Goal: Transaction & Acquisition: Purchase product/service

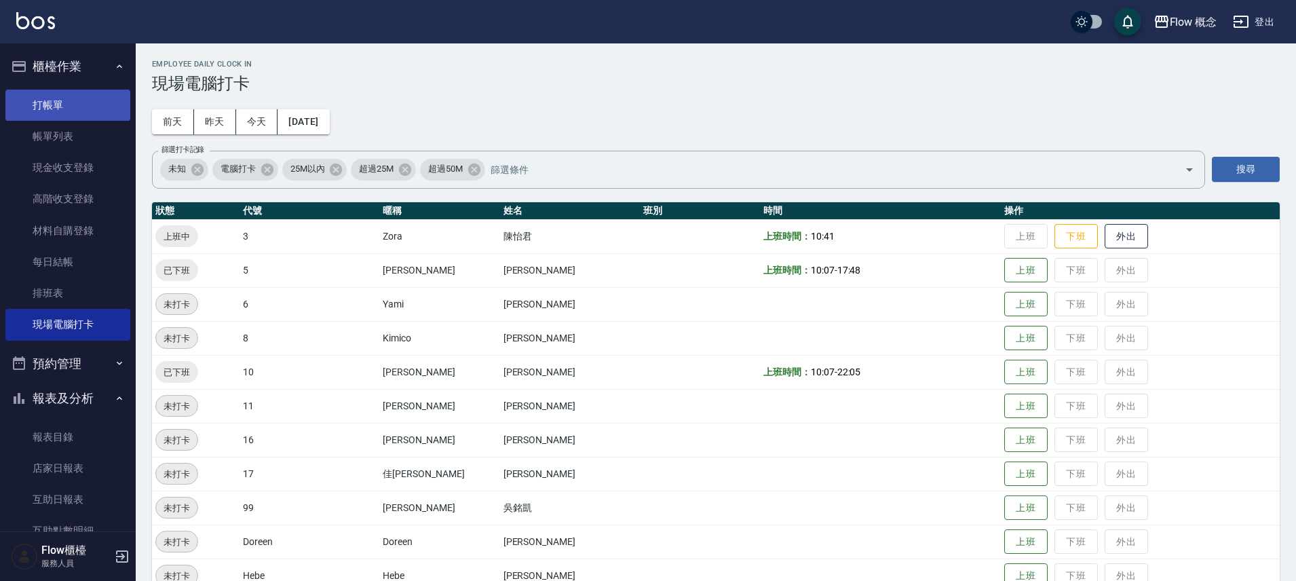
click at [75, 100] on link "打帳單" at bounding box center [67, 105] width 125 height 31
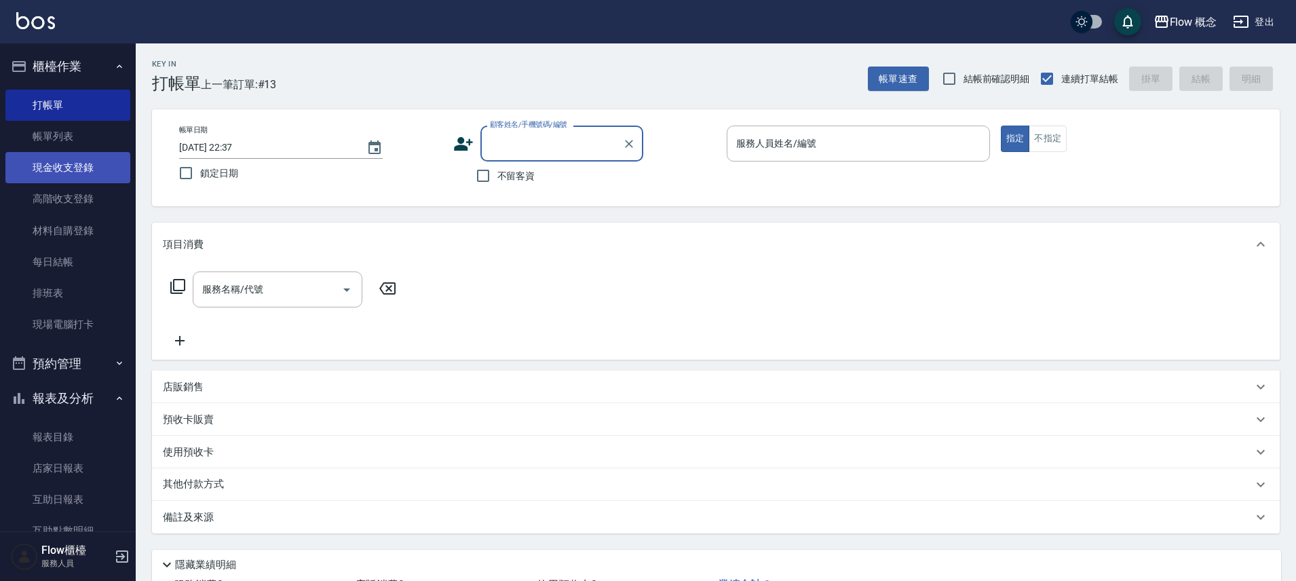
click at [84, 152] on link "現金收支登錄" at bounding box center [67, 167] width 125 height 31
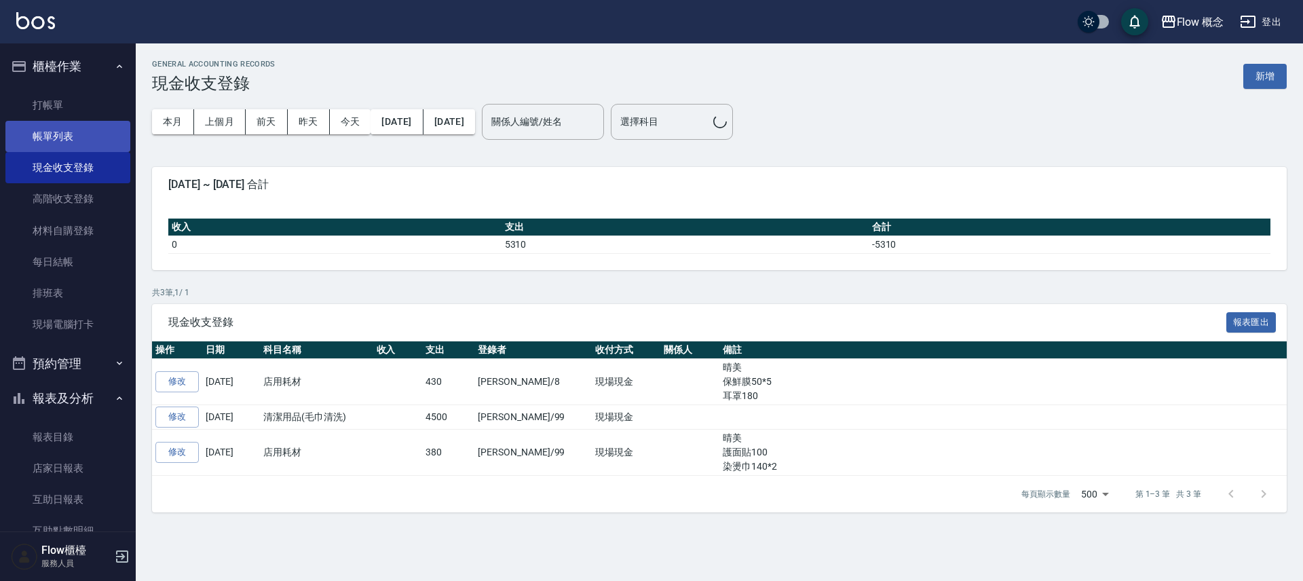
click at [84, 140] on link "帳單列表" at bounding box center [67, 136] width 125 height 31
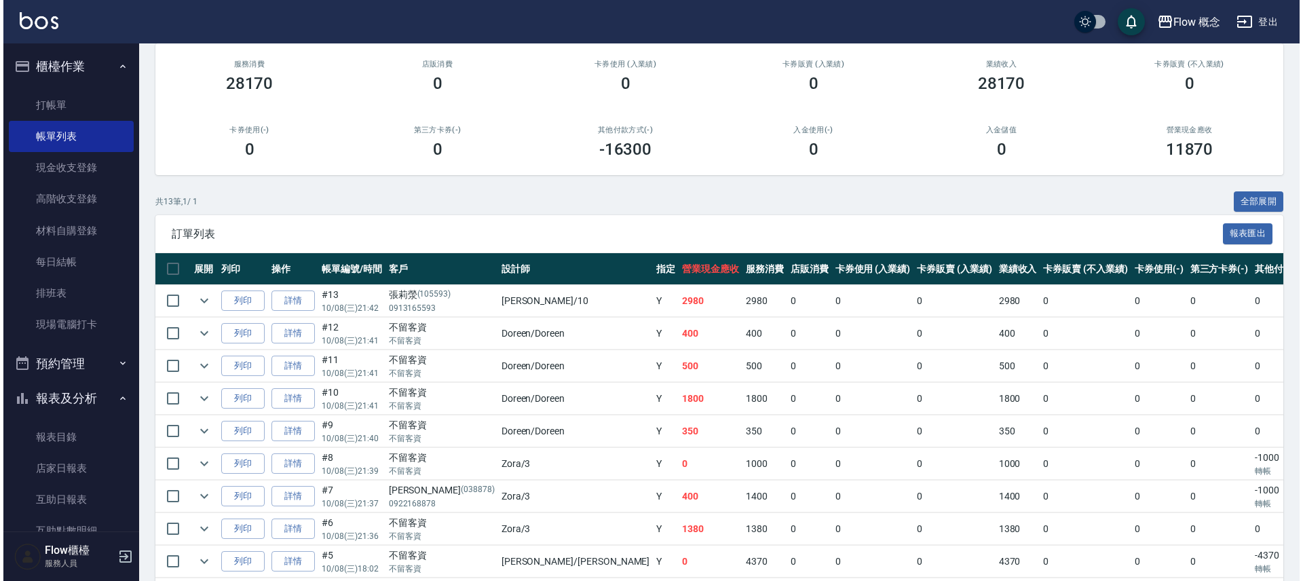
scroll to position [271, 0]
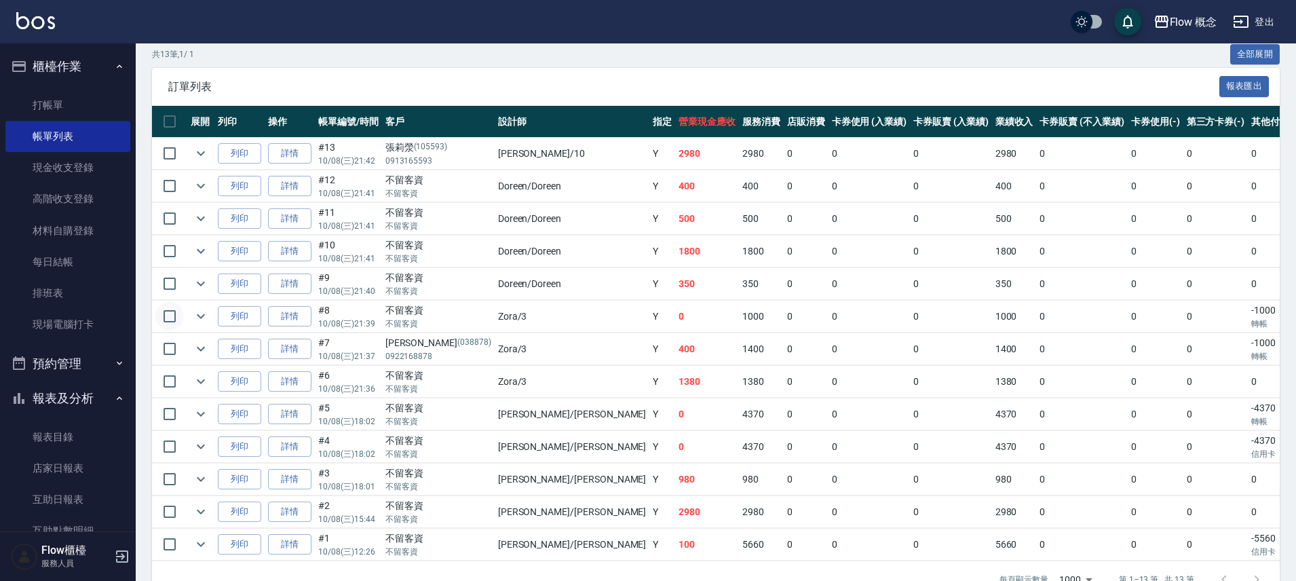
click at [172, 324] on input "checkbox" at bounding box center [169, 316] width 29 height 29
checkbox input "true"
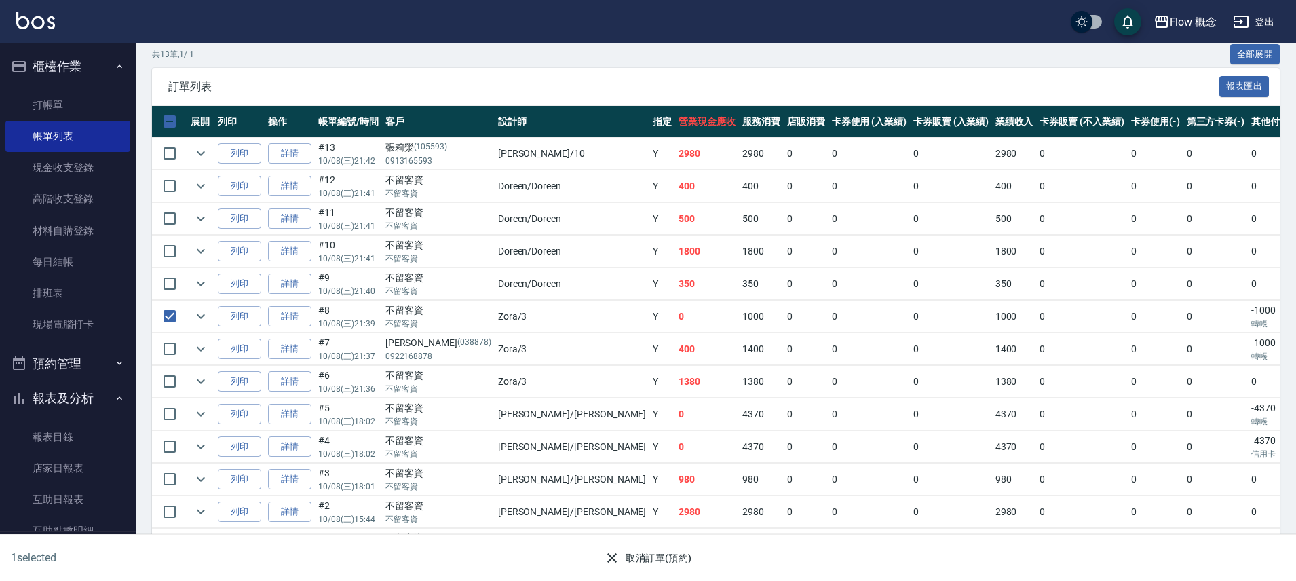
click at [652, 563] on button "取消訂單(預約)" at bounding box center [648, 558] width 98 height 25
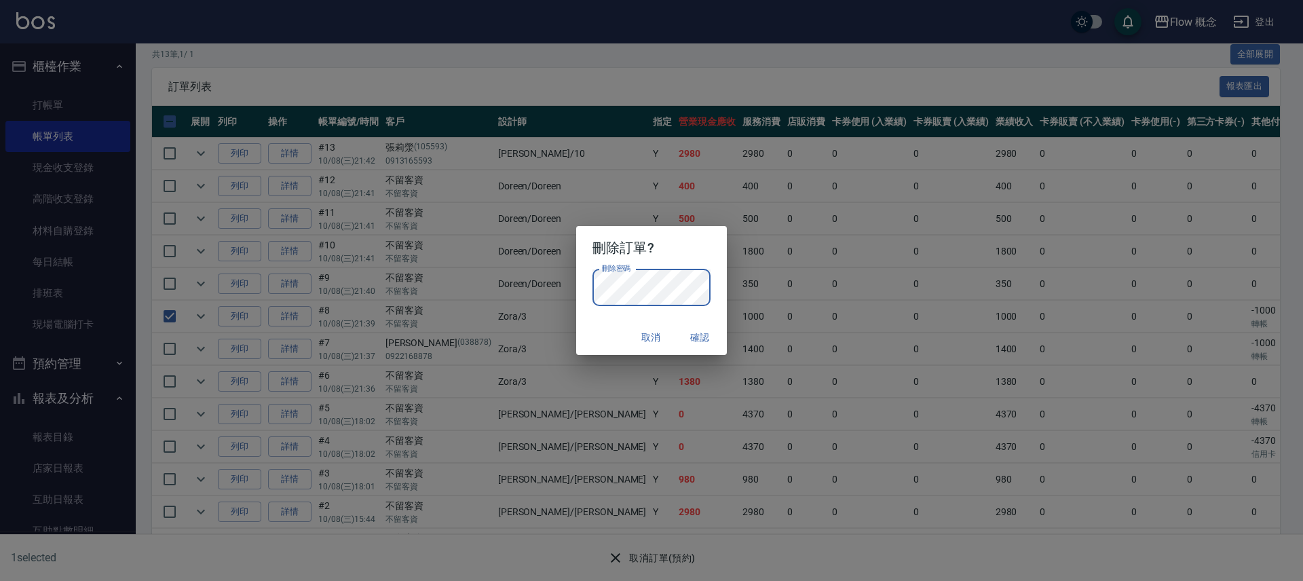
click at [598, 243] on div "刪除訂單? 刪除密碼 刪除密碼 取消 確認" at bounding box center [651, 290] width 1303 height 581
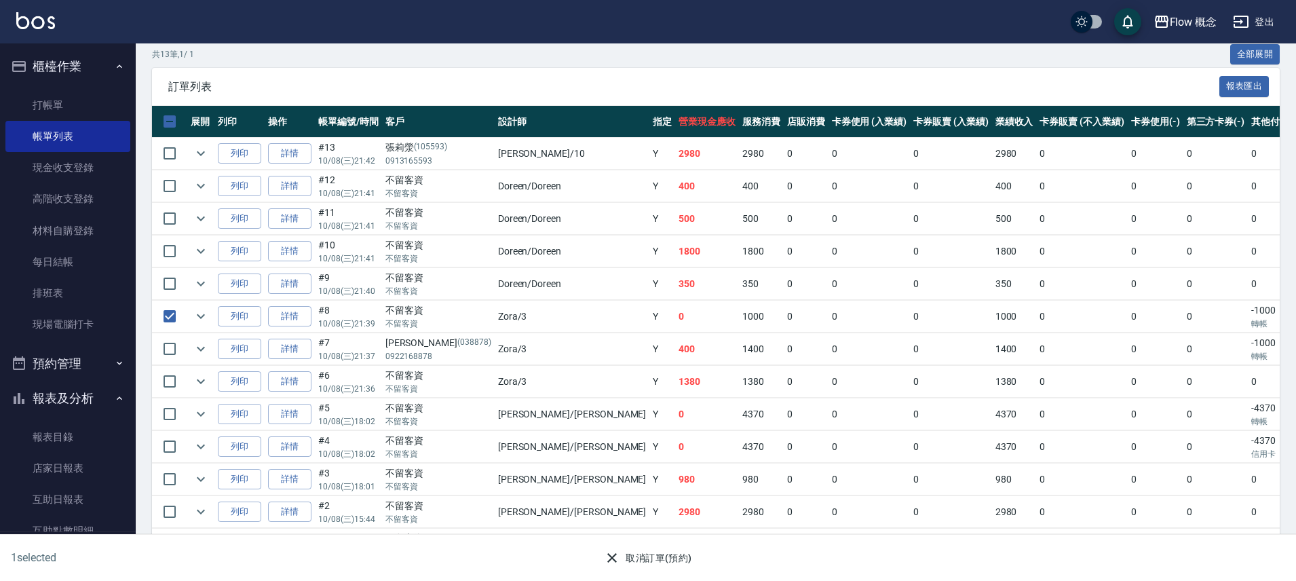
click at [680, 552] on button "取消訂單(預約)" at bounding box center [648, 558] width 98 height 25
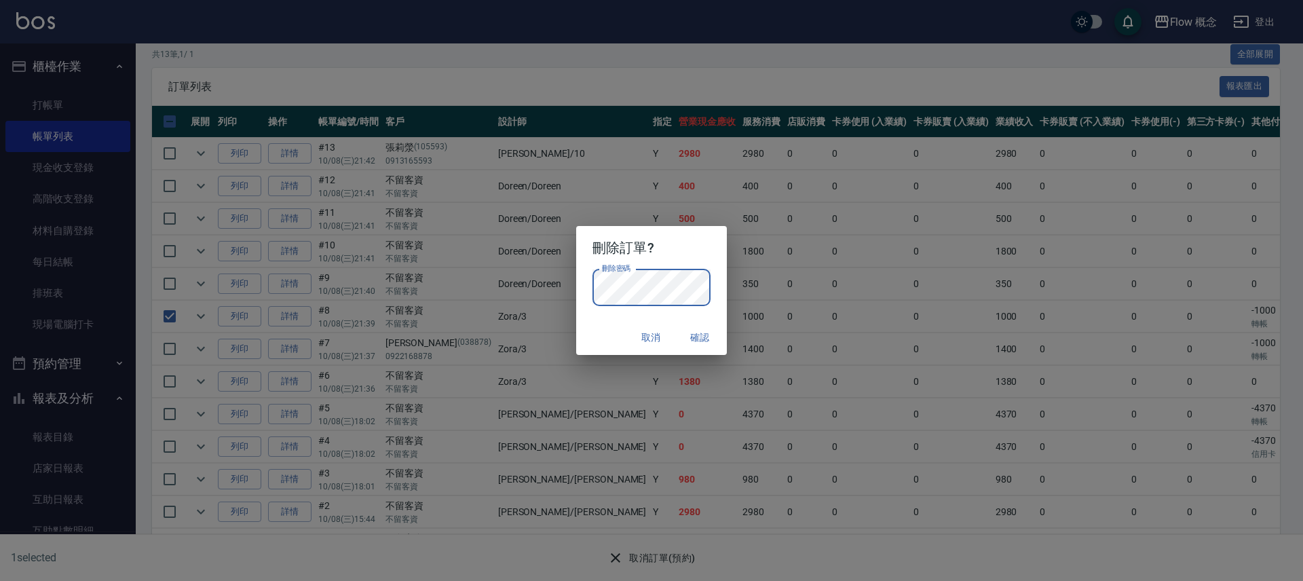
click at [702, 340] on button "確認" at bounding box center [699, 337] width 43 height 25
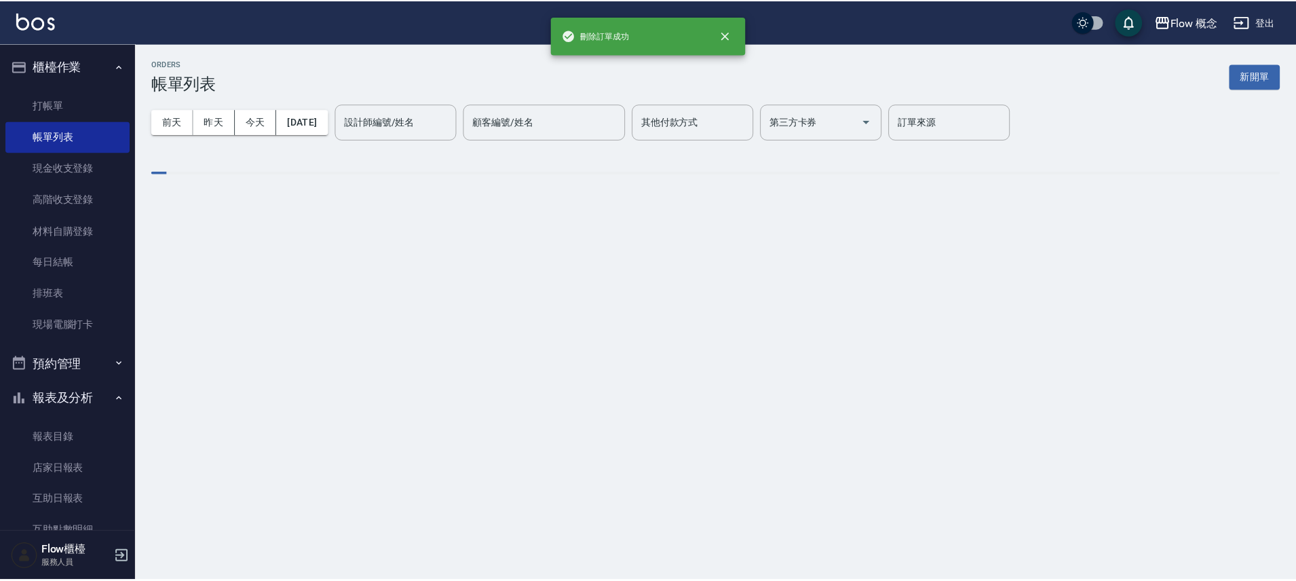
scroll to position [0, 0]
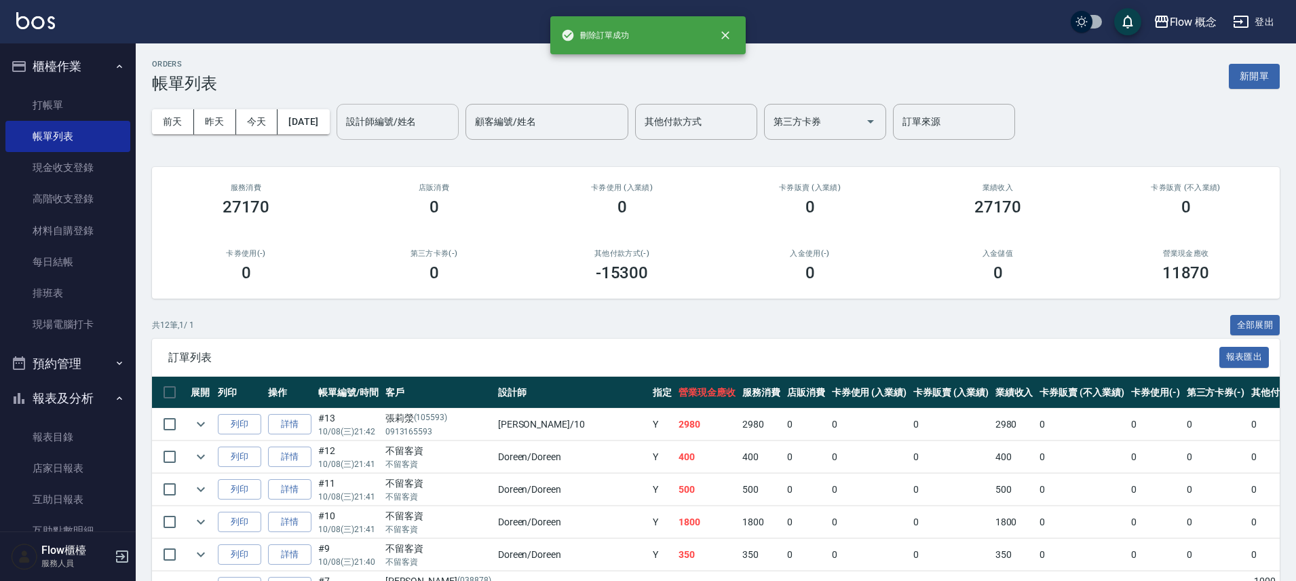
click at [420, 121] on input "設計師編號/姓名" at bounding box center [398, 122] width 110 height 24
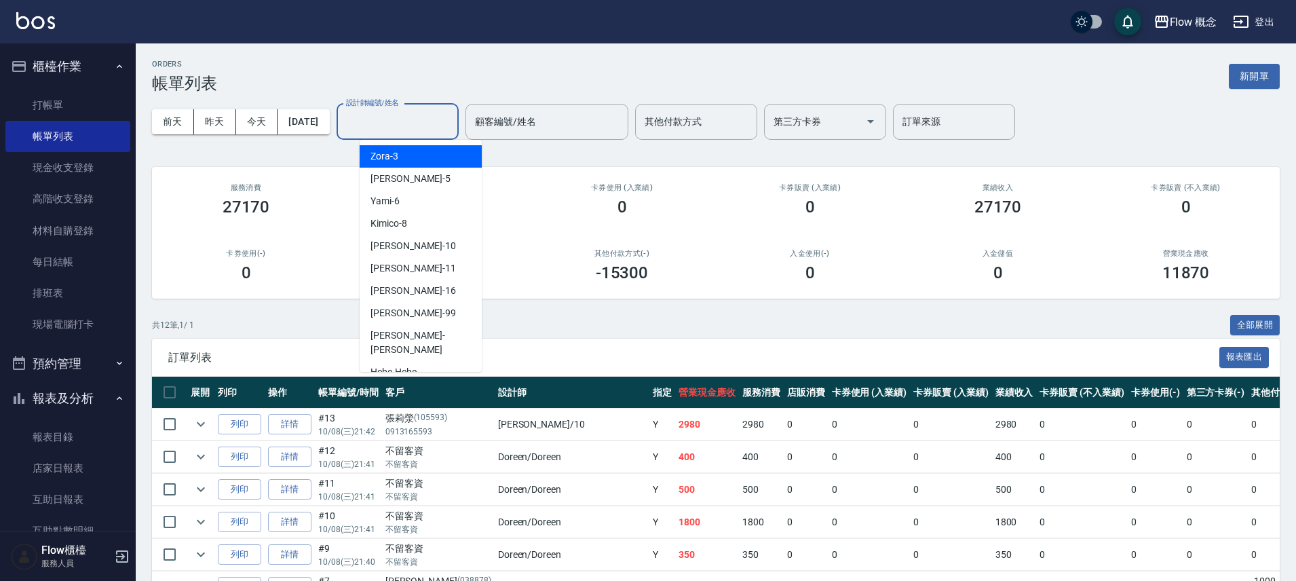
click at [430, 155] on div "Zora -3" at bounding box center [421, 156] width 122 height 22
type input "Zora-3"
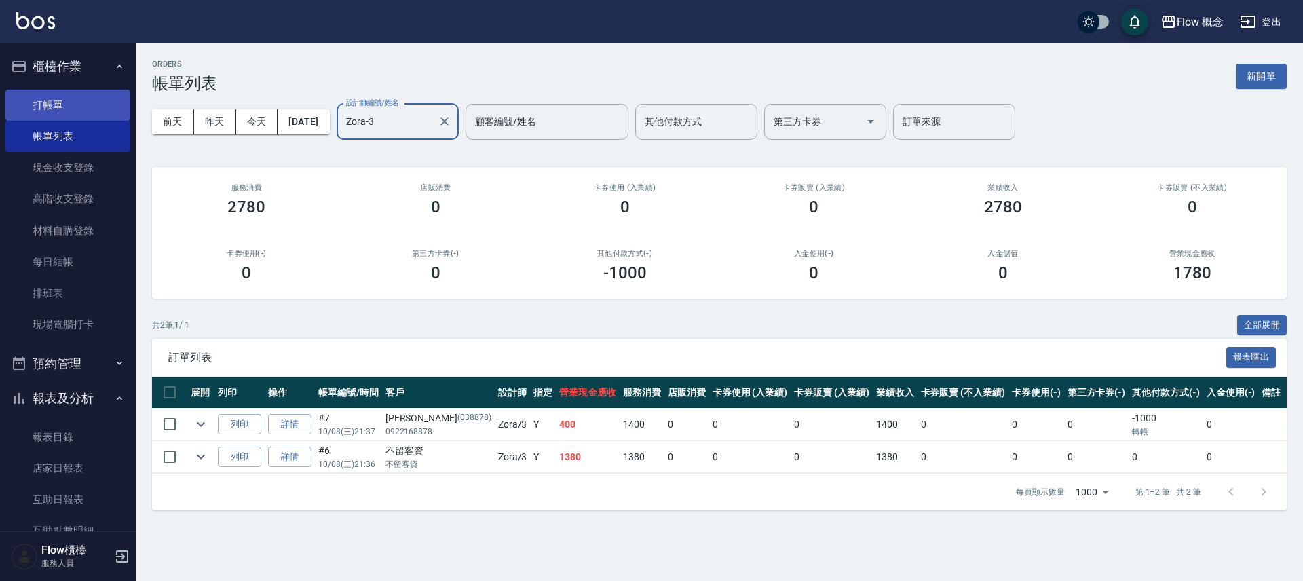
click at [18, 113] on link "打帳單" at bounding box center [67, 105] width 125 height 31
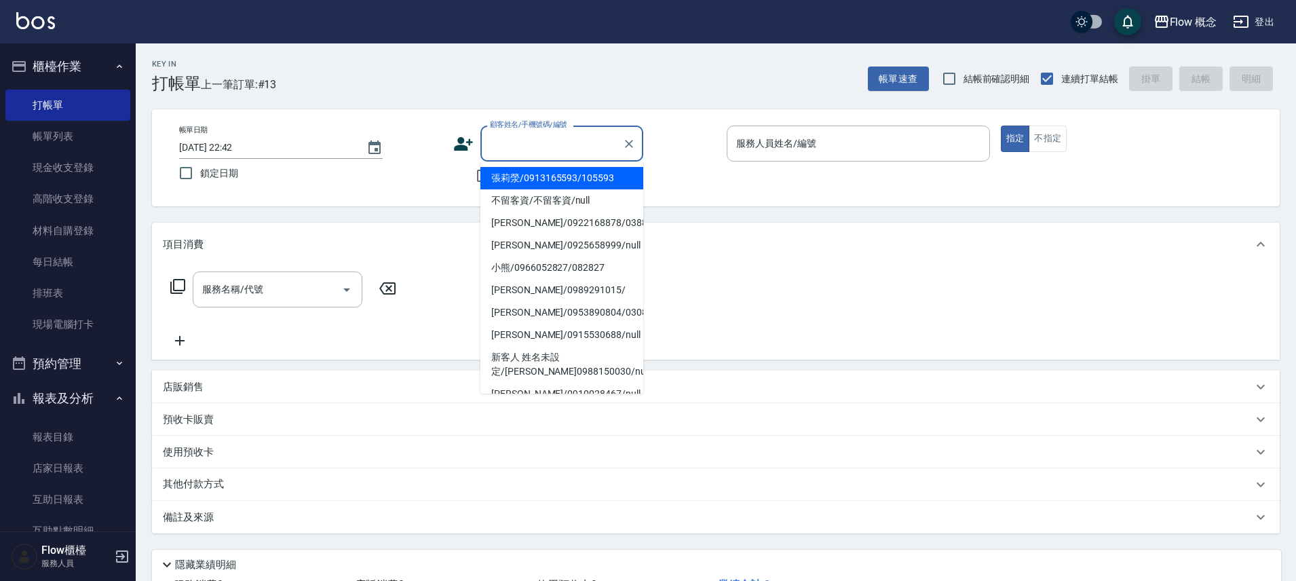
click at [546, 138] on input "顧客姓名/手機號碼/編號" at bounding box center [552, 144] width 130 height 24
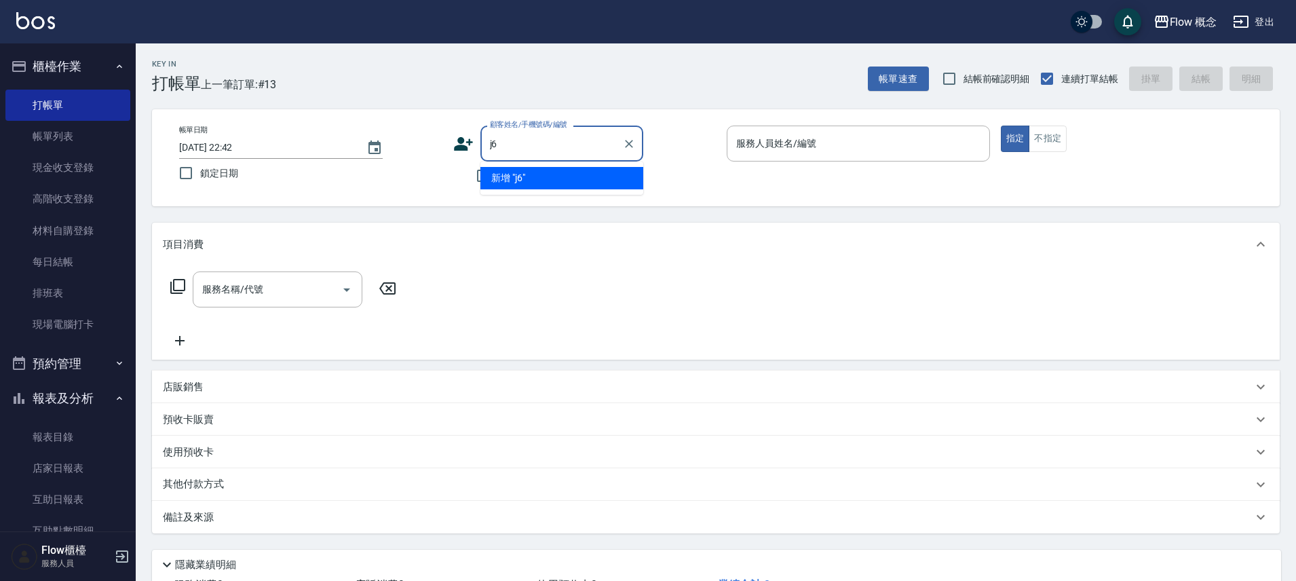
type input "j"
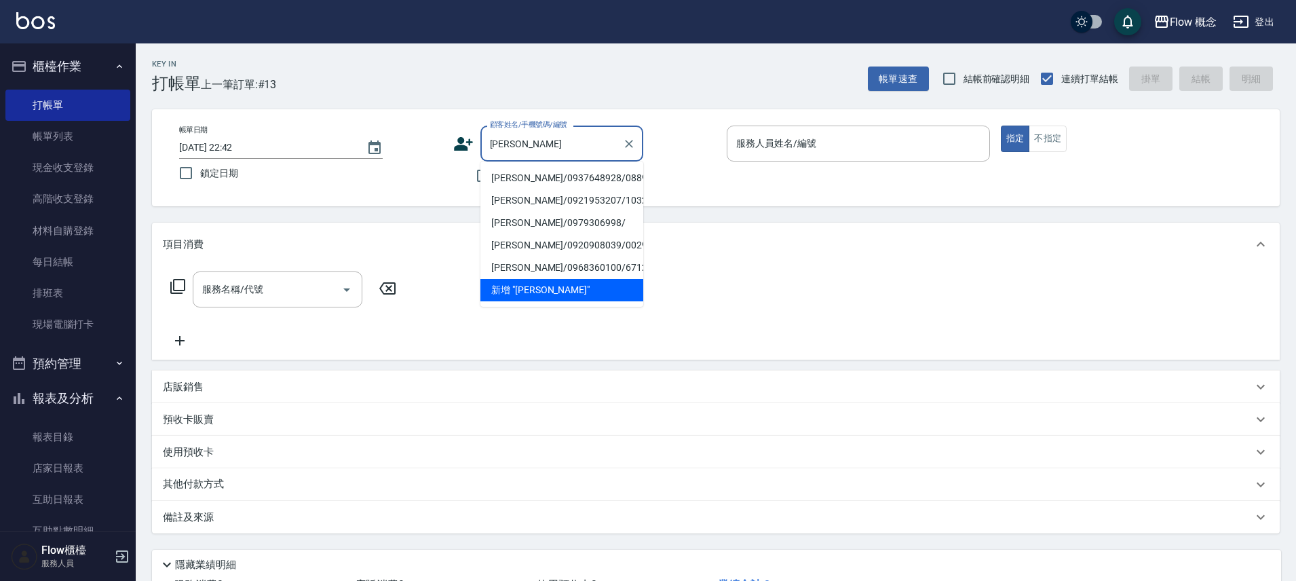
click at [569, 174] on li "[PERSON_NAME]/0937648928/088928" at bounding box center [562, 178] width 163 height 22
type input "[PERSON_NAME]/0937648928/088928"
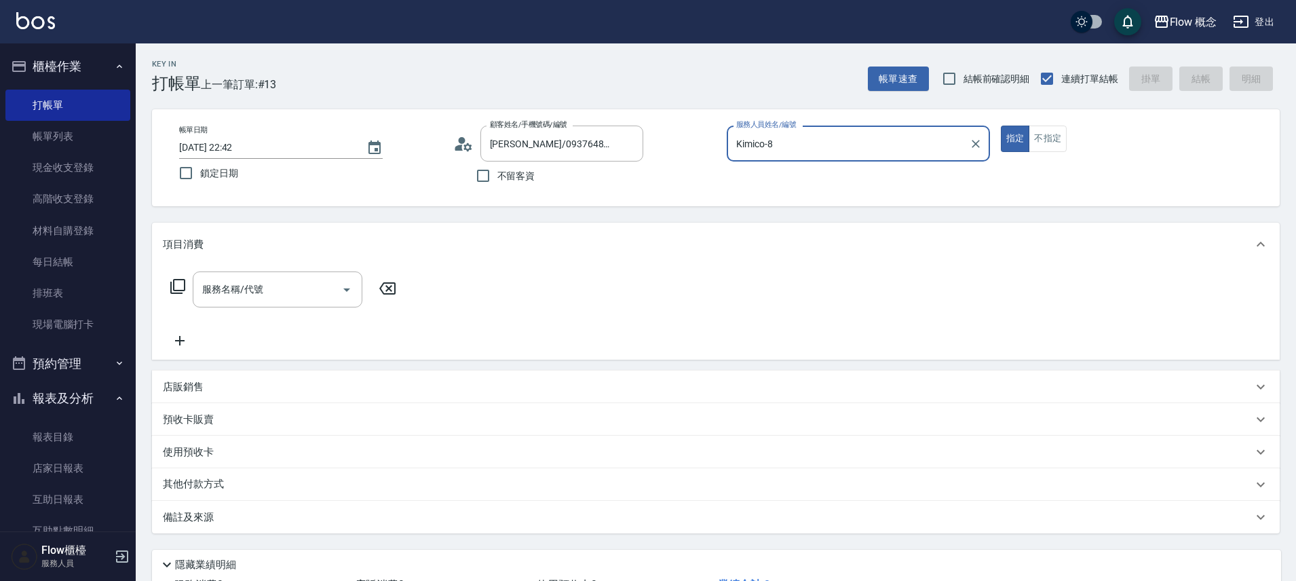
type input "Kimico-8"
click at [310, 285] on input "服務名稱/代號" at bounding box center [267, 290] width 137 height 24
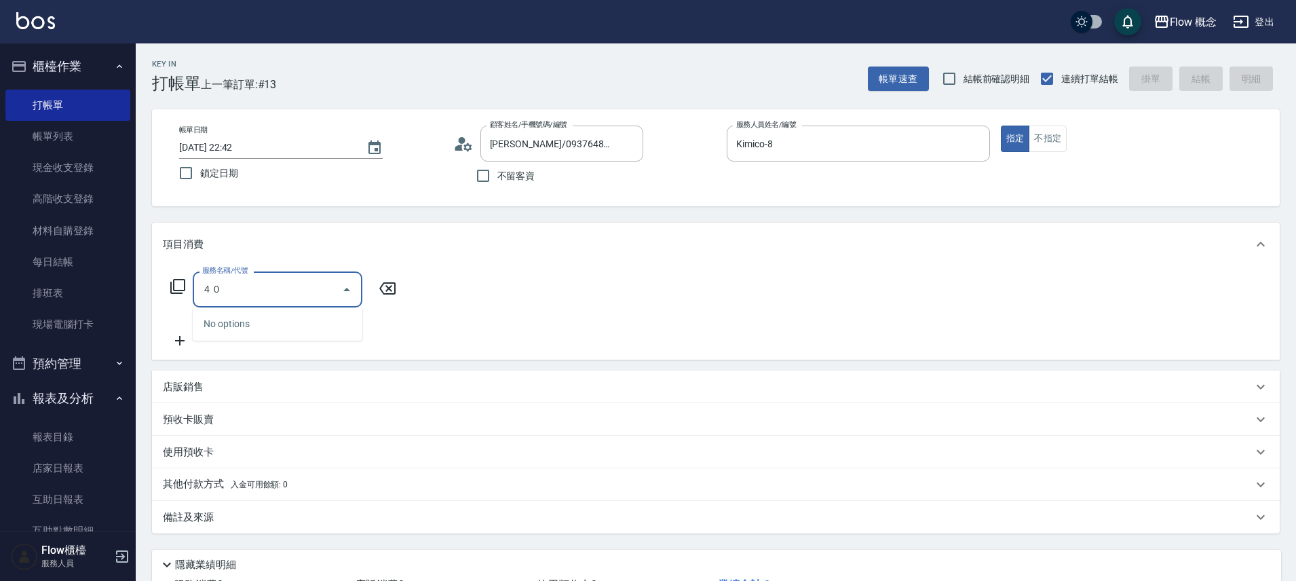
type input "４"
type input "染髮(401)"
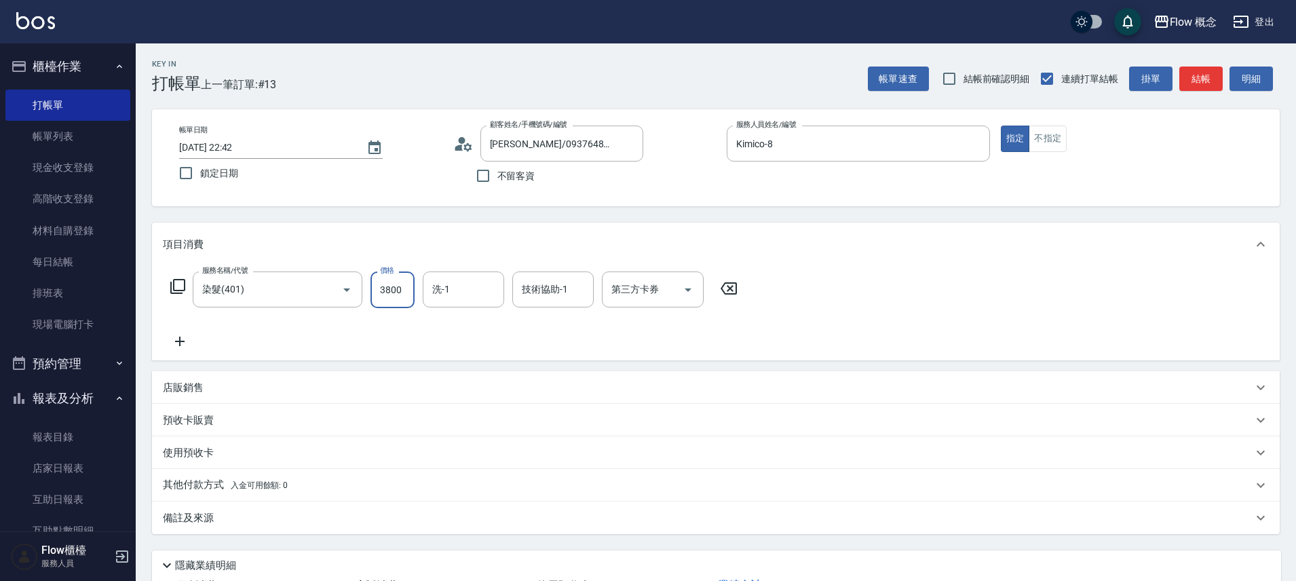
type input "3800"
click at [176, 342] on icon at bounding box center [180, 341] width 34 height 16
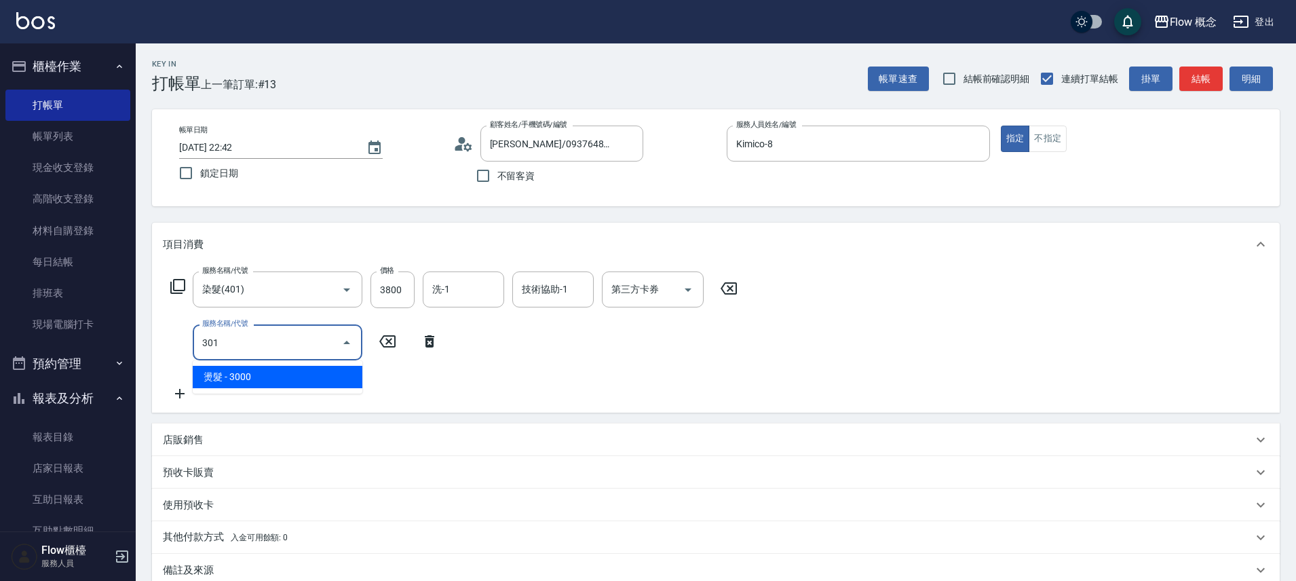
type input "燙髮(301)"
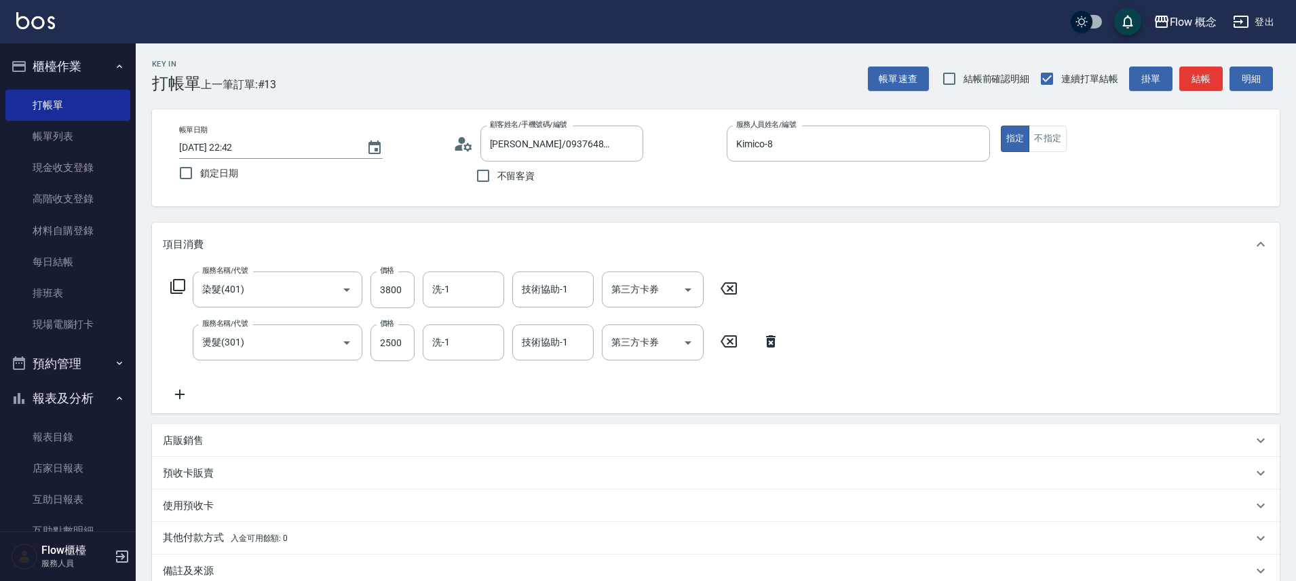
click at [177, 390] on icon at bounding box center [180, 394] width 34 height 16
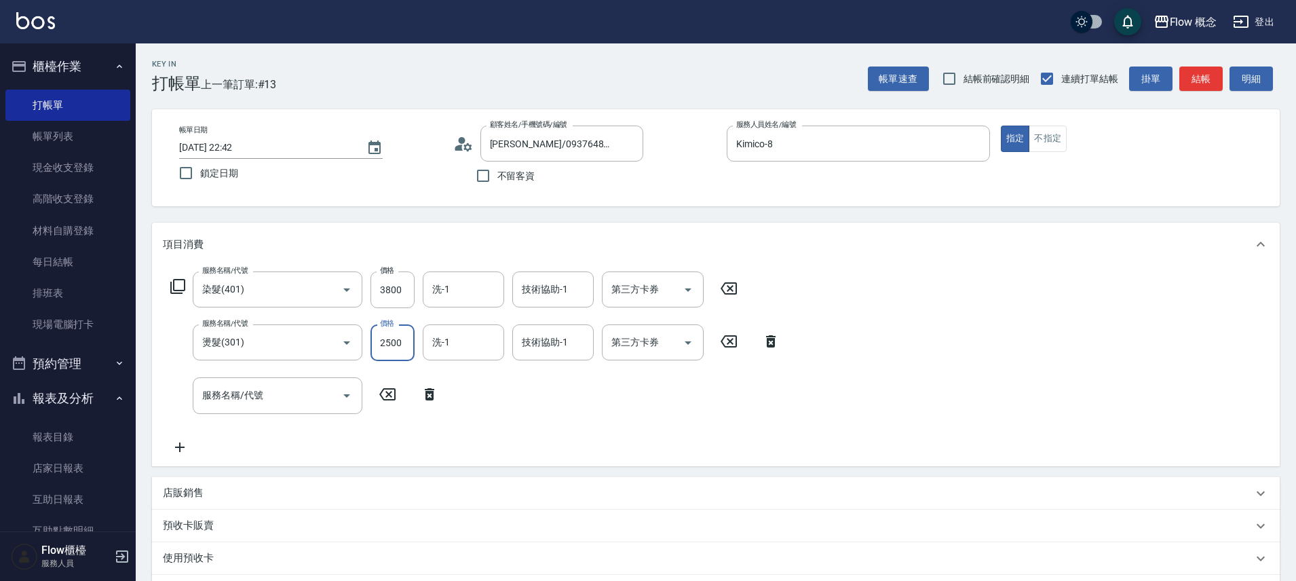
click at [406, 330] on input "2500" at bounding box center [393, 342] width 44 height 37
type input "3500"
click at [428, 403] on div "服務名稱/代號 服務名稱/代號" at bounding box center [305, 395] width 284 height 36
click at [428, 397] on icon at bounding box center [430, 394] width 34 height 16
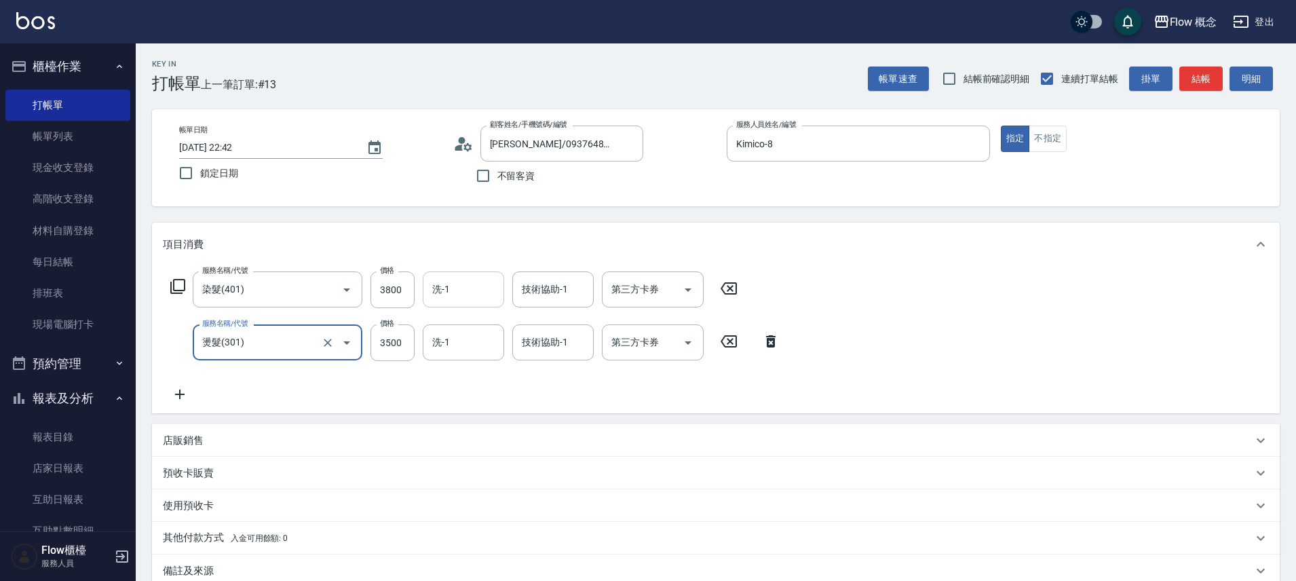
click at [476, 284] on input "洗-1" at bounding box center [463, 290] width 69 height 24
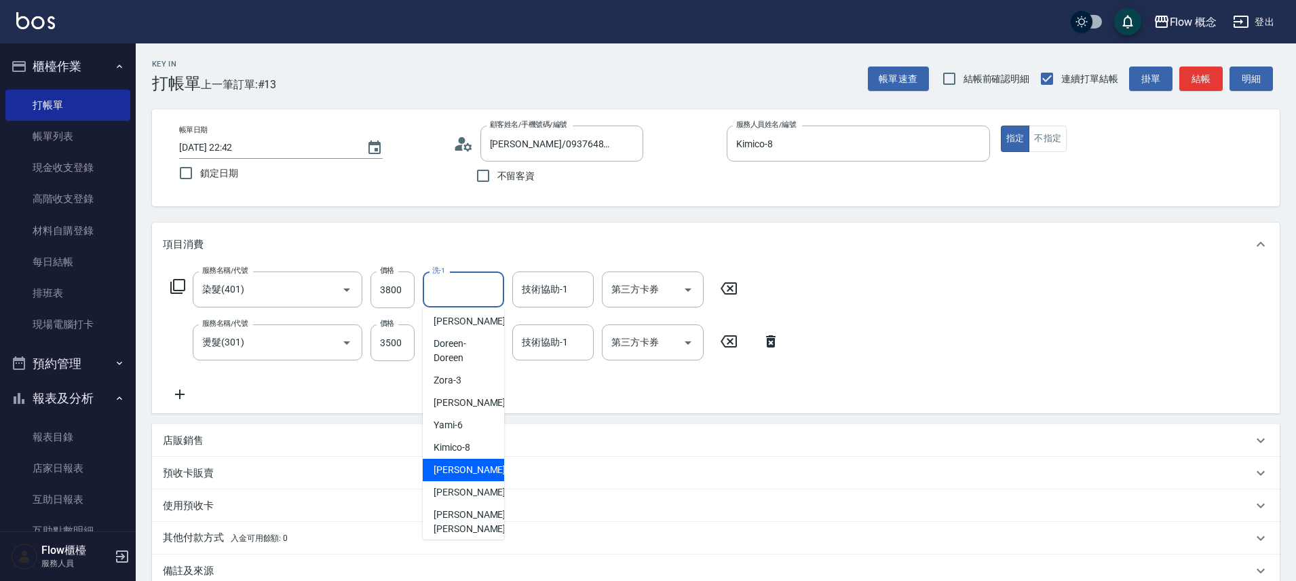
scroll to position [5, 0]
click at [554, 284] on input "技術協助-1" at bounding box center [553, 290] width 69 height 24
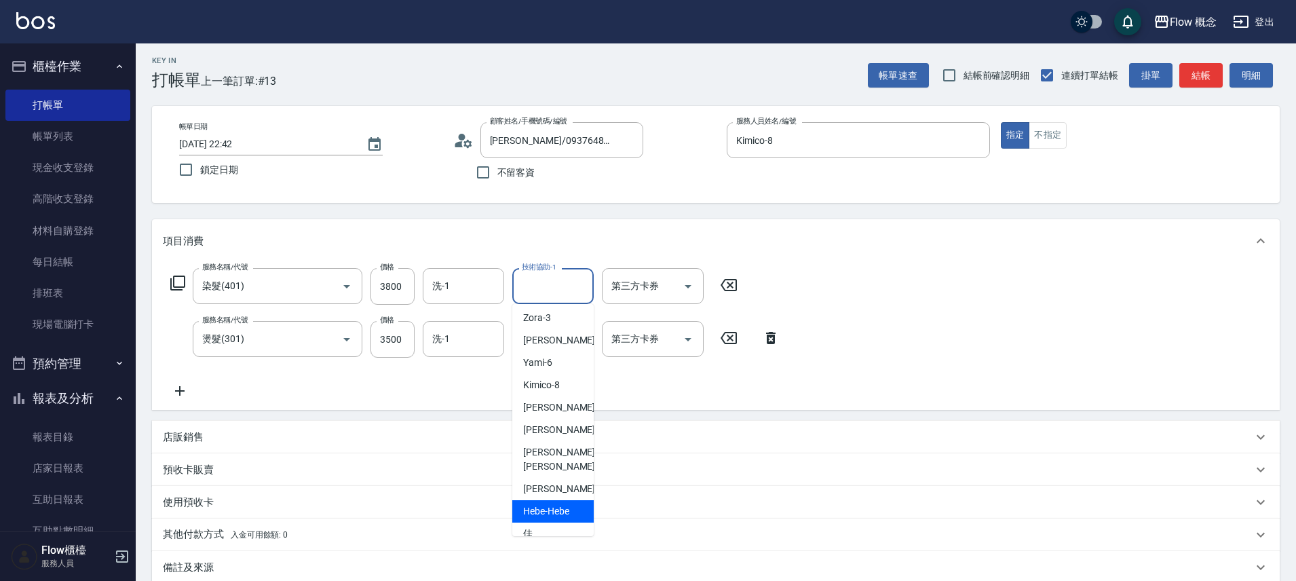
scroll to position [22, 0]
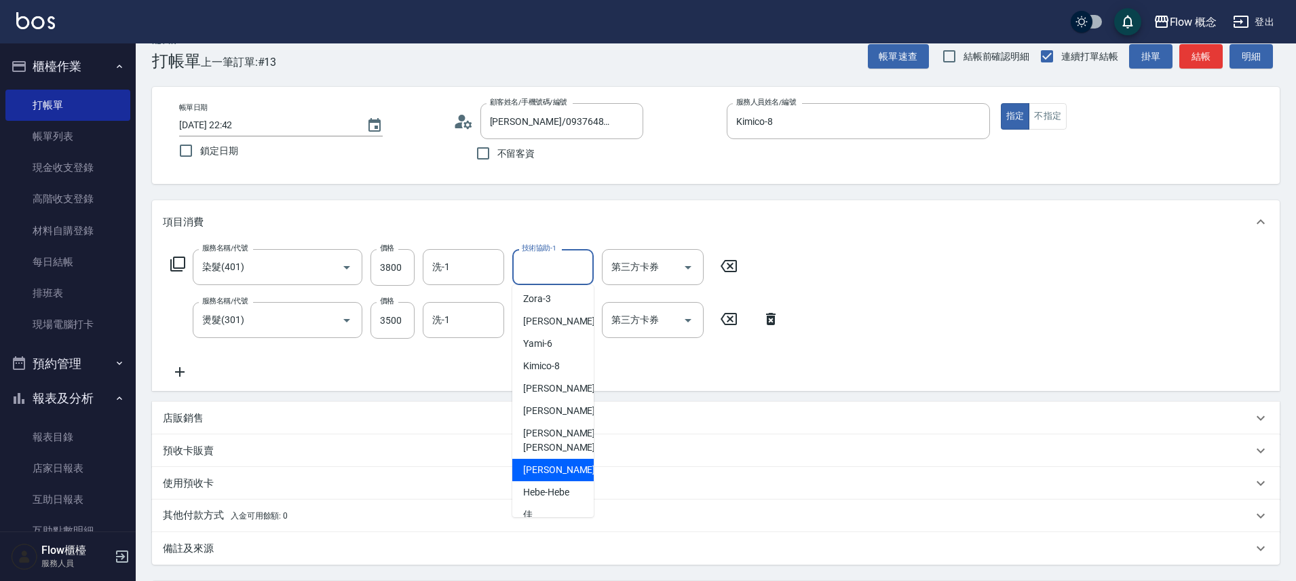
drag, startPoint x: 550, startPoint y: 459, endPoint x: 545, endPoint y: 434, distance: 25.0
click at [550, 463] on span "[PERSON_NAME] -10" at bounding box center [566, 470] width 86 height 14
type input "[PERSON_NAME]-10"
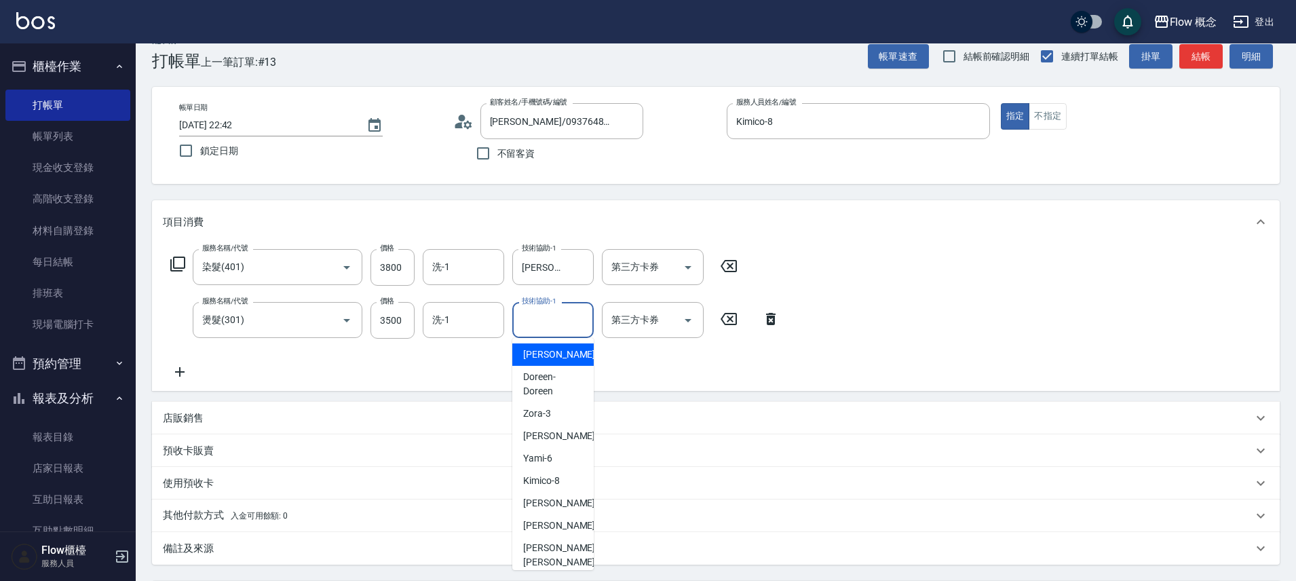
click at [550, 316] on input "技術協助-1" at bounding box center [553, 320] width 69 height 24
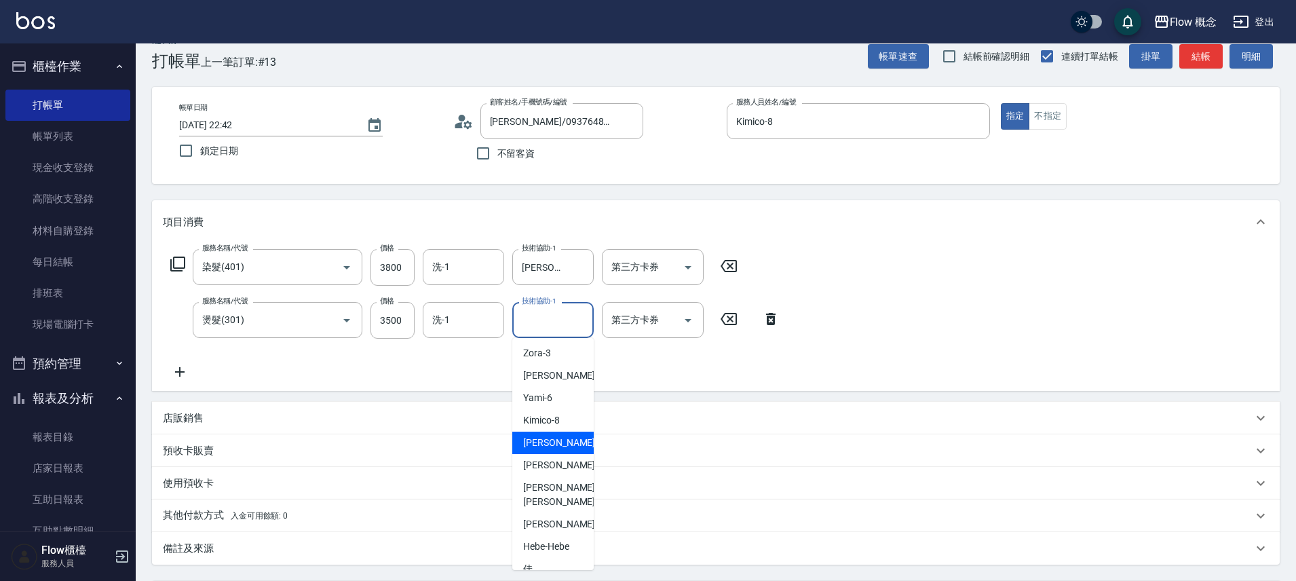
scroll to position [62, 0]
click at [564, 512] on div "[PERSON_NAME] -10" at bounding box center [552, 523] width 81 height 22
type input "[PERSON_NAME]-10"
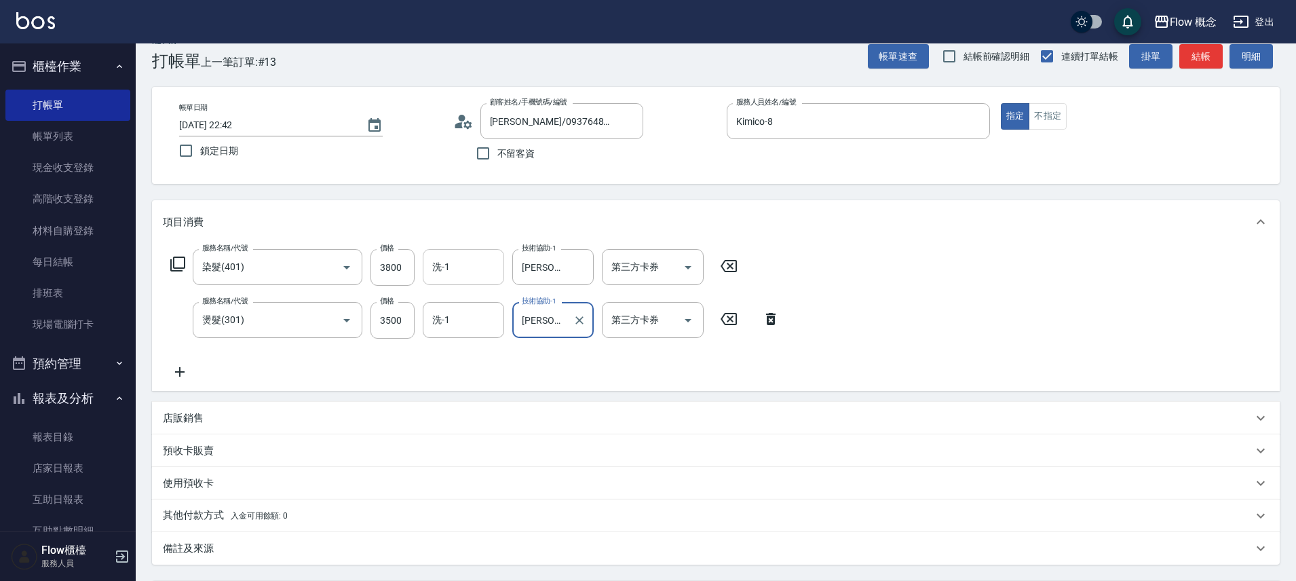
click at [446, 265] on div "洗-1 洗-1" at bounding box center [463, 267] width 81 height 36
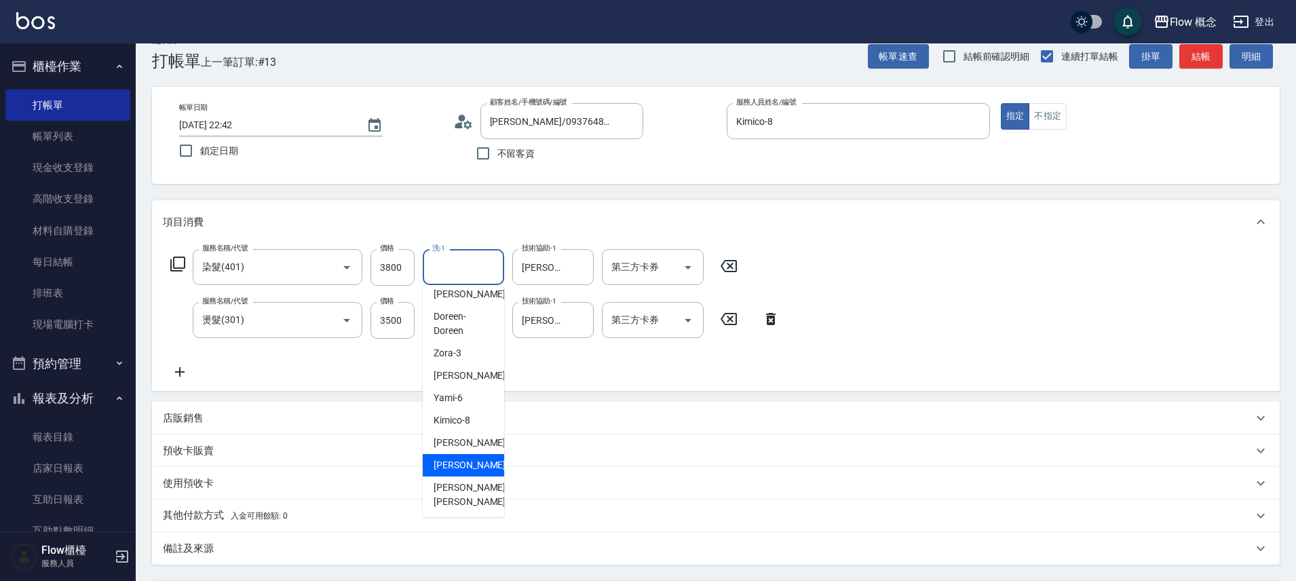
scroll to position [18, 0]
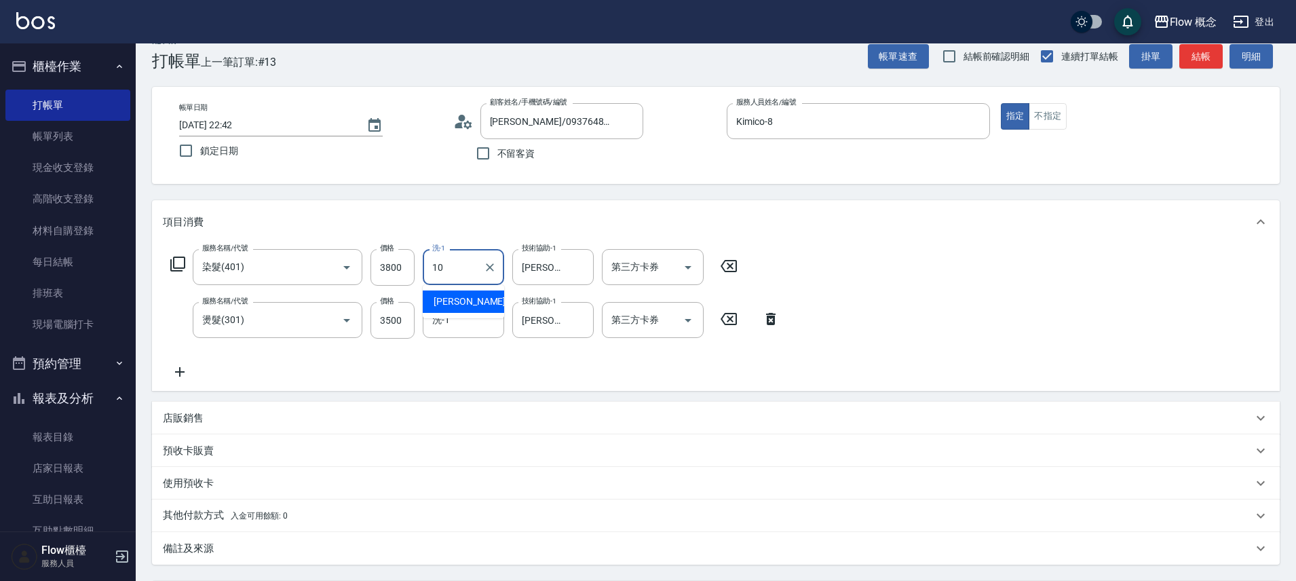
type input "[PERSON_NAME]-10"
click at [493, 274] on button "Clear" at bounding box center [490, 267] width 19 height 19
type input "Dora-5"
click at [449, 335] on div "洗-1" at bounding box center [463, 320] width 81 height 36
type input "Kimico-8"
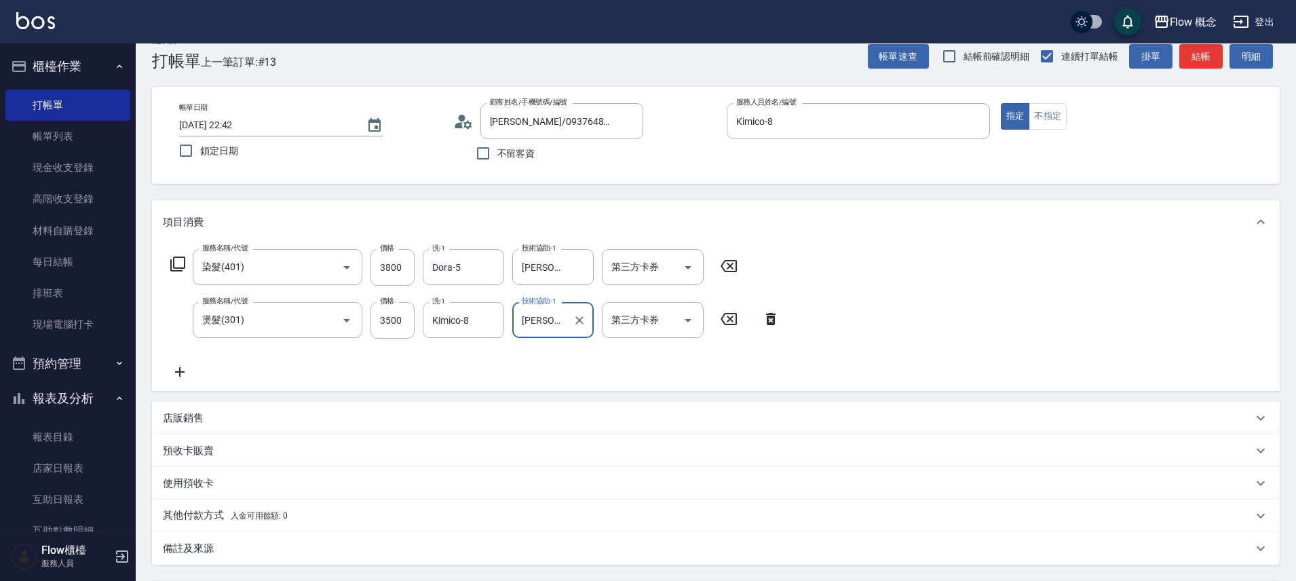
scroll to position [160, 0]
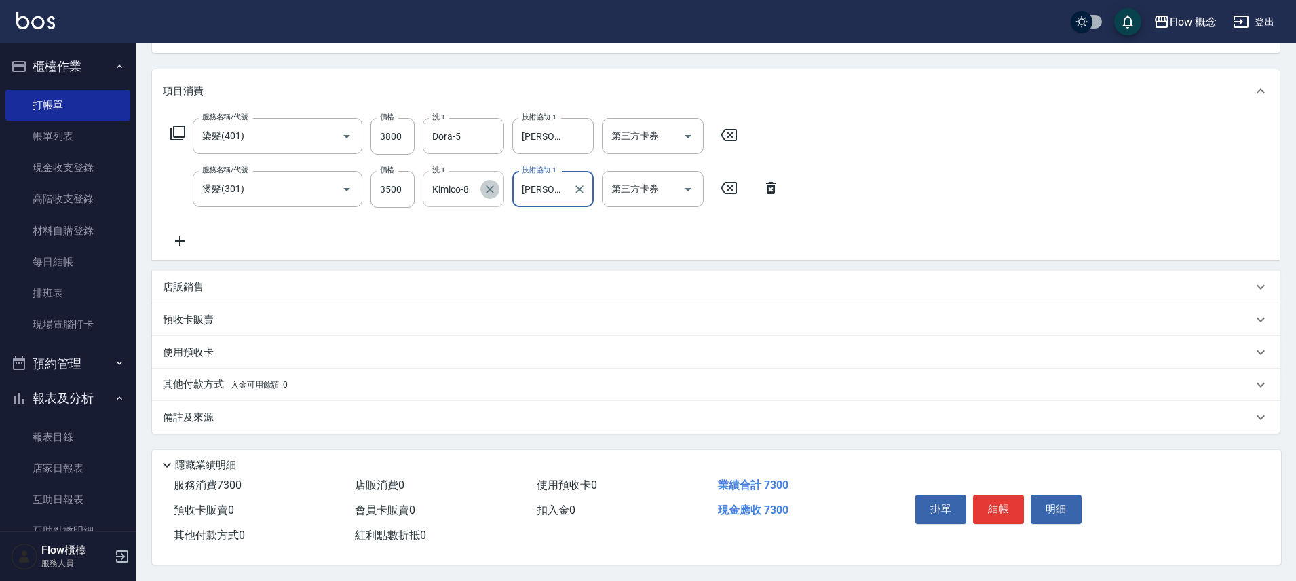
click at [493, 187] on icon "Clear" at bounding box center [490, 190] width 14 height 14
type input "Dora-5"
click at [243, 381] on span "入金可用餘額: 0" at bounding box center [260, 385] width 58 height 10
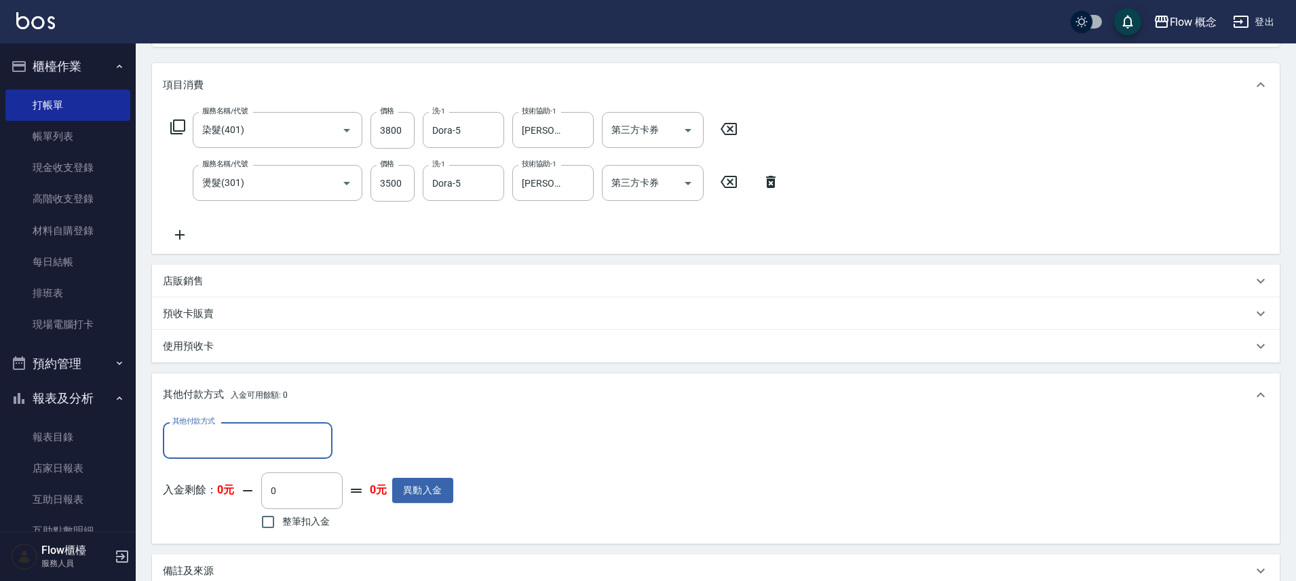
scroll to position [0, 0]
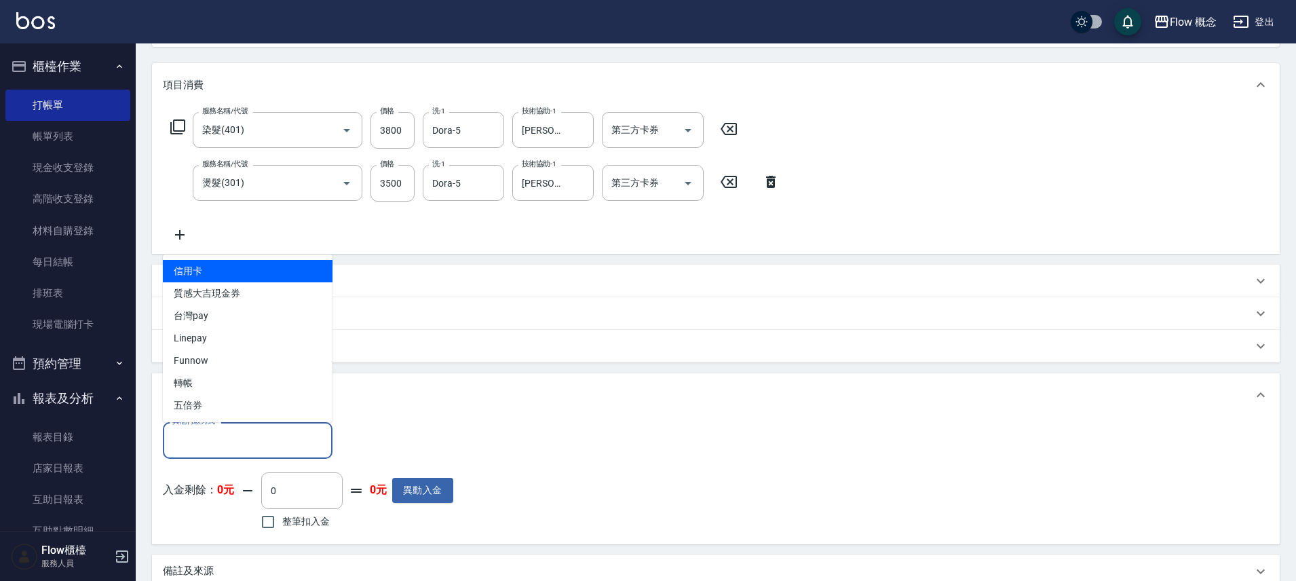
click at [209, 438] on input "其他付款方式" at bounding box center [247, 440] width 157 height 24
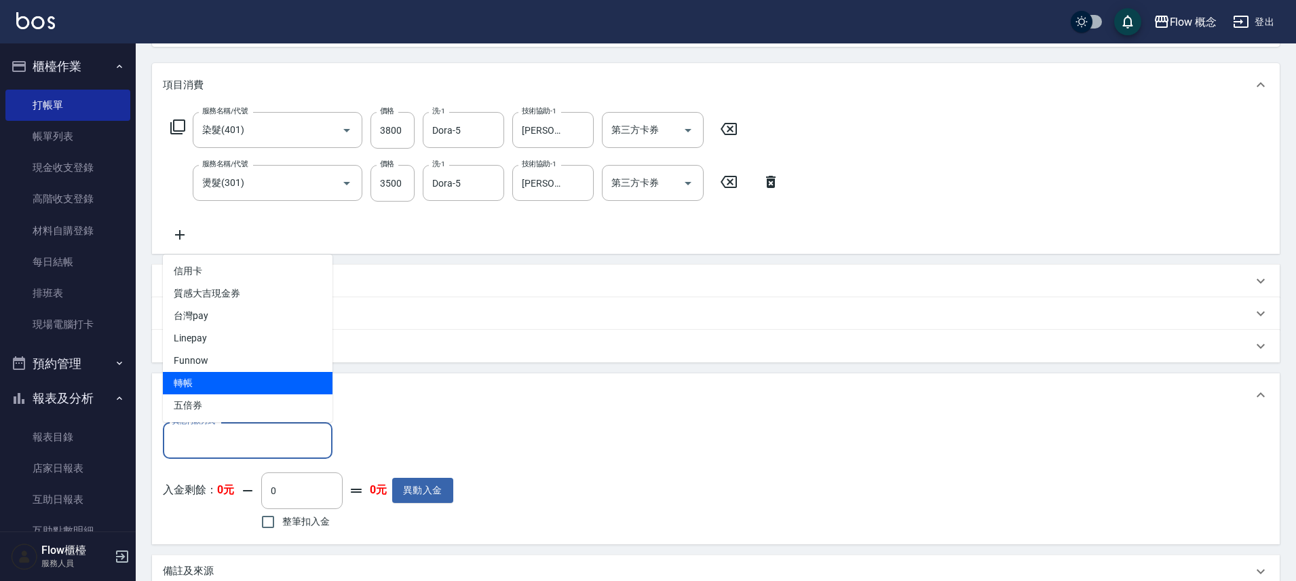
click at [217, 378] on span "轉帳" at bounding box center [248, 383] width 170 height 22
type input "轉帳"
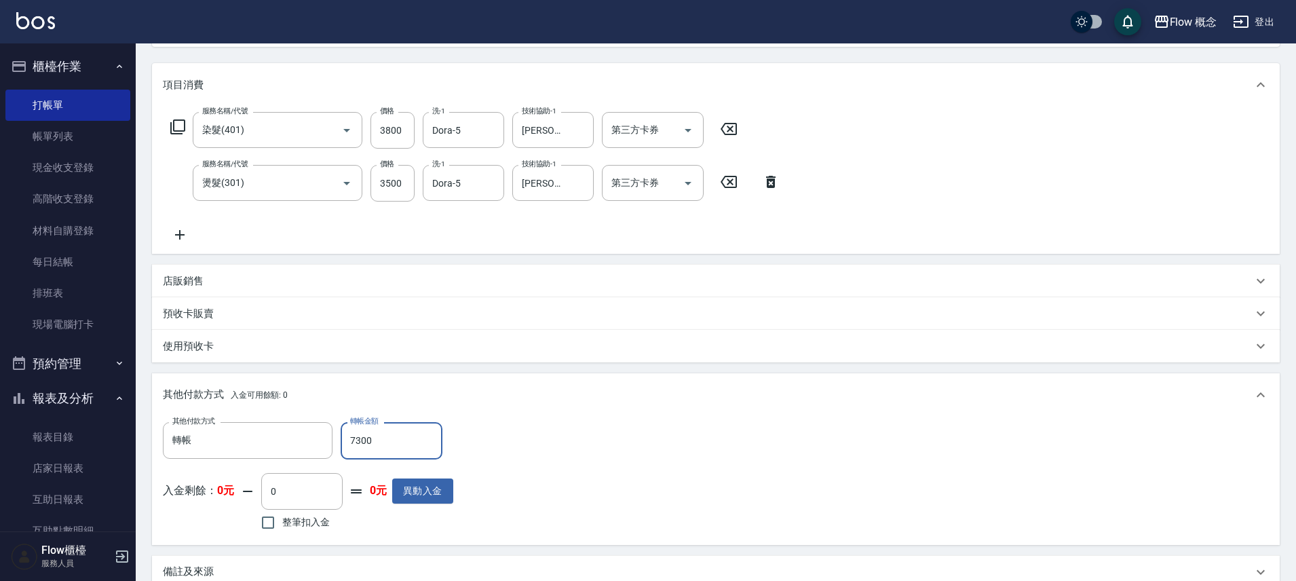
scroll to position [320, 0]
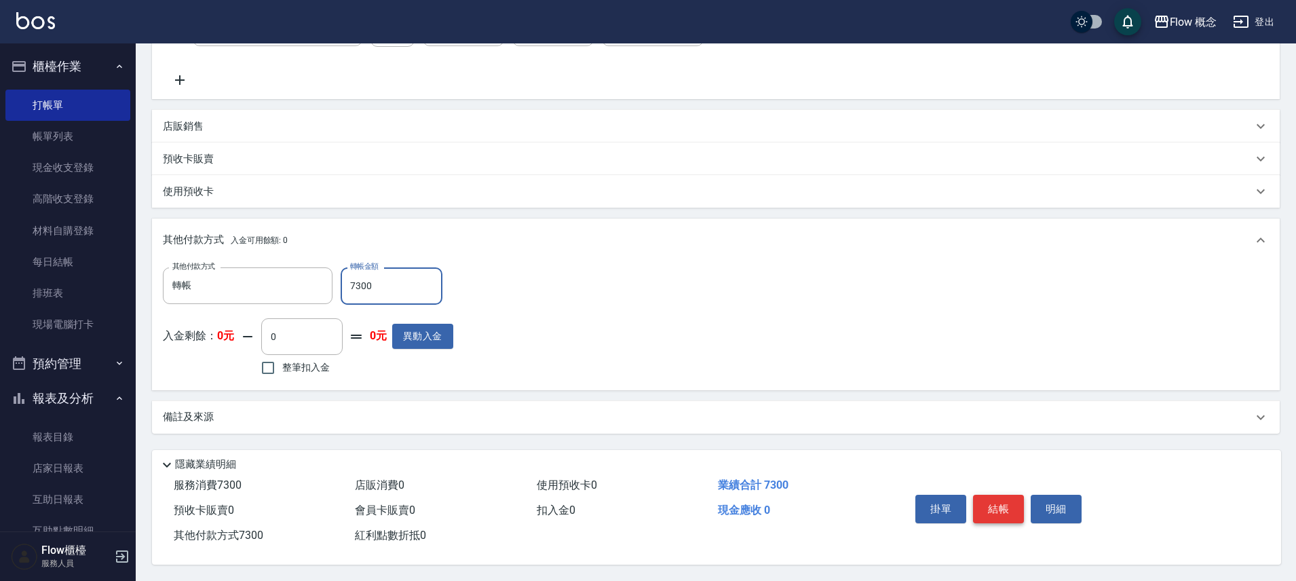
type input "7300"
click at [1000, 508] on button "結帳" at bounding box center [998, 509] width 51 height 29
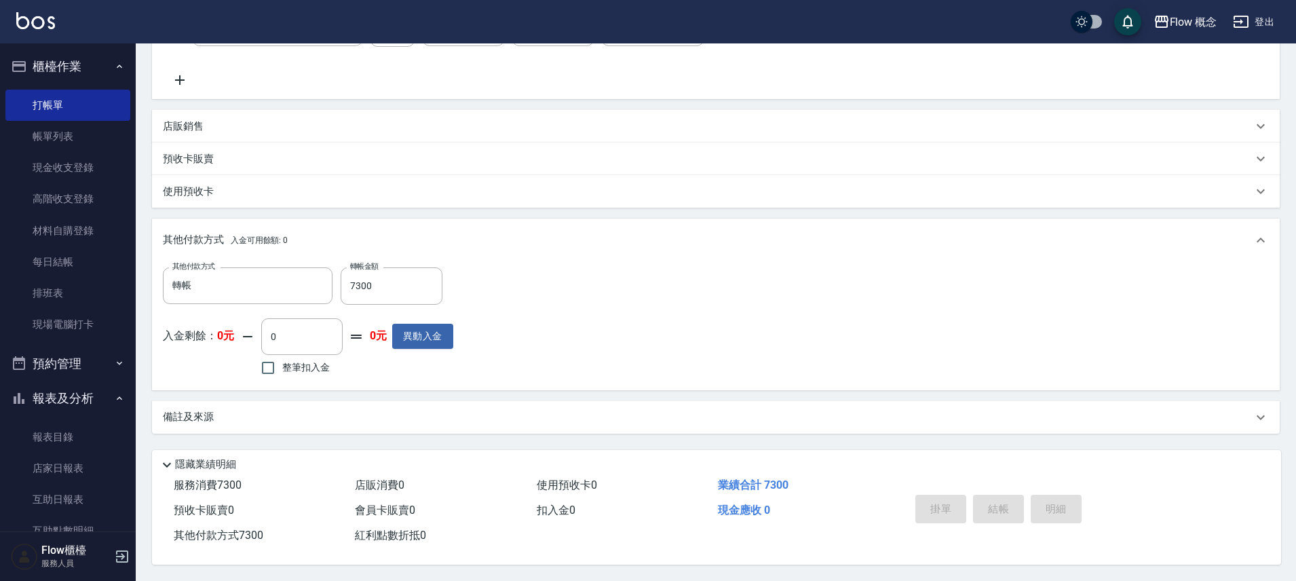
type input "[DATE] 22:52"
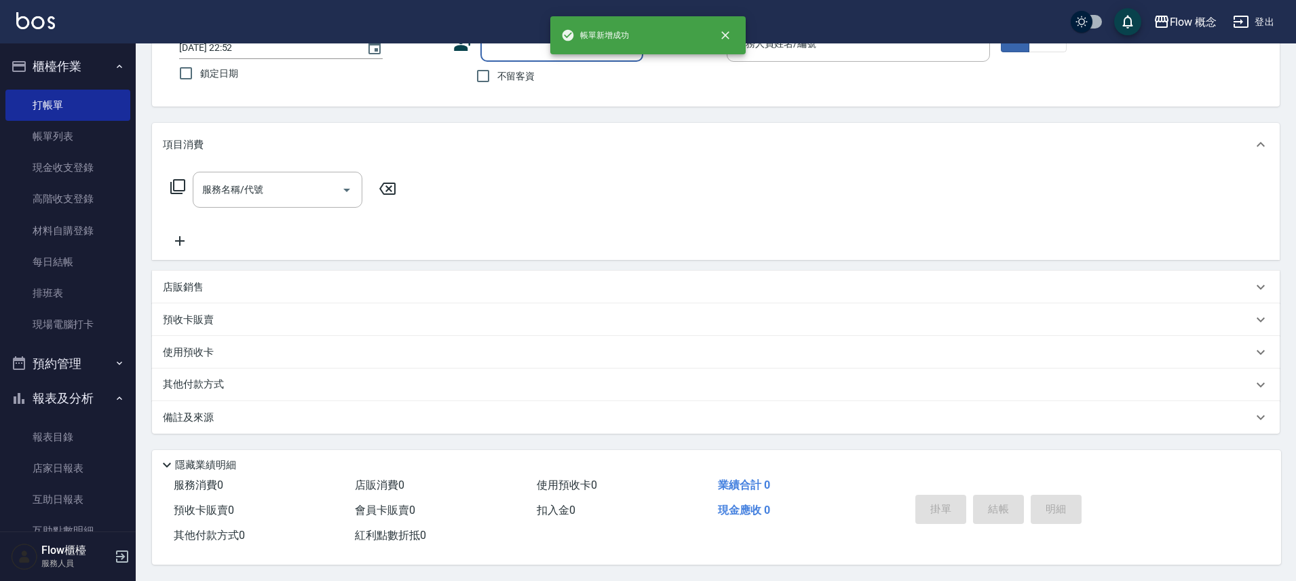
scroll to position [0, 0]
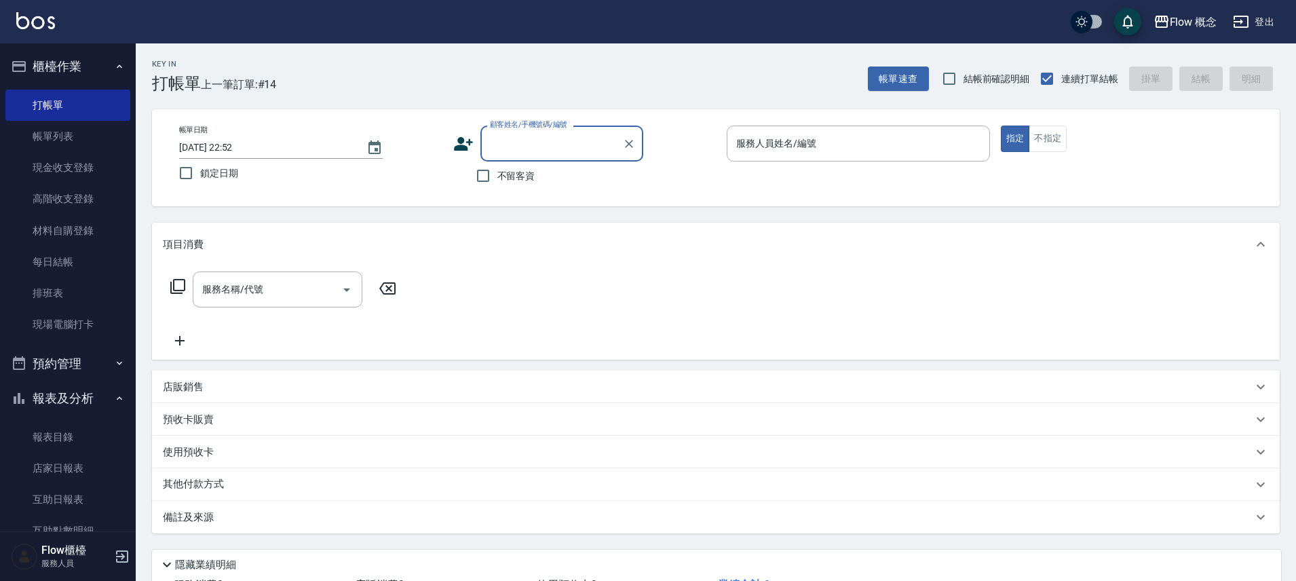
type input "g"
type input "無"
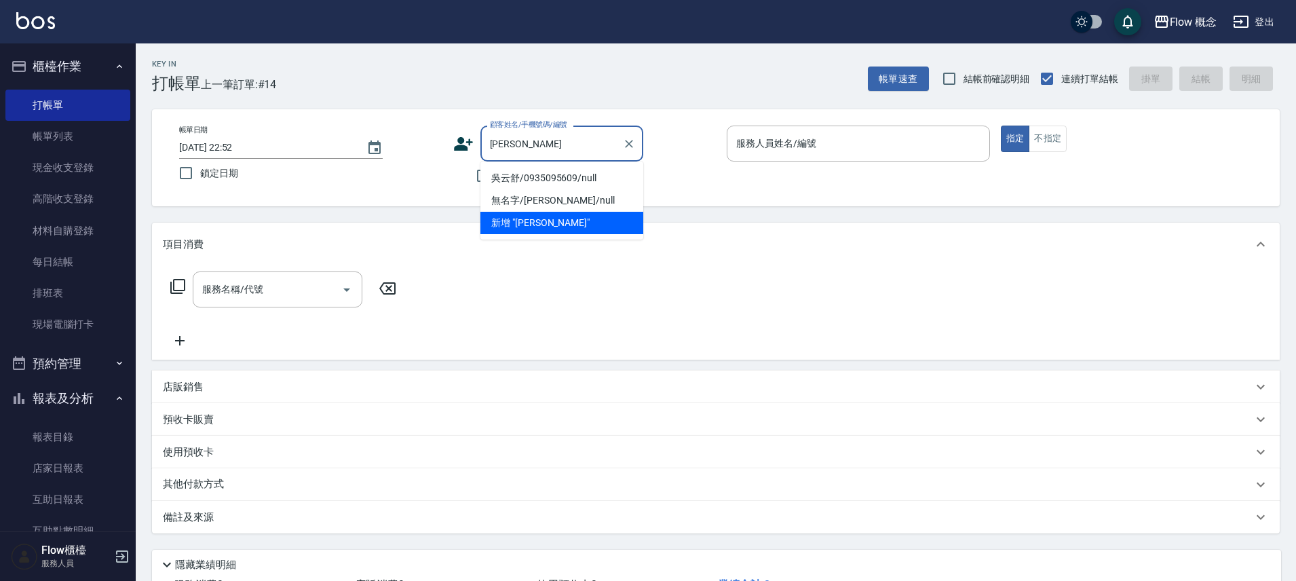
click at [507, 176] on li "吳云舒/0935095609/null" at bounding box center [562, 178] width 163 height 22
type input "吳云舒/0935095609/null"
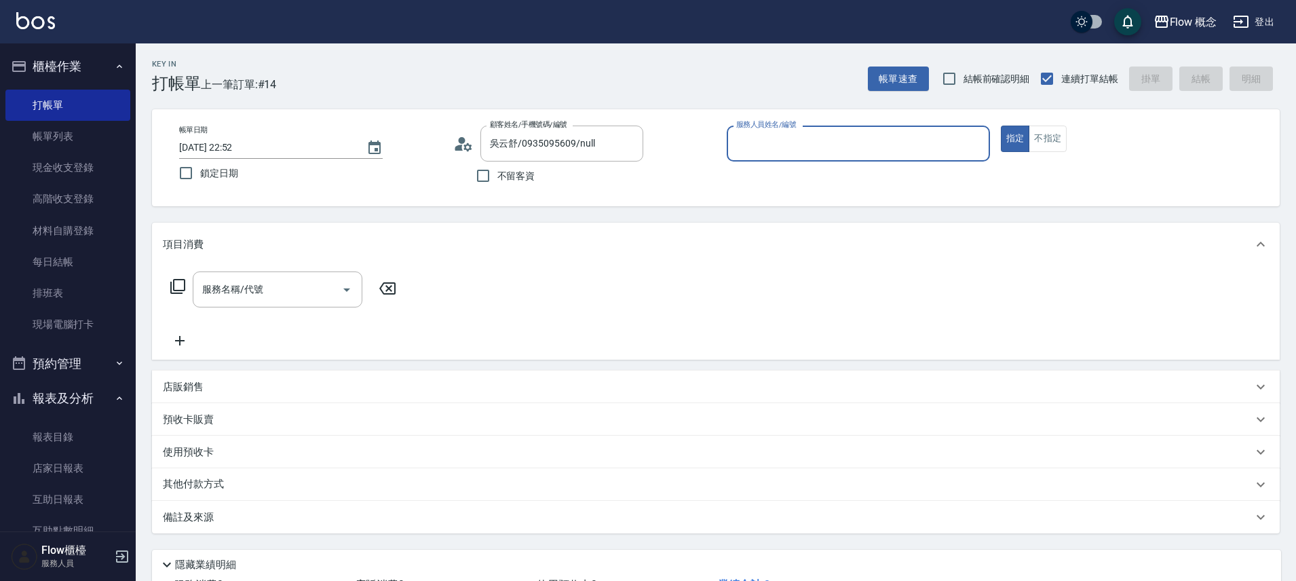
type input "Kimico-8"
click at [297, 296] on input "服務名稱/代號" at bounding box center [267, 290] width 137 height 24
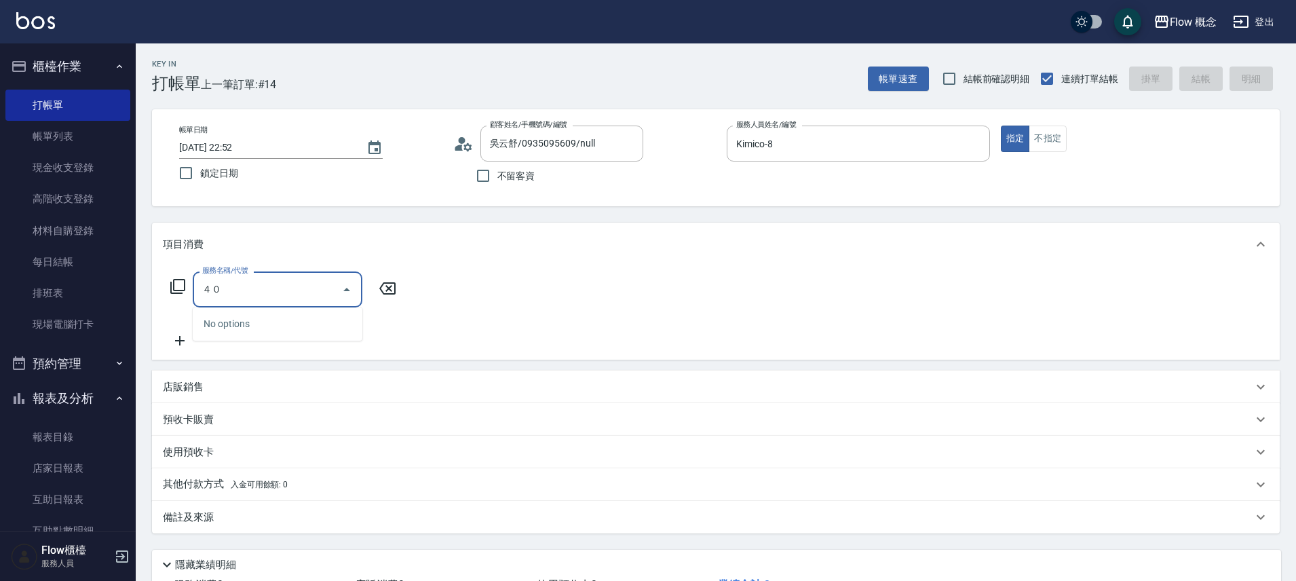
type input "４"
type input "染髮(401)"
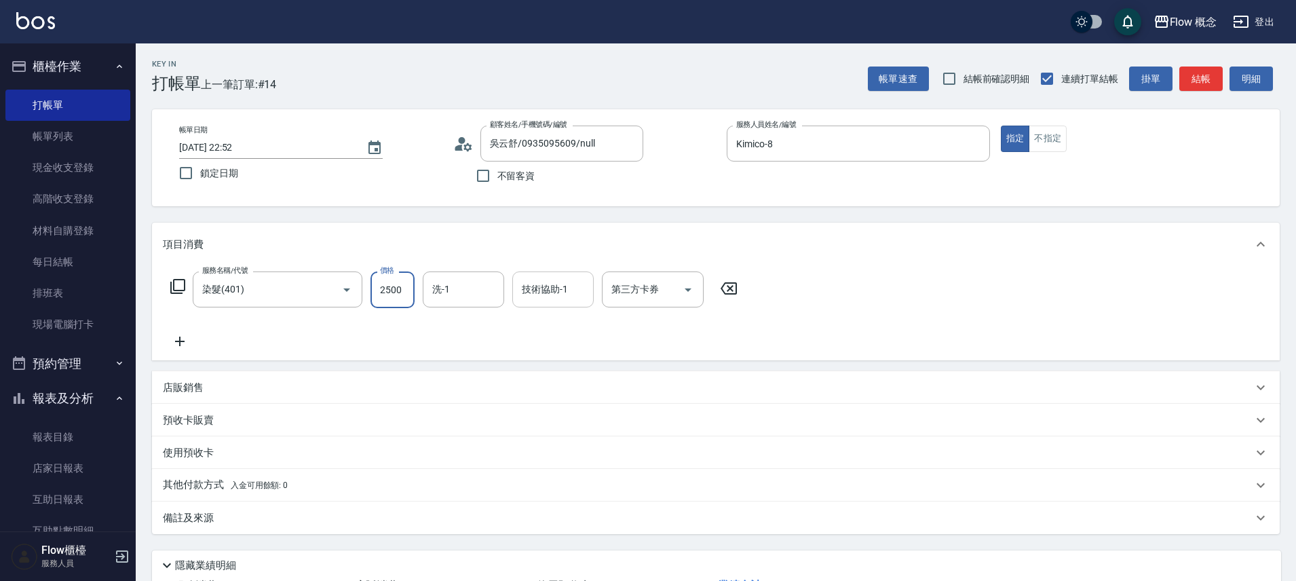
click at [562, 300] on input "技術協助-1" at bounding box center [553, 290] width 69 height 24
type input "2"
click at [586, 302] on div "技術協助-1" at bounding box center [552, 289] width 81 height 36
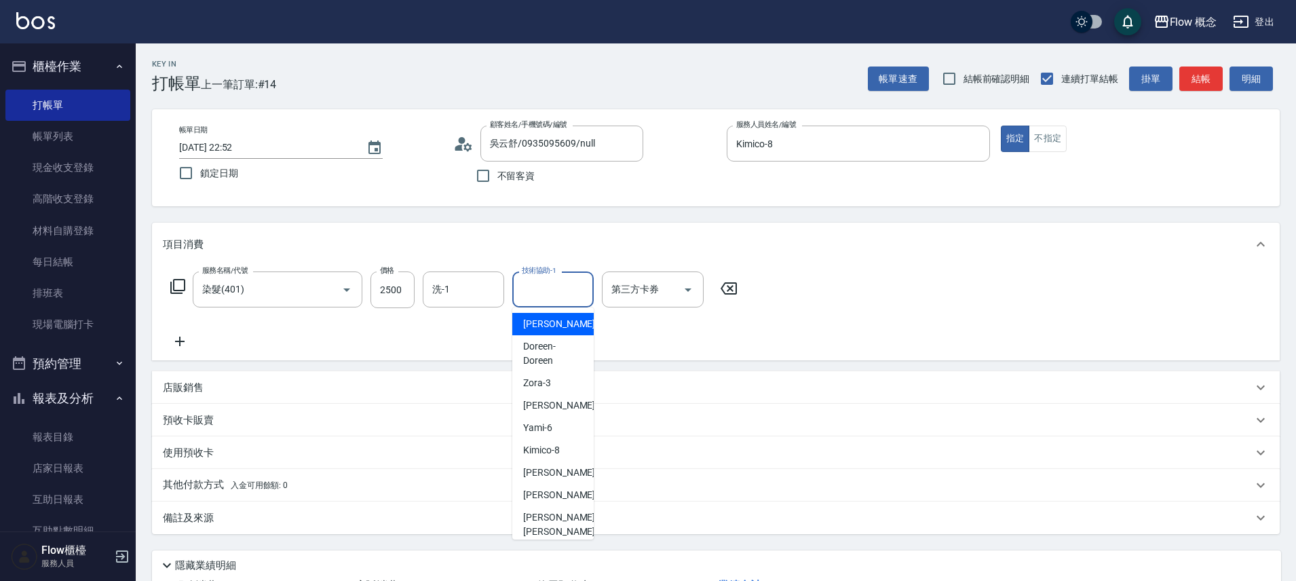
type input "２"
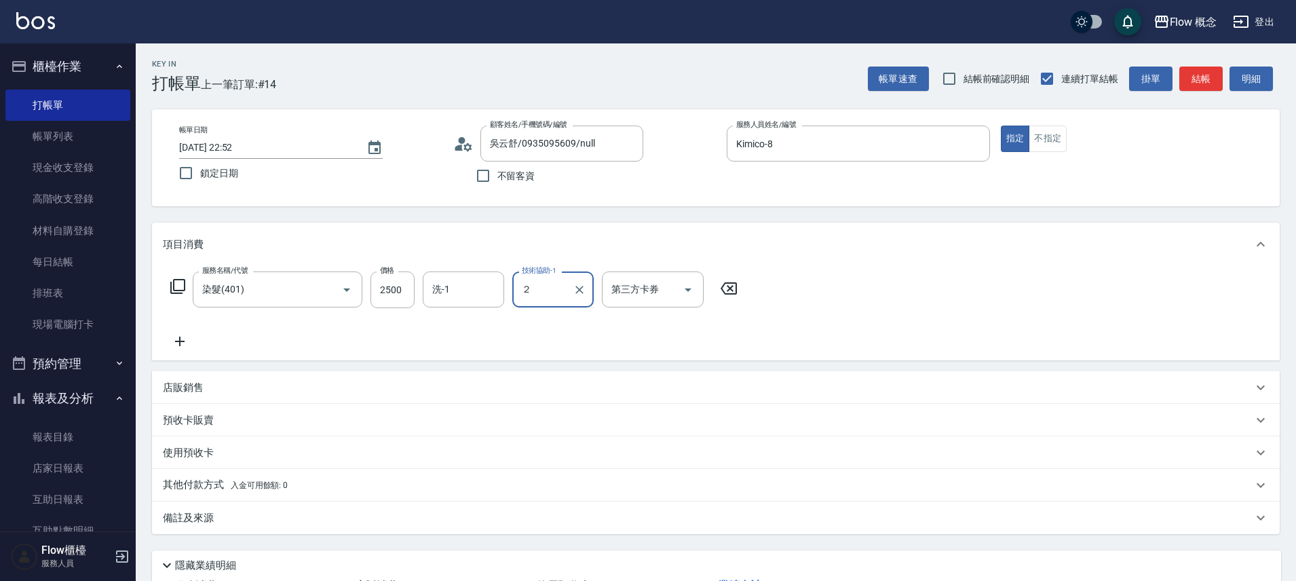
type input "２"
type input "FUNNOW"
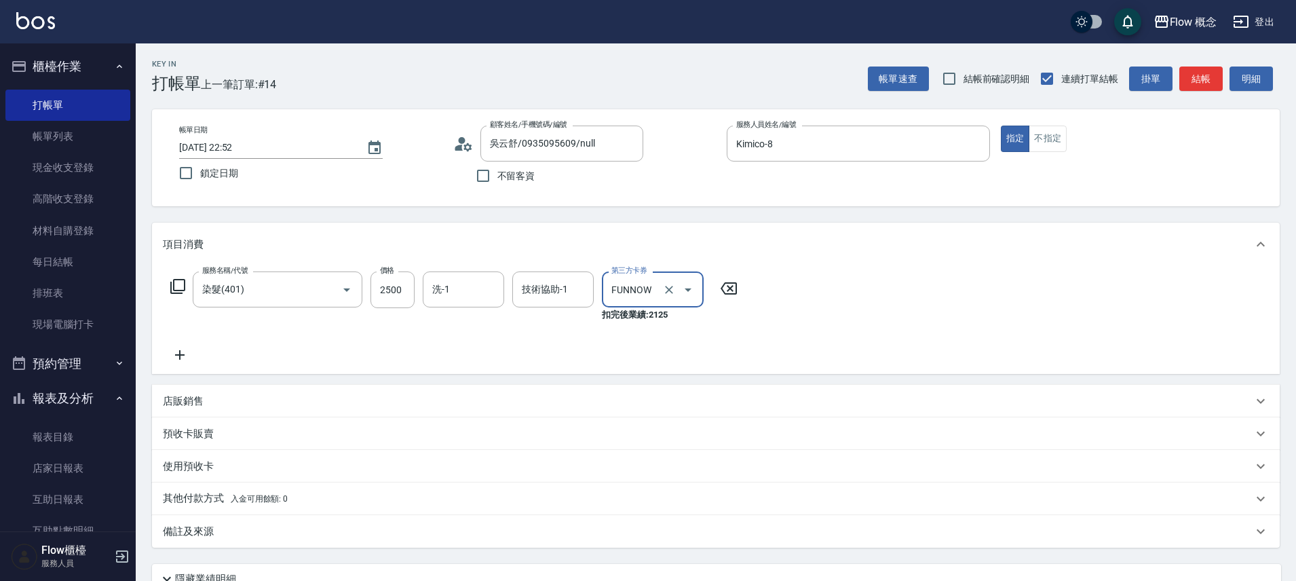
click at [667, 292] on icon "Clear" at bounding box center [669, 290] width 8 height 8
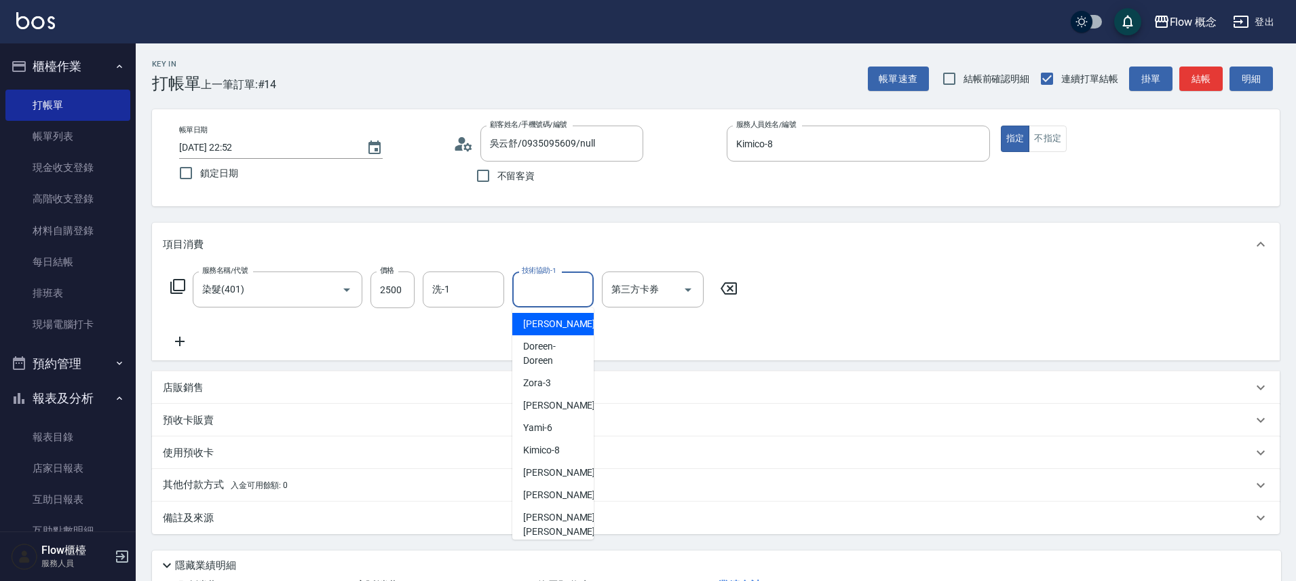
click at [556, 290] on input "技術協助-1" at bounding box center [553, 290] width 69 height 24
type input "２"
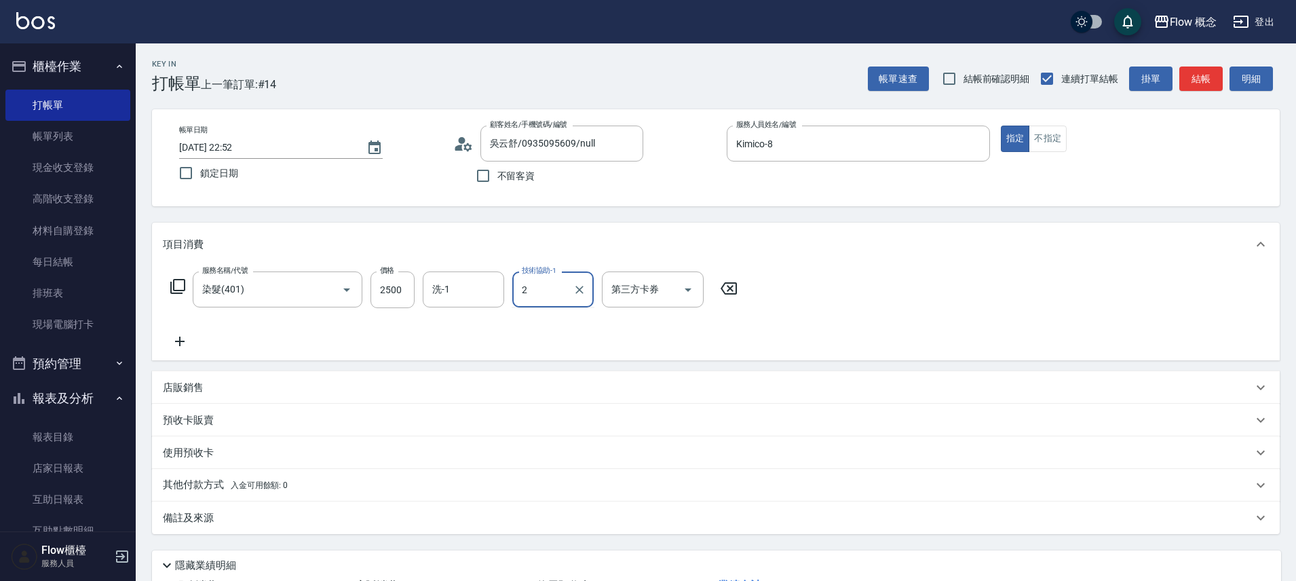
type input "2"
click at [563, 284] on input "技術協助-1" at bounding box center [553, 290] width 69 height 24
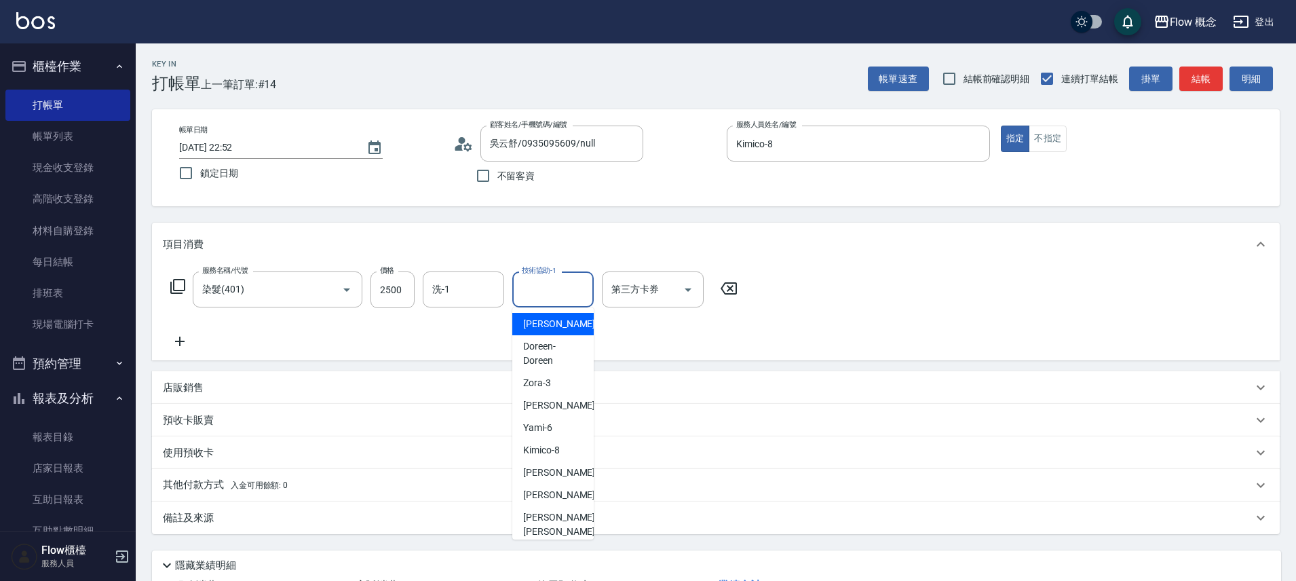
type input "１"
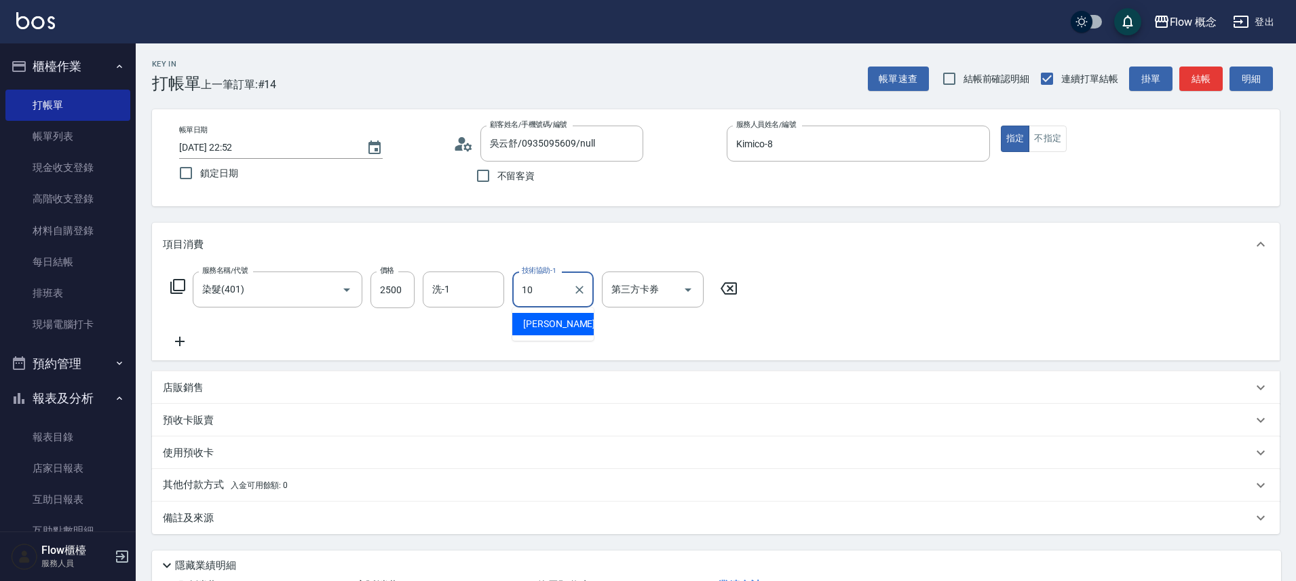
type input "[PERSON_NAME]-10"
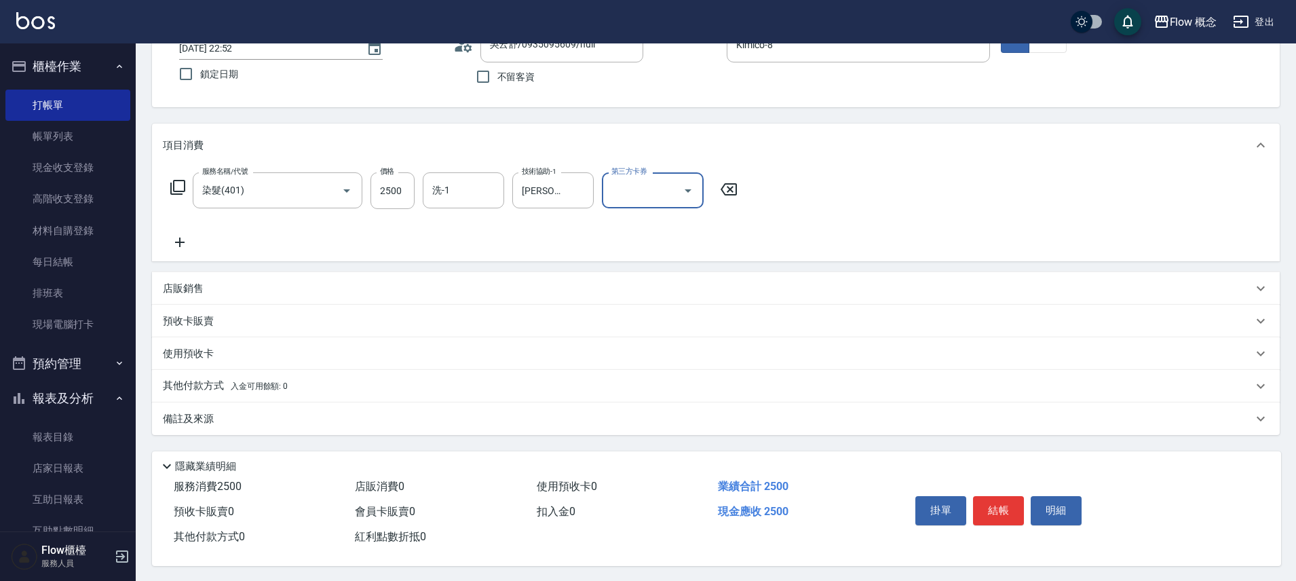
scroll to position [107, 0]
click at [1022, 519] on div "掛單 結帳 明細" at bounding box center [998, 510] width 177 height 43
click at [994, 503] on button "結帳" at bounding box center [998, 509] width 51 height 29
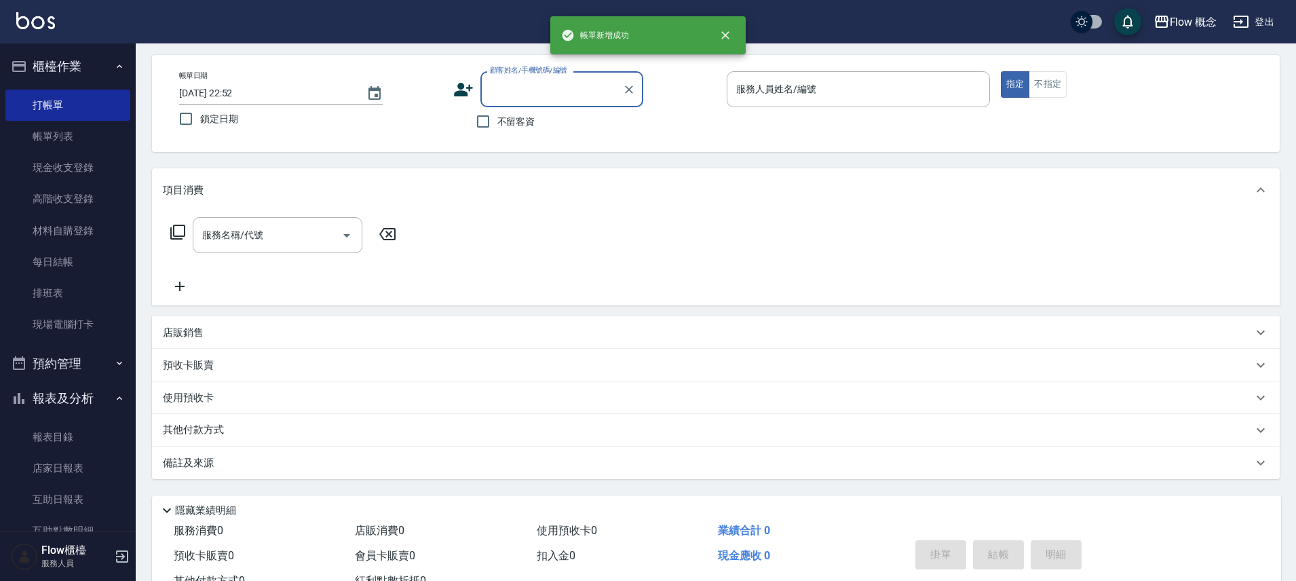
scroll to position [0, 0]
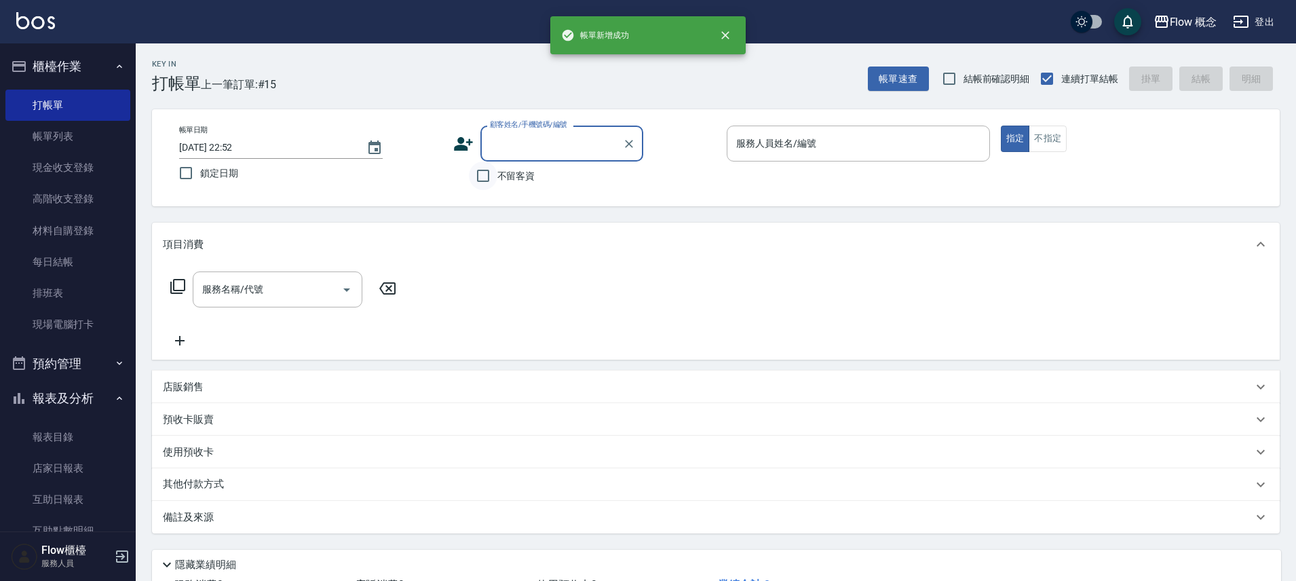
click at [491, 172] on input "不留客資" at bounding box center [483, 176] width 29 height 29
checkbox input "true"
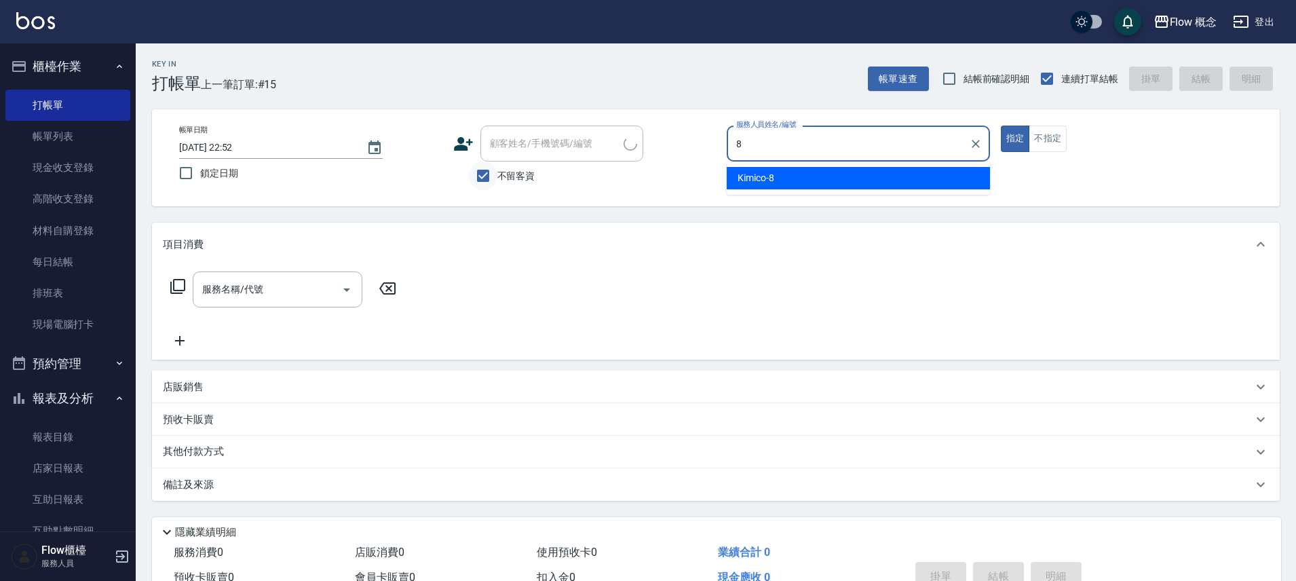
type input "Kimico-8"
type button "true"
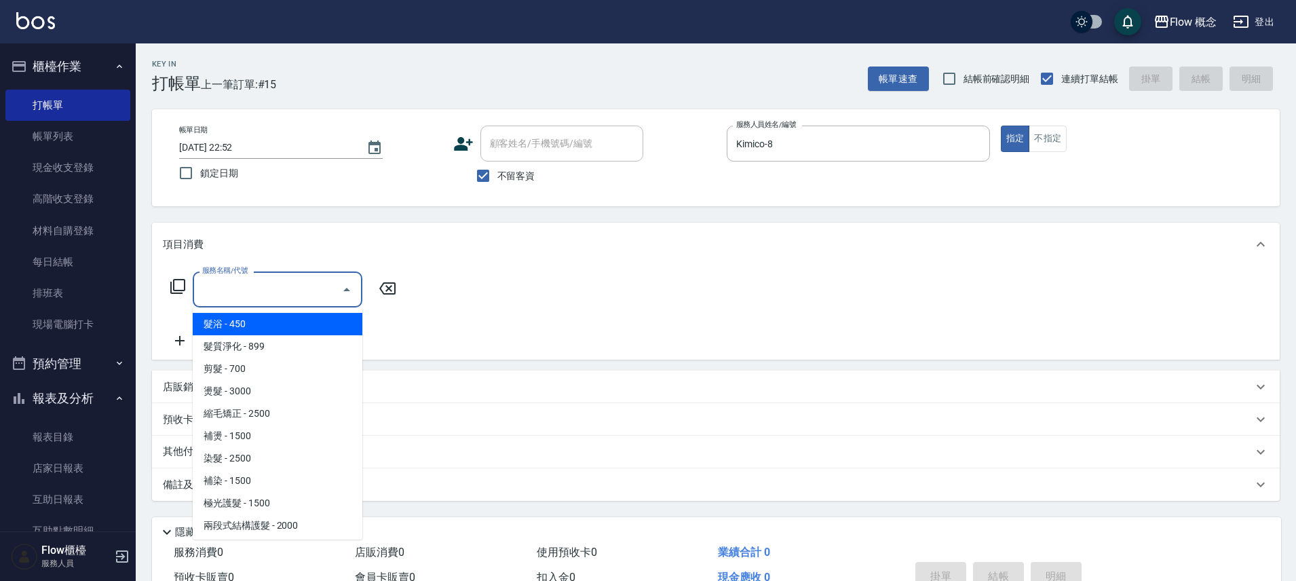
click at [301, 284] on input "服務名稱/代號" at bounding box center [267, 290] width 137 height 24
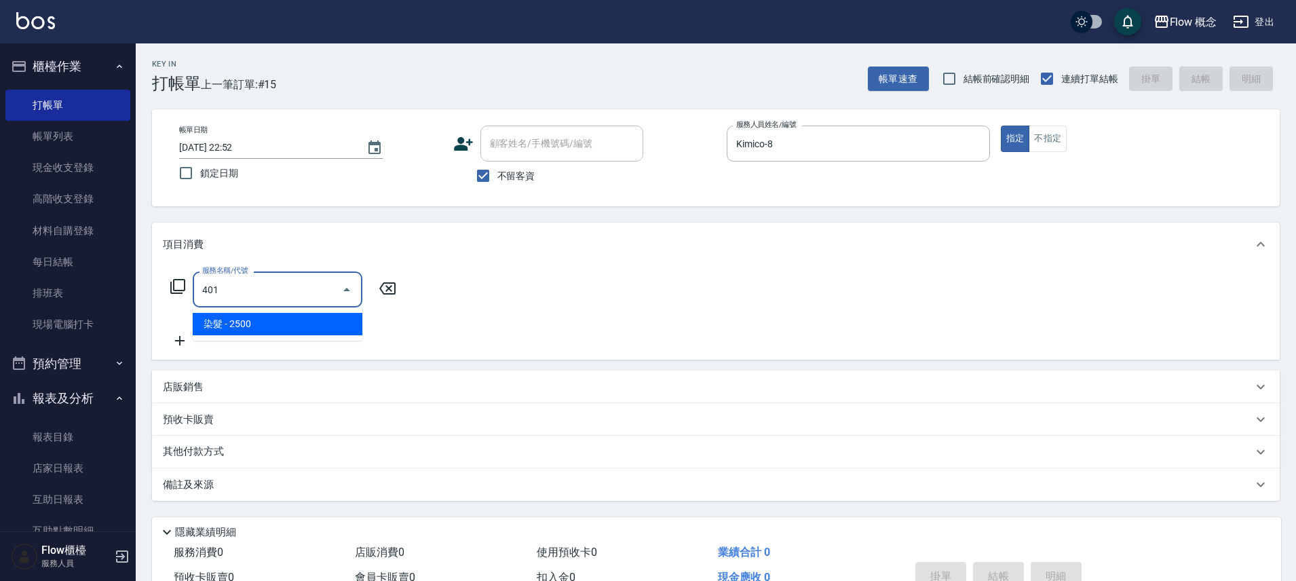
type input "染髮(401)"
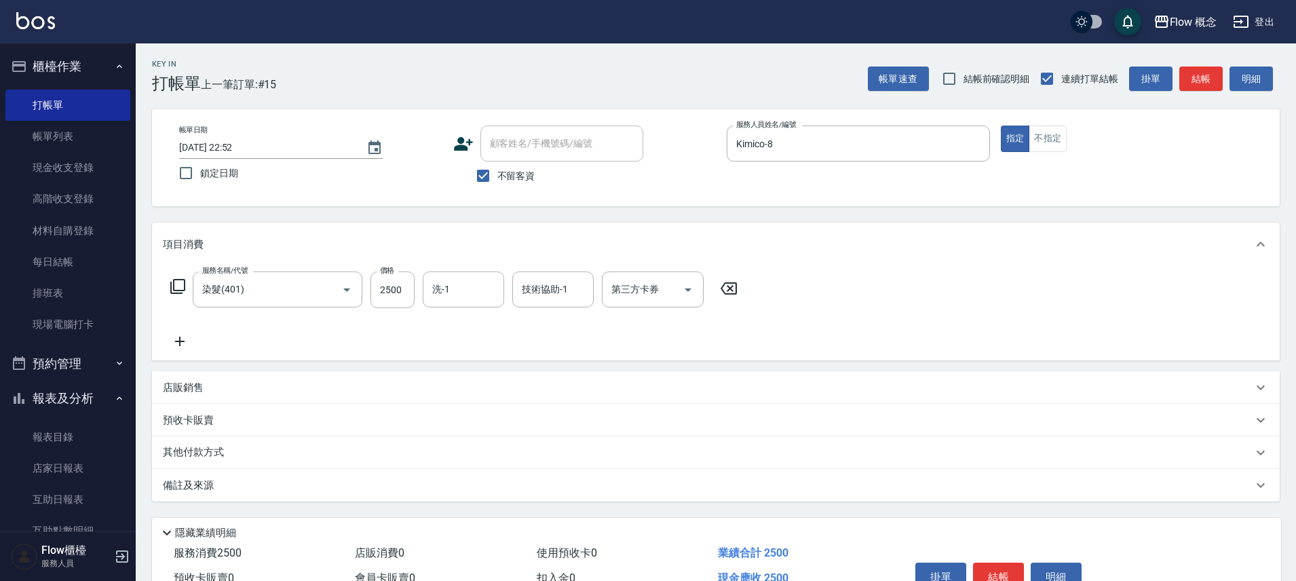
click at [175, 348] on icon at bounding box center [180, 341] width 34 height 16
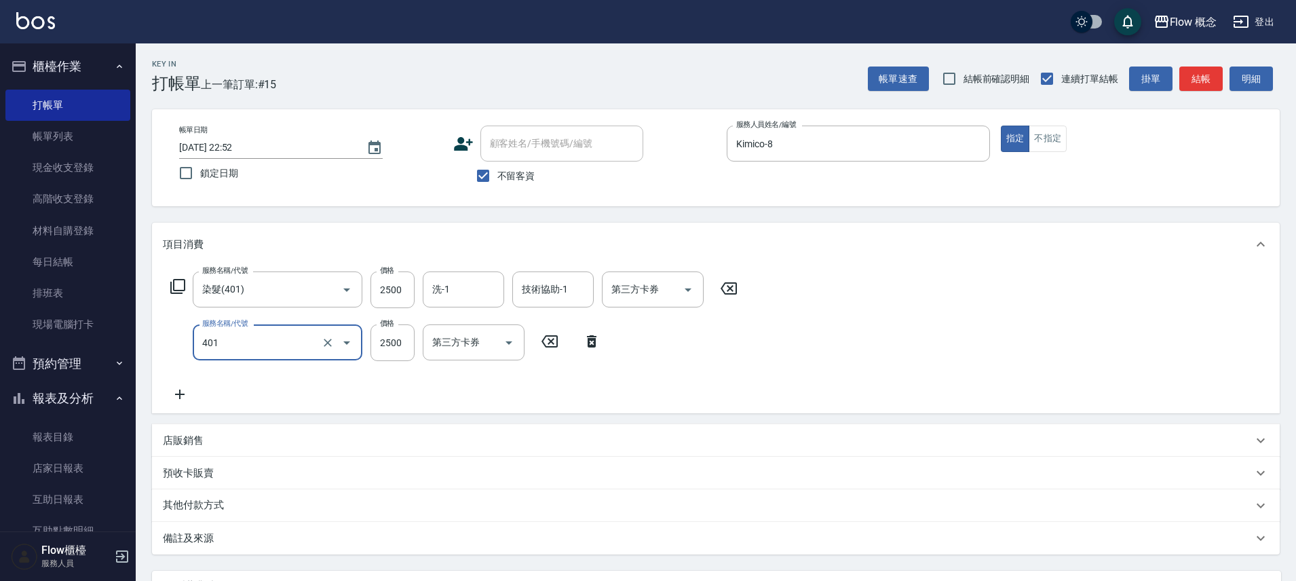
type input "染髮(401)"
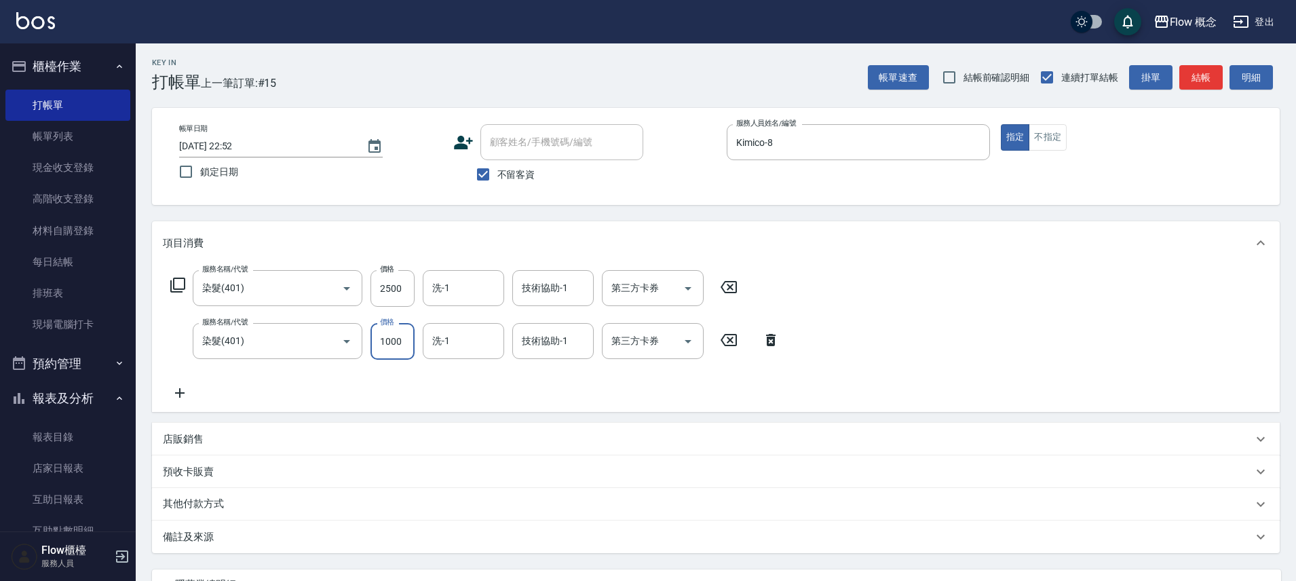
scroll to position [3, 0]
type input "1000"
click at [217, 506] on p "其他付款方式" at bounding box center [197, 502] width 68 height 15
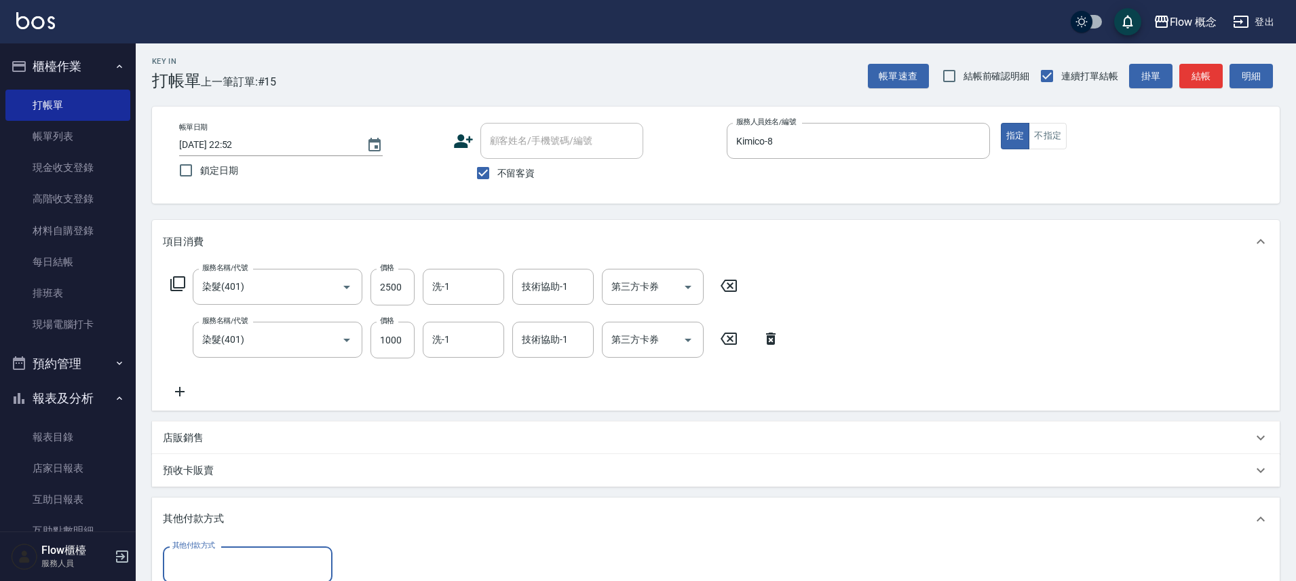
scroll to position [0, 0]
click at [531, 276] on div "技術協助-1 技術協助-1" at bounding box center [552, 287] width 81 height 36
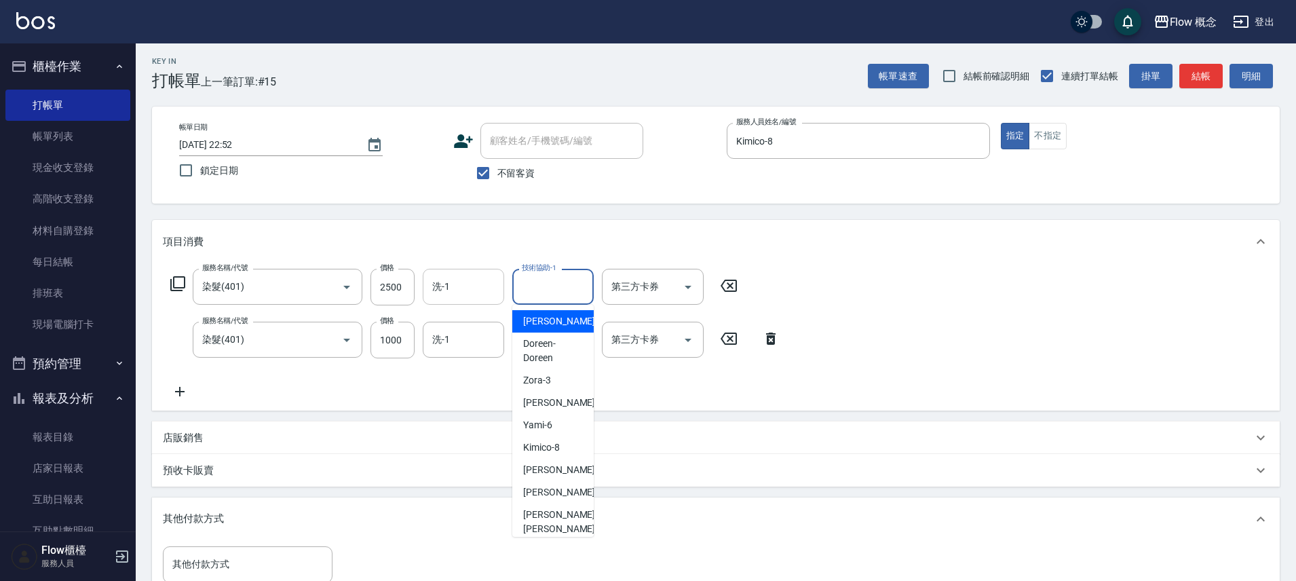
click at [449, 297] on input "洗-1" at bounding box center [463, 287] width 69 height 24
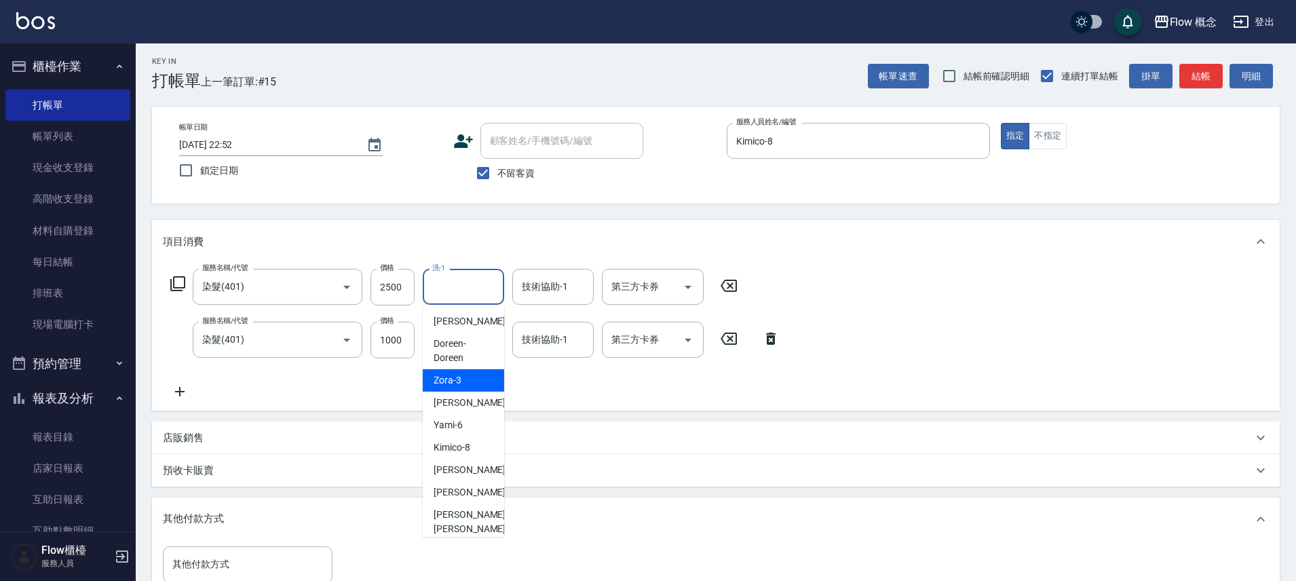
click at [542, 383] on div "服務名稱/代號 染髮(401) 服務名稱/代號 價格 2500 價格 洗-1 洗-1 技術協助-1 技術協助-1 第三方卡券 第三方卡券 服務名稱/代號 染髮…" at bounding box center [475, 334] width 625 height 131
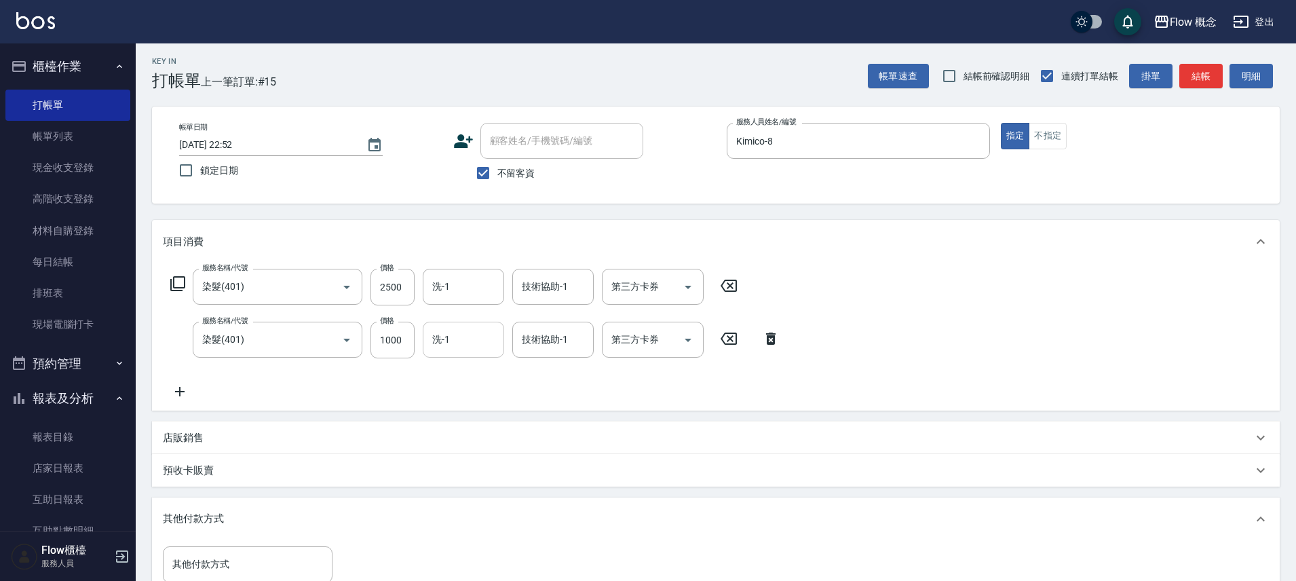
click at [464, 332] on input "洗-1" at bounding box center [463, 340] width 69 height 24
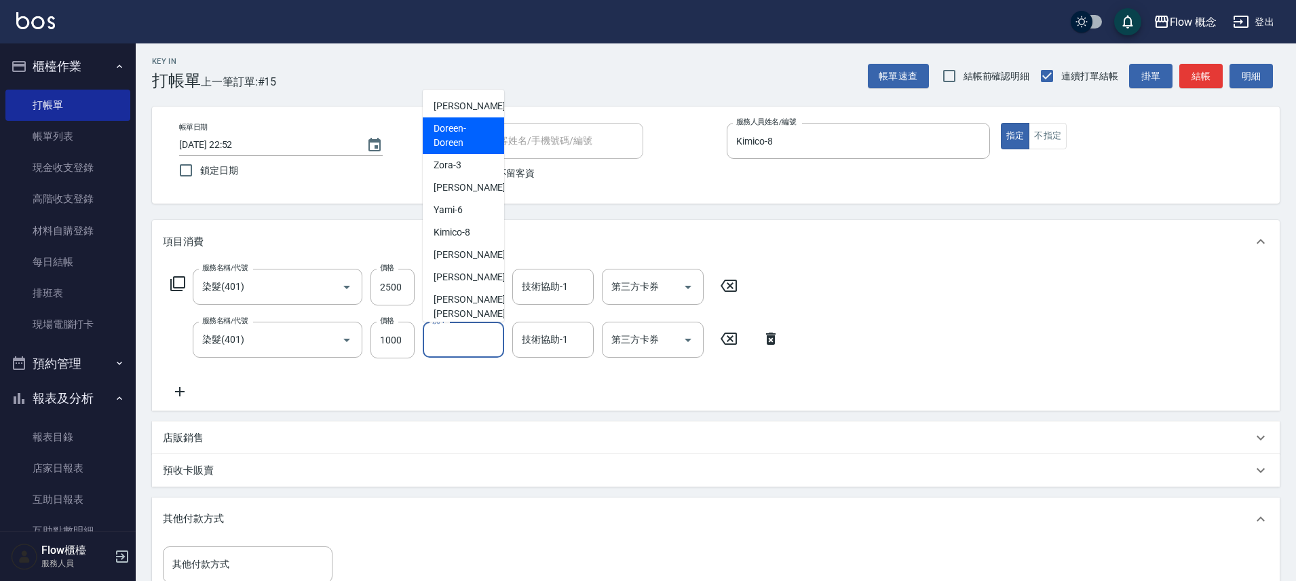
click at [437, 145] on span "Doreen -Doreen" at bounding box center [464, 135] width 60 height 29
type input "Doreen-Doreen"
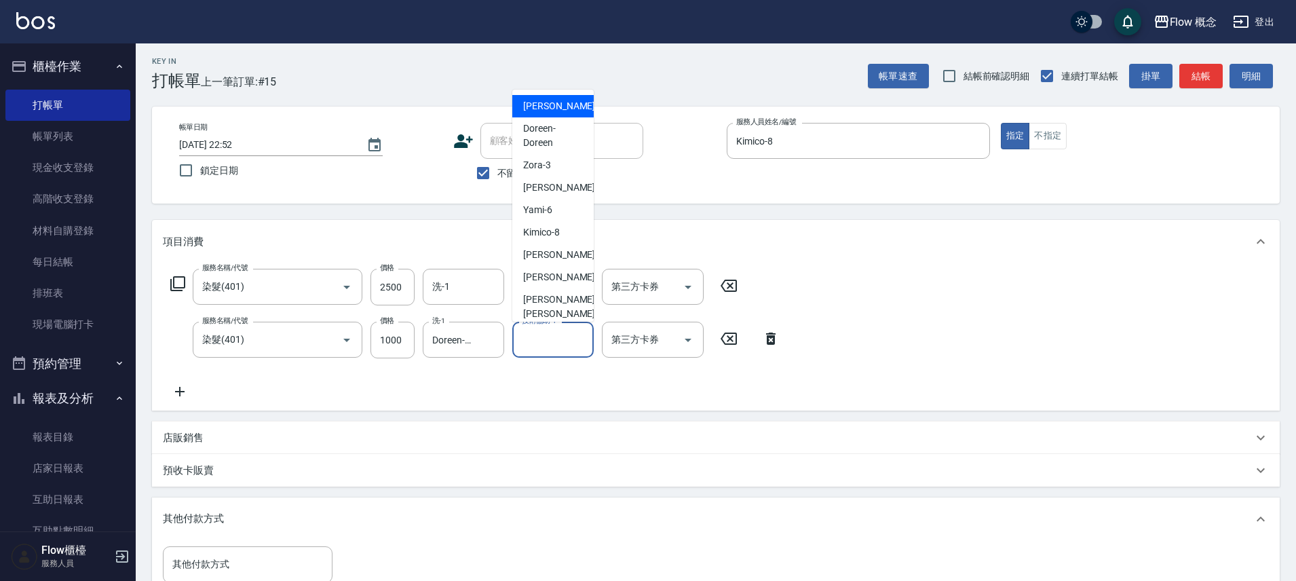
drag, startPoint x: 538, startPoint y: 349, endPoint x: 545, endPoint y: 341, distance: 10.6
click at [538, 348] on input "技術協助-1" at bounding box center [553, 340] width 69 height 24
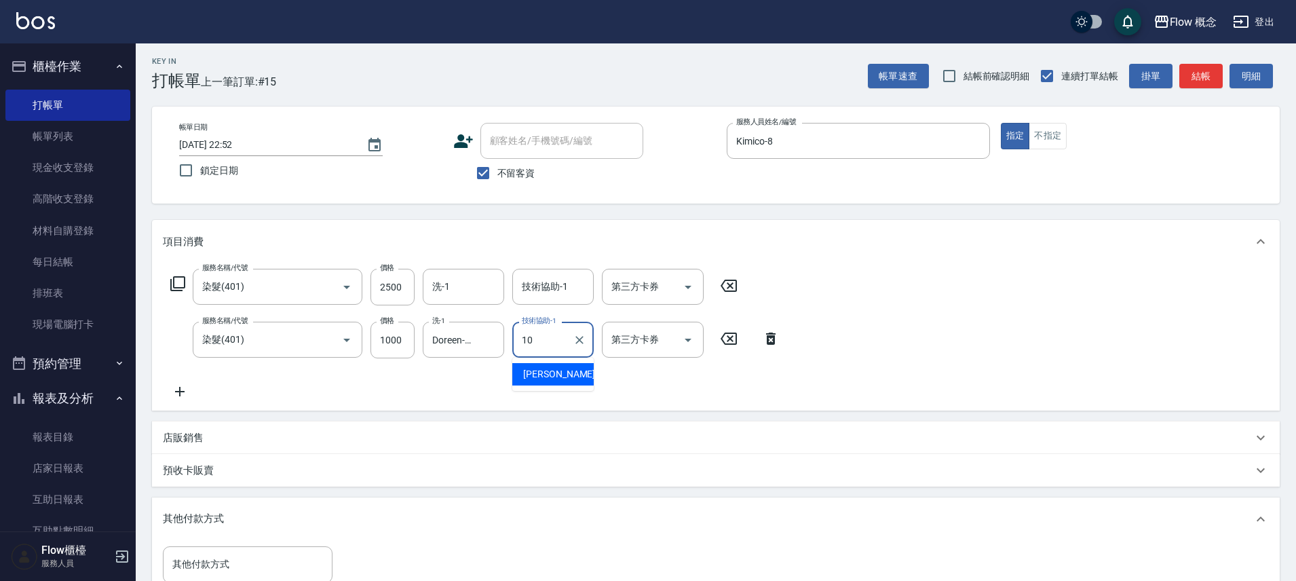
type input "[PERSON_NAME]-10"
drag, startPoint x: 554, startPoint y: 292, endPoint x: 626, endPoint y: 374, distance: 109.2
click at [555, 292] on input "技術協助-1" at bounding box center [553, 287] width 69 height 24
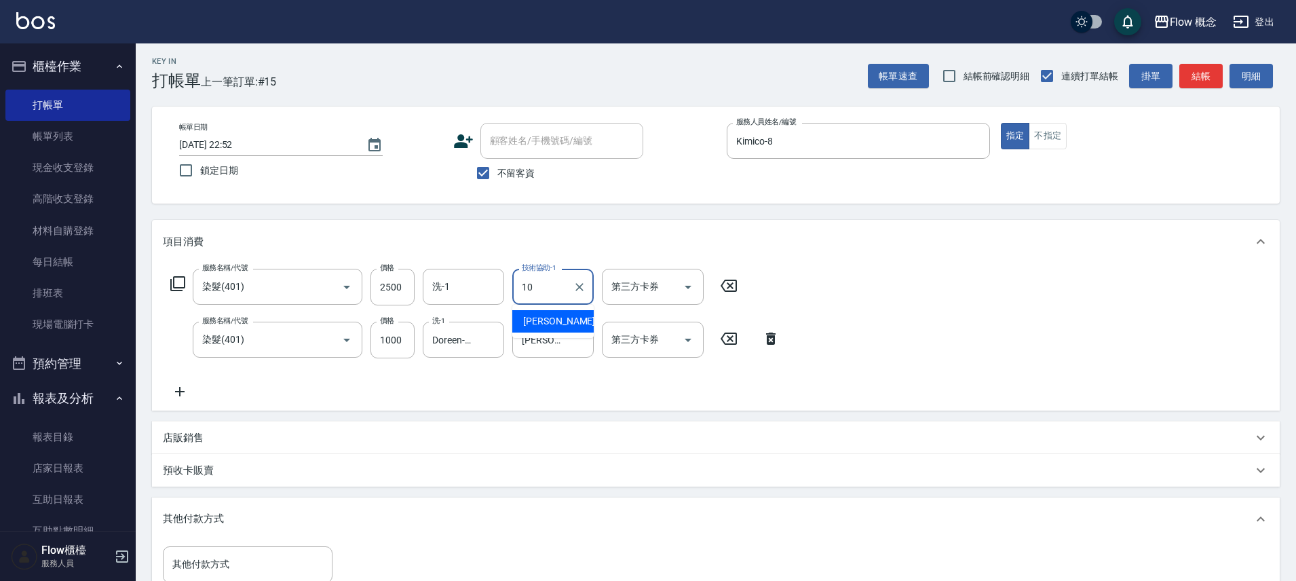
type input "[PERSON_NAME]-10"
click at [467, 282] on input "洗-1" at bounding box center [463, 287] width 69 height 24
type input "[PERSON_NAME]-10"
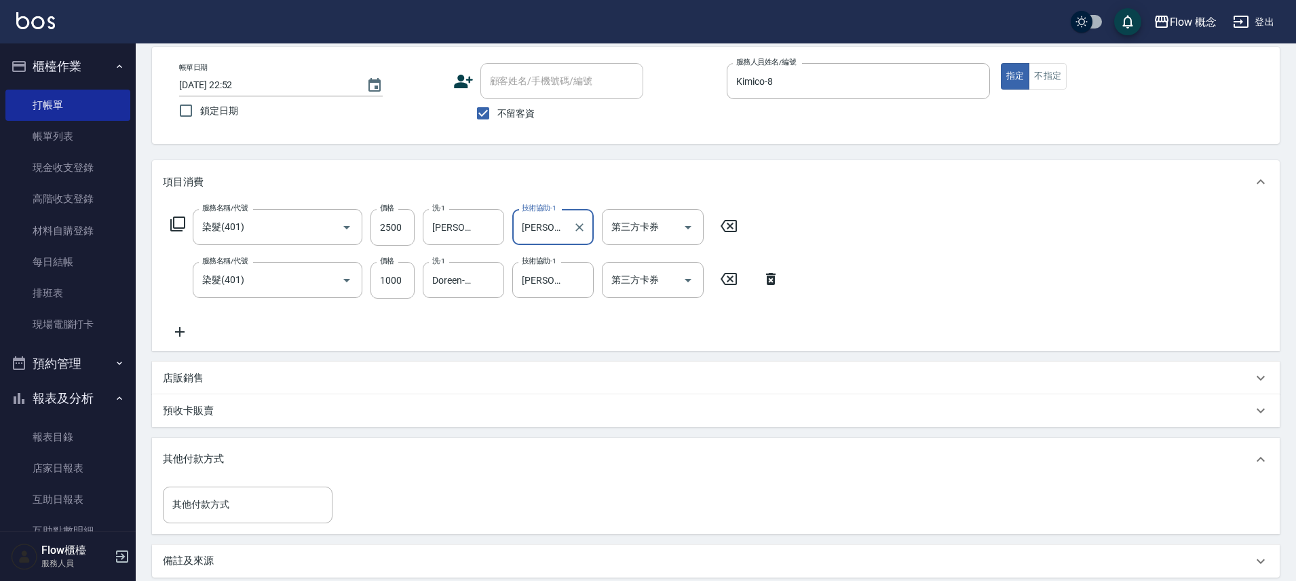
scroll to position [133, 0]
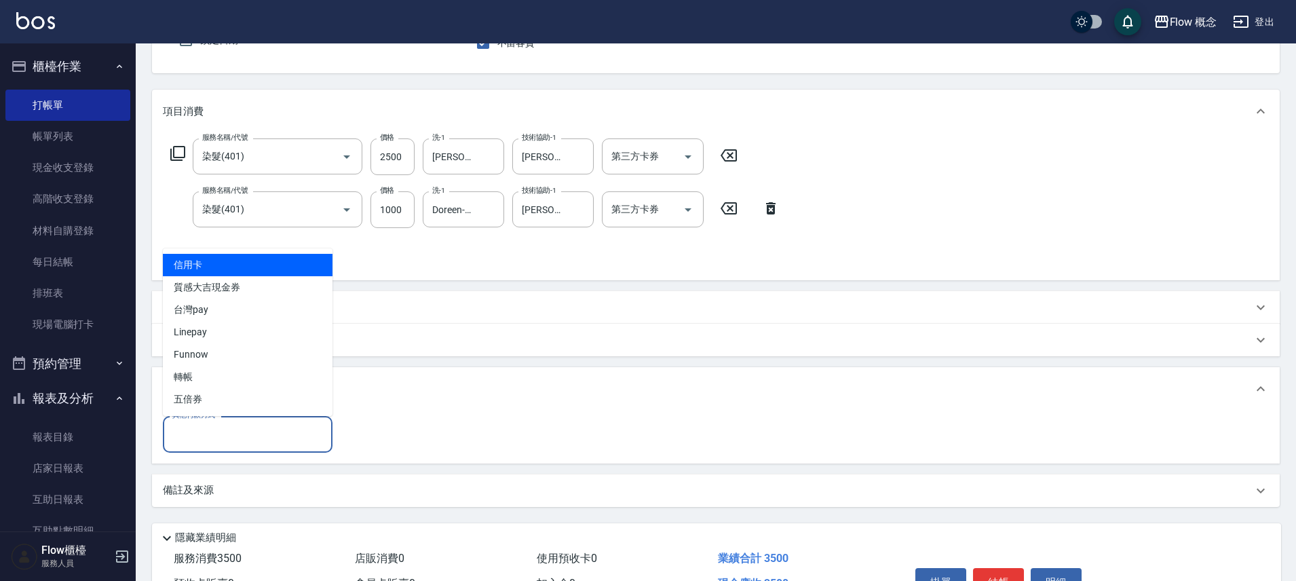
click at [272, 436] on input "其他付款方式" at bounding box center [247, 434] width 157 height 24
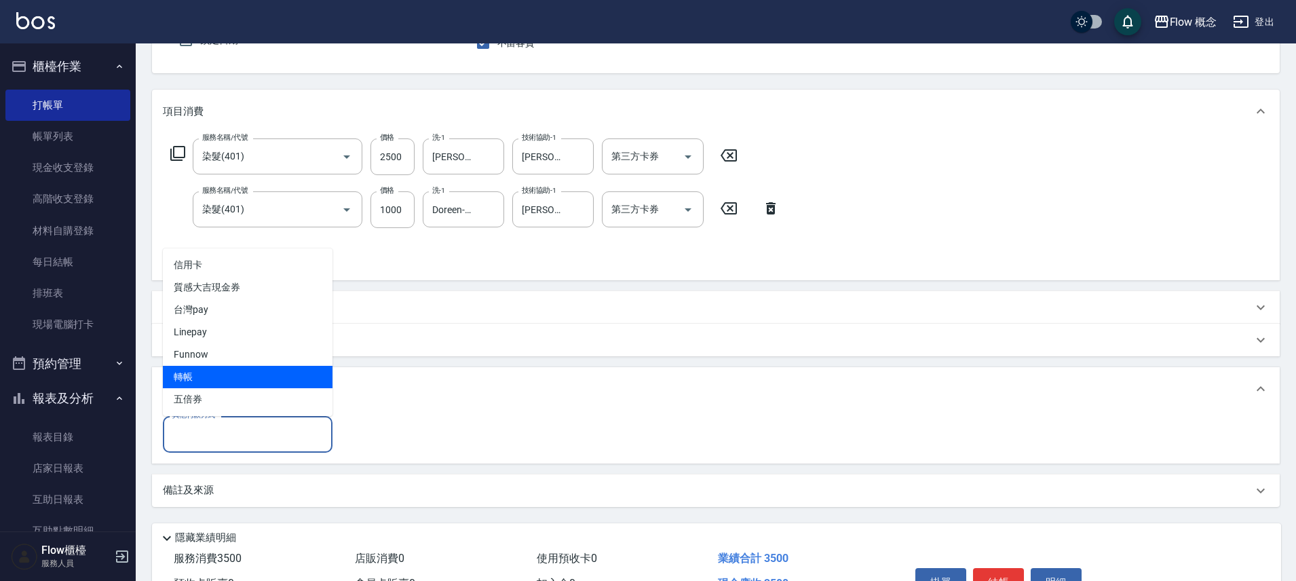
click at [221, 373] on span "轉帳" at bounding box center [248, 377] width 170 height 22
type input "轉帳"
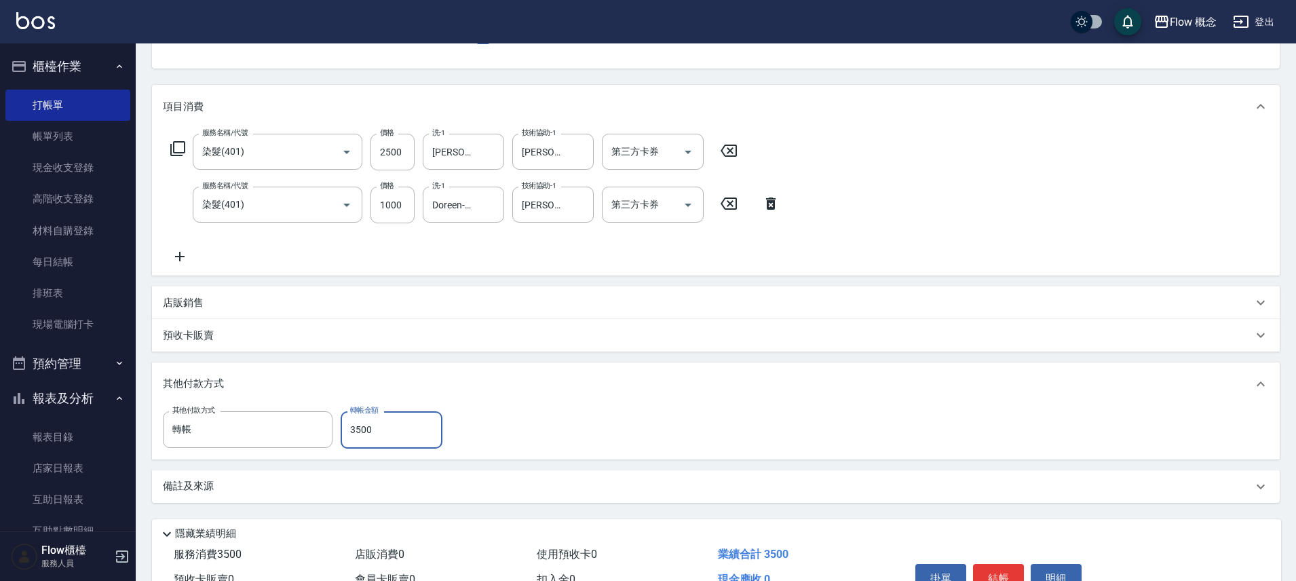
scroll to position [213, 0]
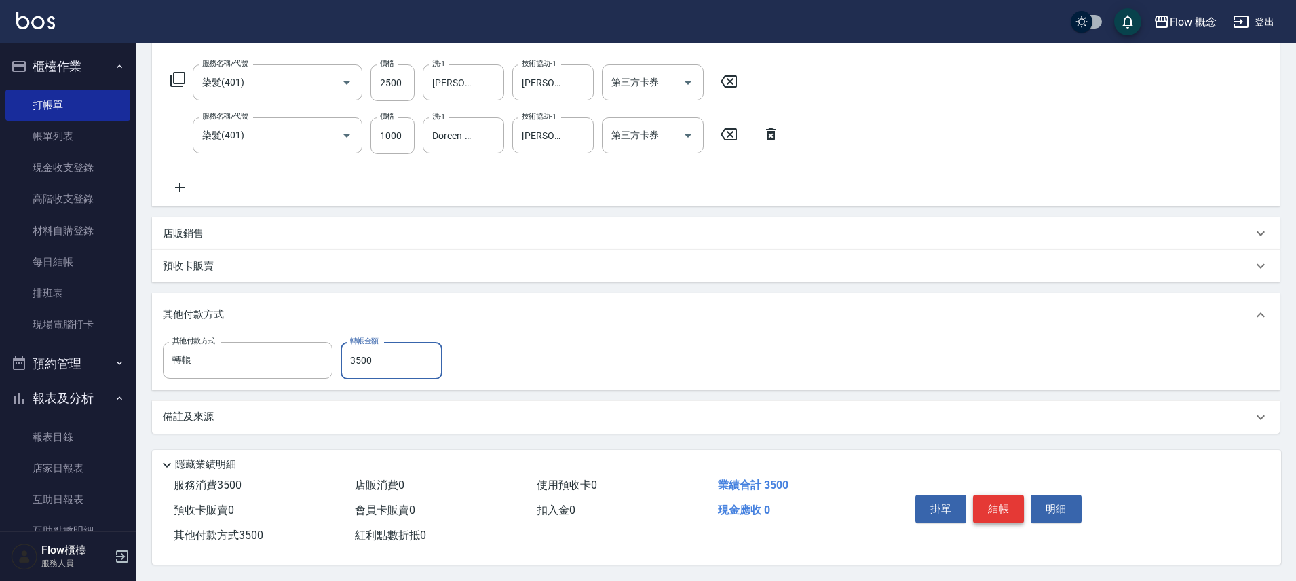
type input "3500"
click at [1019, 495] on button "結帳" at bounding box center [998, 509] width 51 height 29
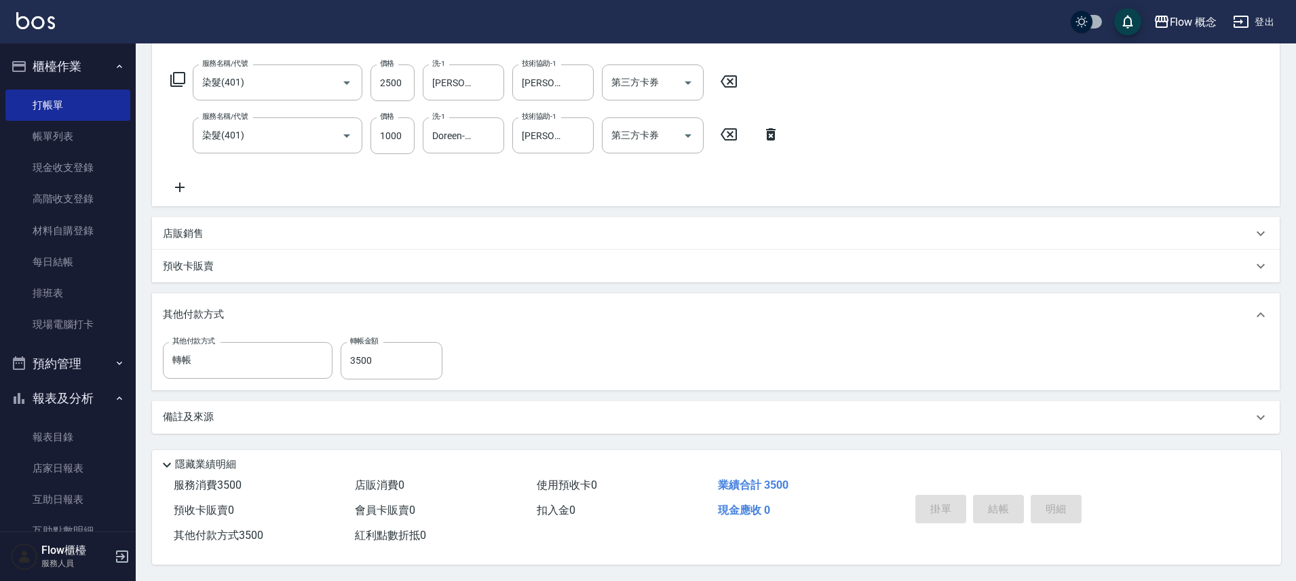
type input "[DATE] 22:53"
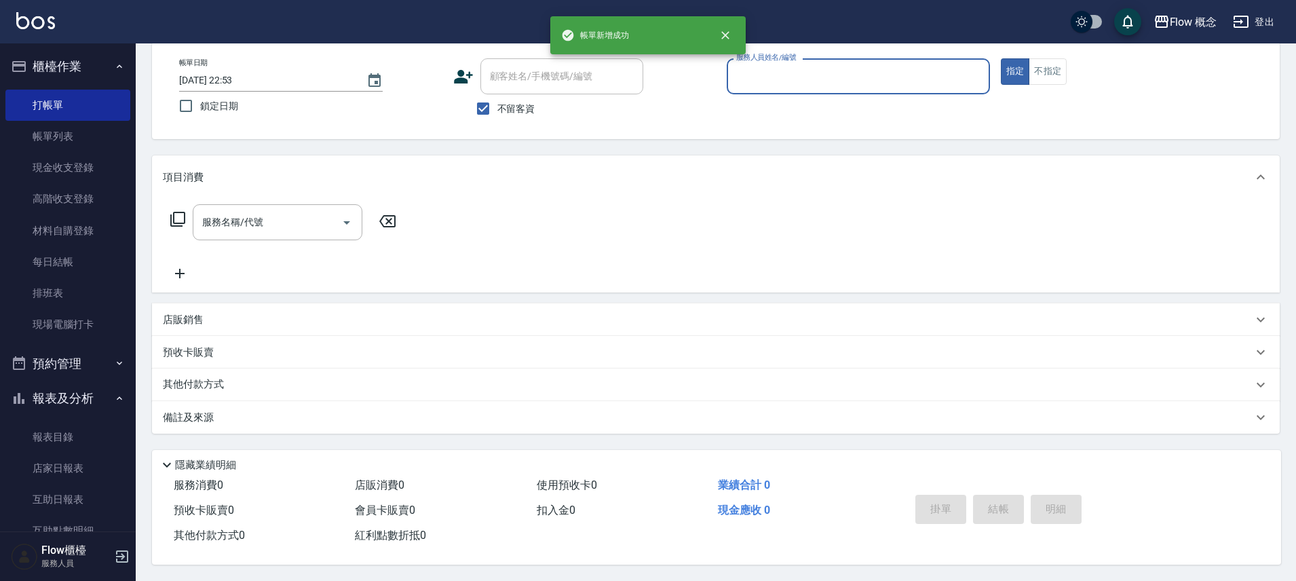
scroll to position [0, 0]
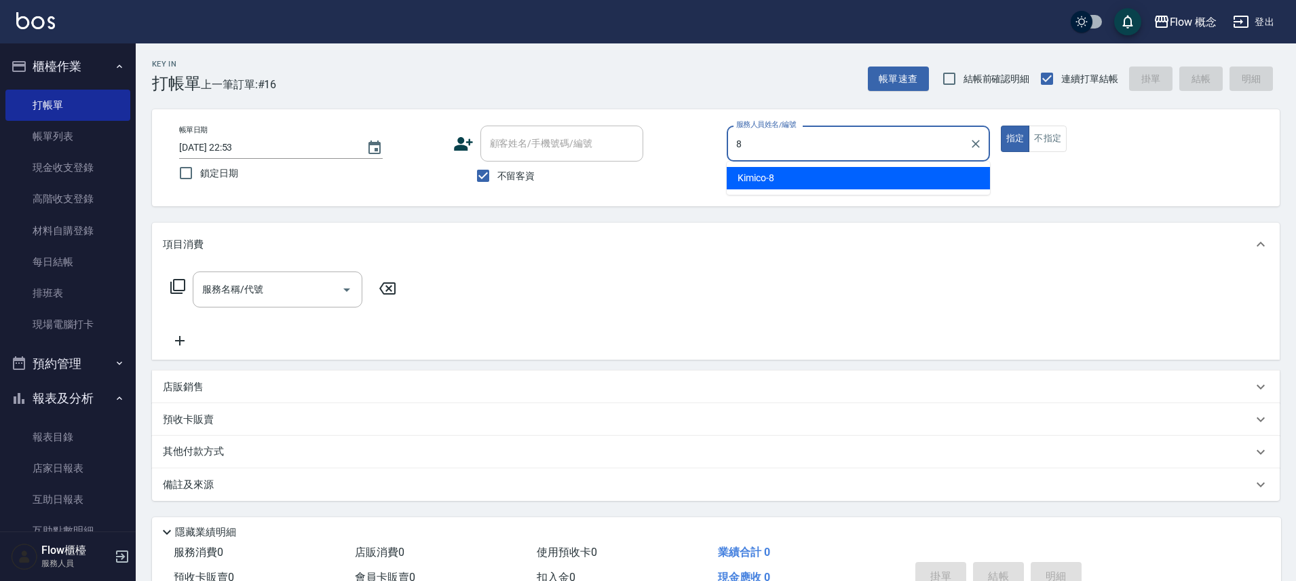
type input "Kimico-8"
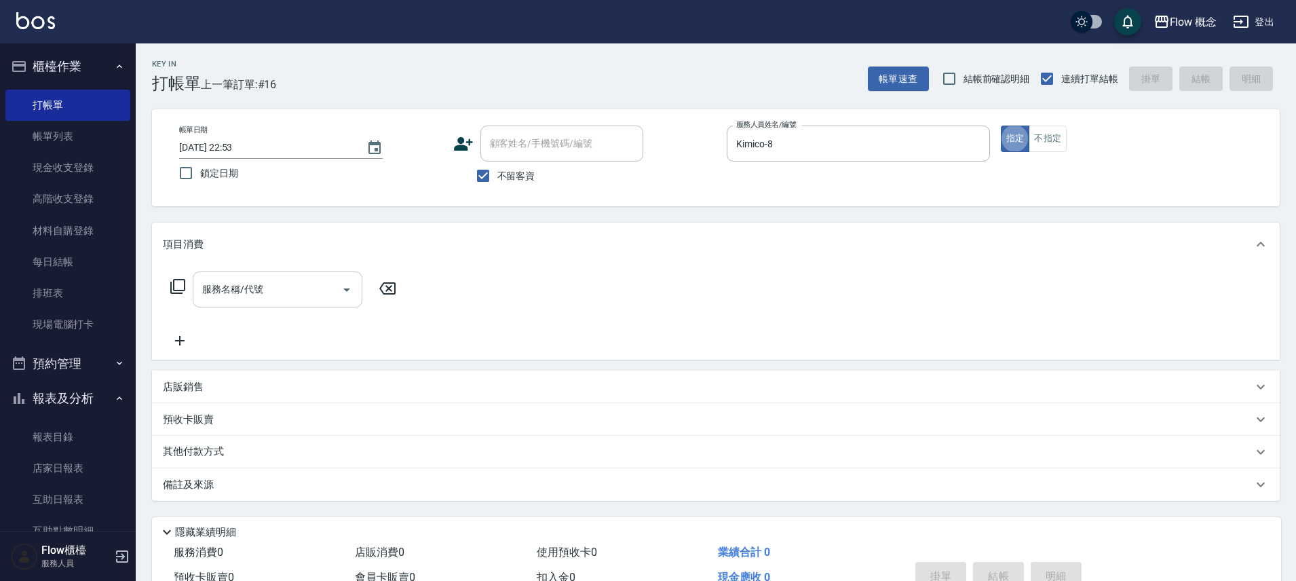
click at [274, 296] on input "服務名稱/代號" at bounding box center [267, 290] width 137 height 24
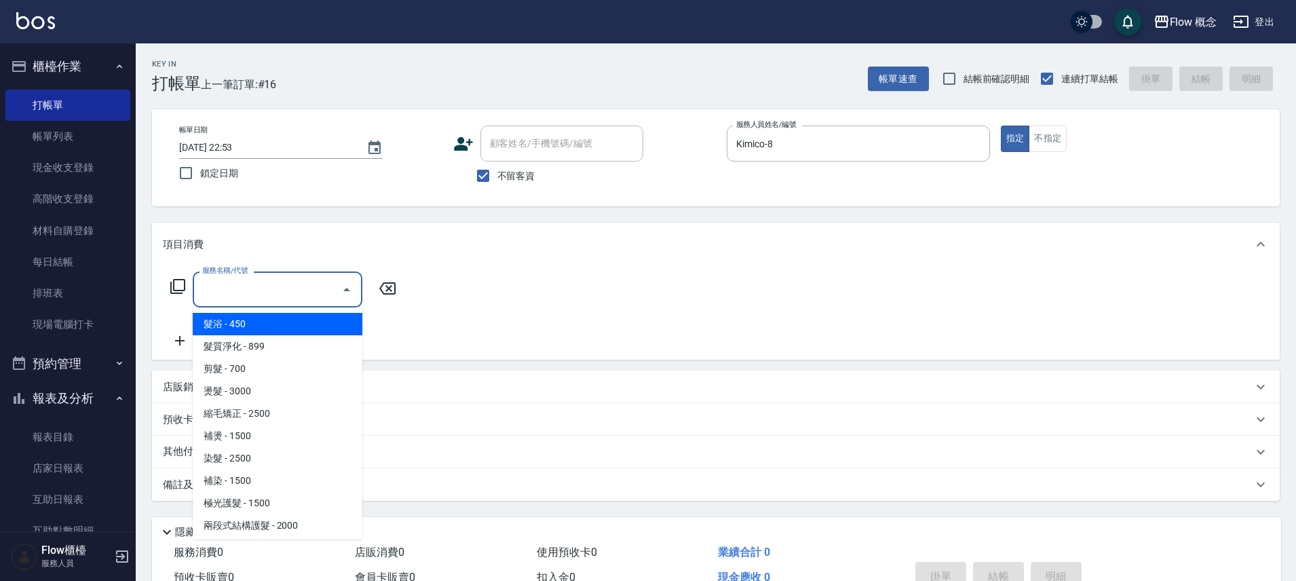
type input "髮浴 (101)"
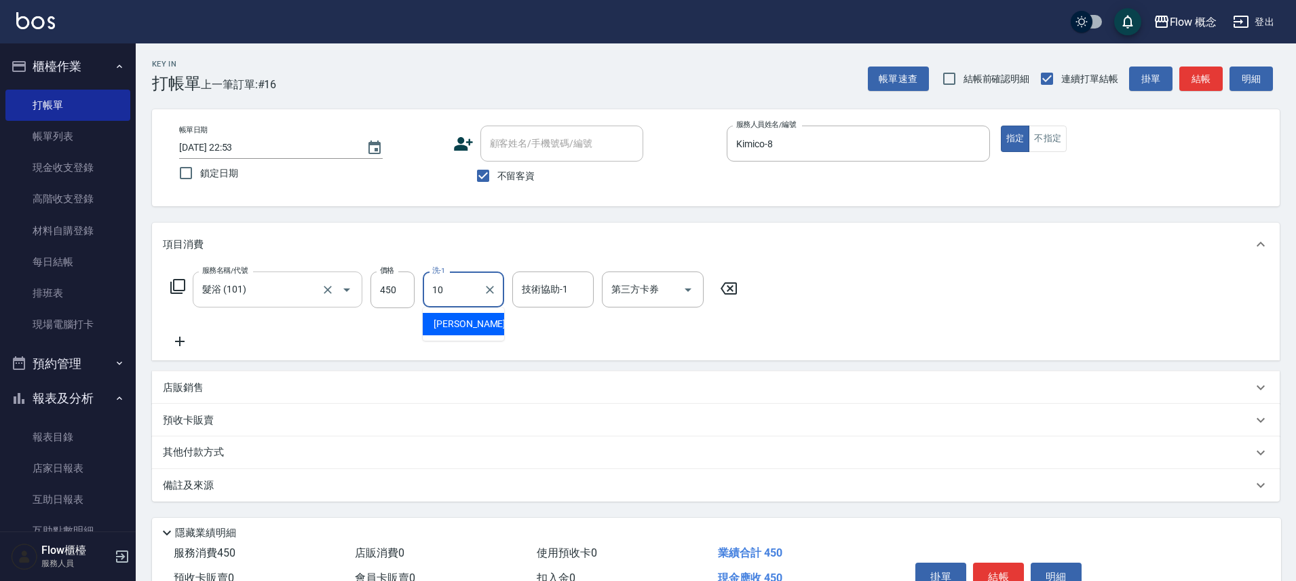
type input "[PERSON_NAME]-10"
click at [364, 442] on div "其他付款方式" at bounding box center [716, 452] width 1128 height 33
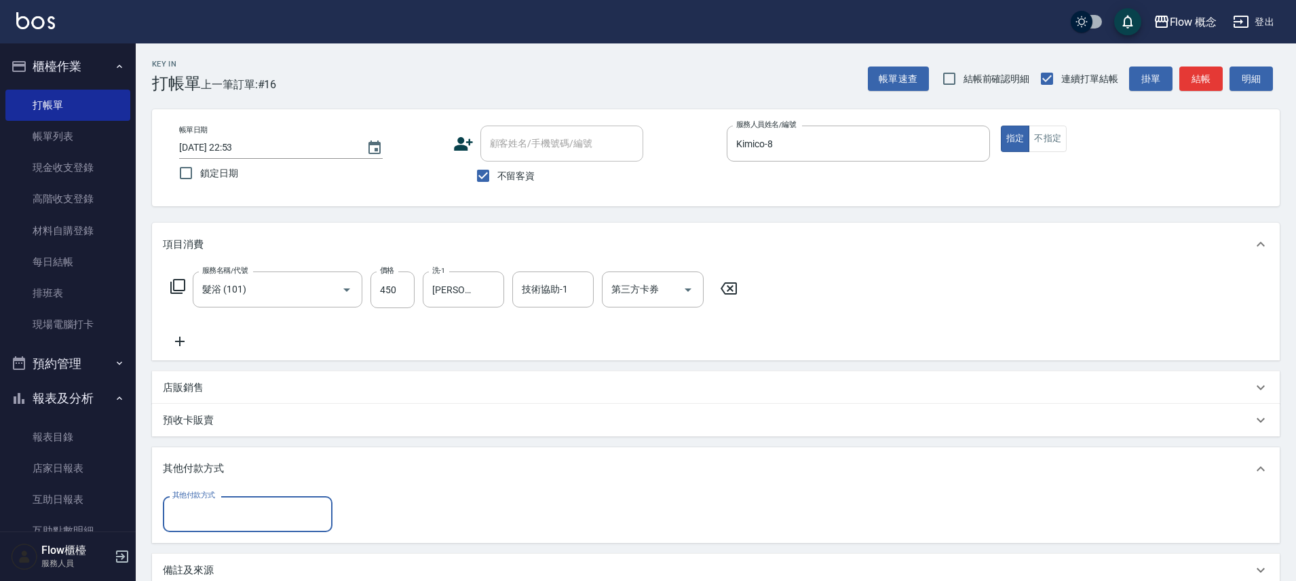
click at [215, 513] on input "其他付款方式" at bounding box center [247, 514] width 157 height 24
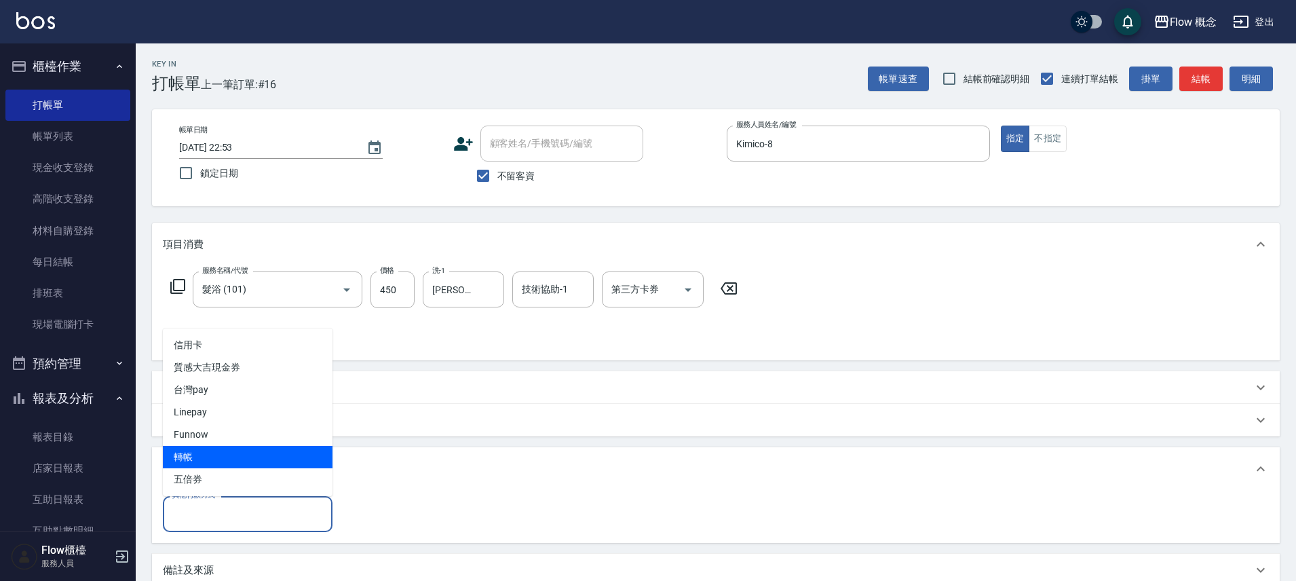
click at [236, 458] on span "轉帳" at bounding box center [248, 457] width 170 height 22
type input "轉帳"
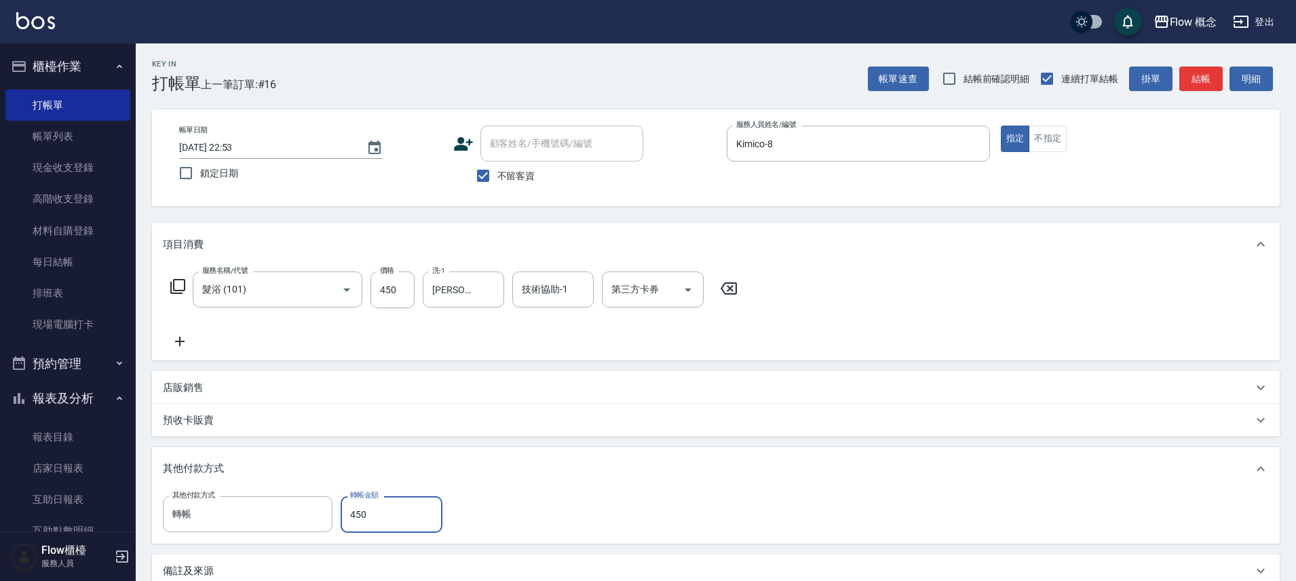
type input "450"
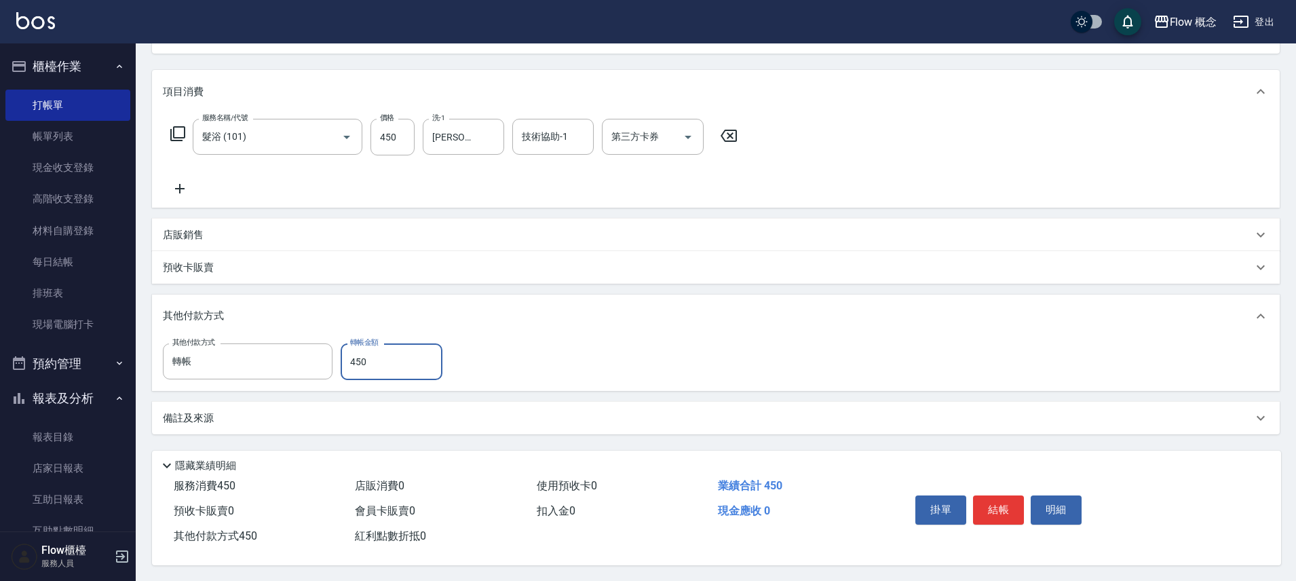
scroll to position [160, 0]
click at [998, 505] on button "結帳" at bounding box center [998, 509] width 51 height 29
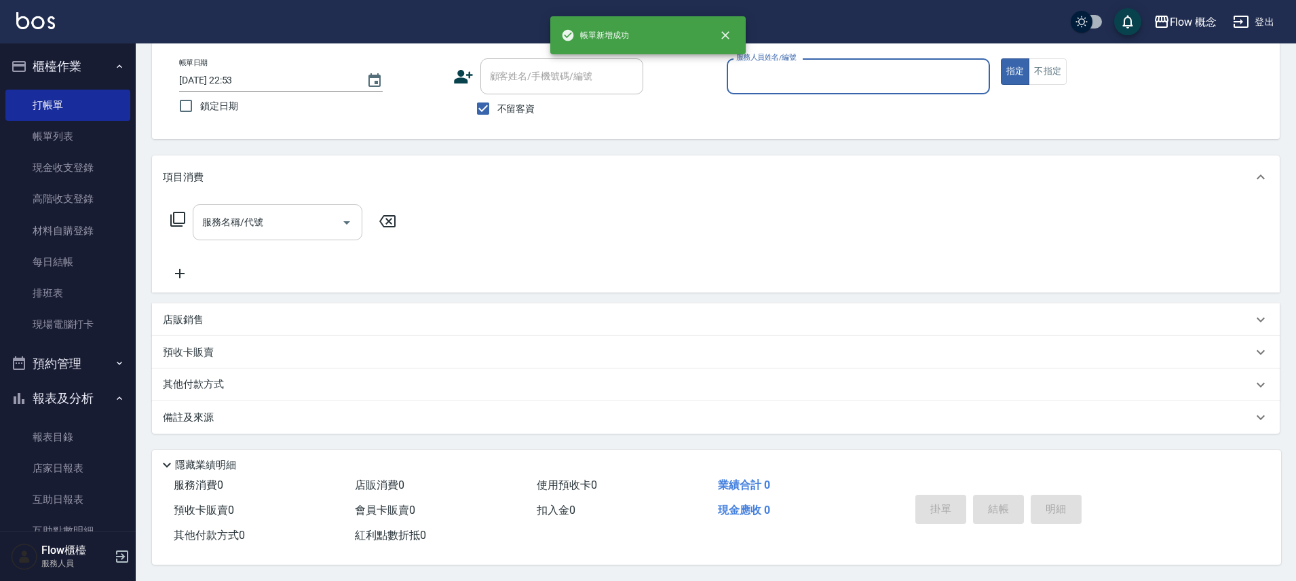
scroll to position [0, 0]
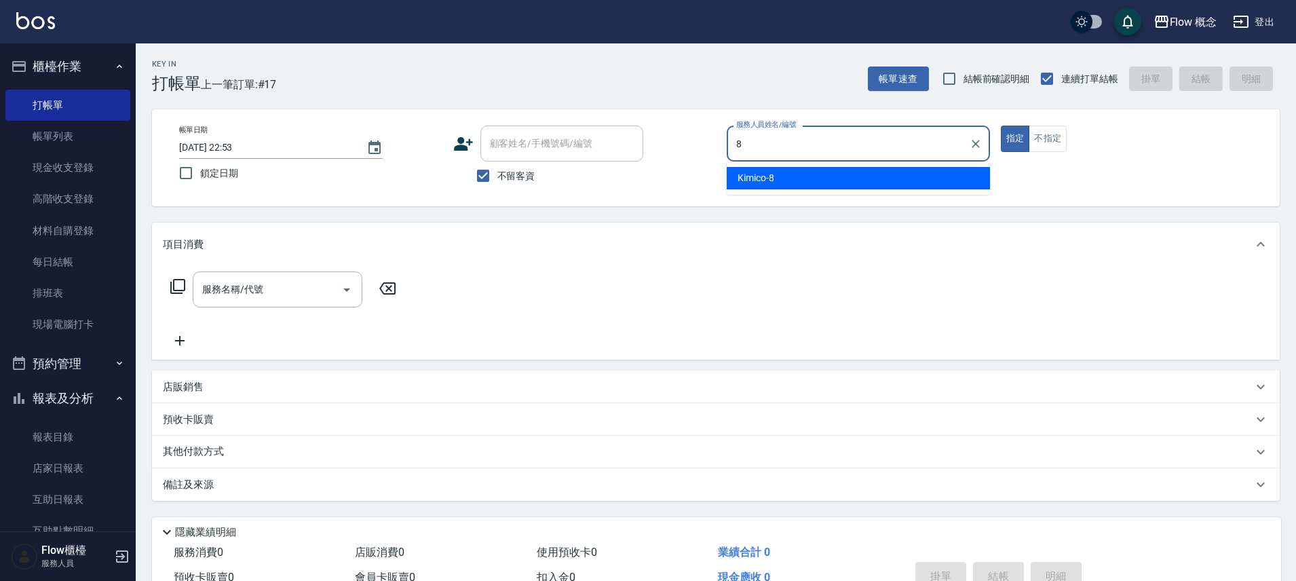
type input "Kimico-8"
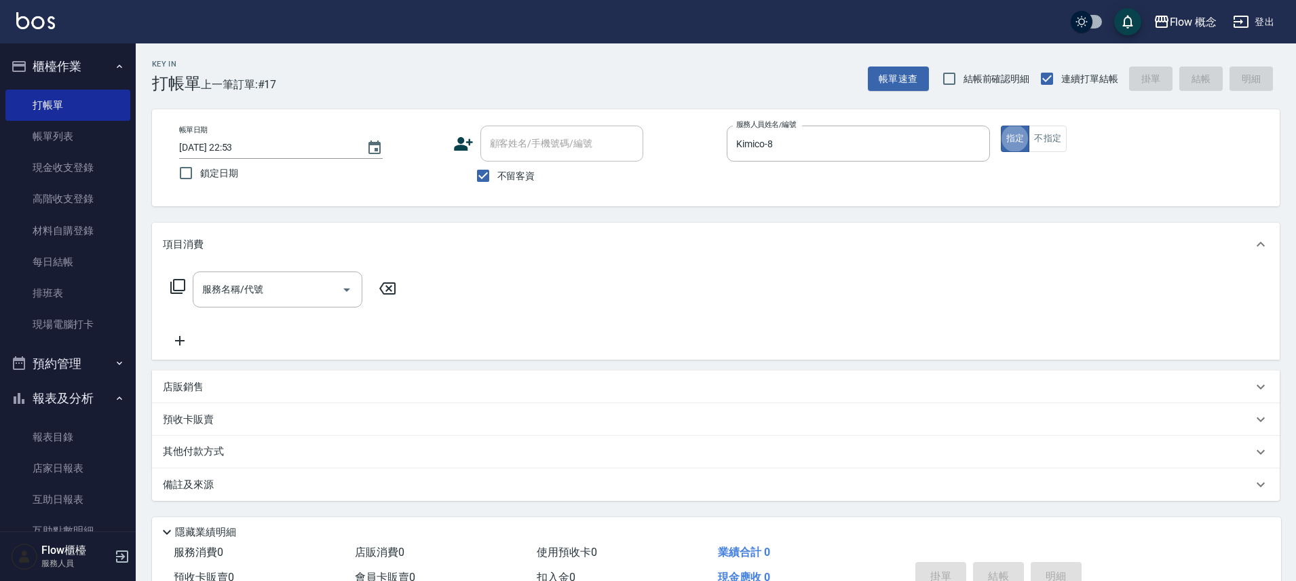
click at [523, 170] on span "不留客資" at bounding box center [517, 176] width 38 height 14
click at [498, 170] on input "不留客資" at bounding box center [483, 176] width 29 height 29
checkbox input "false"
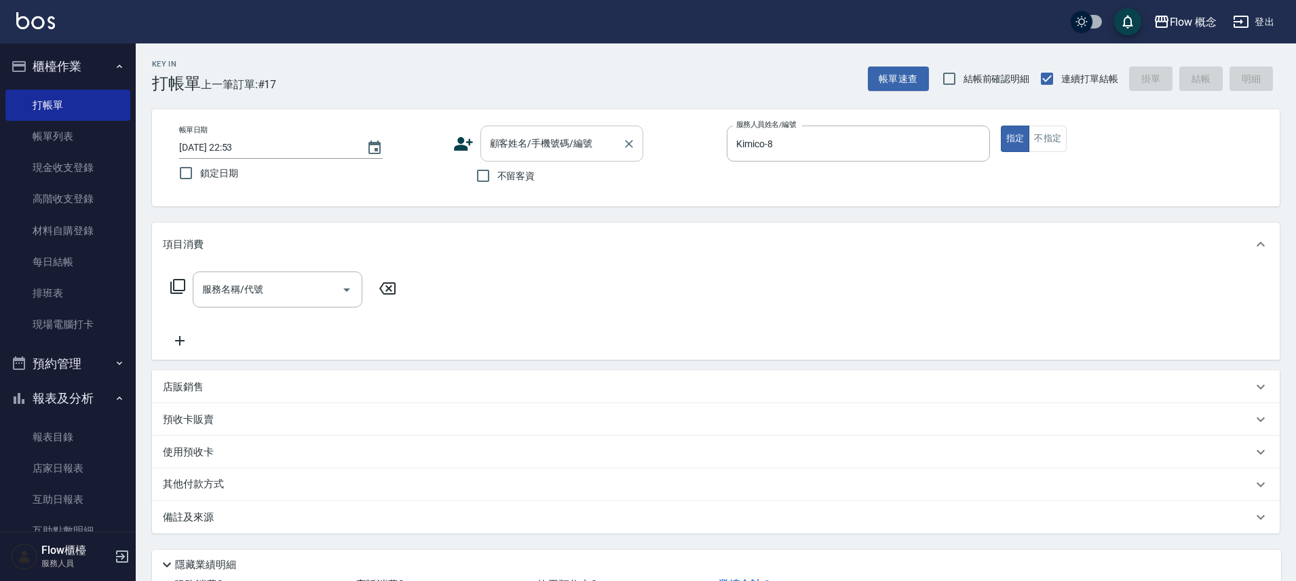
click at [538, 132] on div "顧客姓名/手機號碼/編號 顧客姓名/手機號碼/編號" at bounding box center [562, 144] width 163 height 36
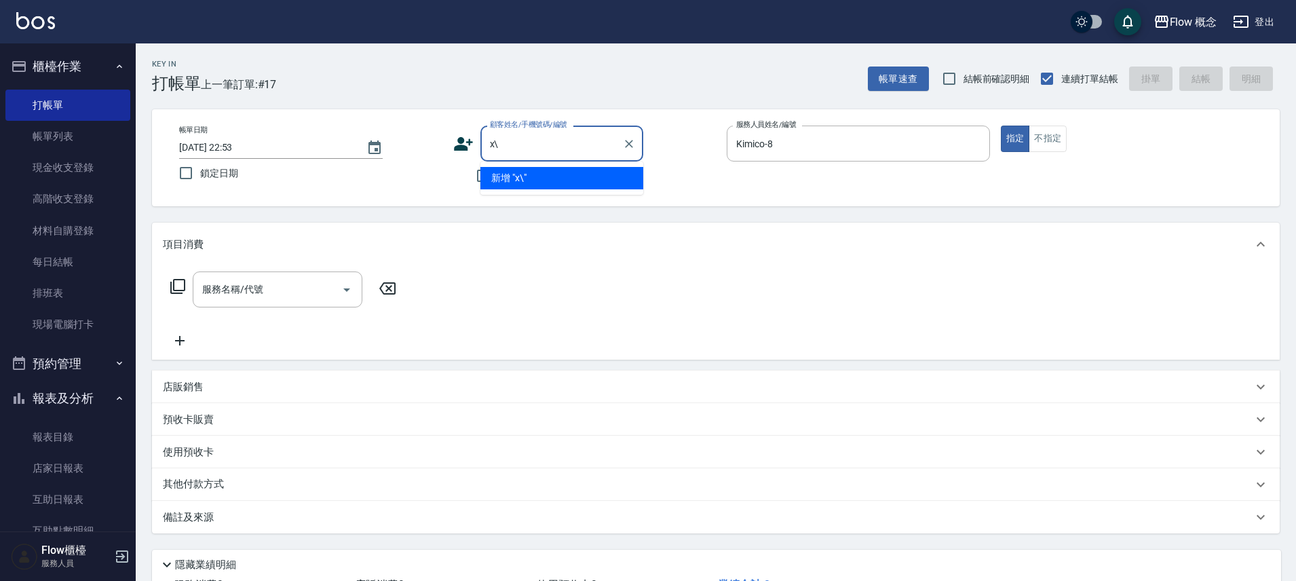
type input "x"
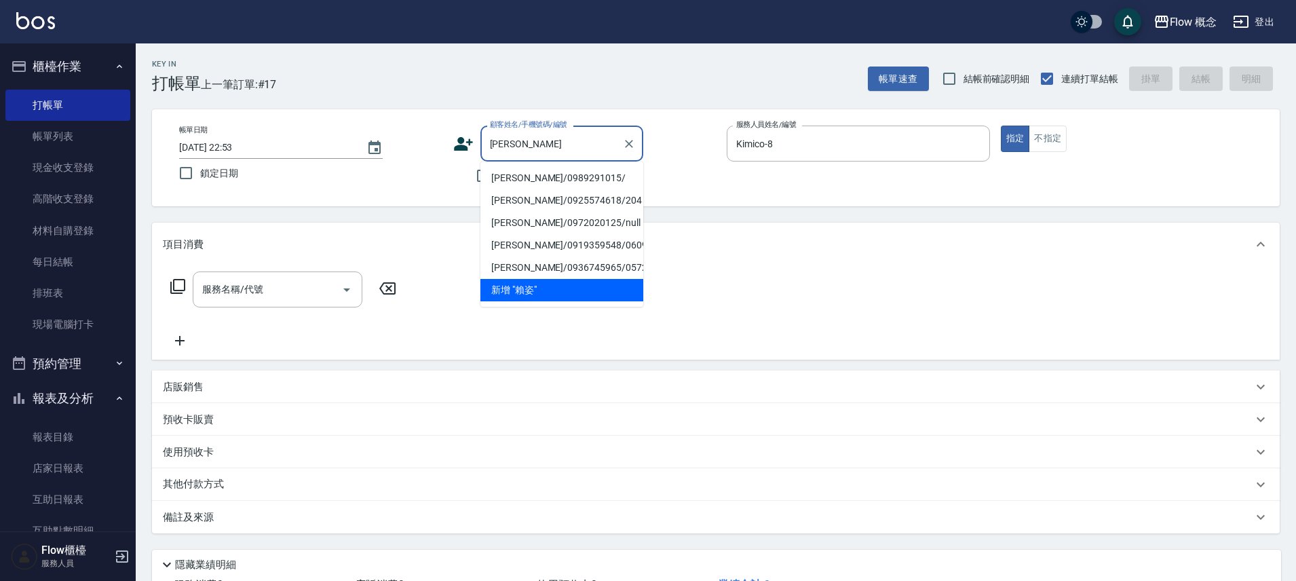
click at [571, 176] on li "[PERSON_NAME]/0989291015/" at bounding box center [562, 178] width 163 height 22
type input "[PERSON_NAME]/0989291015/"
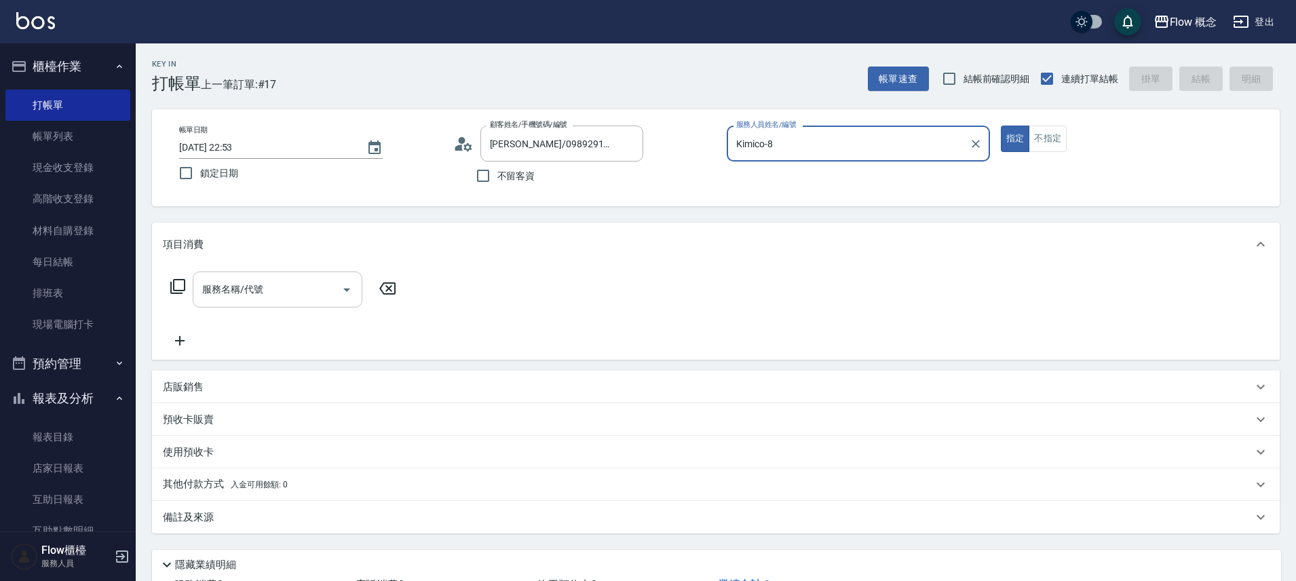
click at [271, 286] on input "服務名稱/代號" at bounding box center [267, 290] width 137 height 24
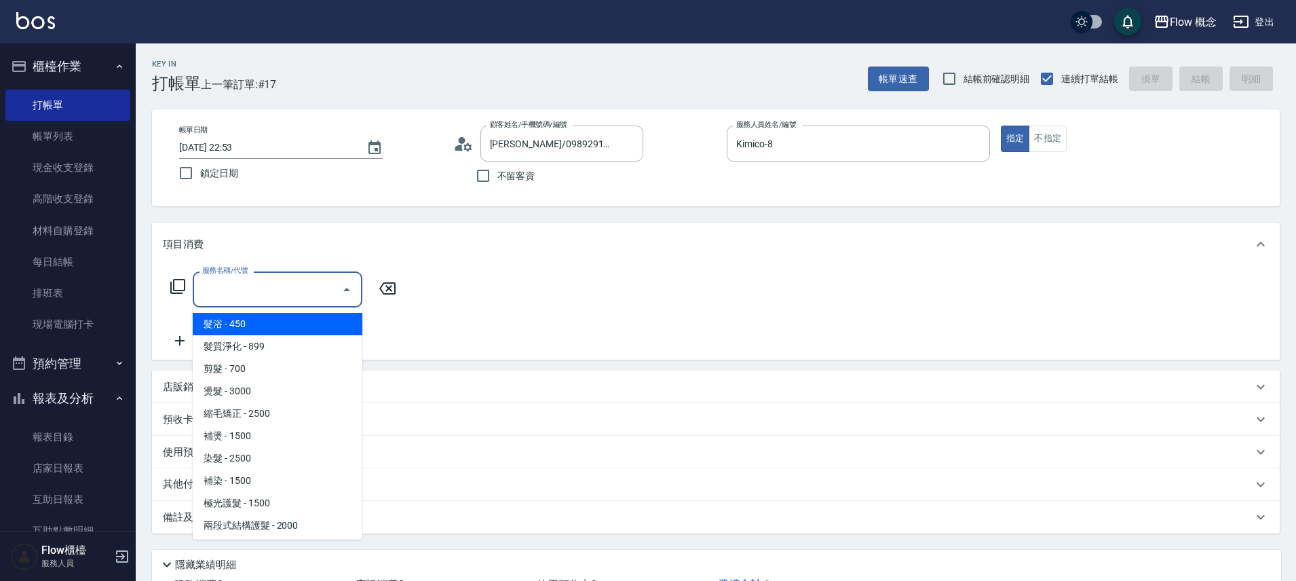
type input "髮浴 (101)"
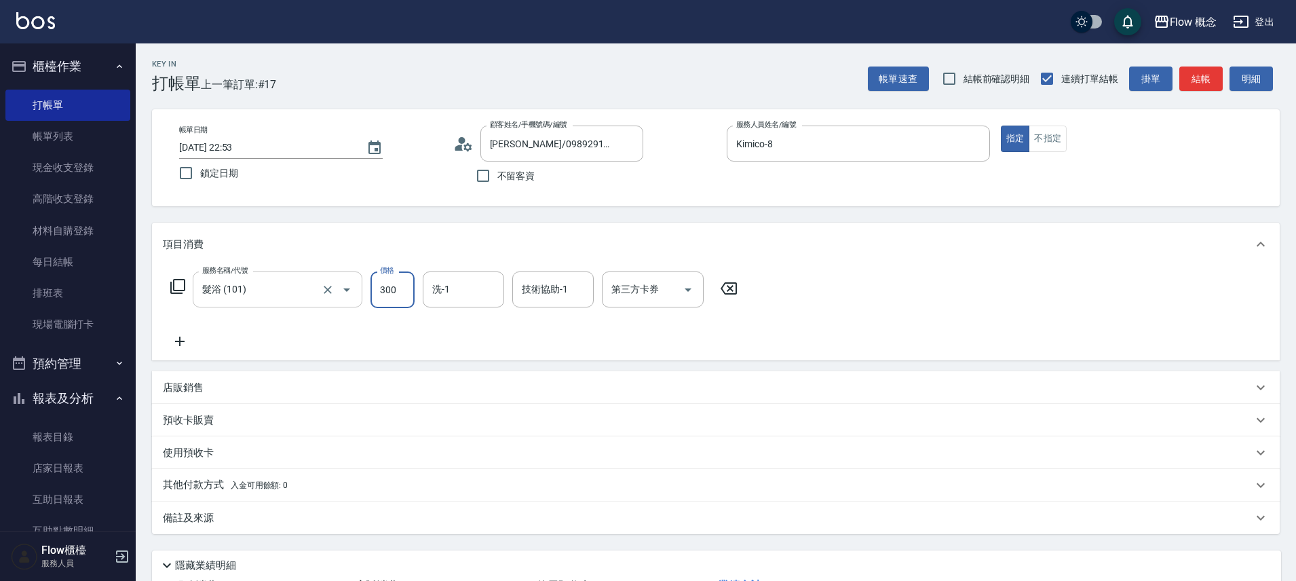
type input "300"
click at [470, 286] on input "洗-1" at bounding box center [463, 290] width 69 height 24
type input "[PERSON_NAME]-10"
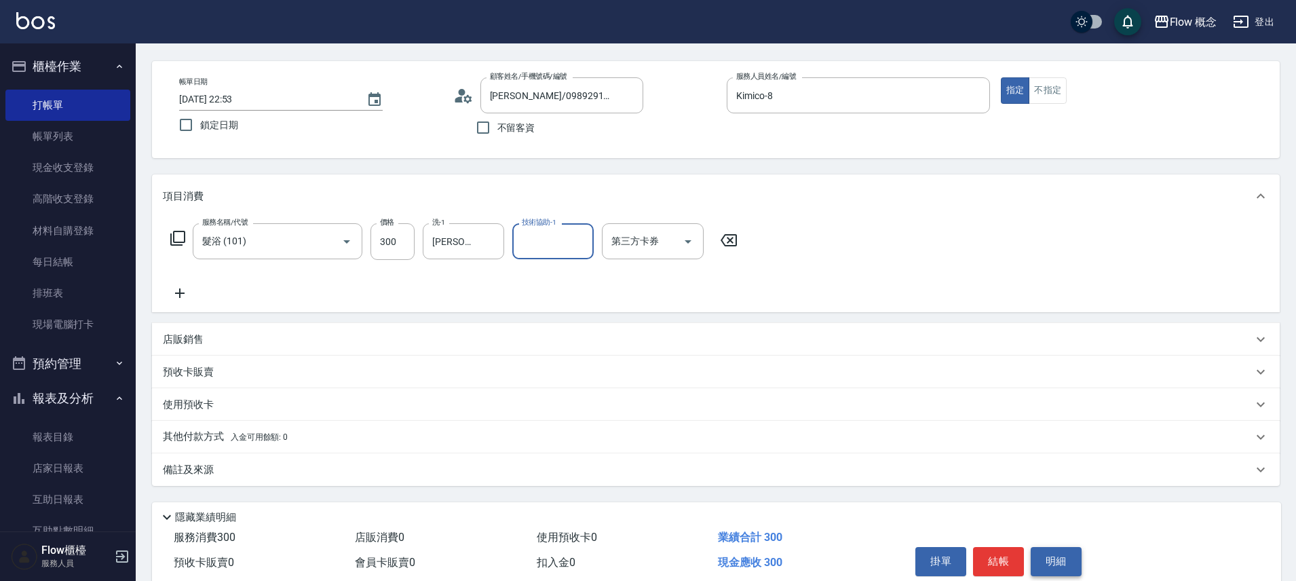
scroll to position [107, 0]
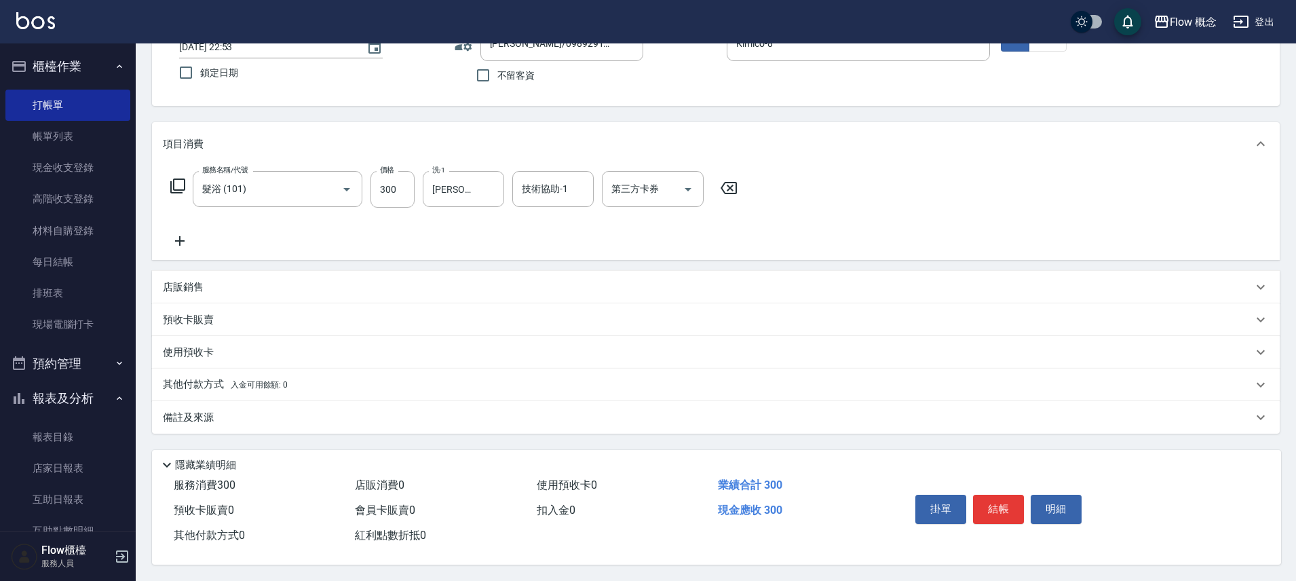
click at [1027, 499] on div "掛單 結帳 明細" at bounding box center [998, 510] width 177 height 43
click at [988, 508] on button "結帳" at bounding box center [998, 509] width 51 height 29
type input "[DATE] 22:54"
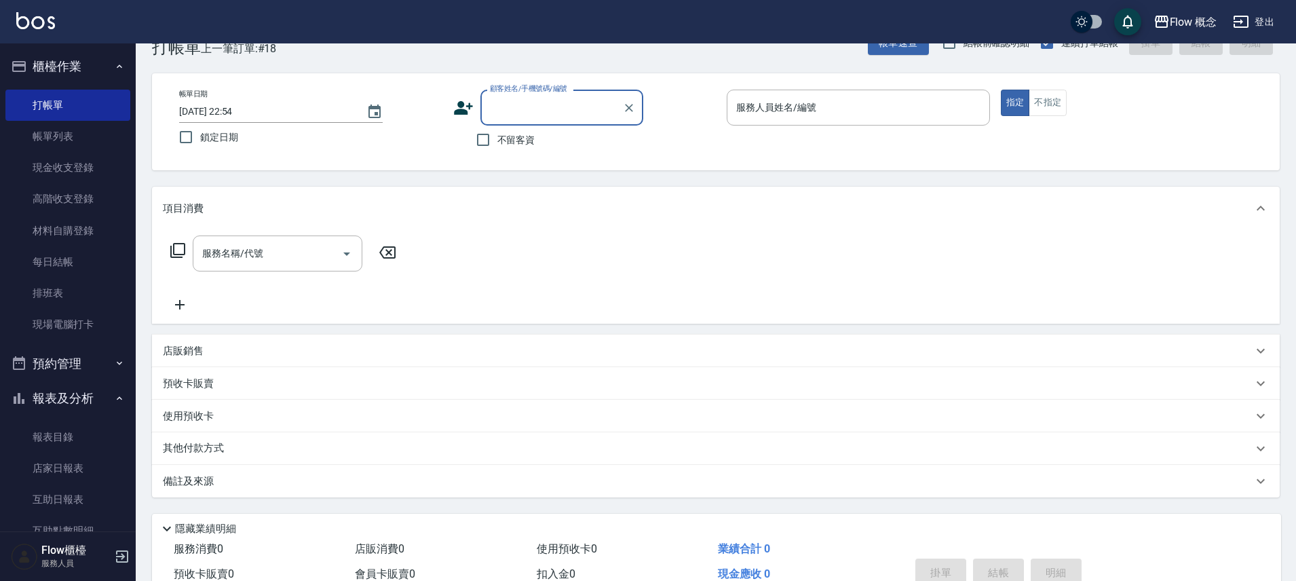
scroll to position [0, 0]
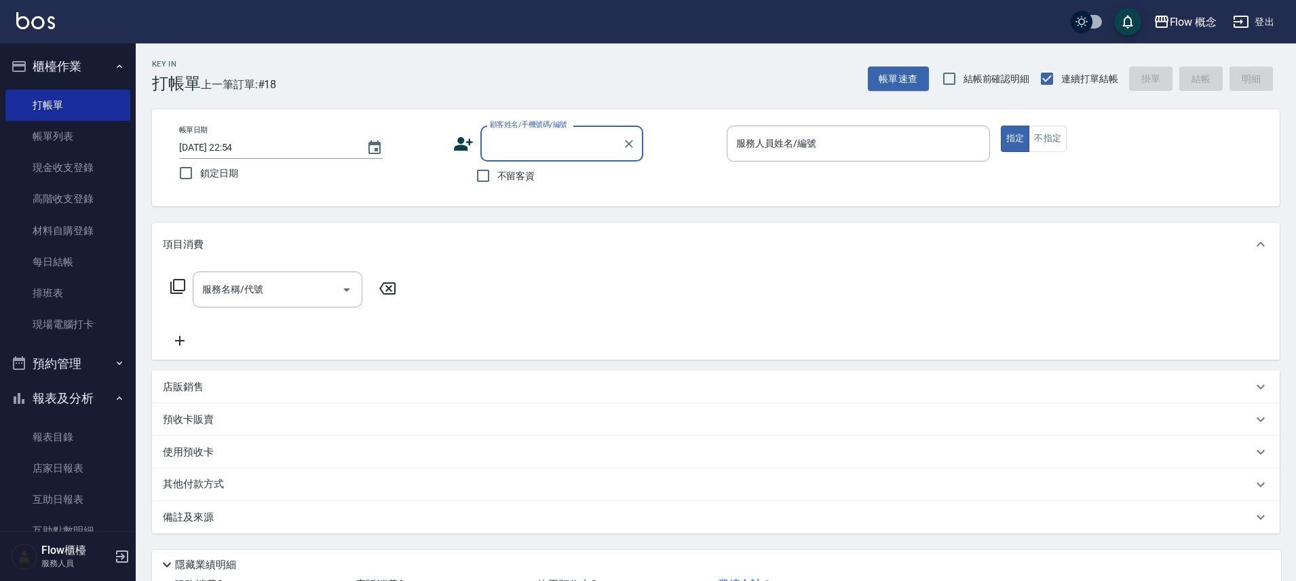
click at [544, 147] on input "顧客姓名/手機號碼/編號" at bounding box center [552, 144] width 130 height 24
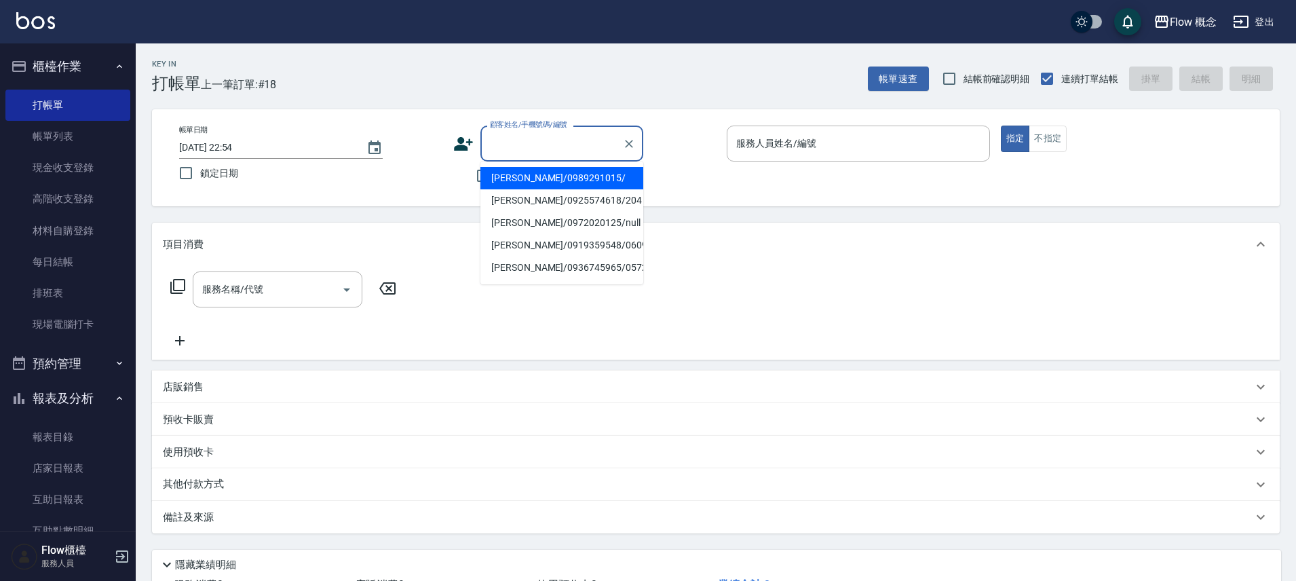
type input "h"
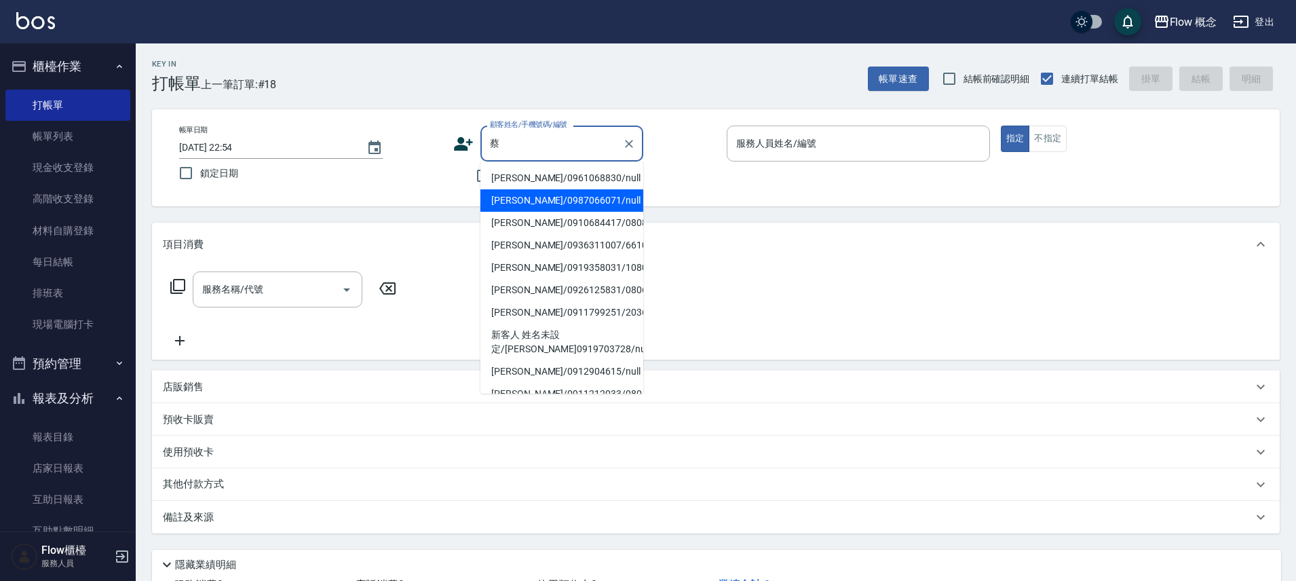
click at [541, 190] on li "[PERSON_NAME]/0987066071/null" at bounding box center [562, 200] width 163 height 22
type input "[PERSON_NAME]/0987066071/null"
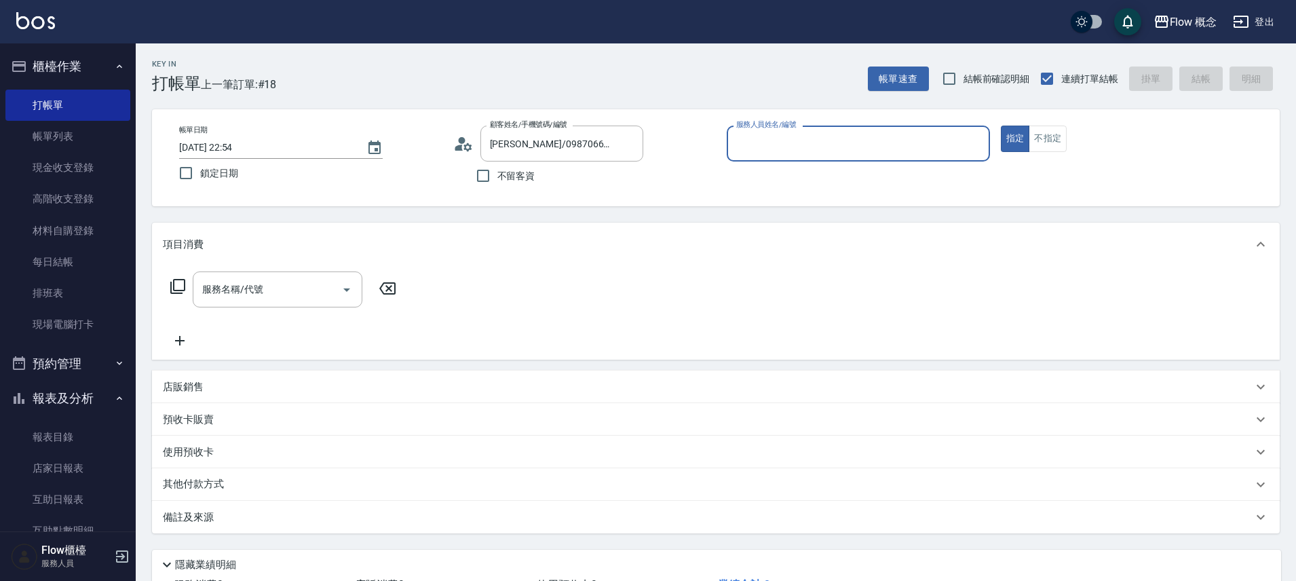
type input "Kimico-8"
click at [232, 301] on input "服務名稱/代號" at bounding box center [267, 290] width 137 height 24
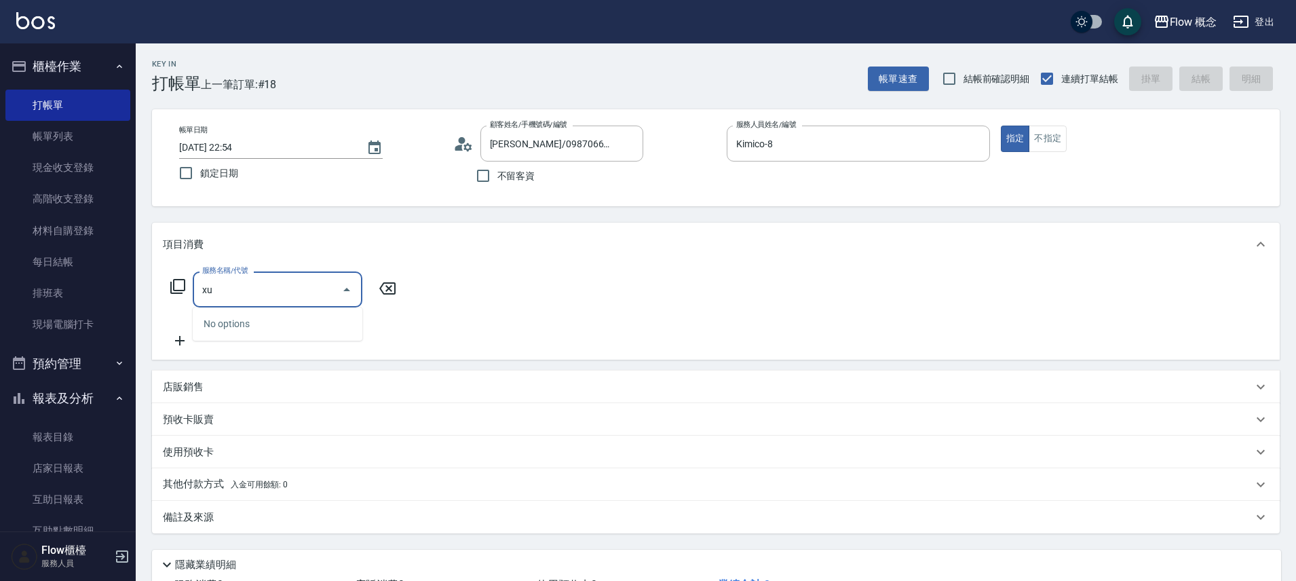
type input "x"
type input "流"
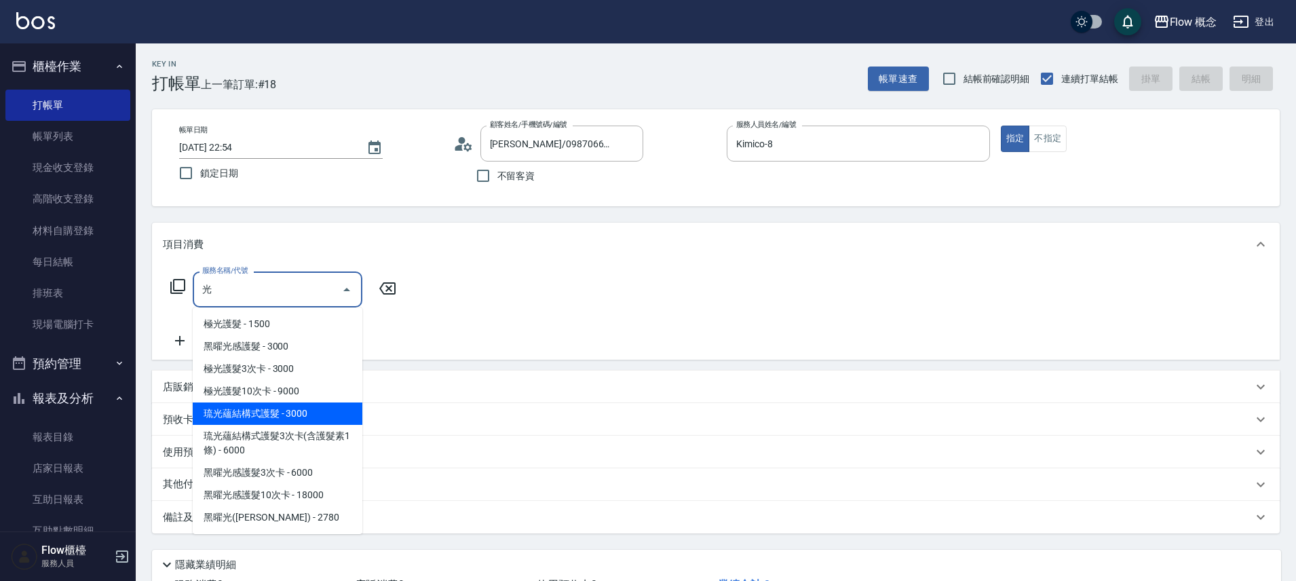
click at [277, 415] on span "琉光蘊結構式護髮 - 3000" at bounding box center [278, 413] width 170 height 22
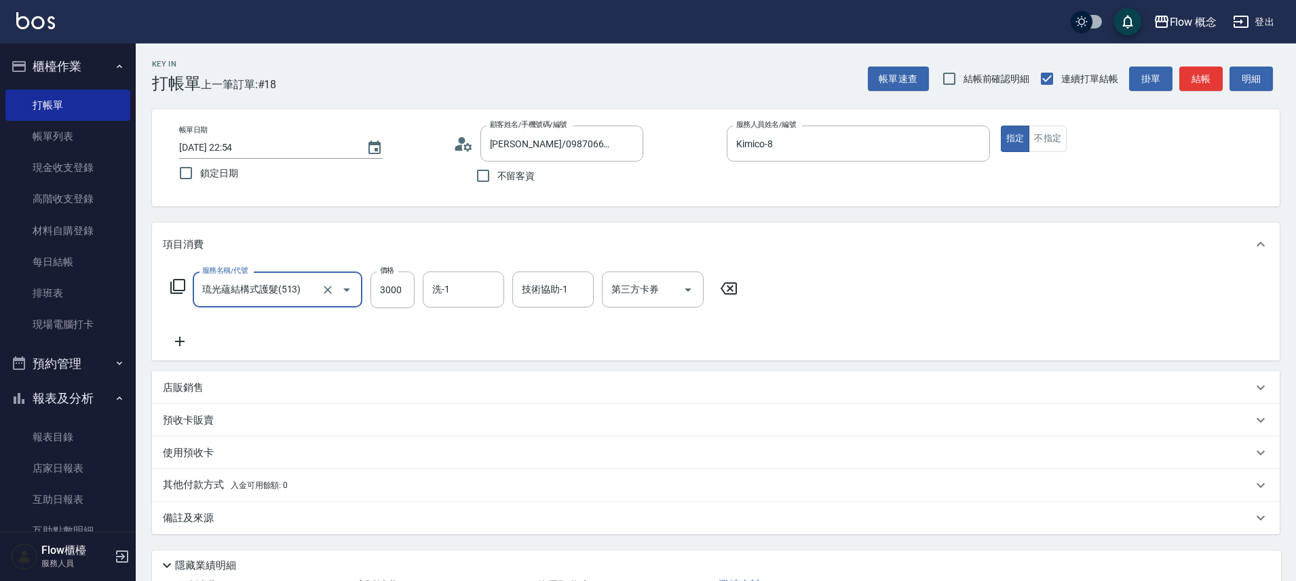
type input "琉光蘊結構式護髮(513)"
click at [426, 286] on div "洗-1" at bounding box center [463, 289] width 81 height 36
type input "2700"
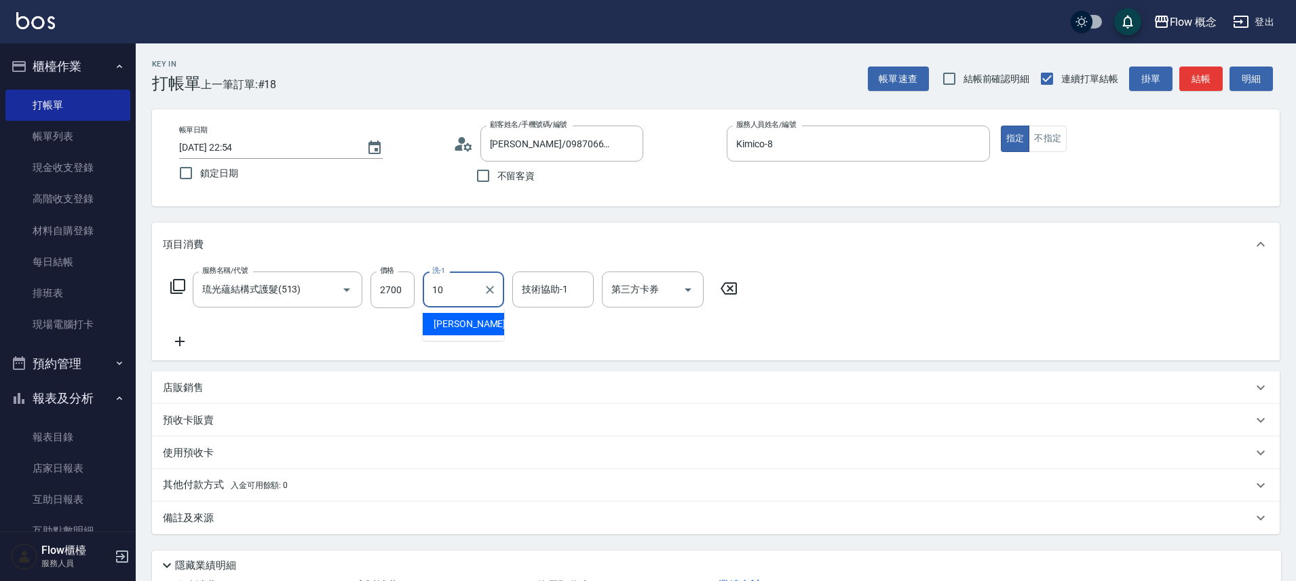
type input "[PERSON_NAME]-10"
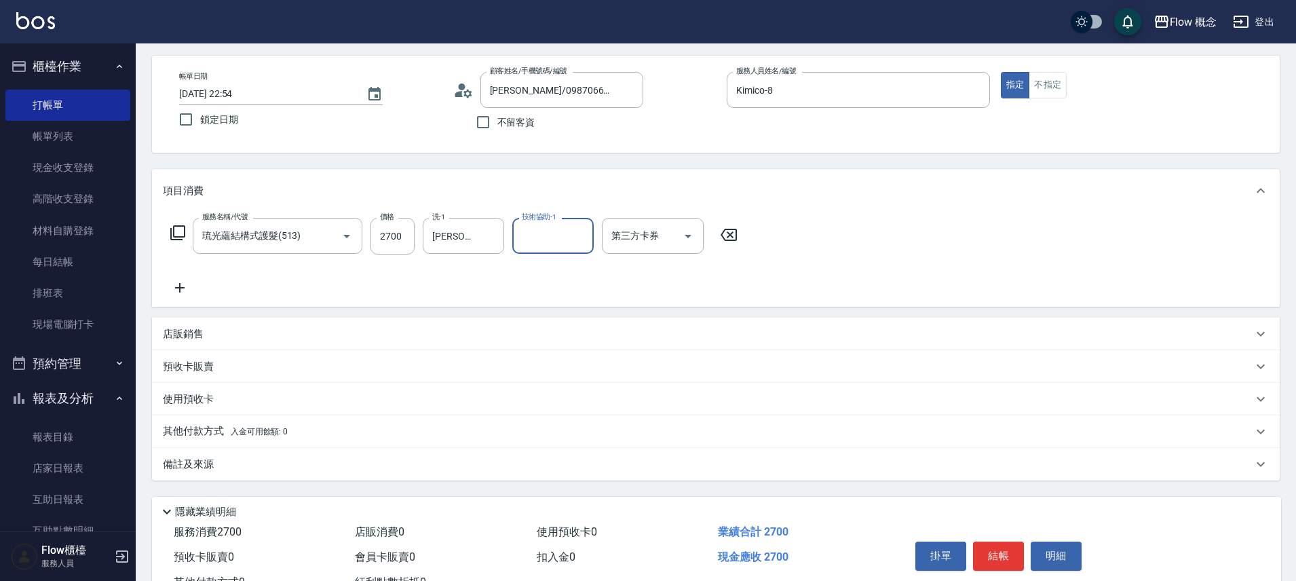
scroll to position [107, 0]
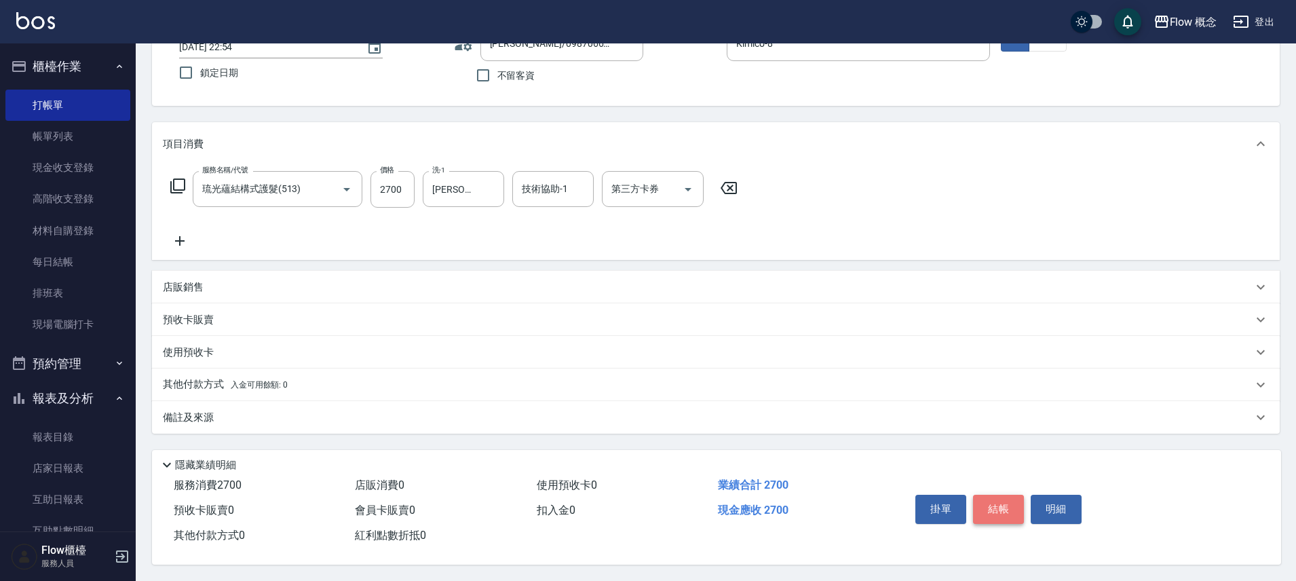
click at [984, 503] on button "結帳" at bounding box center [998, 509] width 51 height 29
type input "[DATE] 22:55"
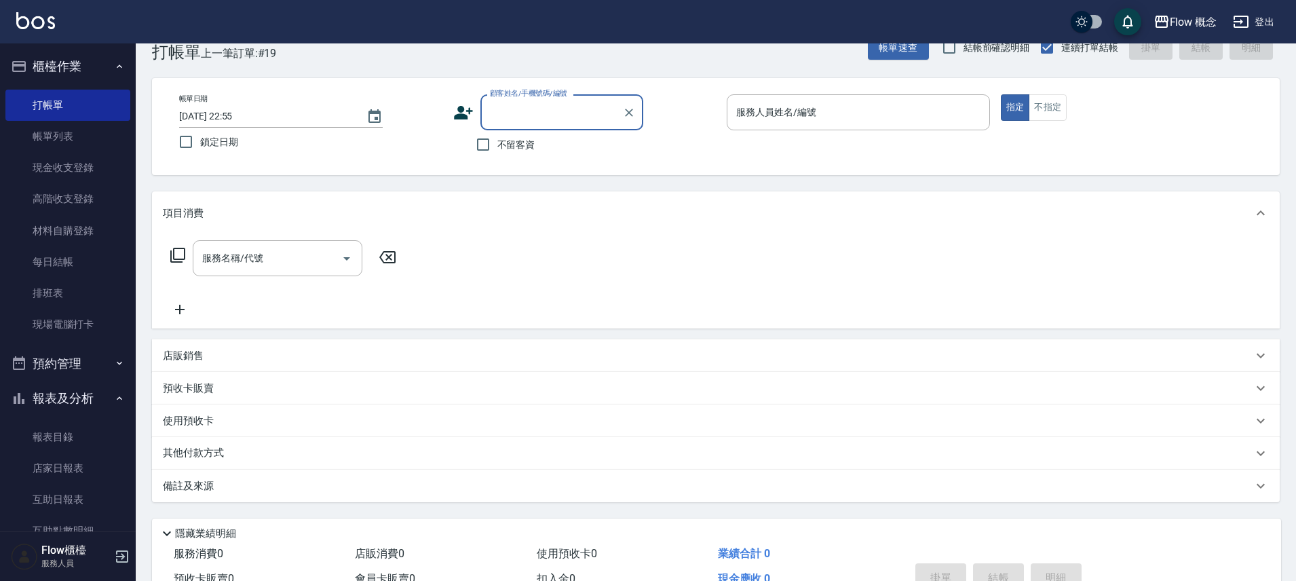
scroll to position [23, 0]
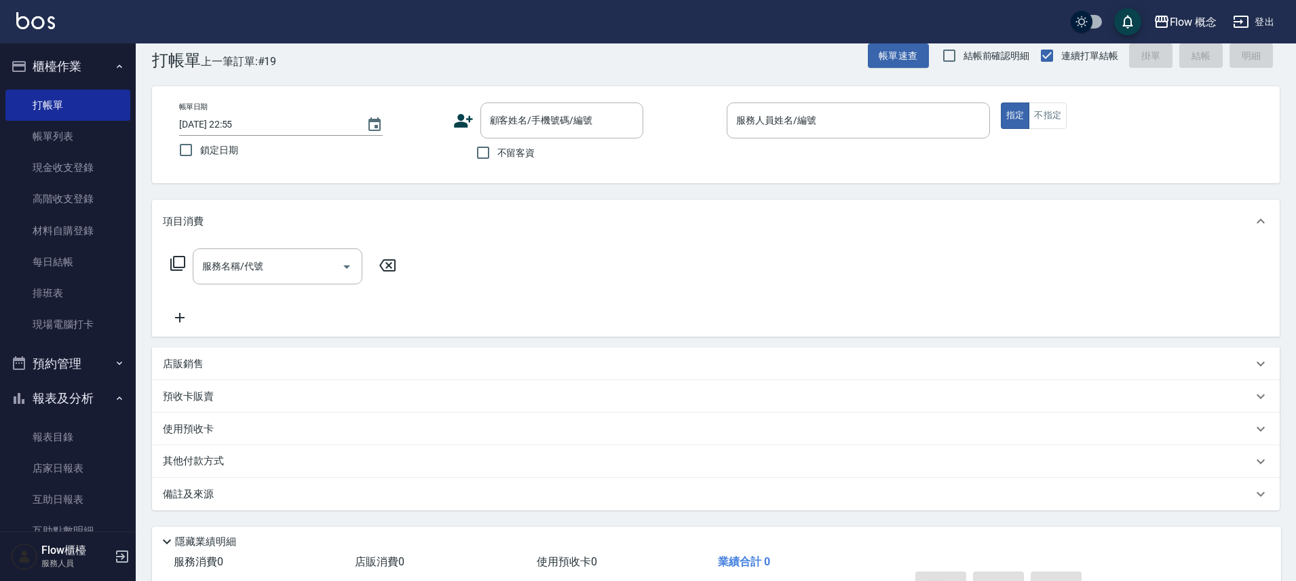
click at [505, 162] on label "不留客資" at bounding box center [502, 152] width 67 height 29
click at [498, 162] on input "不留客資" at bounding box center [483, 152] width 29 height 29
checkbox input "true"
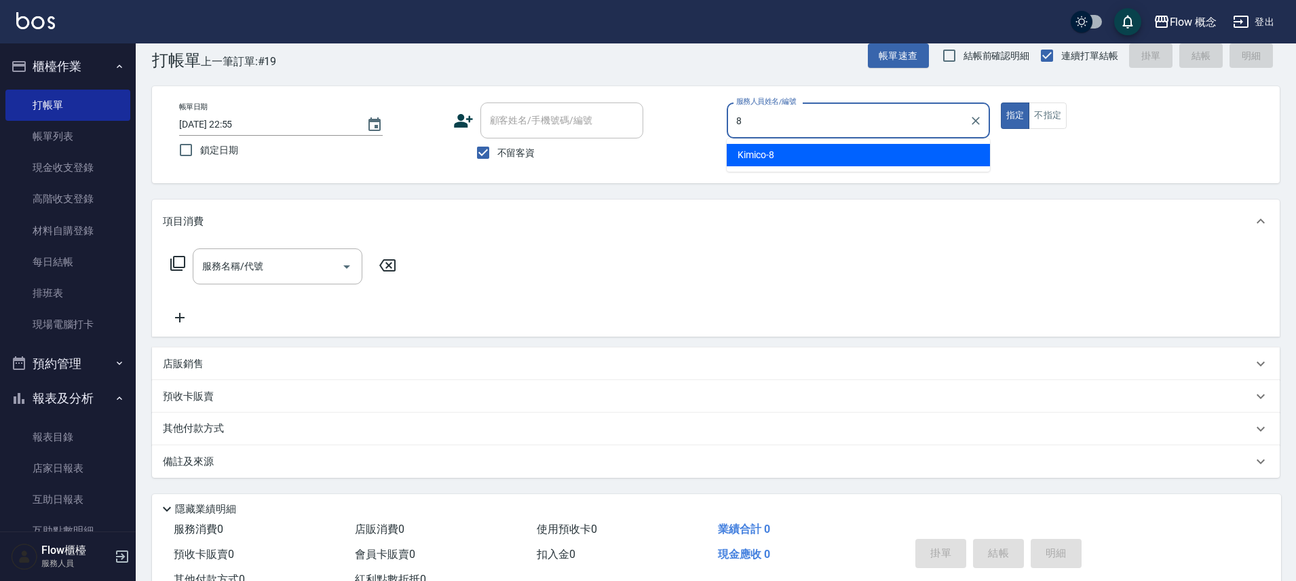
type input "Kimico-8"
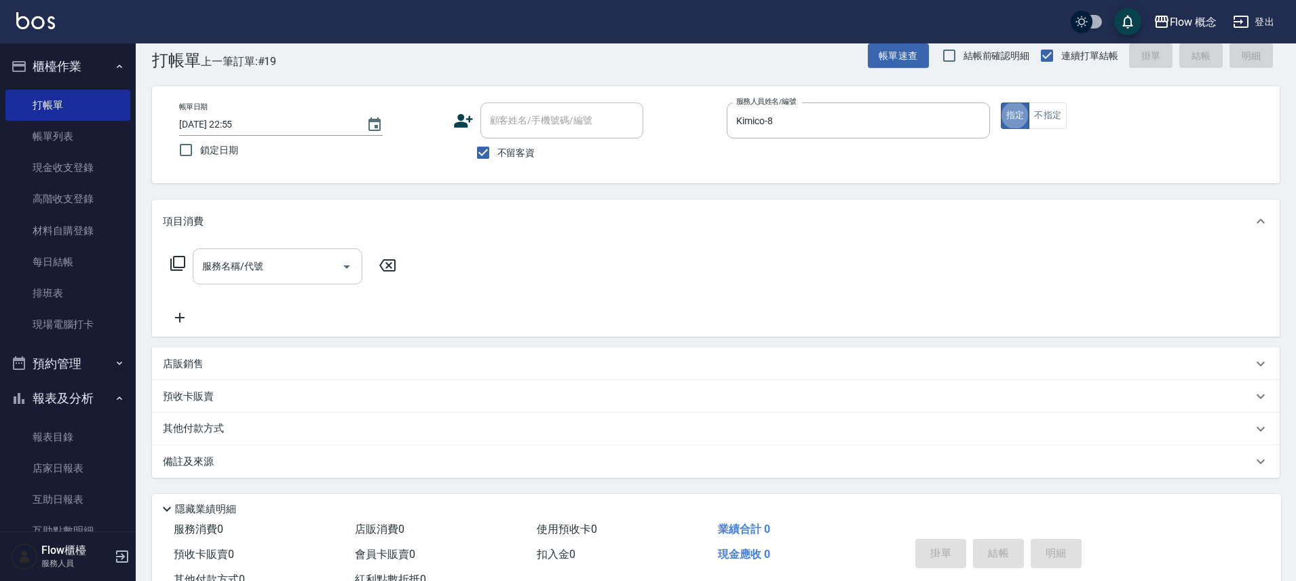
click at [288, 274] on input "服務名稱/代號" at bounding box center [267, 267] width 137 height 24
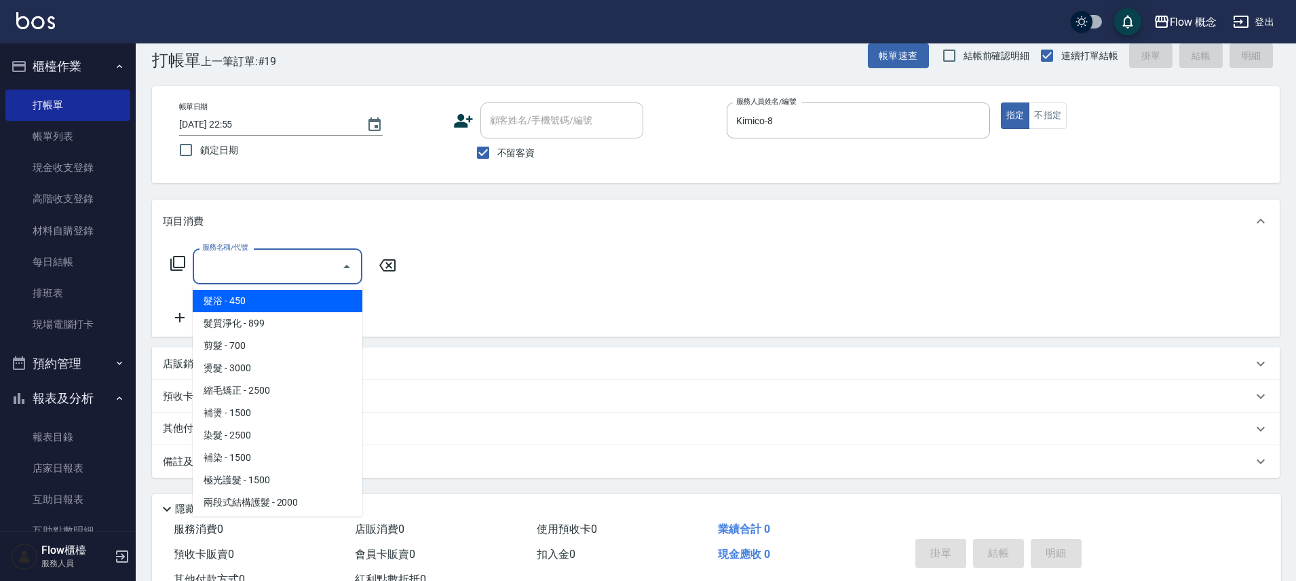
click at [282, 293] on span "髮浴 - 450" at bounding box center [278, 301] width 170 height 22
type input "髮浴 (101)"
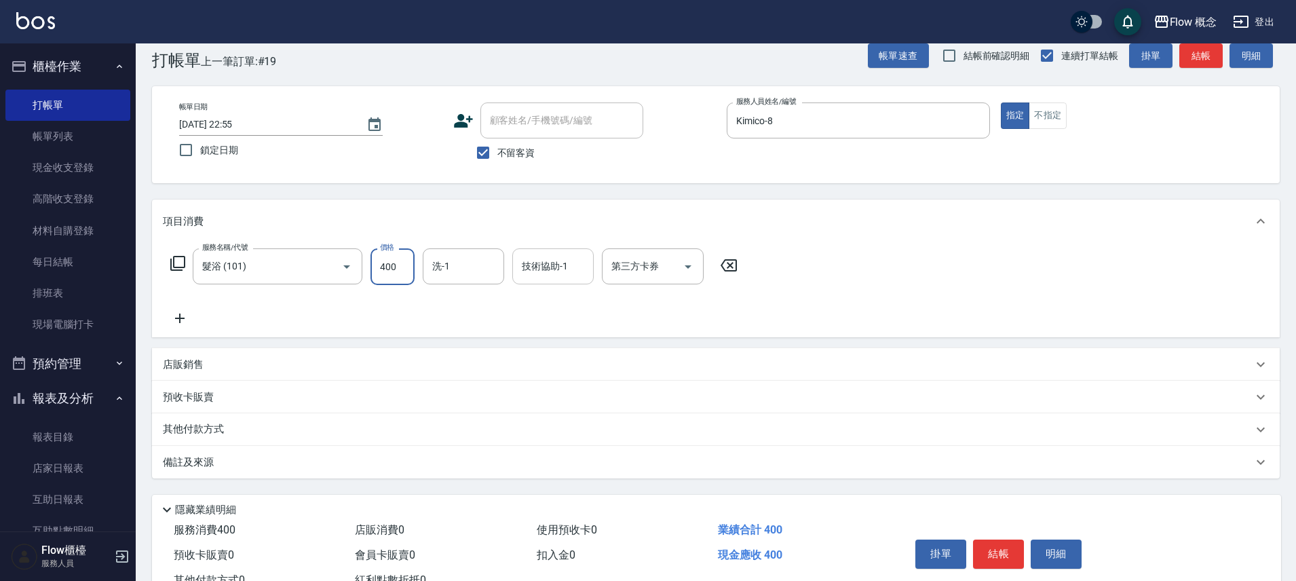
type input "400"
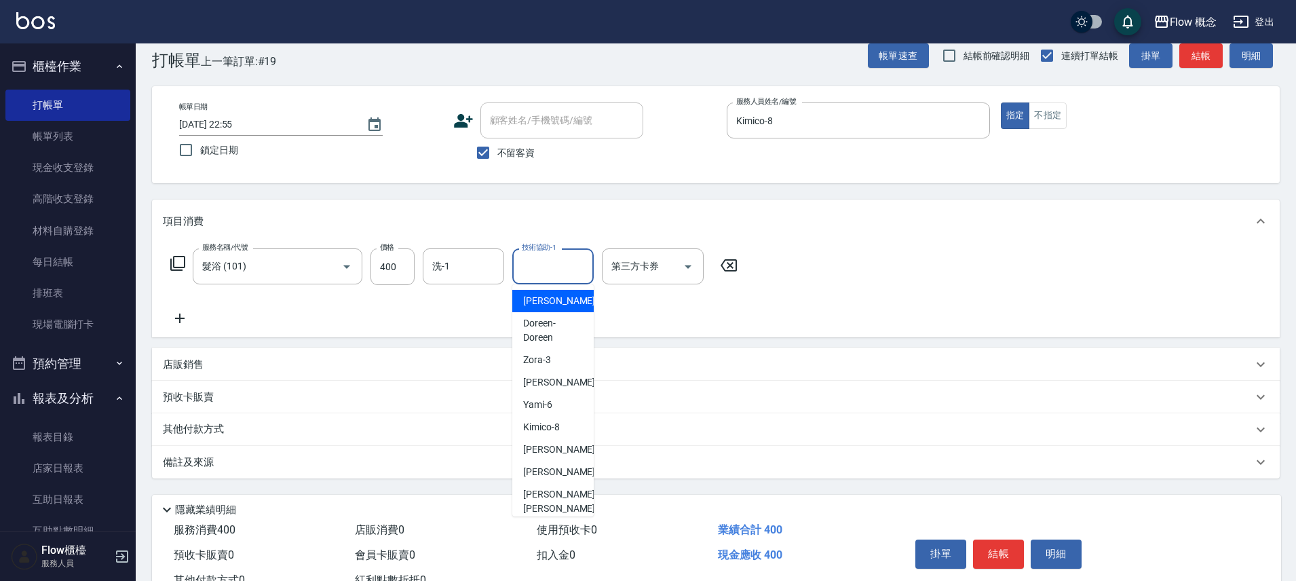
click at [538, 266] on input "技術協助-1" at bounding box center [553, 267] width 69 height 24
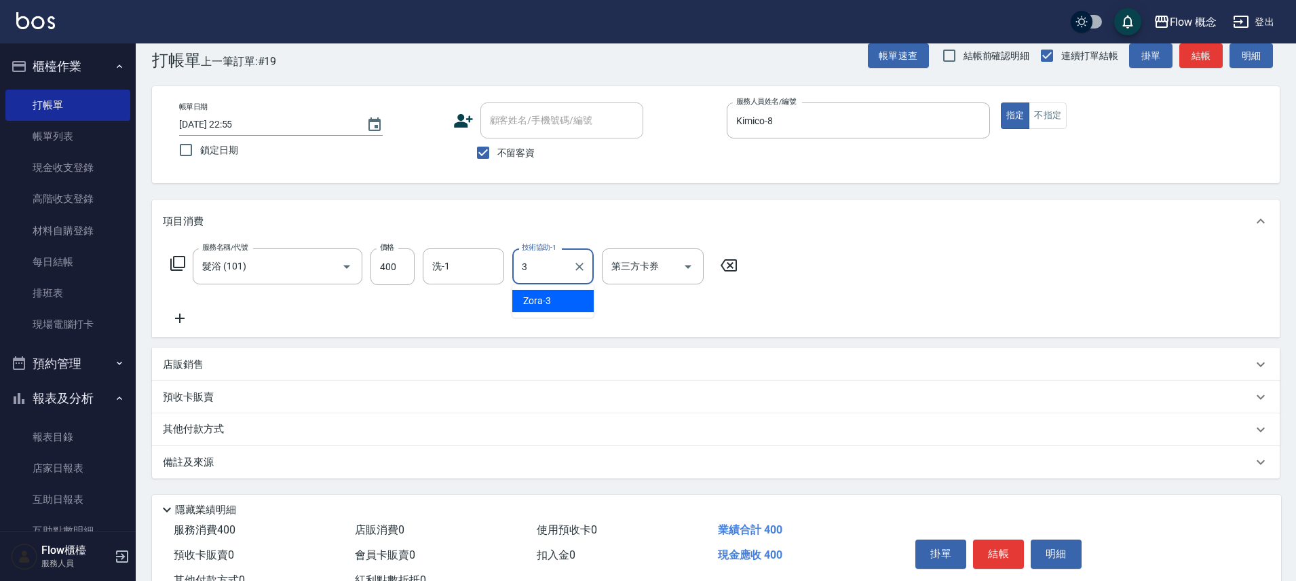
type input "Zora-3"
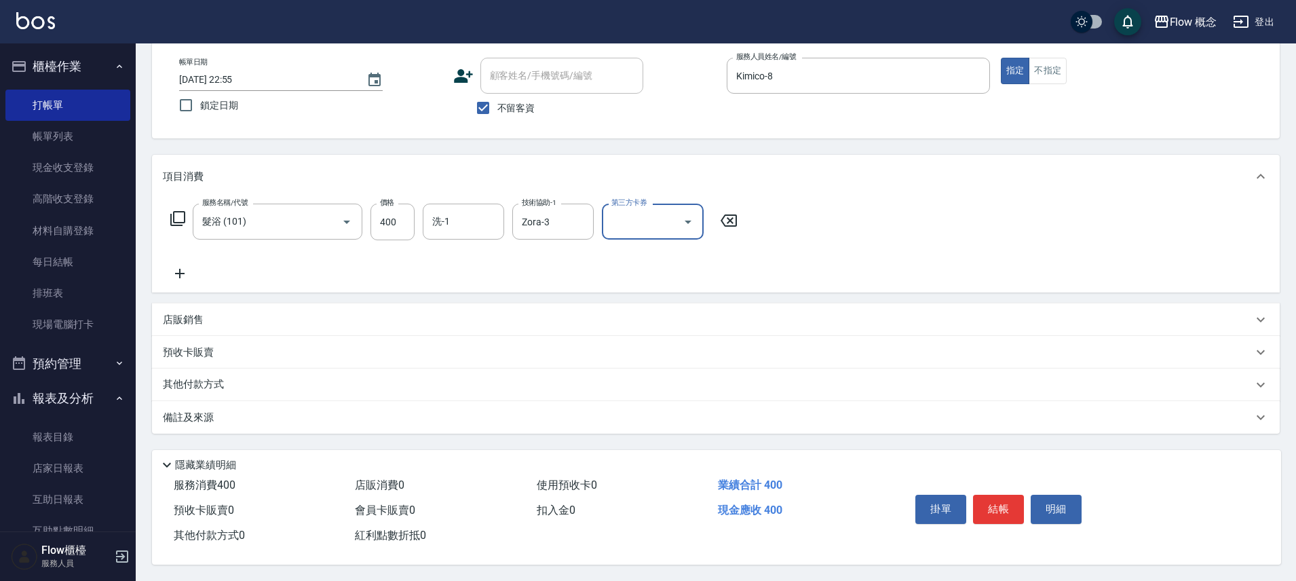
scroll to position [74, 0]
click at [992, 498] on button "結帳" at bounding box center [998, 509] width 51 height 29
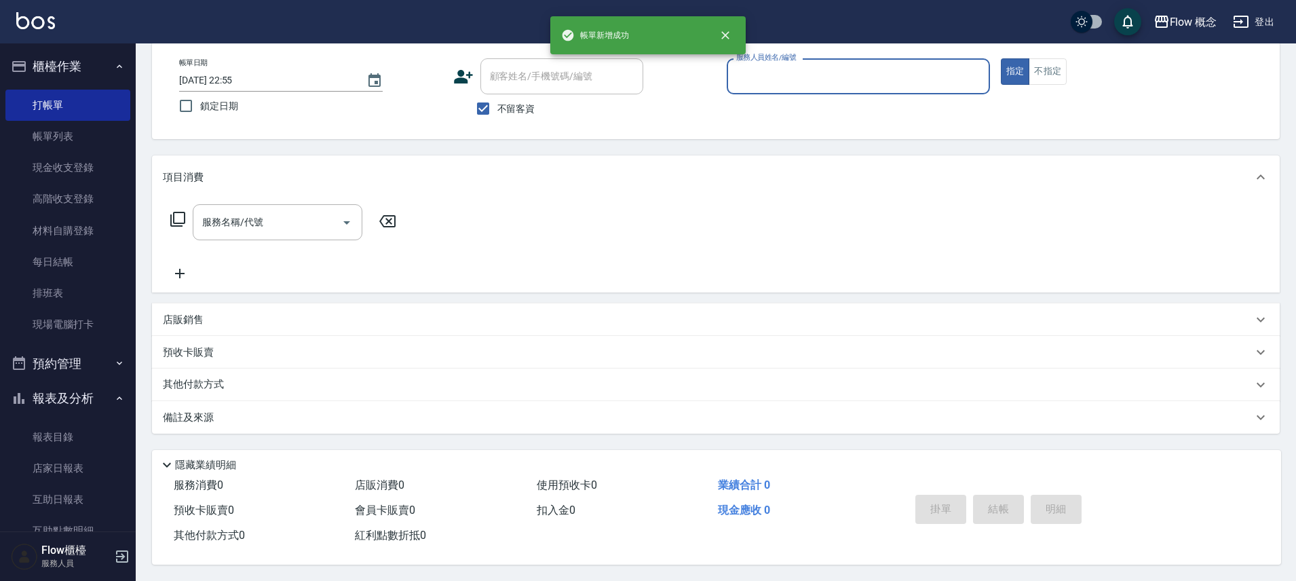
scroll to position [73, 0]
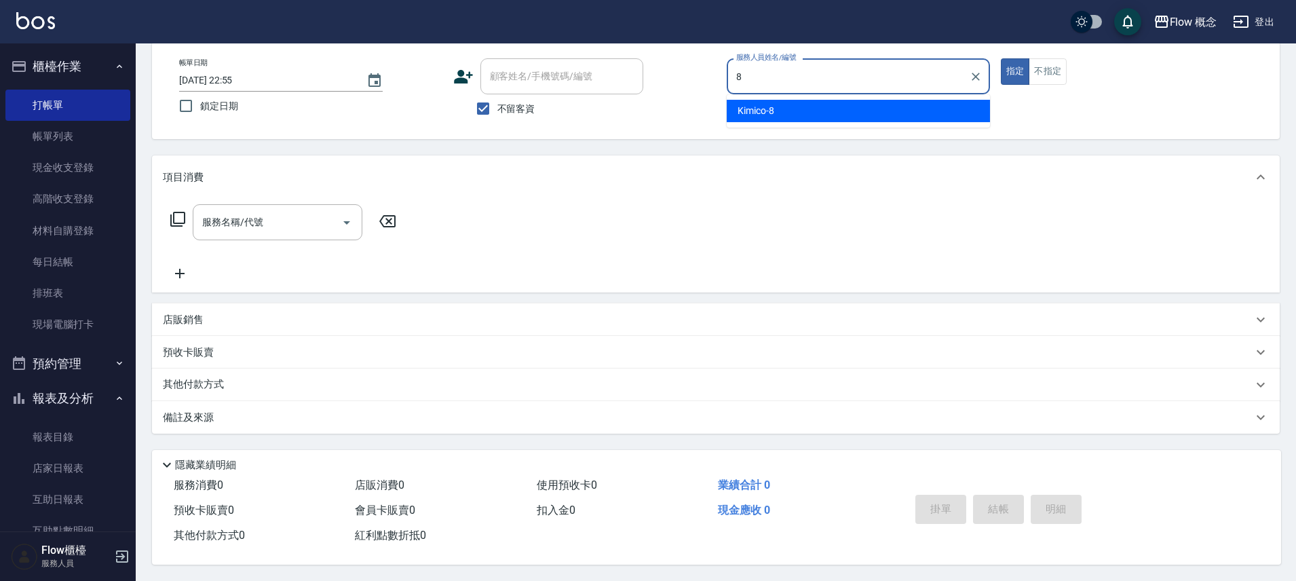
type input "Kimico-8"
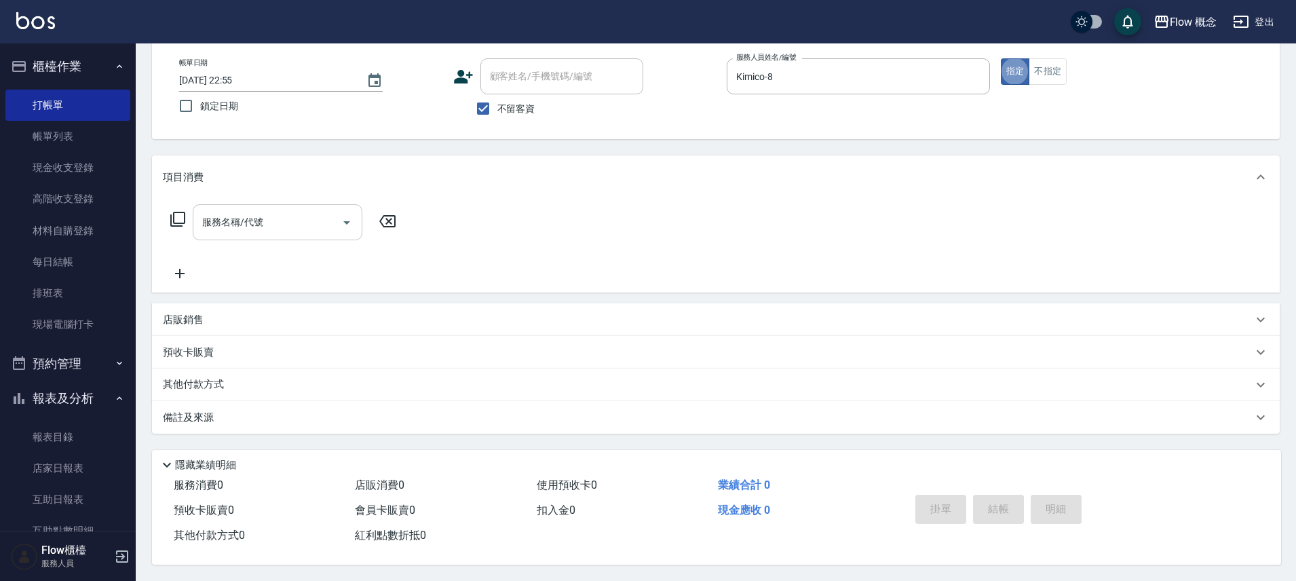
click at [312, 225] on input "服務名稱/代號" at bounding box center [267, 222] width 137 height 24
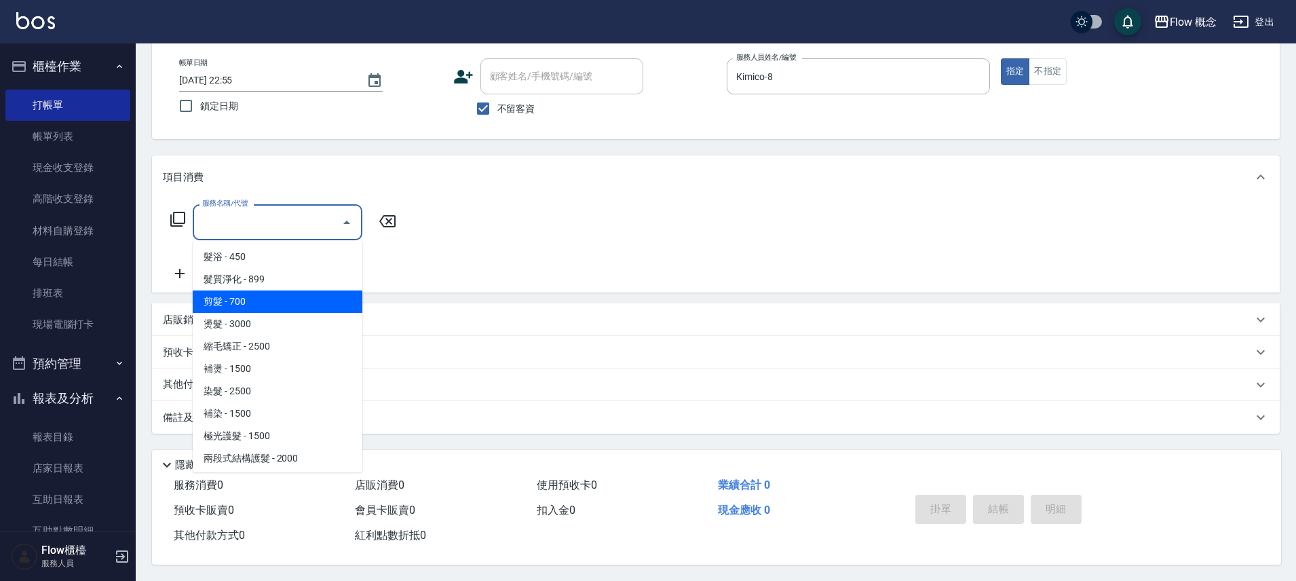
click at [246, 301] on span "剪髮 - 700" at bounding box center [278, 301] width 170 height 22
type input "剪髮(201)"
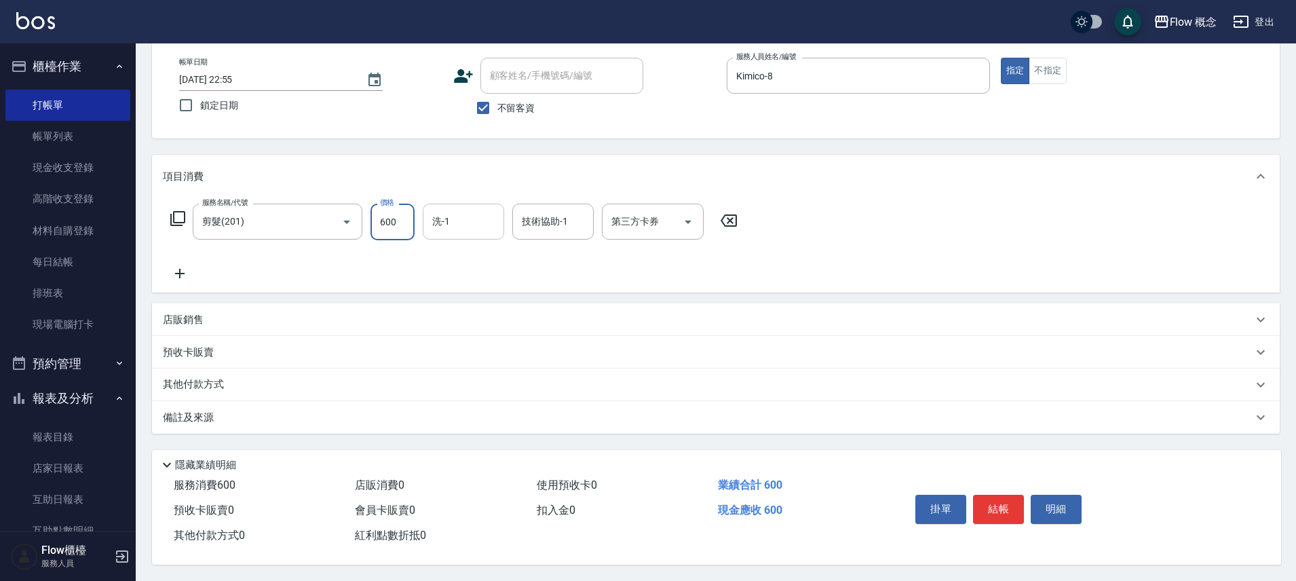
type input "600"
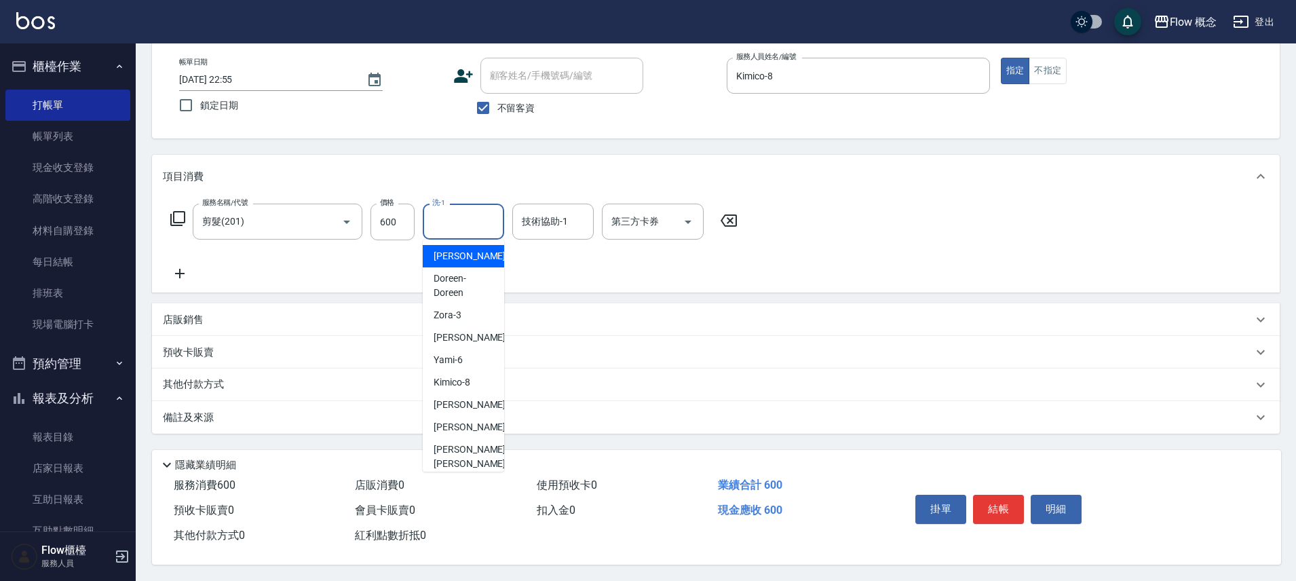
click at [464, 215] on input "洗-1" at bounding box center [463, 222] width 69 height 24
click at [555, 223] on input "技術協助-1" at bounding box center [553, 222] width 69 height 24
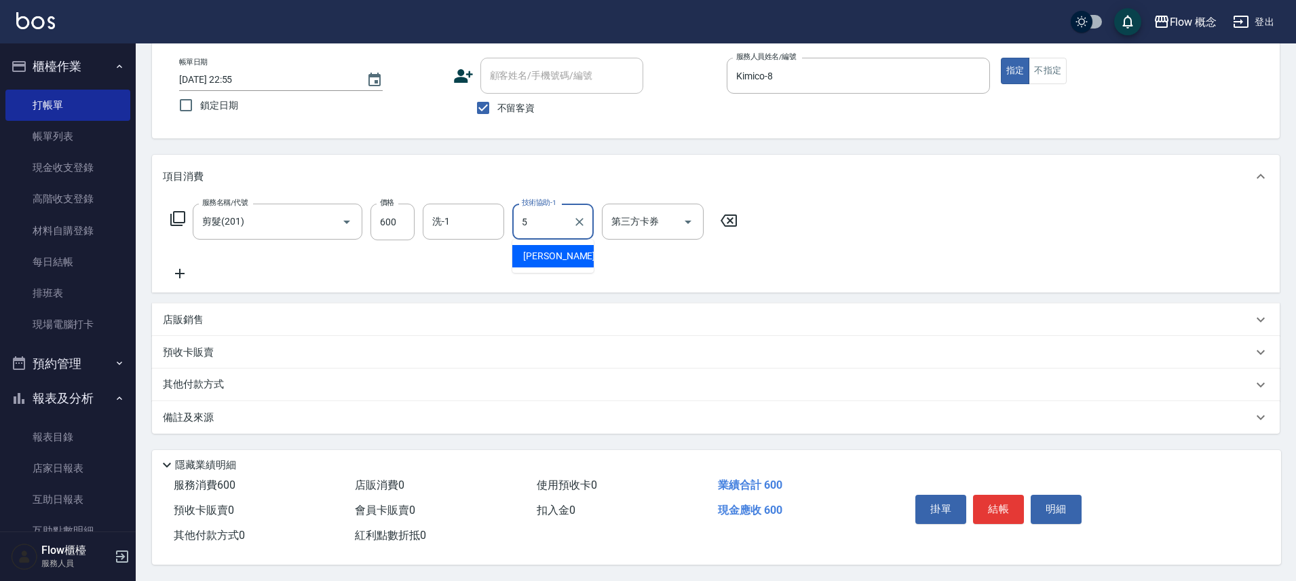
type input "Dora-5"
click at [975, 495] on button "結帳" at bounding box center [998, 509] width 51 height 29
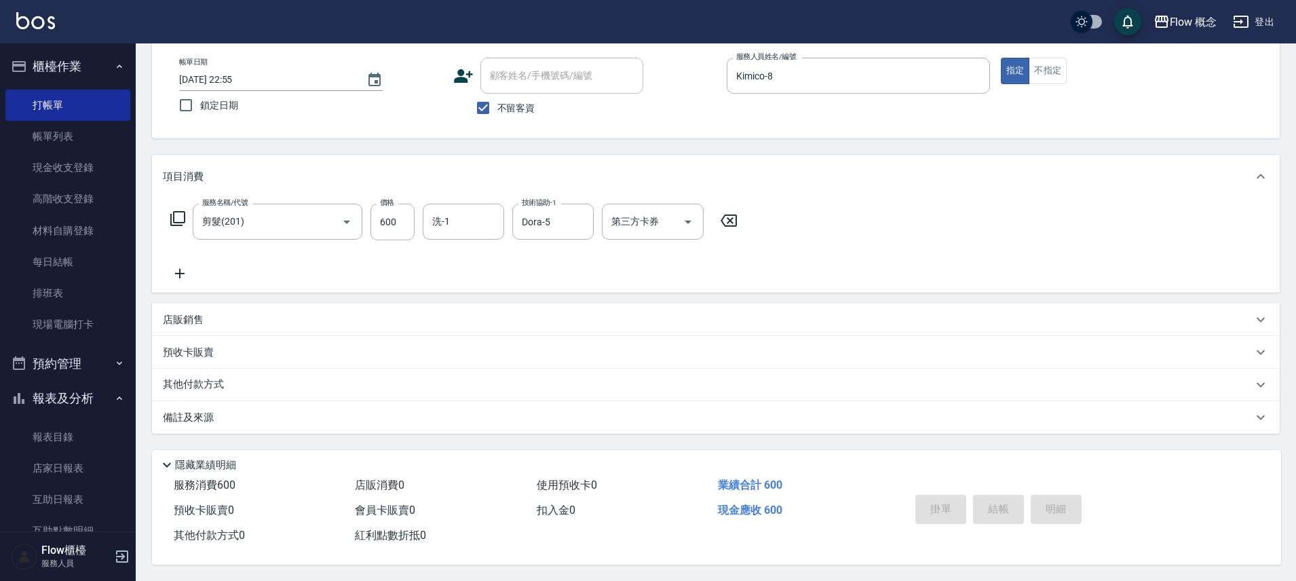
type input "[DATE] 22:56"
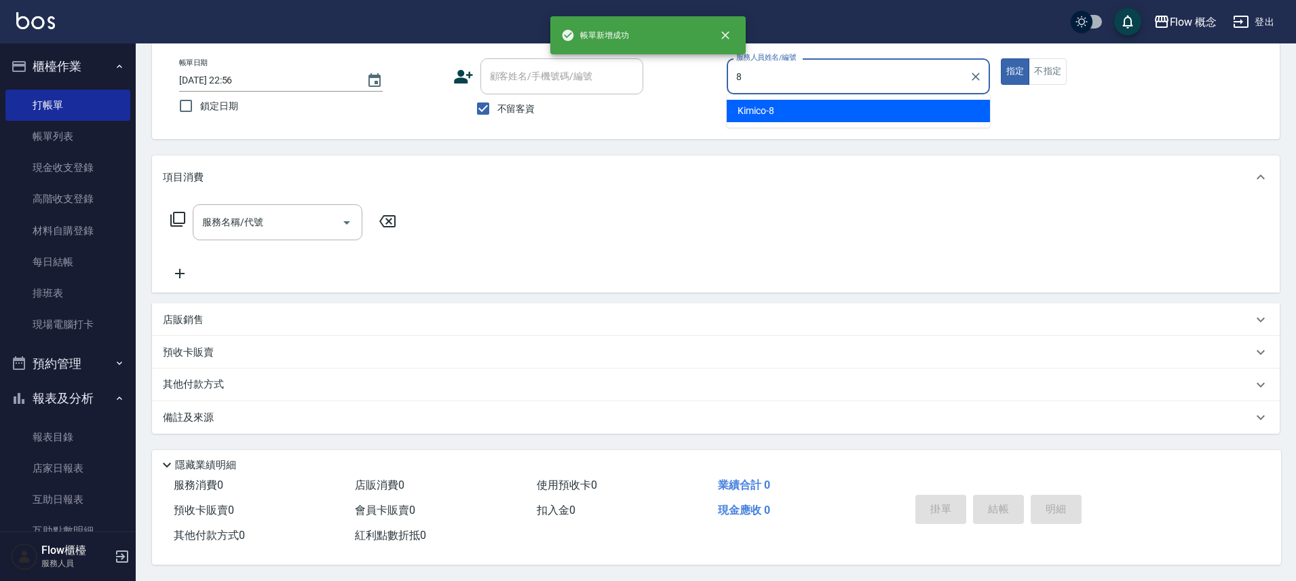
type input "Kimico-8"
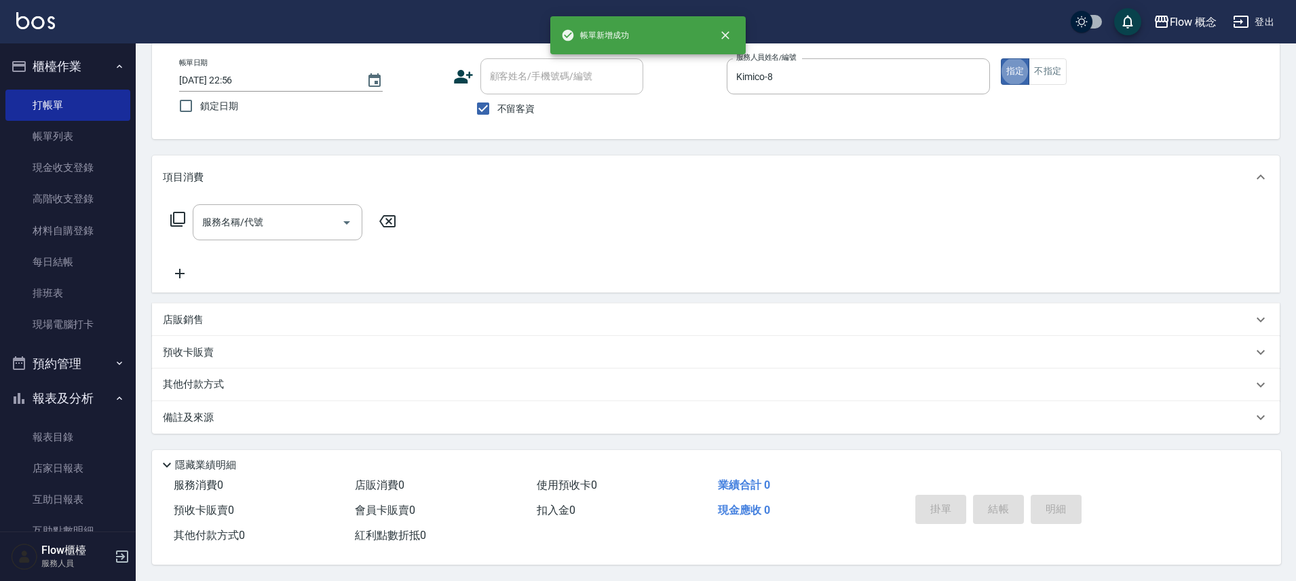
click at [307, 305] on div "店販銷售" at bounding box center [716, 319] width 1128 height 33
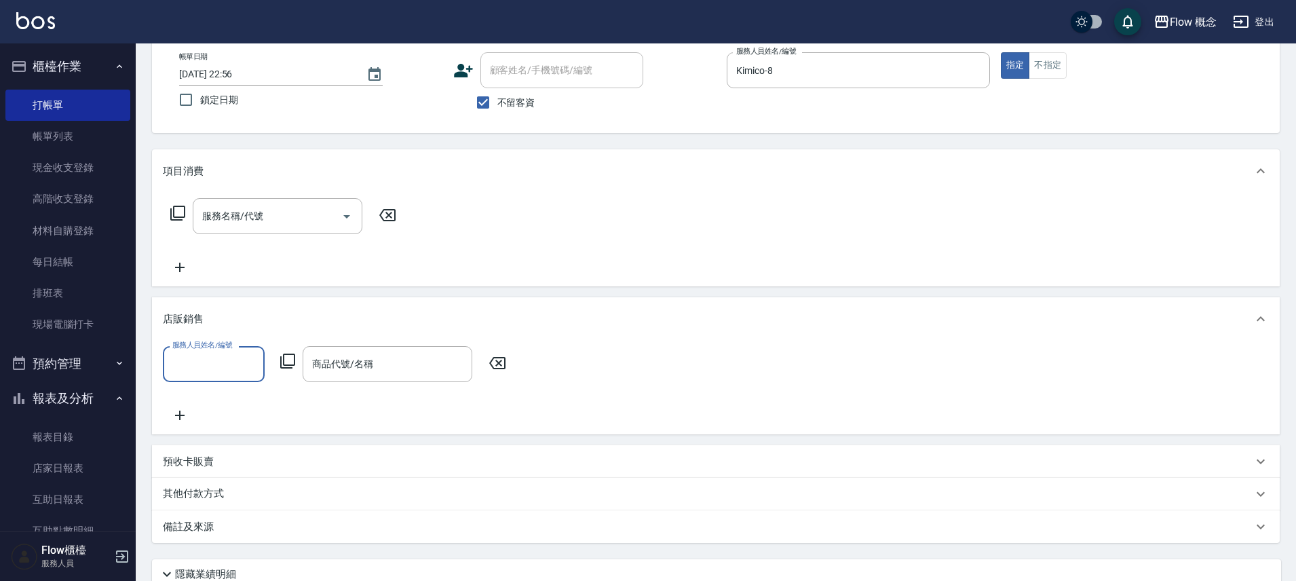
scroll to position [0, 0]
click at [175, 415] on icon at bounding box center [180, 415] width 34 height 16
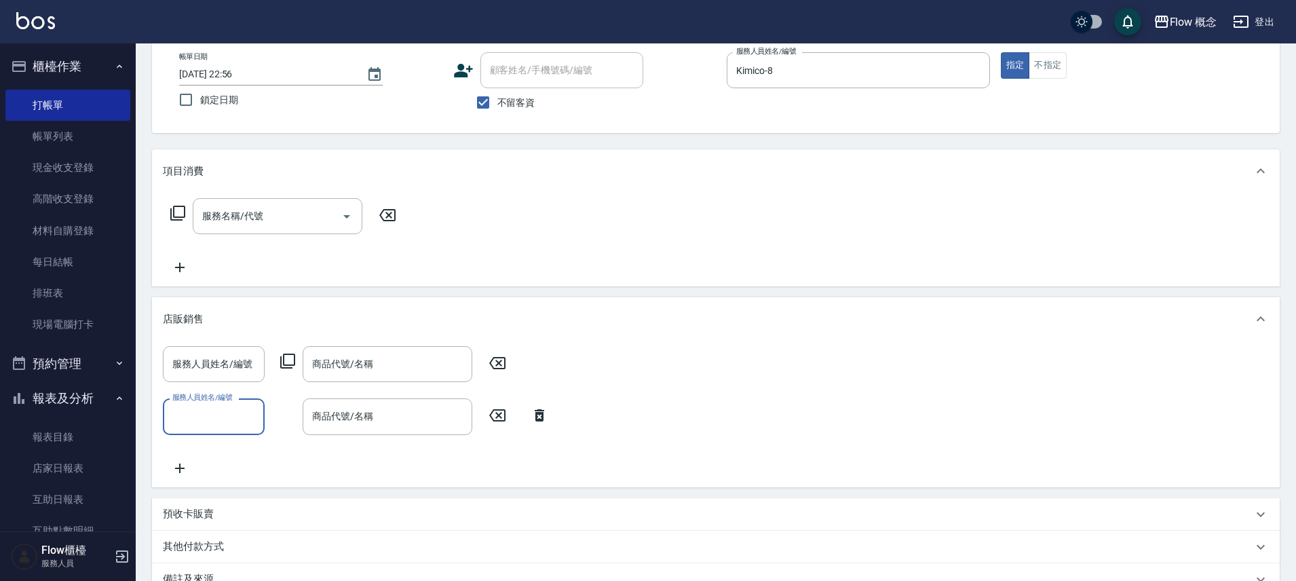
click at [181, 470] on icon at bounding box center [180, 468] width 34 height 16
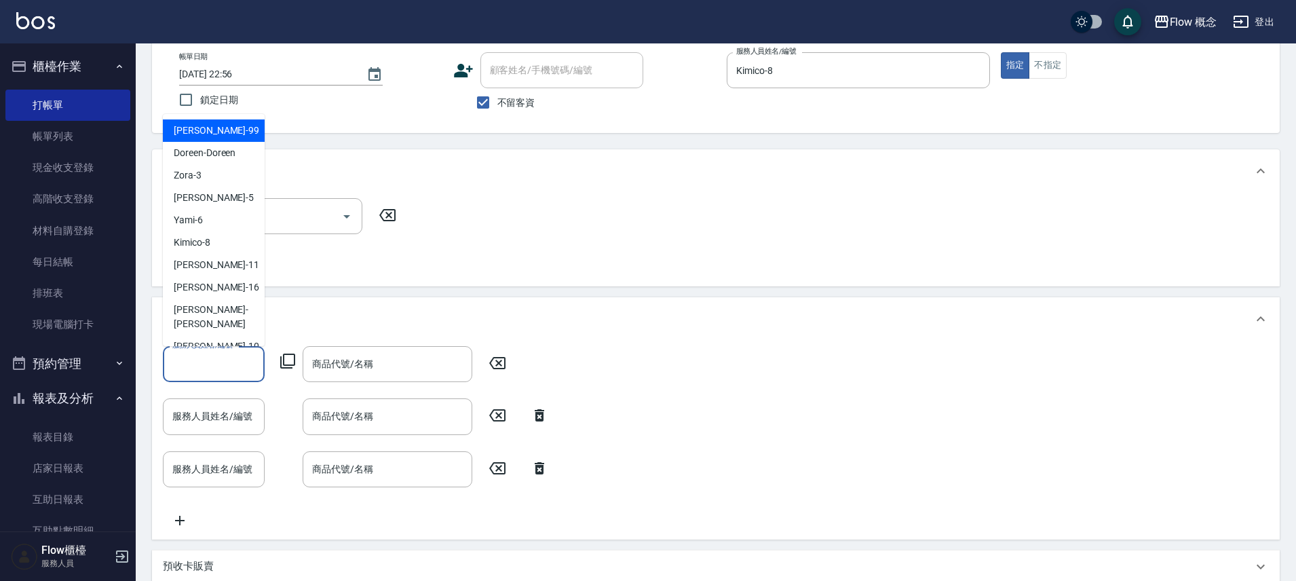
click at [231, 372] on input "服務人員姓名/編號" at bounding box center [214, 364] width 90 height 24
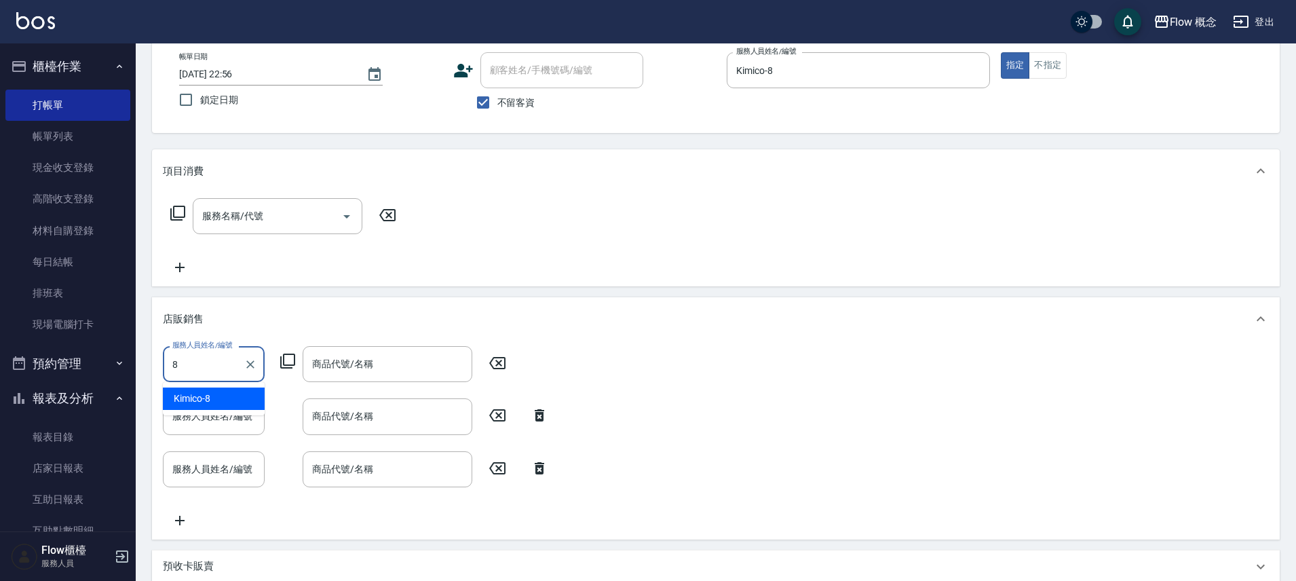
type input "Kimico-8"
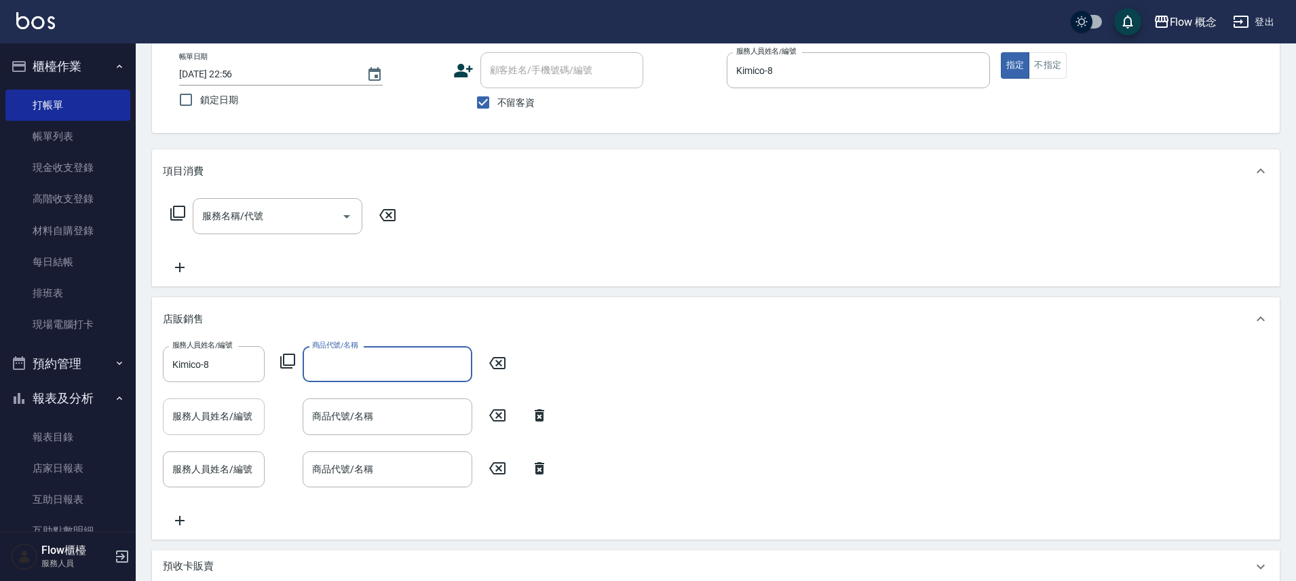
click at [225, 426] on input "服務人員姓名/編號" at bounding box center [214, 417] width 90 height 24
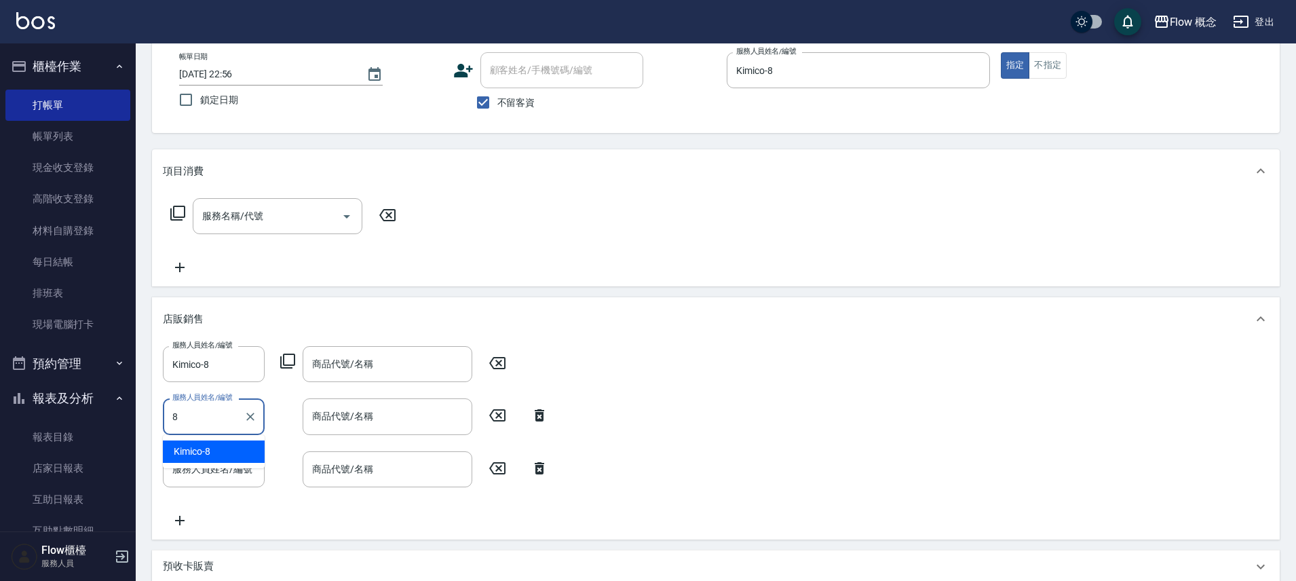
type input "Kimico-8"
click at [430, 358] on input "商品代號/名稱" at bounding box center [387, 364] width 157 height 24
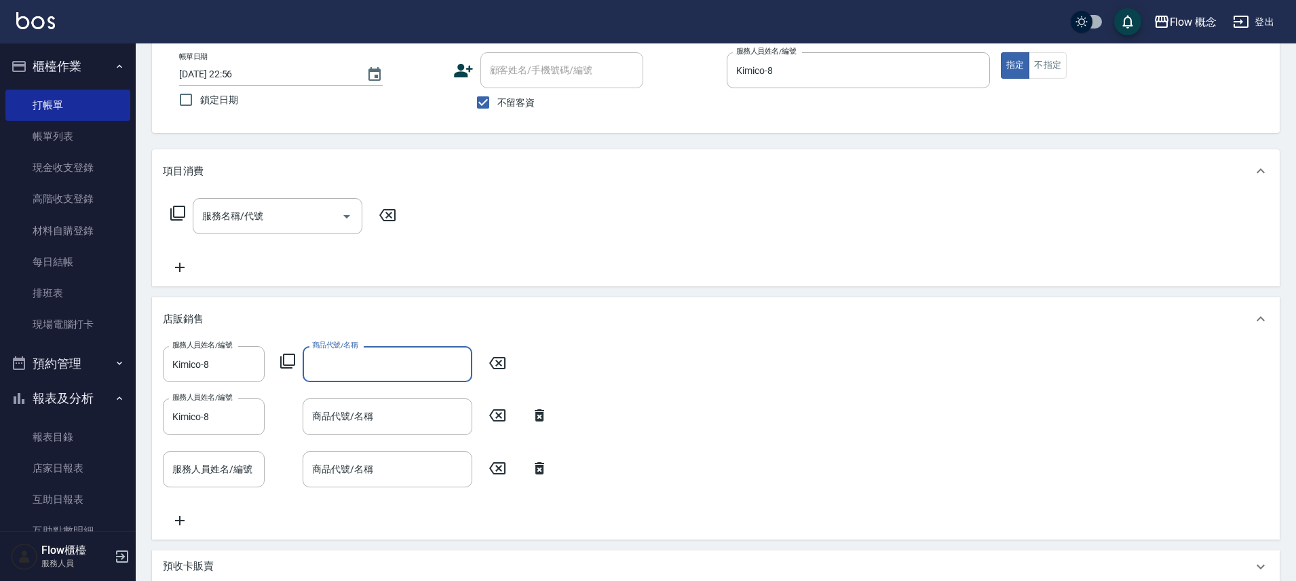
click at [428, 346] on div "商品代號/名稱" at bounding box center [388, 364] width 170 height 36
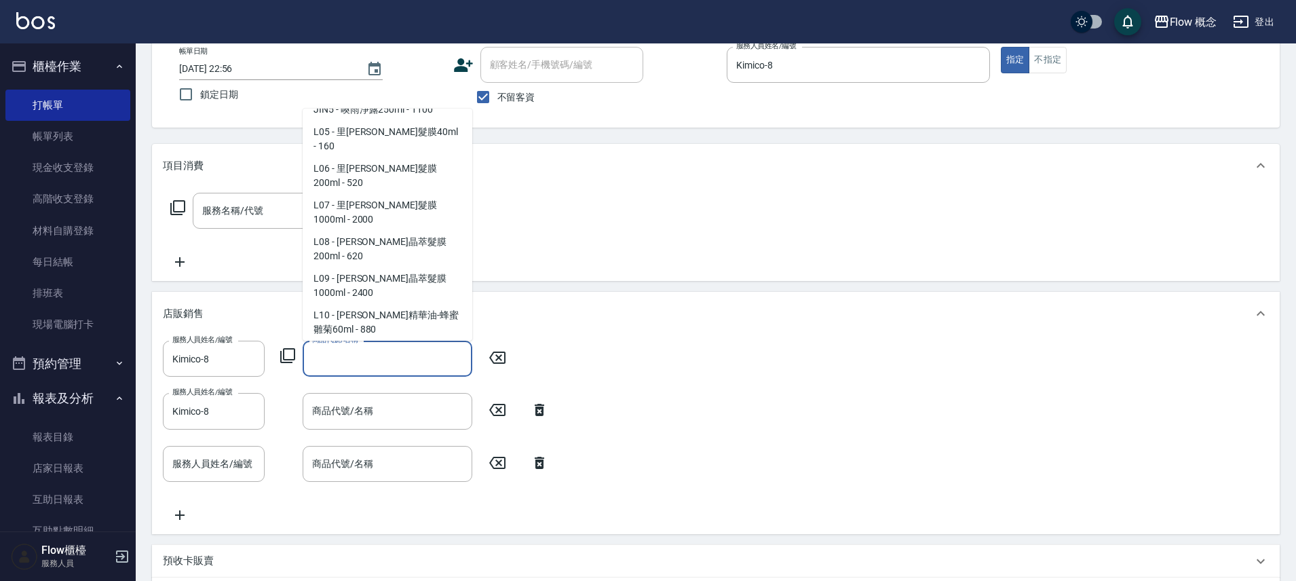
scroll to position [1031, 0]
type input "r"
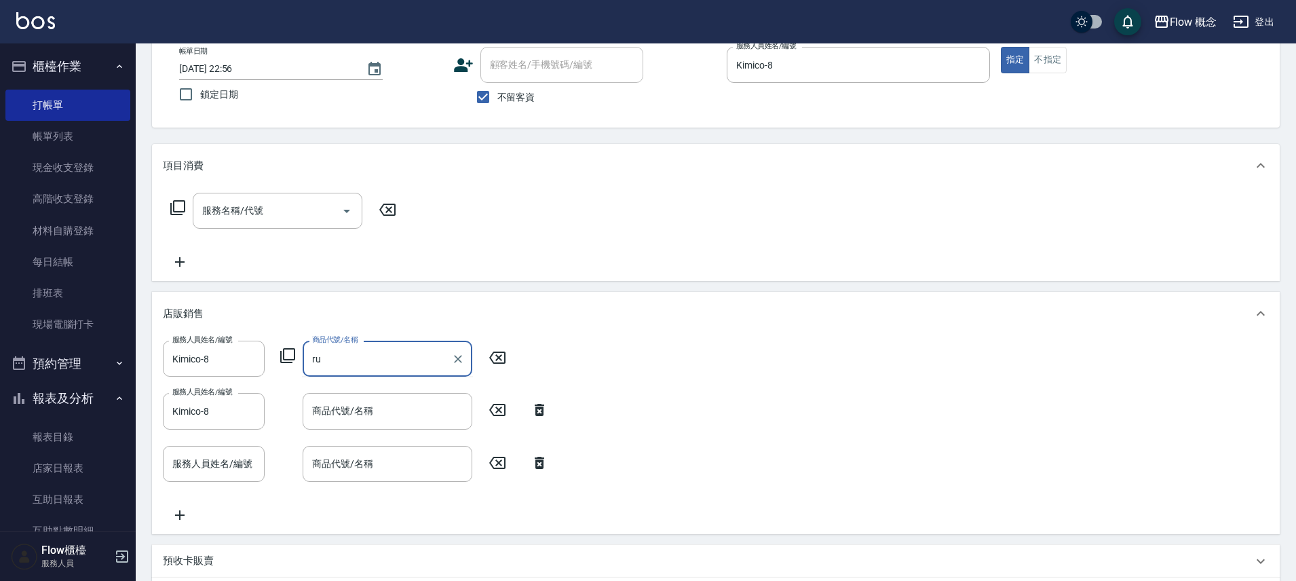
type input "r"
type input "[PERSON_NAME]"
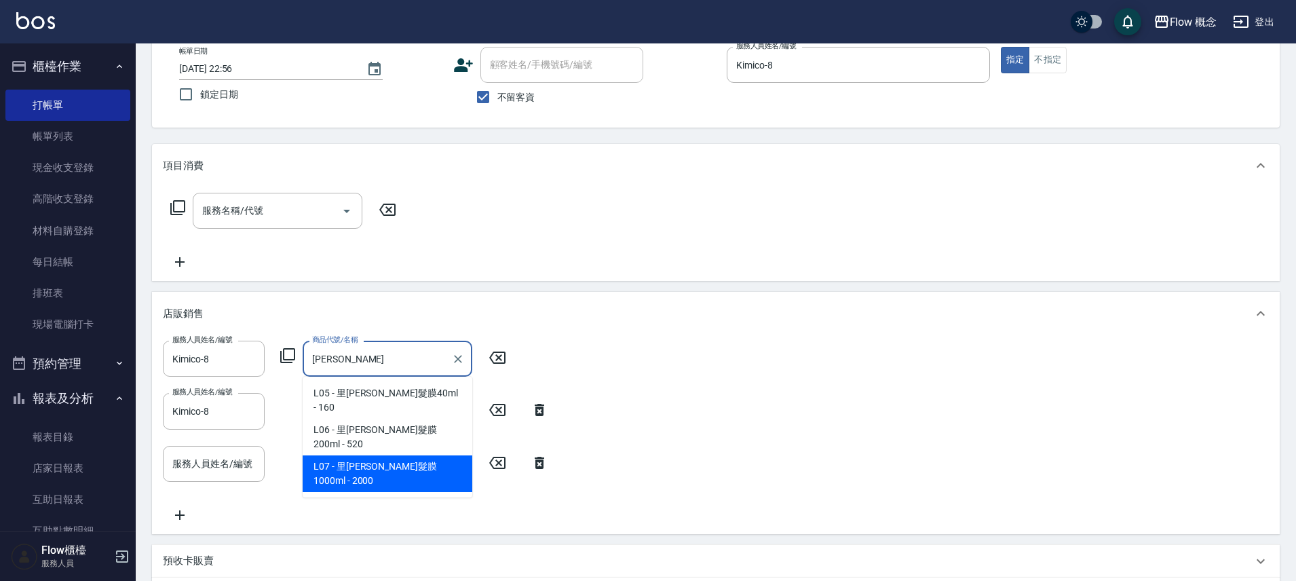
click at [384, 453] on ul "L05 - 里[PERSON_NAME]髮膜40ml - 160 L06 - 里[PERSON_NAME]髮膜200ml - 520 L07 - 里[PERS…" at bounding box center [388, 437] width 170 height 121
click at [382, 455] on span "L07 - 里[PERSON_NAME]髮膜1000ml - 2000" at bounding box center [388, 473] width 170 height 37
type input "里[PERSON_NAME]髮膜1000ml"
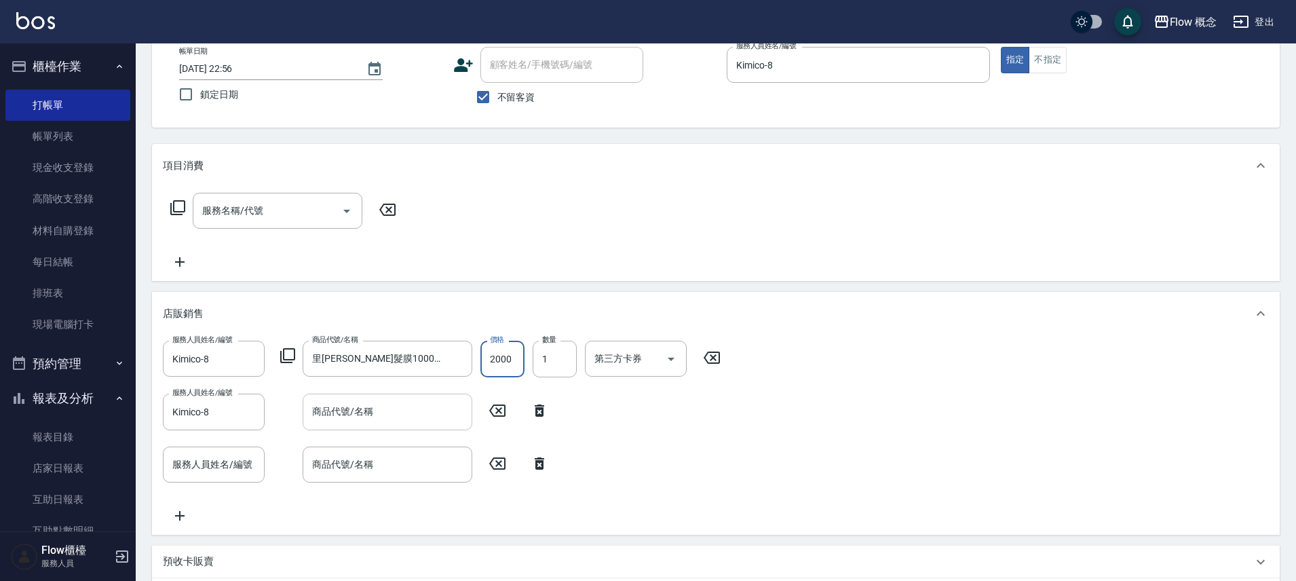
click at [352, 416] on input "商品代號/名稱" at bounding box center [387, 412] width 157 height 24
click at [488, 360] on input "2000" at bounding box center [503, 359] width 44 height 37
type input "1800"
click at [426, 415] on input "商品代號/名稱" at bounding box center [387, 412] width 157 height 24
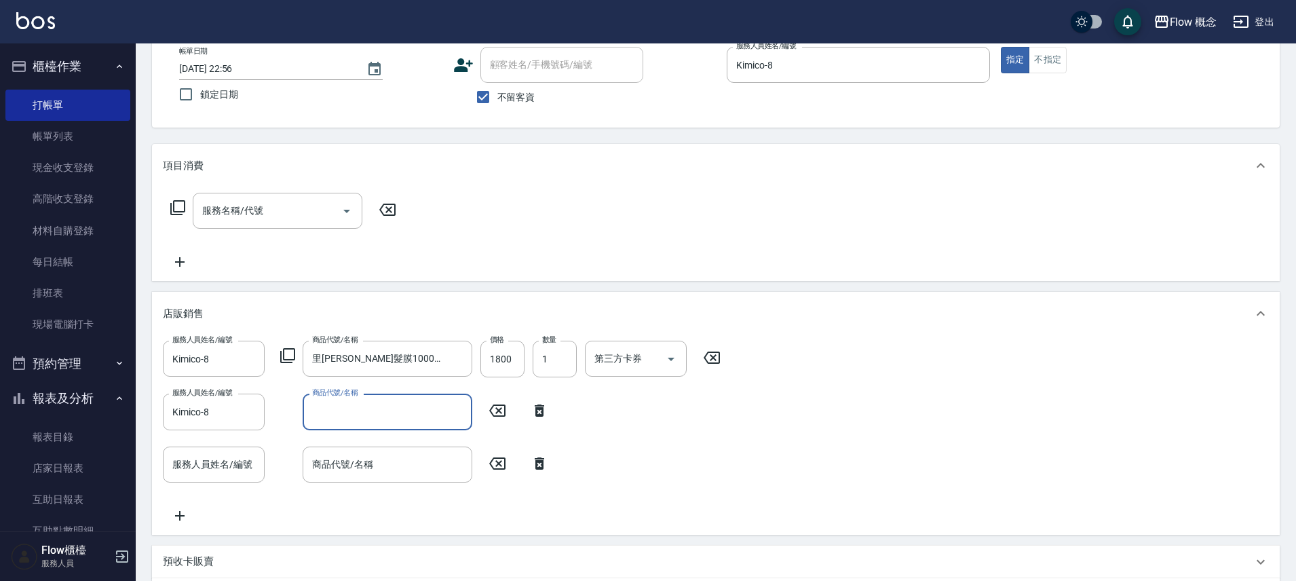
type input "g"
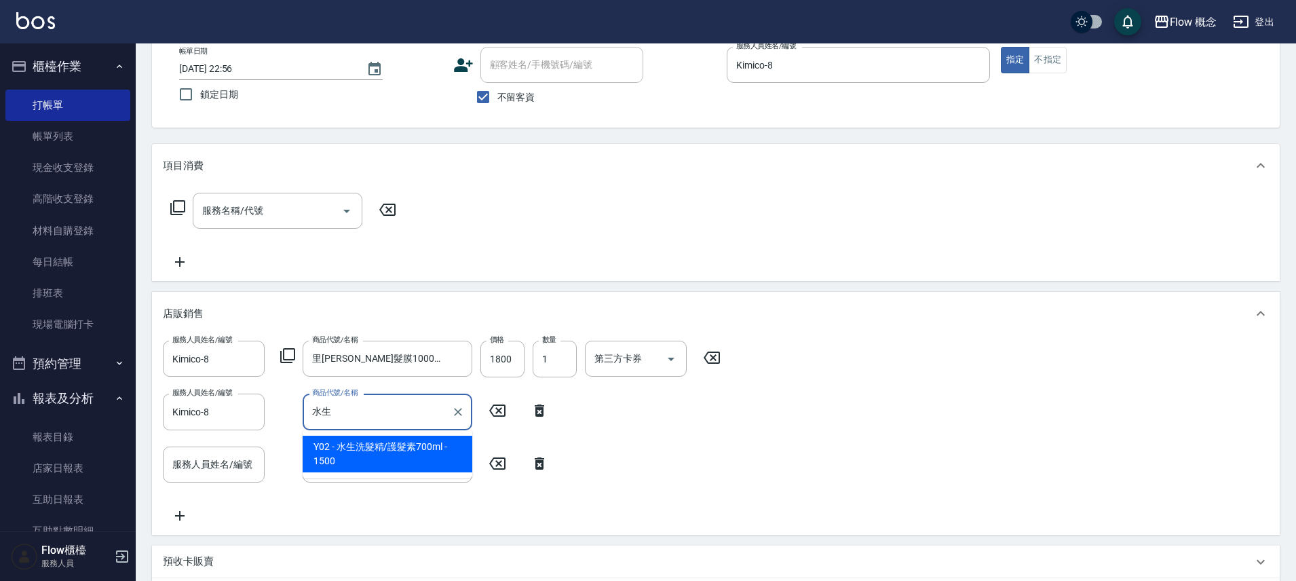
type input "水"
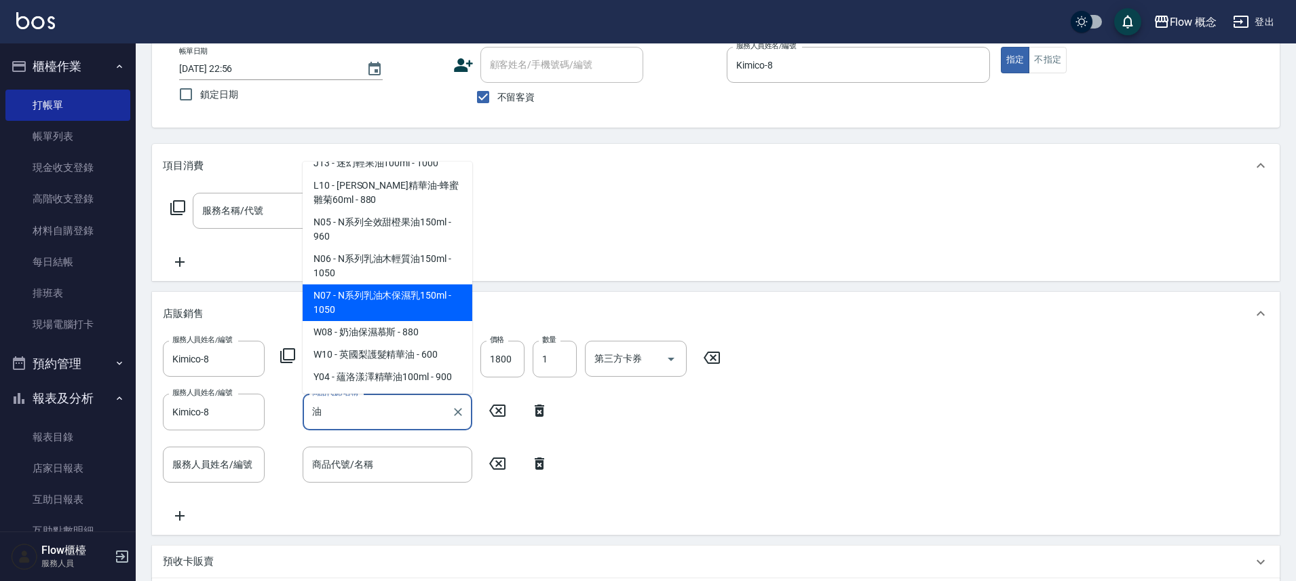
scroll to position [295, 0]
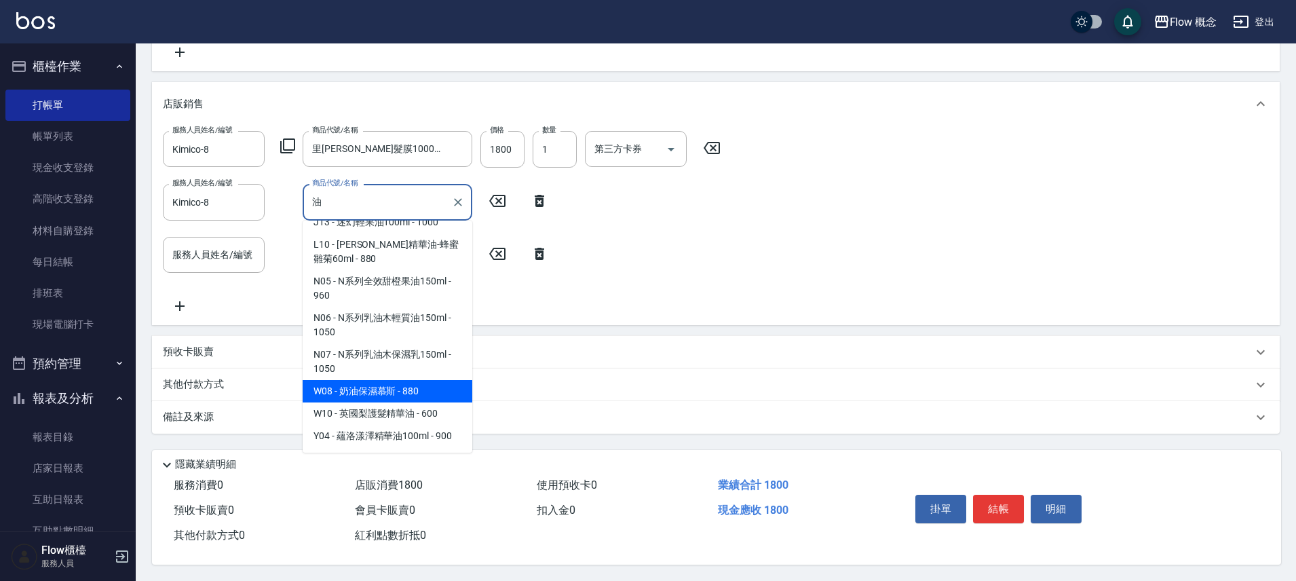
click at [400, 383] on span "W08 - 奶油保濕慕斯 - 880" at bounding box center [388, 391] width 170 height 22
type input "奶油保濕慕斯"
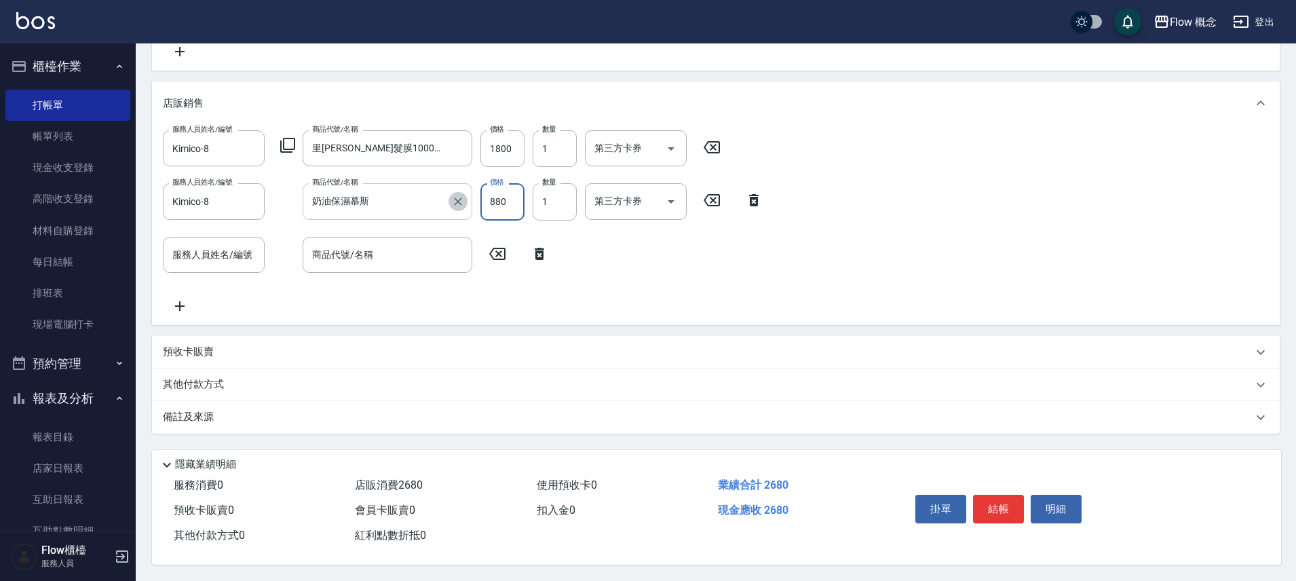
click at [460, 198] on icon "Clear" at bounding box center [458, 202] width 8 height 8
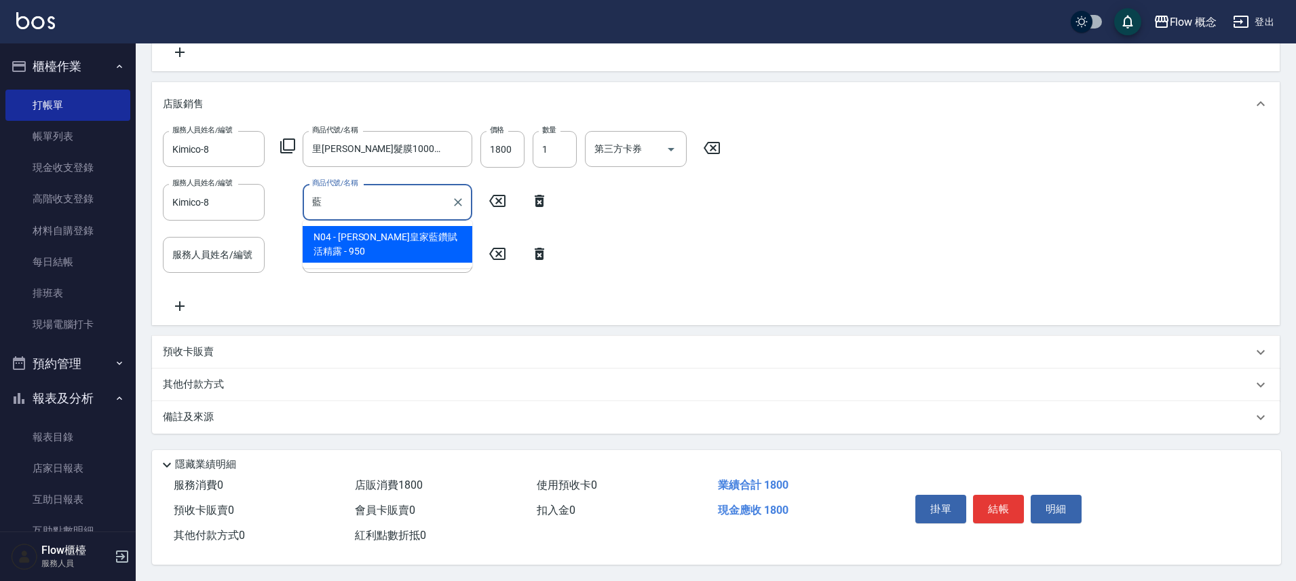
type input "[PERSON_NAME]皇家藍鑽賦活精露"
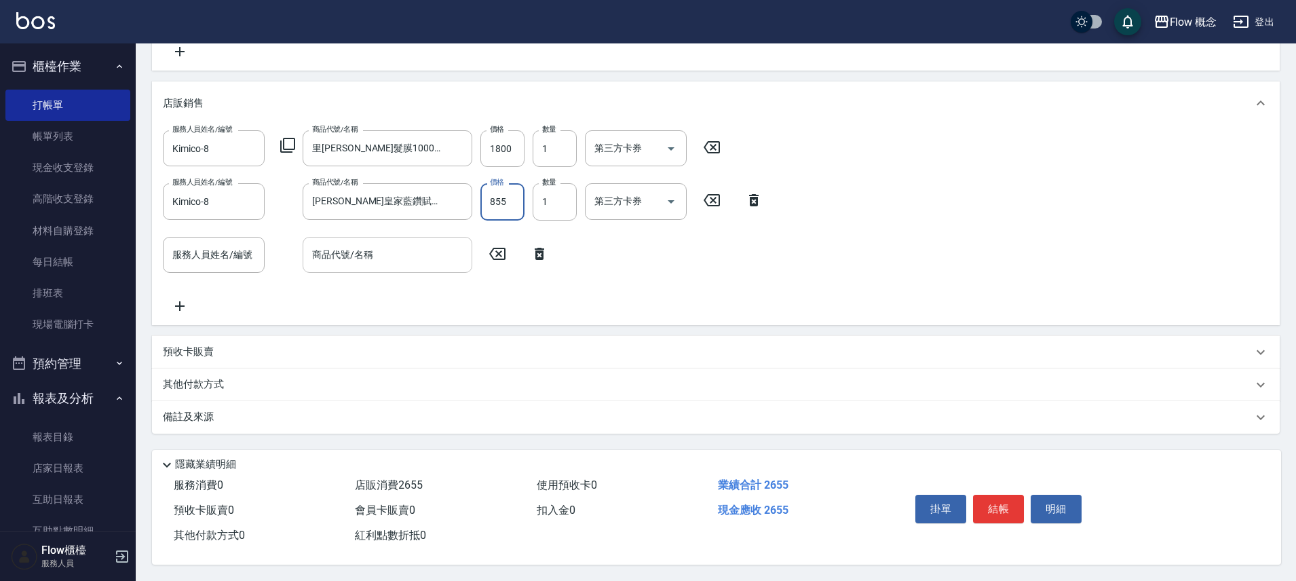
type input "855"
click at [377, 243] on input "商品代號/名稱" at bounding box center [387, 255] width 157 height 24
click at [424, 257] on input "商品代號/名稱" at bounding box center [387, 255] width 157 height 24
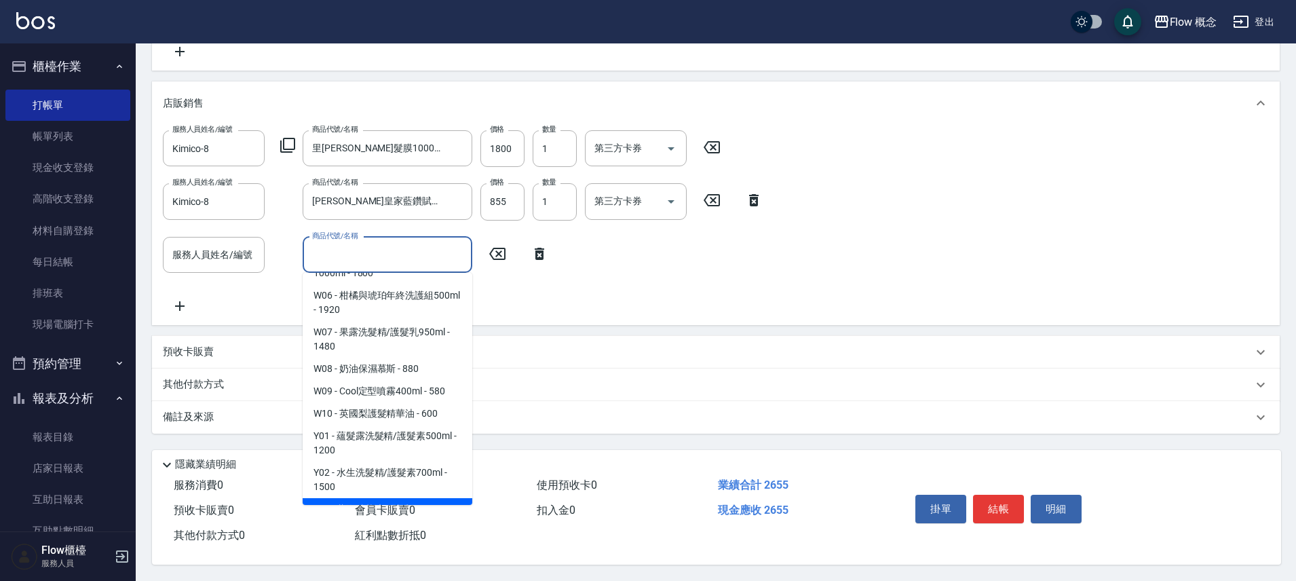
scroll to position [1714, 0]
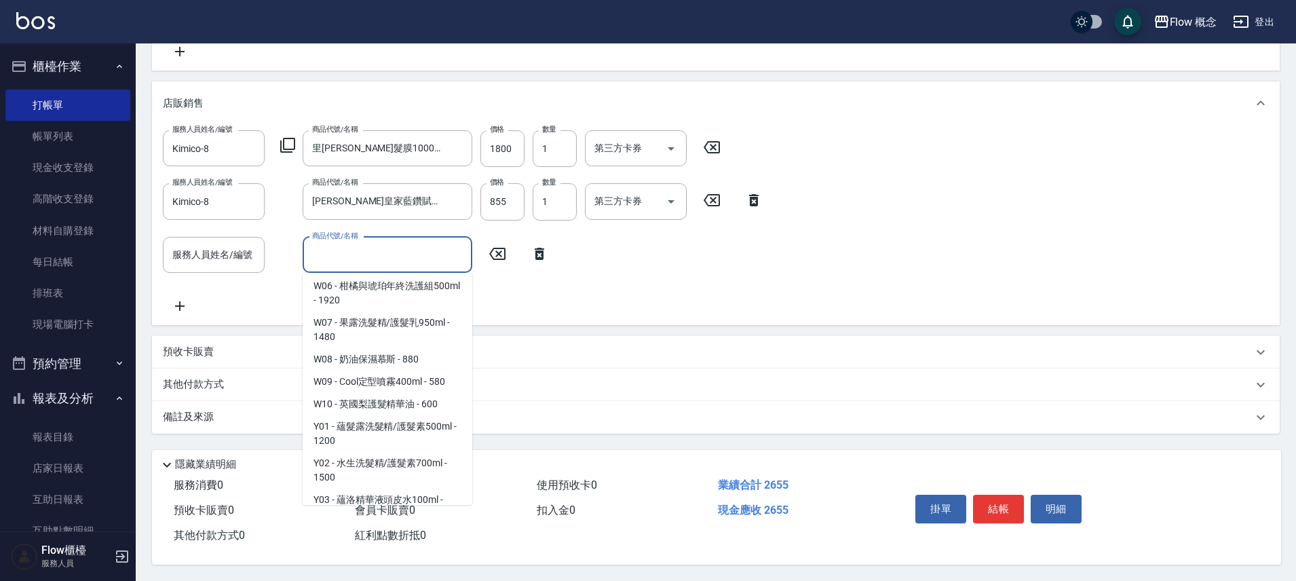
click at [402, 525] on span "Y04 - 蘊洛漾澤精華油100ml - 900" at bounding box center [388, 536] width 170 height 22
type input "蘊洛漾澤精華油100ml"
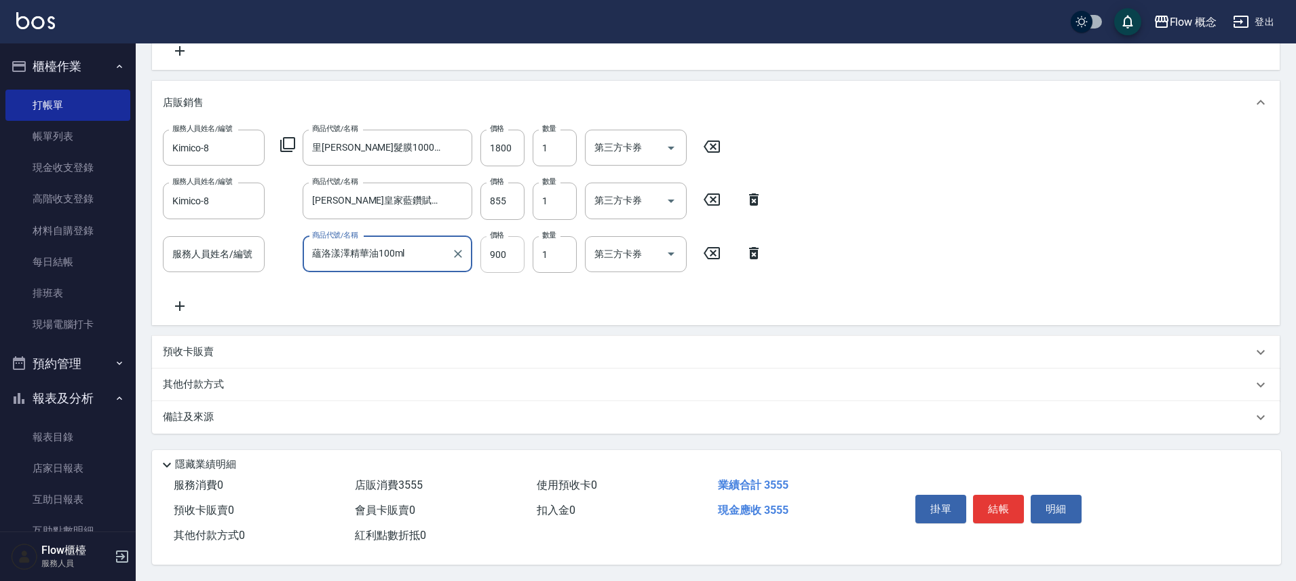
click at [505, 243] on input "900" at bounding box center [503, 254] width 44 height 37
type input "800"
click at [197, 259] on input "服務人員姓名/編號" at bounding box center [214, 254] width 90 height 24
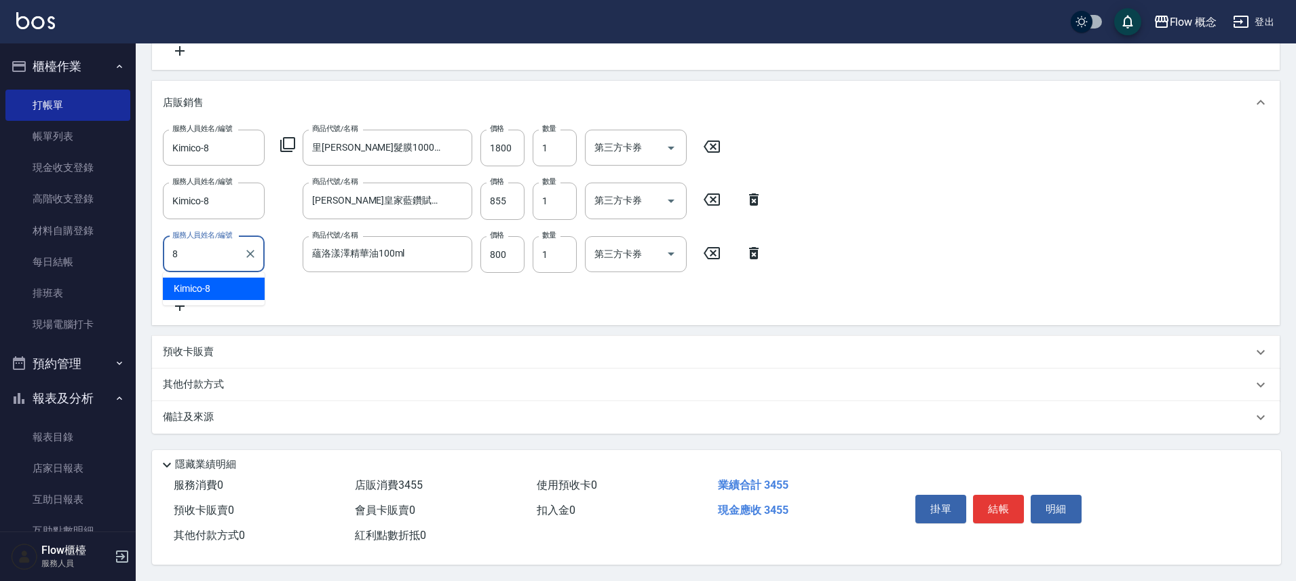
type input "Kimico-8"
click at [177, 303] on icon at bounding box center [180, 306] width 34 height 16
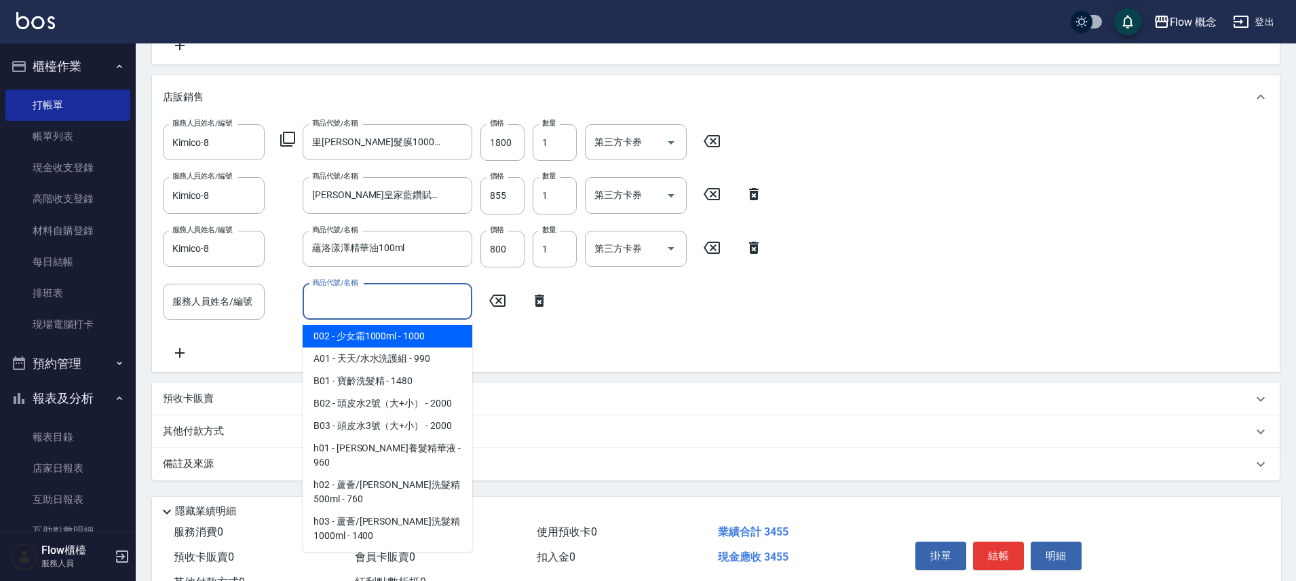
click at [371, 295] on input "商品代號/名稱" at bounding box center [387, 302] width 157 height 24
type input "0"
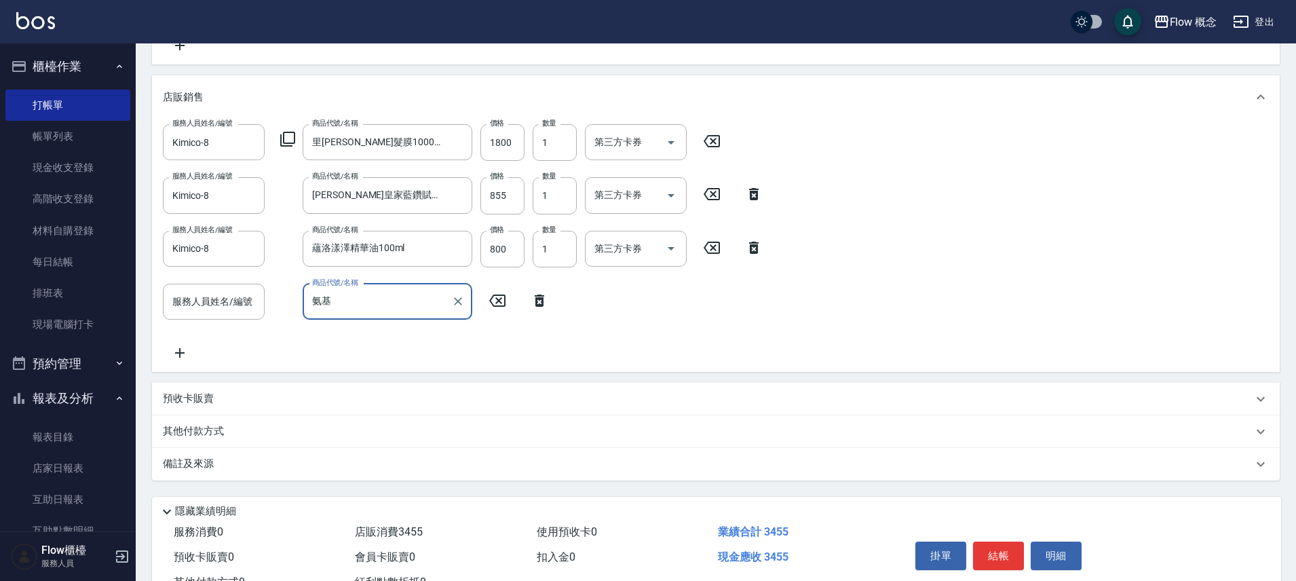
type input "基"
click at [366, 305] on input "基" at bounding box center [377, 302] width 137 height 24
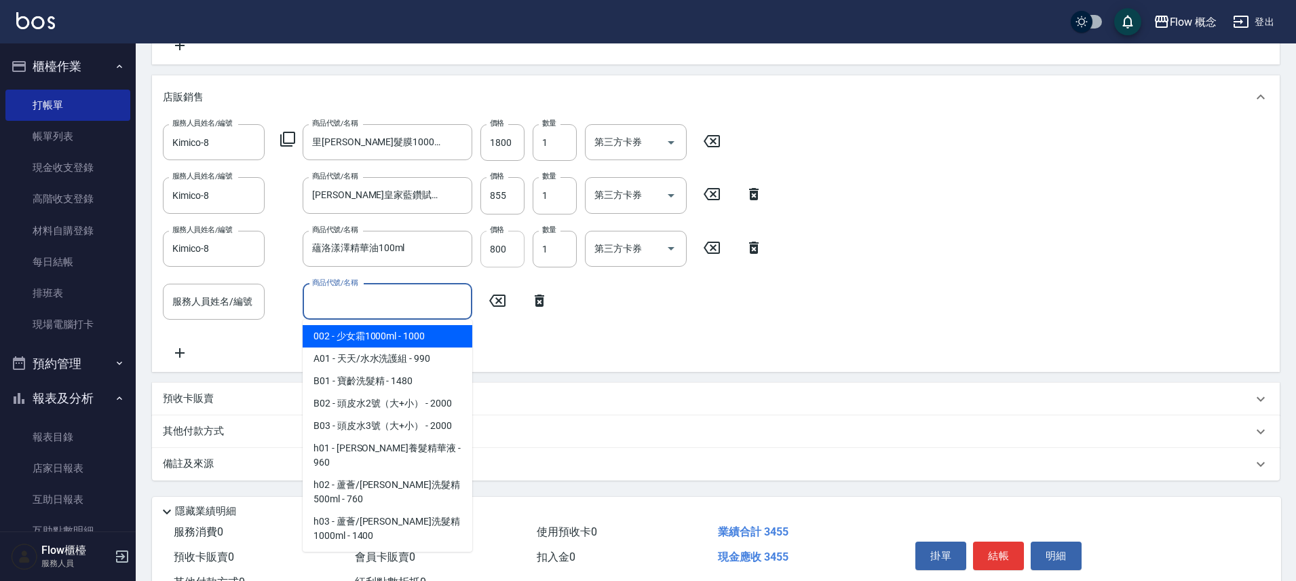
click at [504, 257] on input "800" at bounding box center [503, 249] width 44 height 37
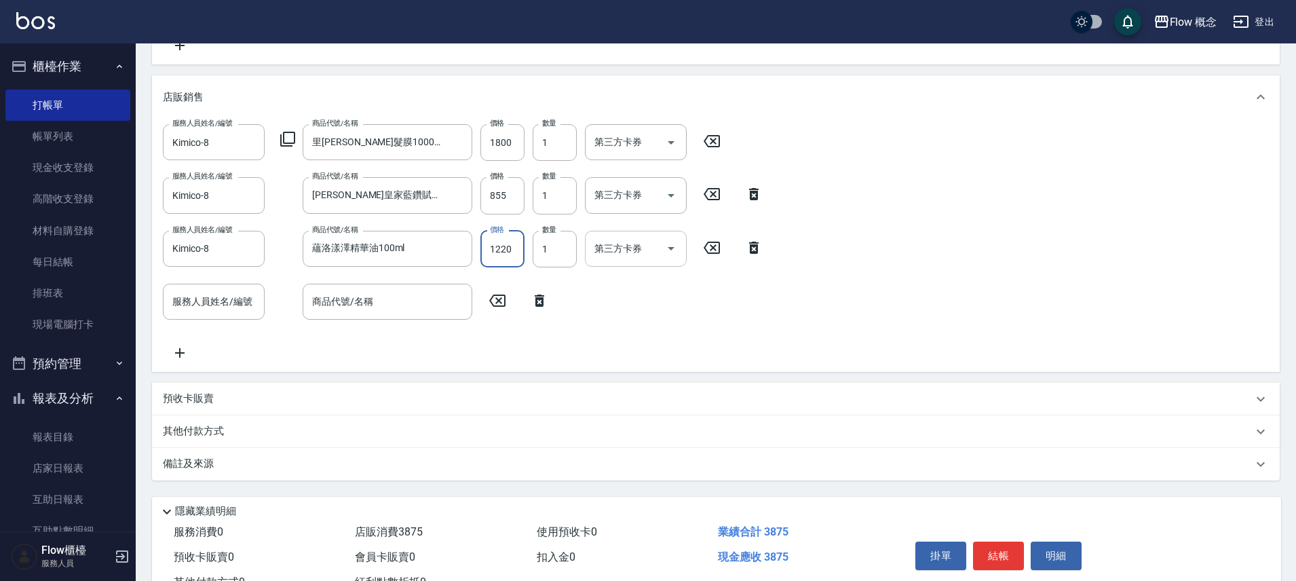
scroll to position [0, 0]
type input "1200"
click at [536, 308] on icon at bounding box center [540, 301] width 34 height 16
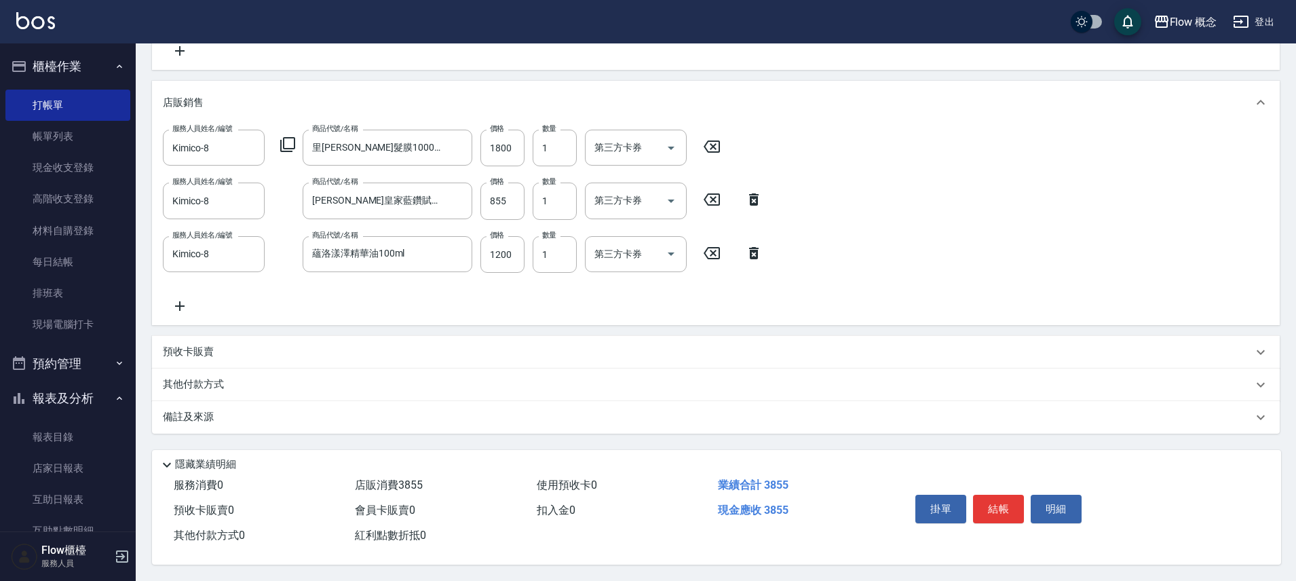
click at [312, 377] on div "其他付款方式" at bounding box center [708, 384] width 1090 height 15
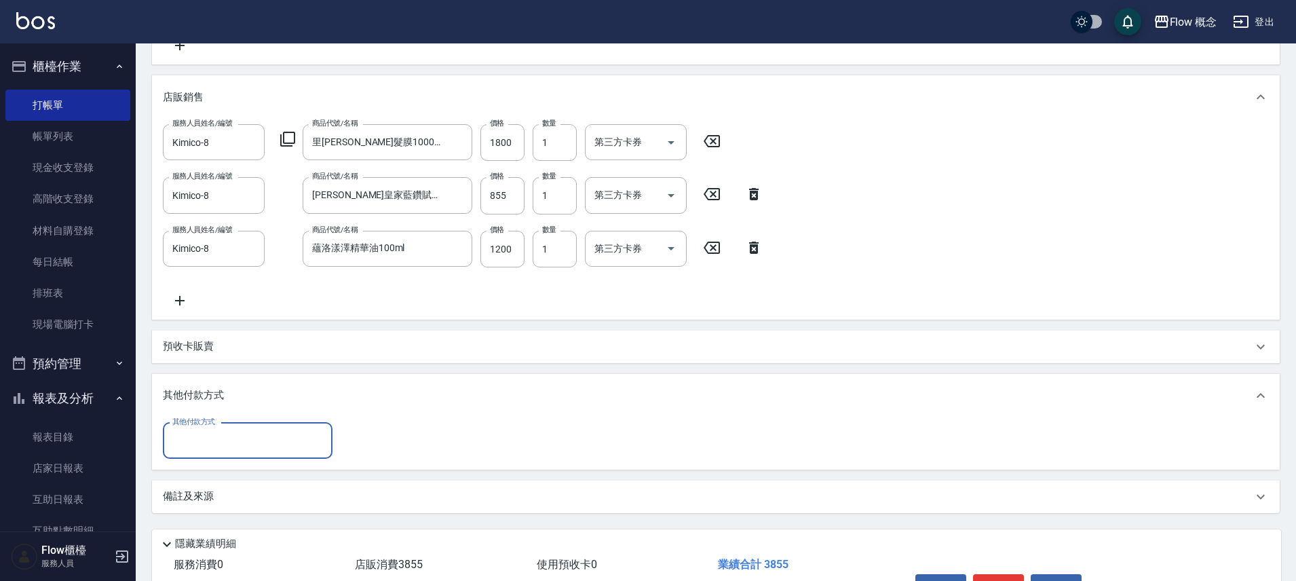
click at [246, 440] on input "其他付款方式" at bounding box center [247, 441] width 157 height 24
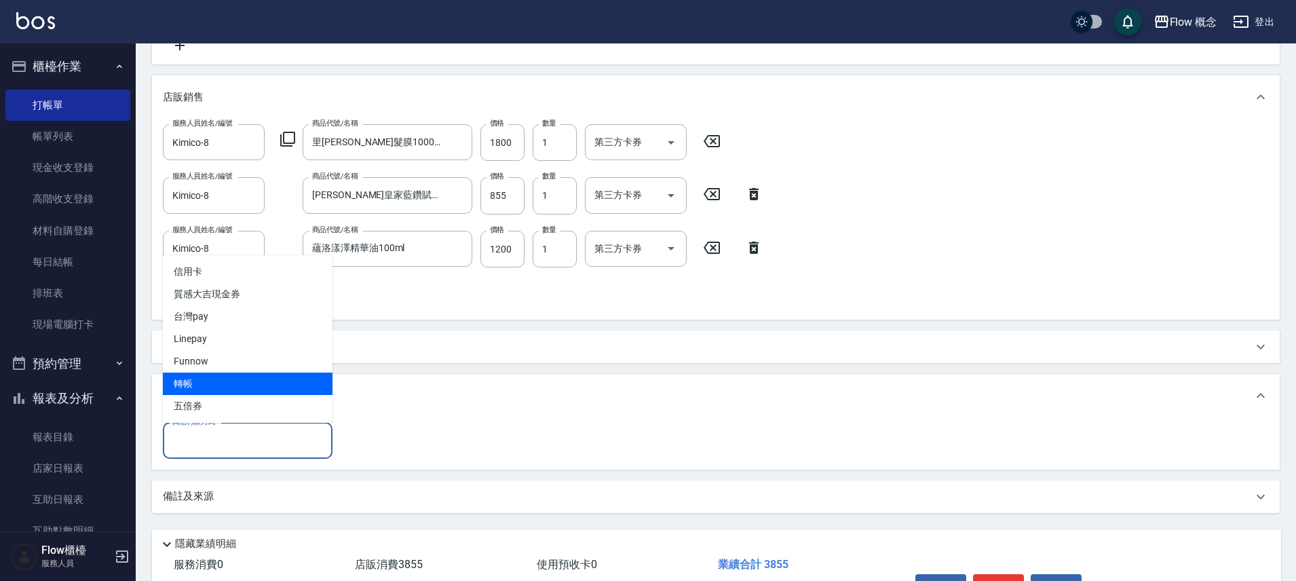
click at [203, 380] on span "轉帳" at bounding box center [248, 384] width 170 height 22
type input "轉帳"
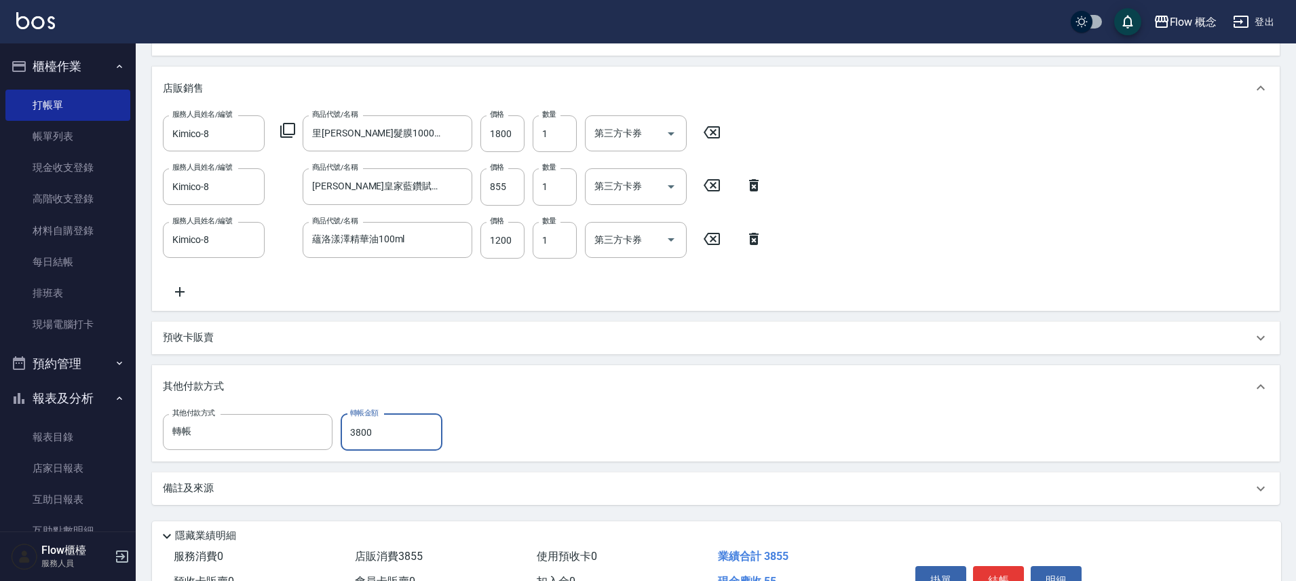
scroll to position [292, 0]
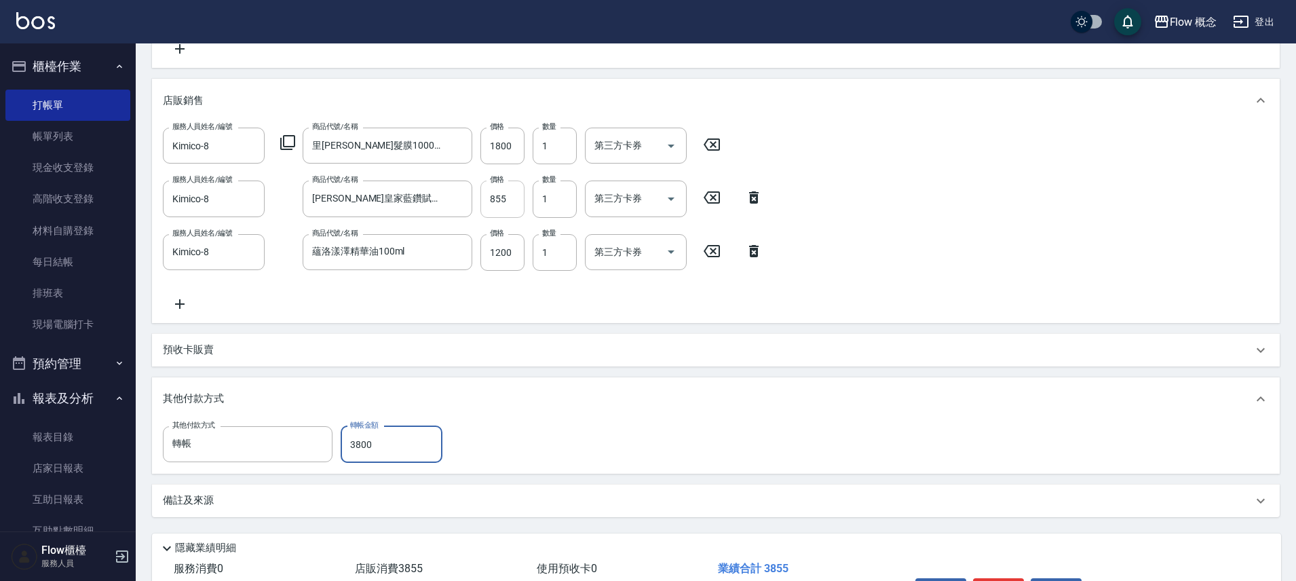
type input "3800"
click at [521, 193] on input "855" at bounding box center [503, 199] width 44 height 37
type input "8"
type input "0"
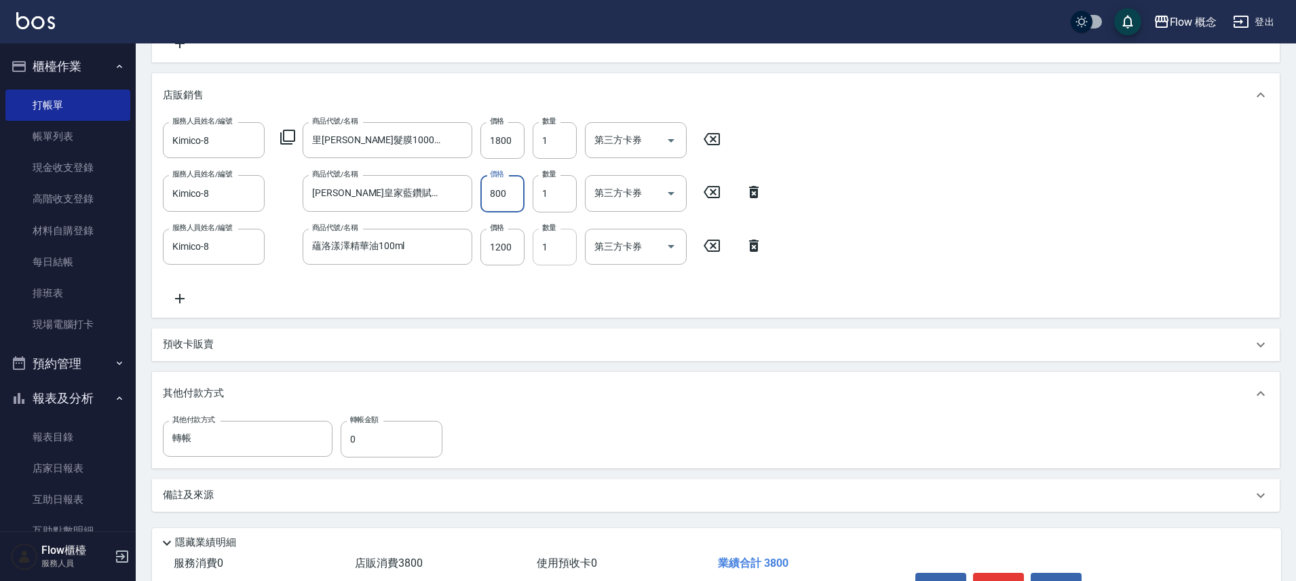
scroll to position [381, 0]
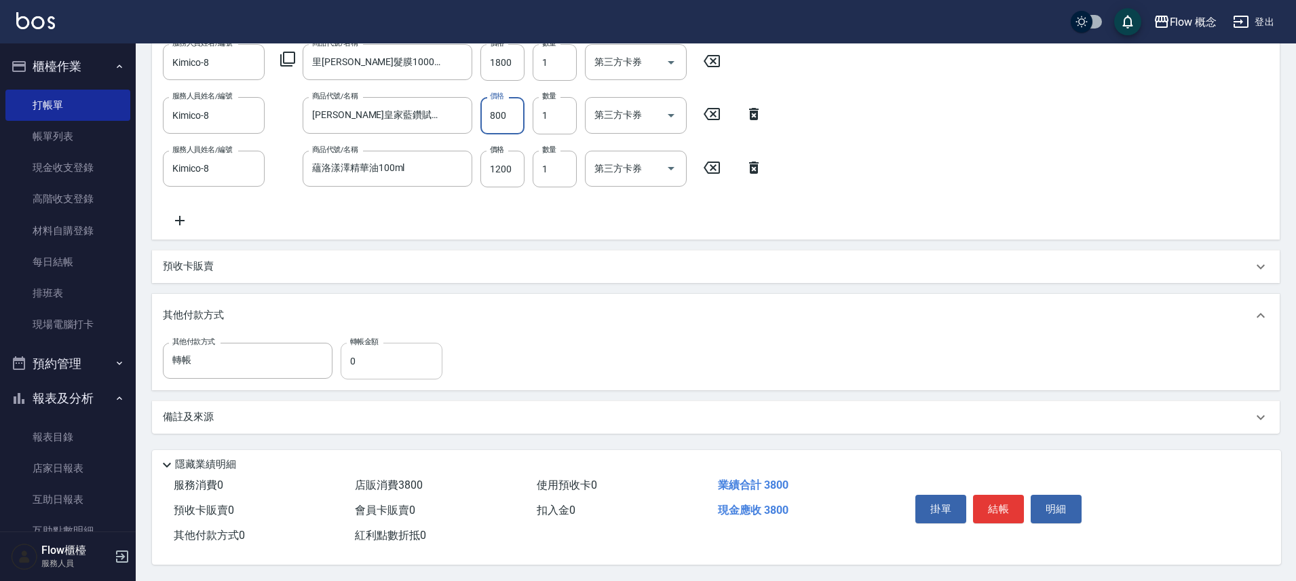
type input "800"
click at [383, 364] on input "0" at bounding box center [392, 361] width 102 height 37
type input "3800"
click at [1011, 512] on button "結帳" at bounding box center [998, 509] width 51 height 29
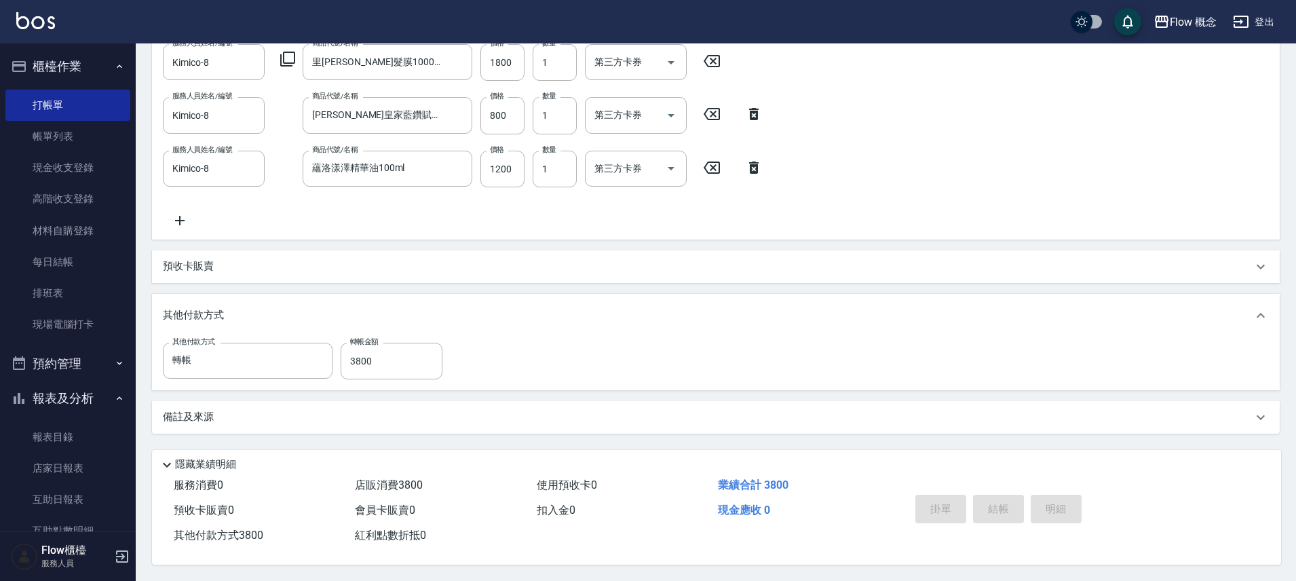
type input "[DATE] 22:58"
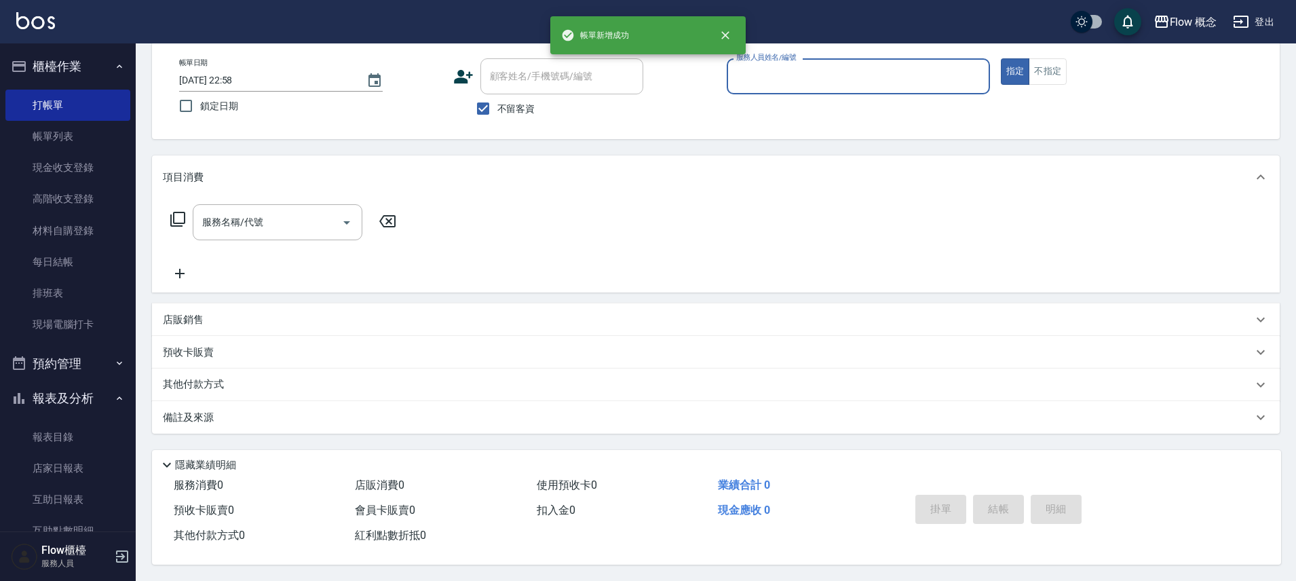
scroll to position [0, 0]
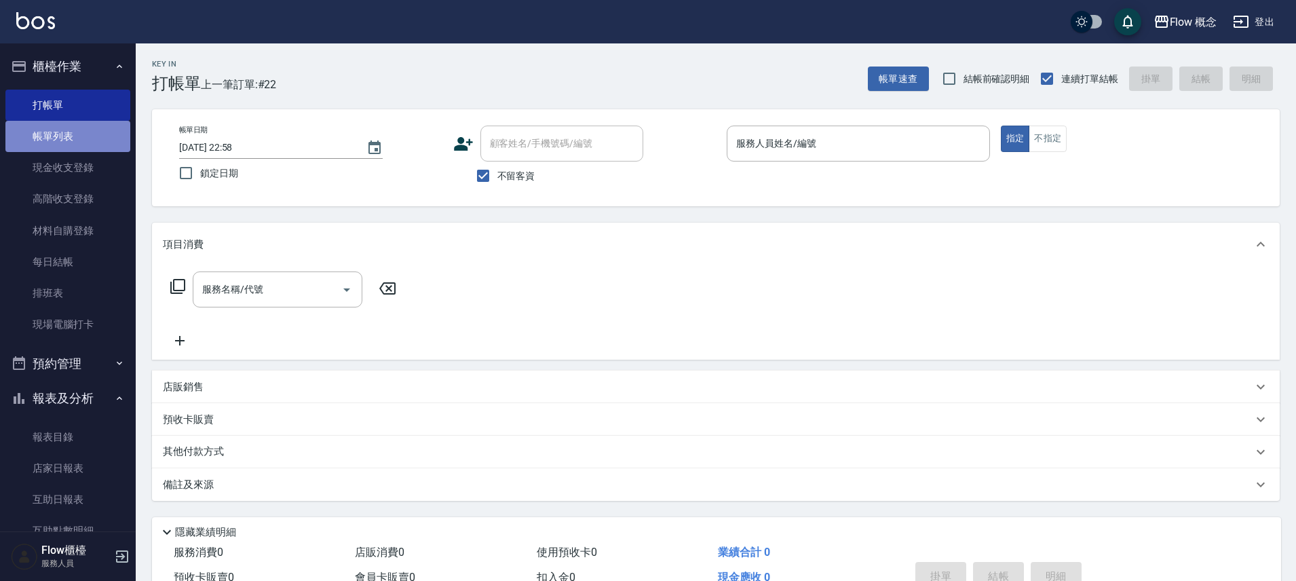
click at [94, 126] on link "帳單列表" at bounding box center [67, 136] width 125 height 31
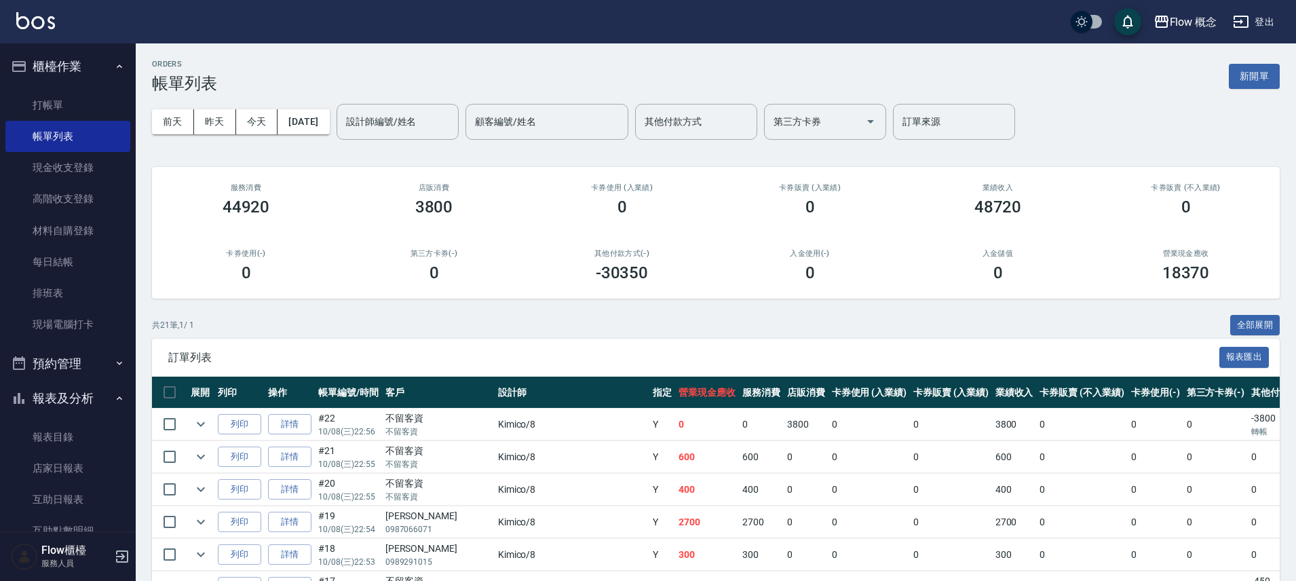
scroll to position [448, 0]
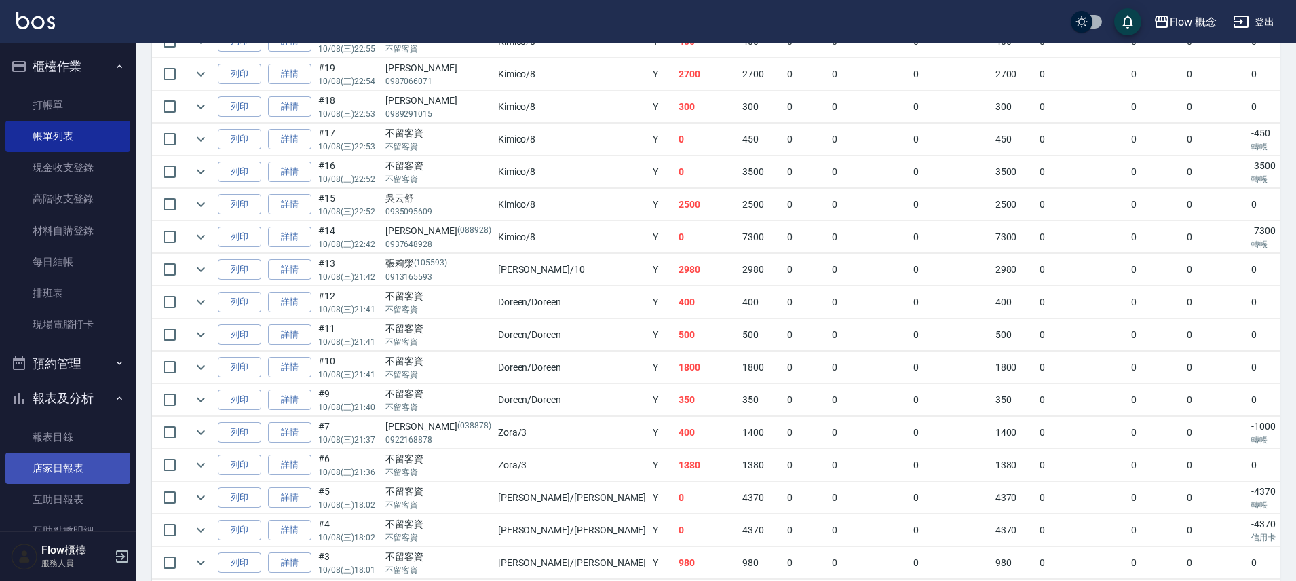
click at [88, 470] on link "店家日報表" at bounding box center [67, 468] width 125 height 31
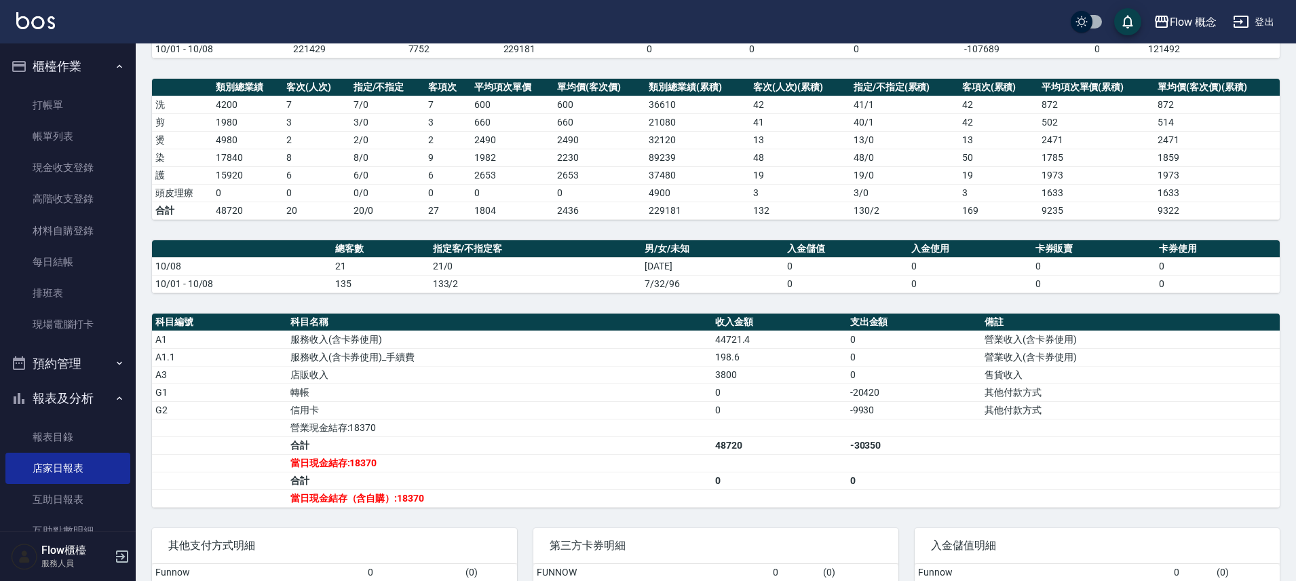
scroll to position [299, 0]
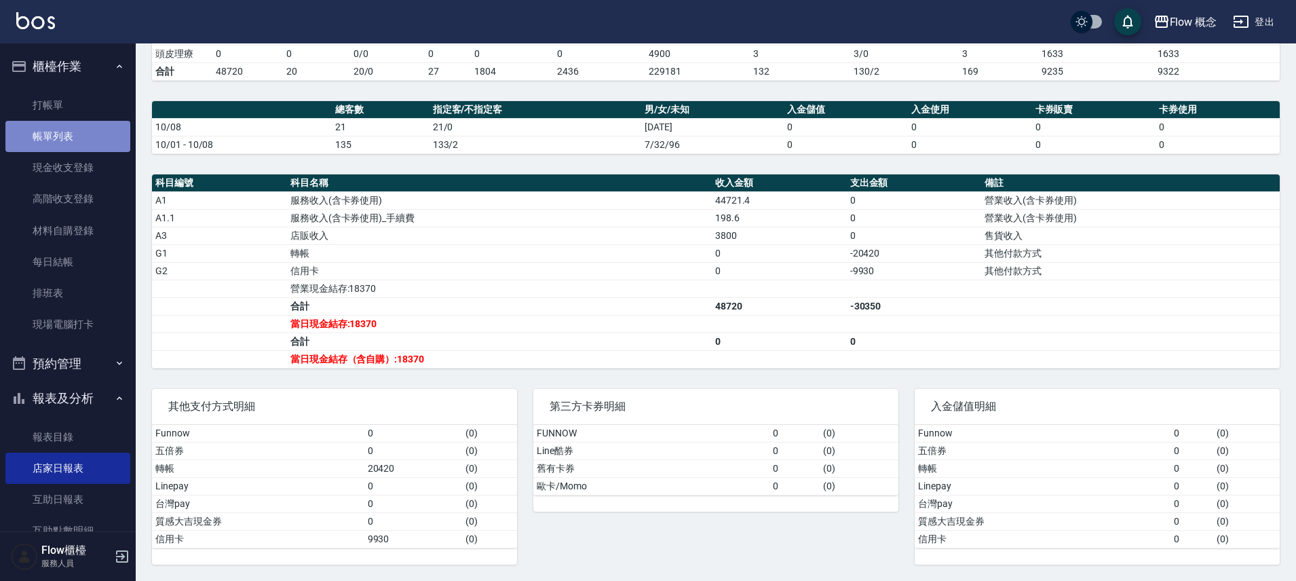
click at [70, 134] on link "帳單列表" at bounding box center [67, 136] width 125 height 31
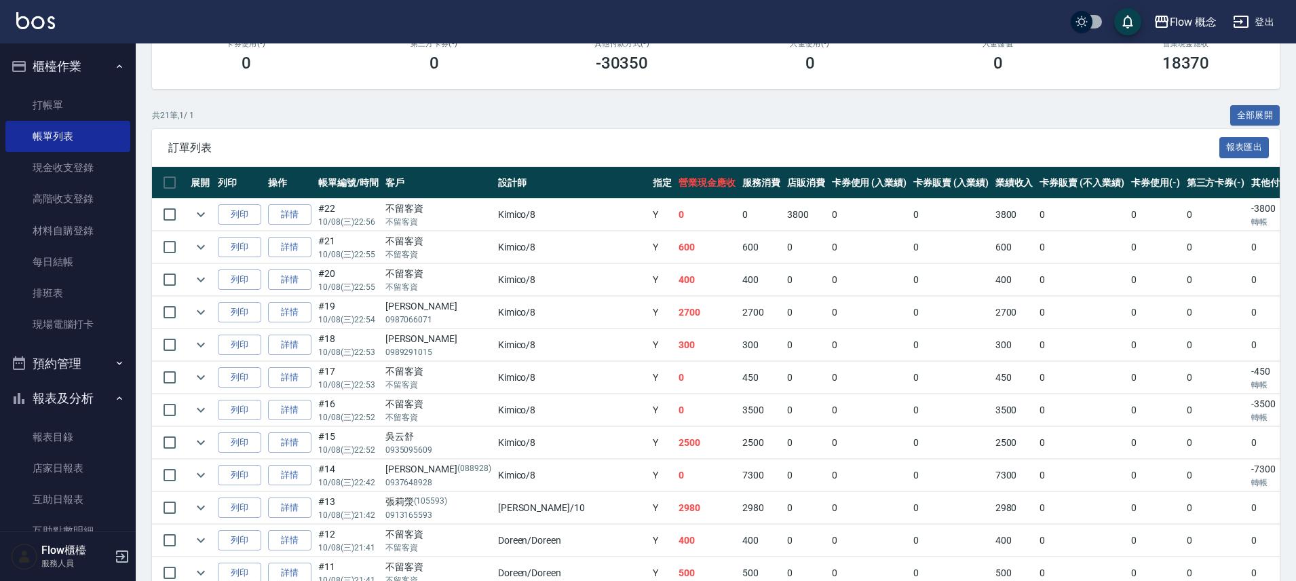
scroll to position [210, 0]
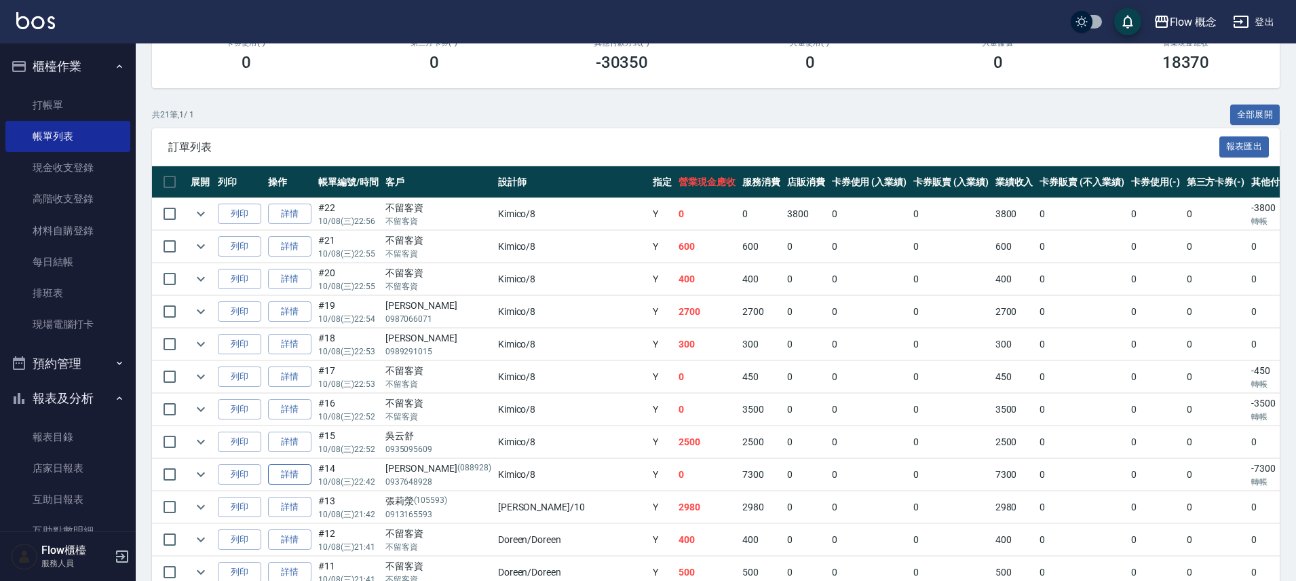
click at [297, 475] on link "詳情" at bounding box center [289, 474] width 43 height 21
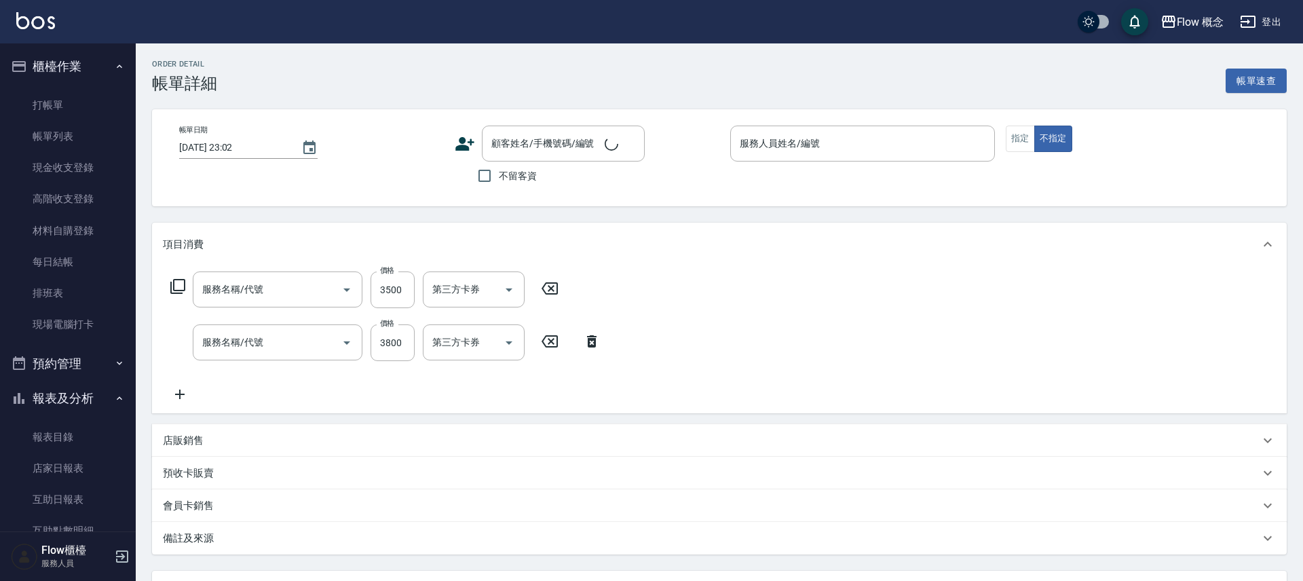
type input "[DATE] 22:42"
type input "Kimico-8"
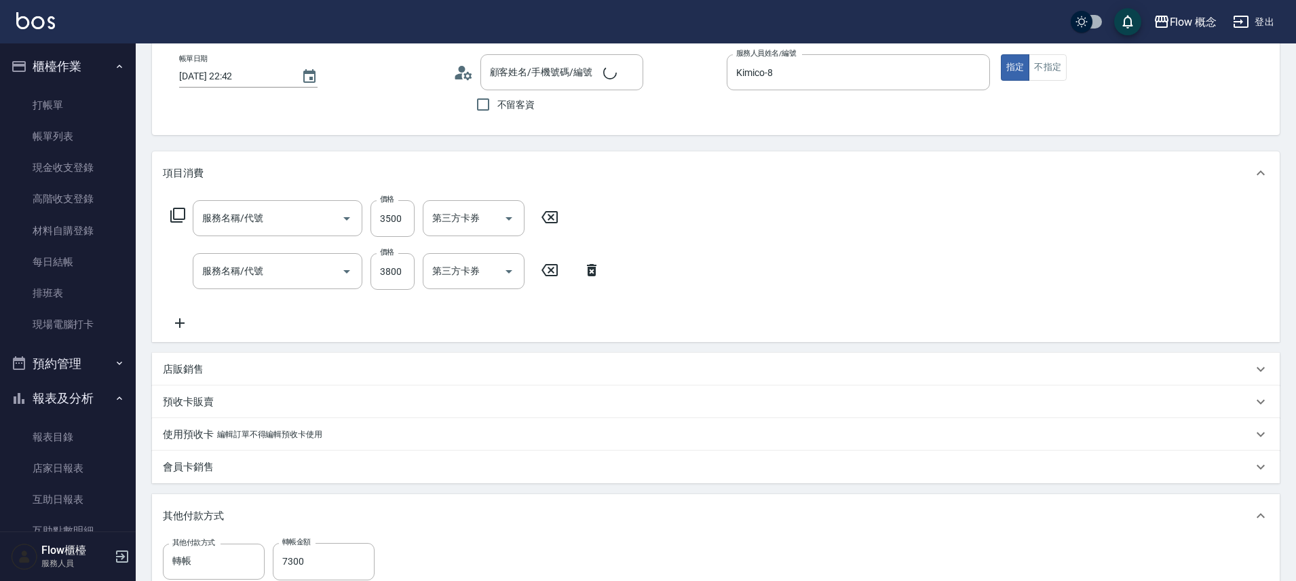
type input "燙髮(301)"
type input "染髮(401)"
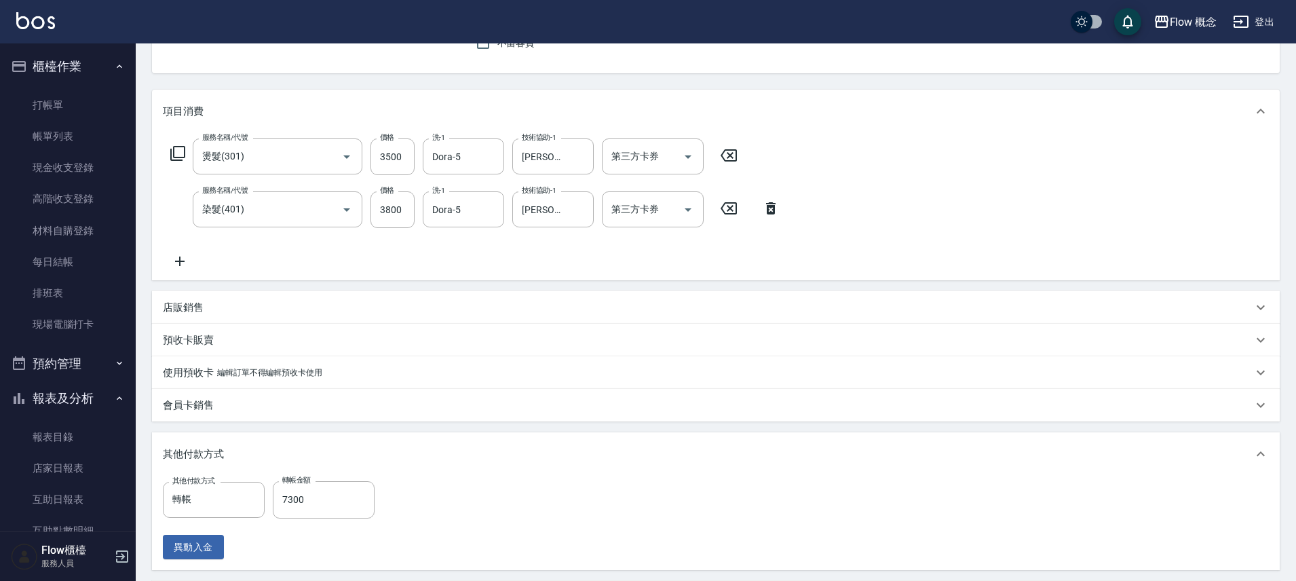
type input "[PERSON_NAME]/0937648928/088928"
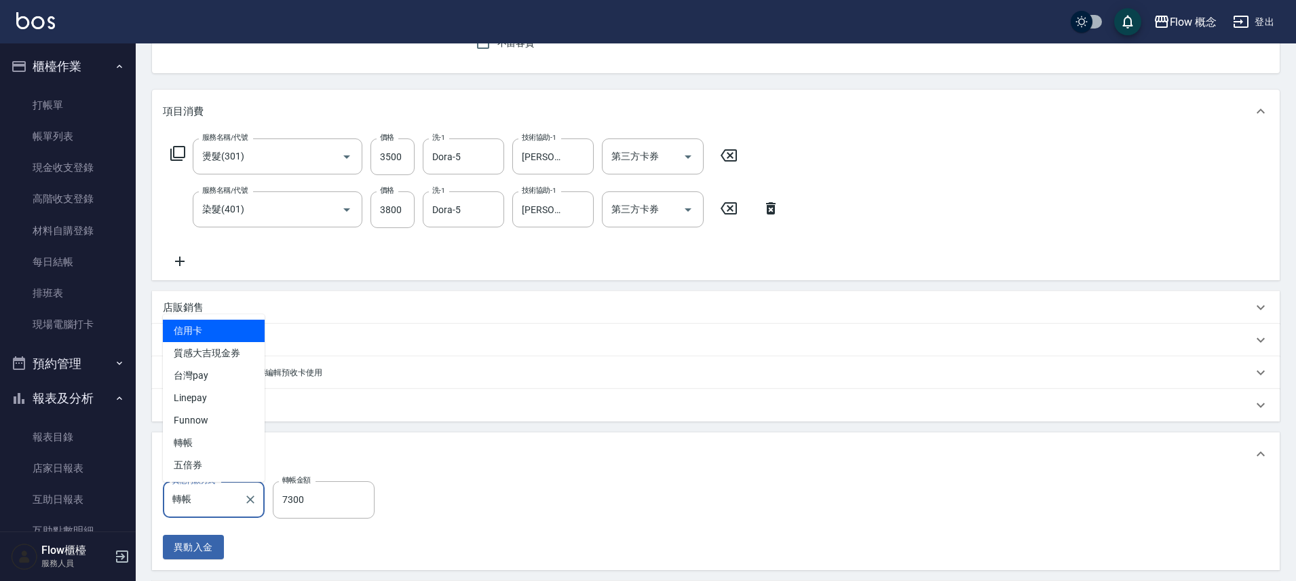
click at [197, 496] on input "轉帳" at bounding box center [203, 500] width 69 height 24
click at [217, 331] on span "信用卡" at bounding box center [214, 331] width 102 height 22
type input "信用卡"
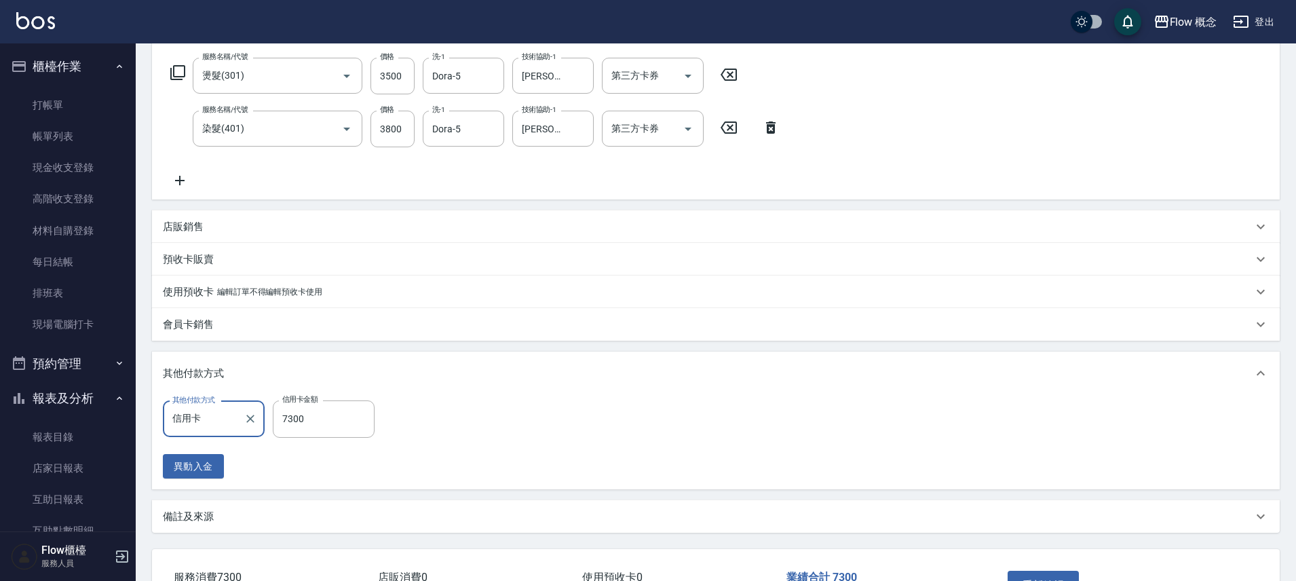
scroll to position [312, 0]
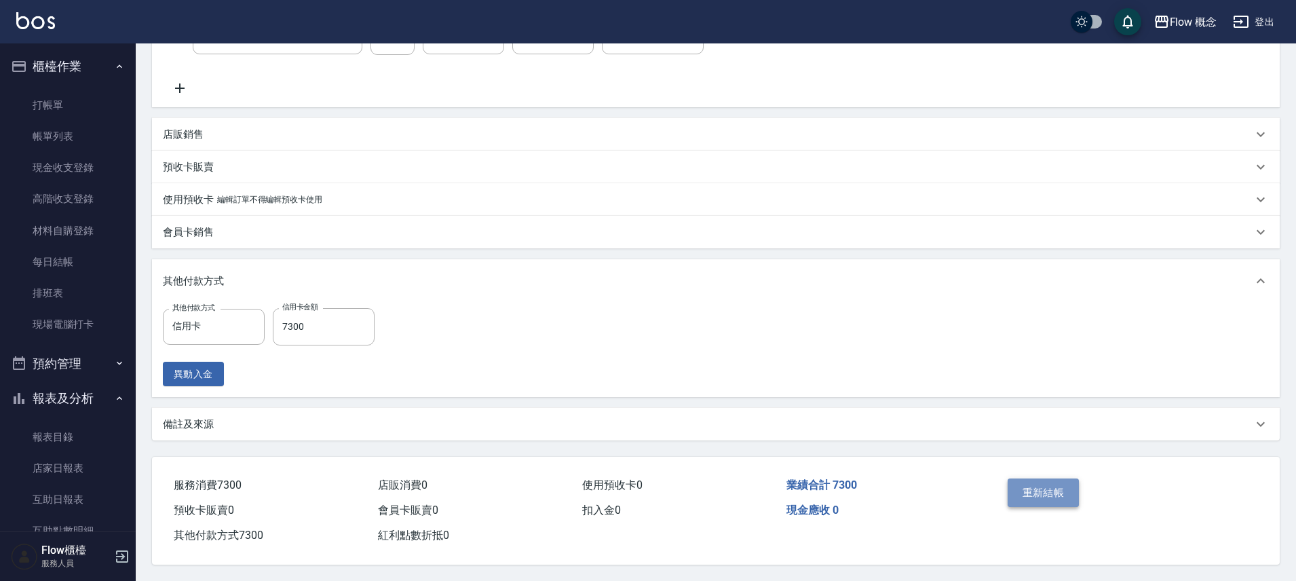
click at [1042, 486] on button "重新結帳" at bounding box center [1044, 493] width 72 height 29
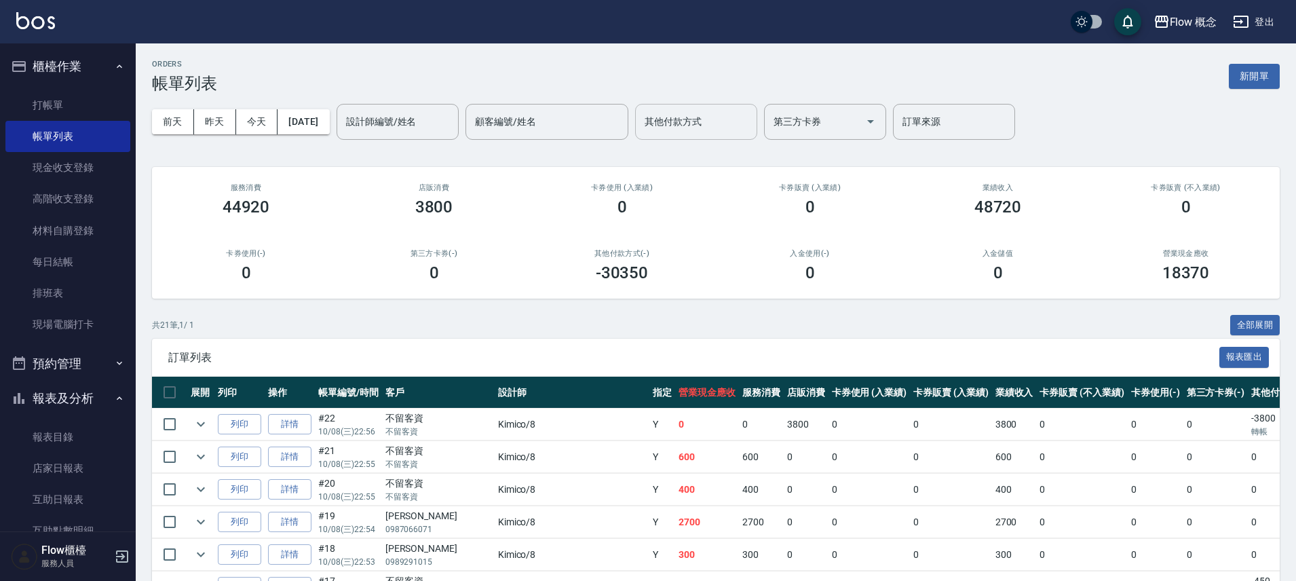
click at [712, 110] on div "其他付款方式 其他付款方式" at bounding box center [696, 122] width 122 height 36
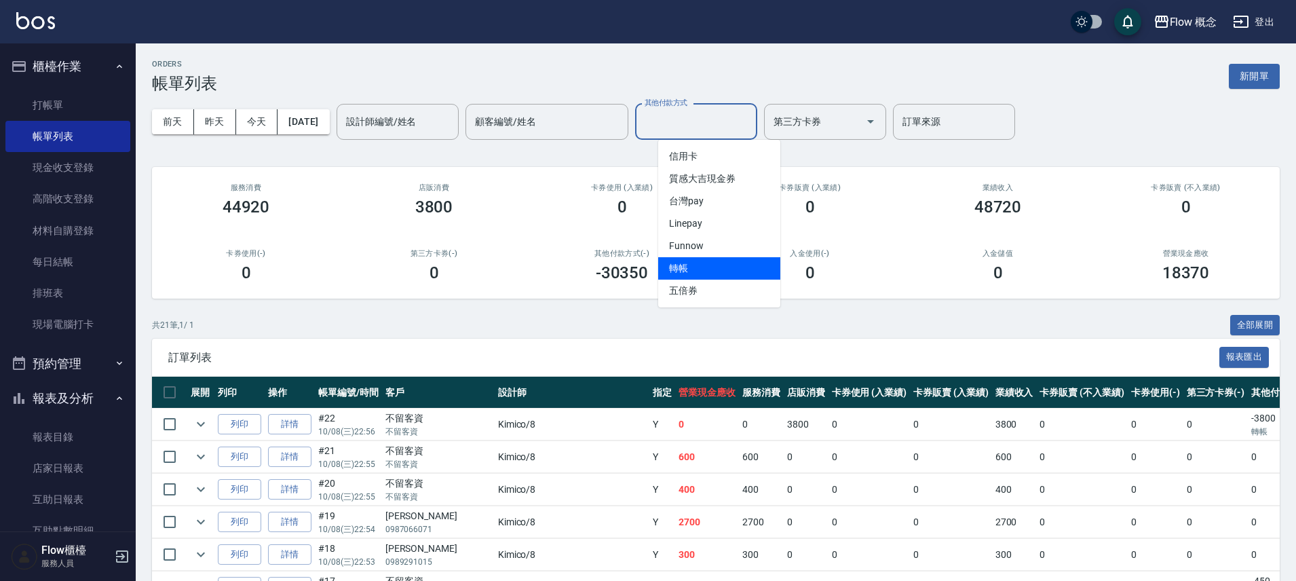
click at [711, 261] on span "轉帳" at bounding box center [719, 268] width 122 height 22
type input "轉帳"
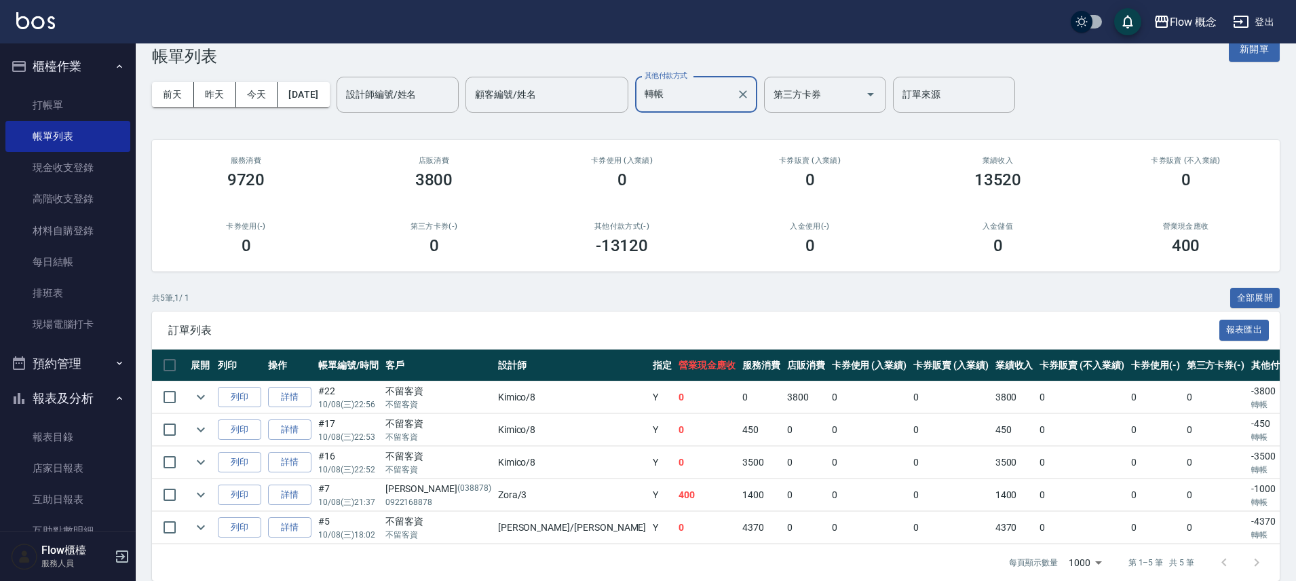
scroll to position [54, 0]
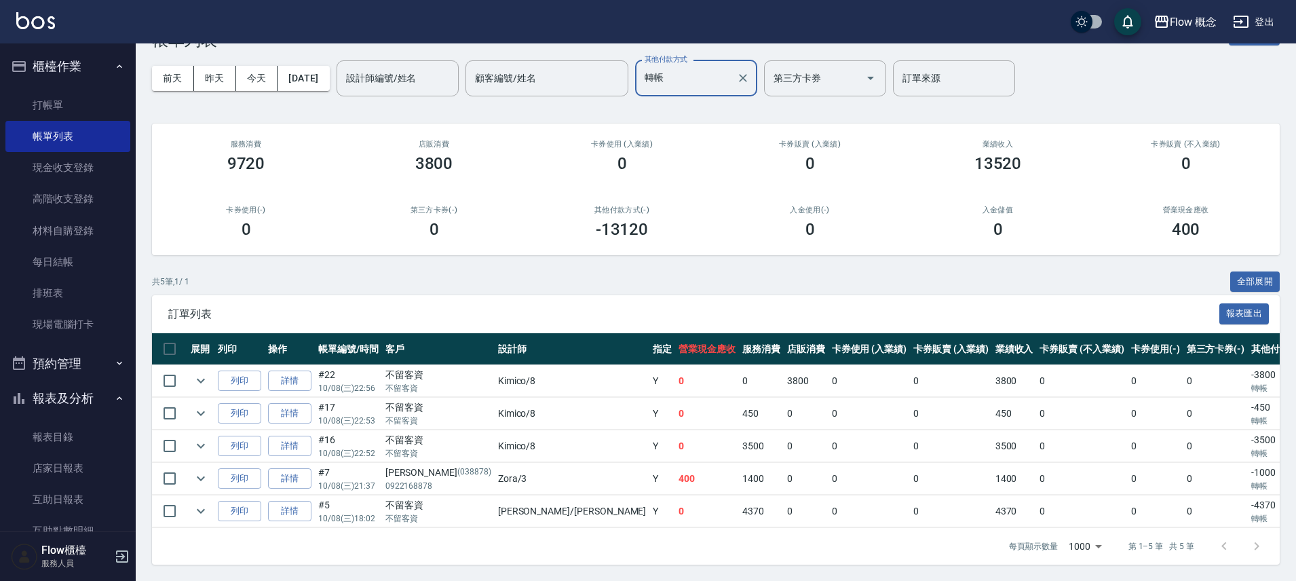
click at [1248, 365] on td "-3800 轉帳" at bounding box center [1285, 381] width 75 height 32
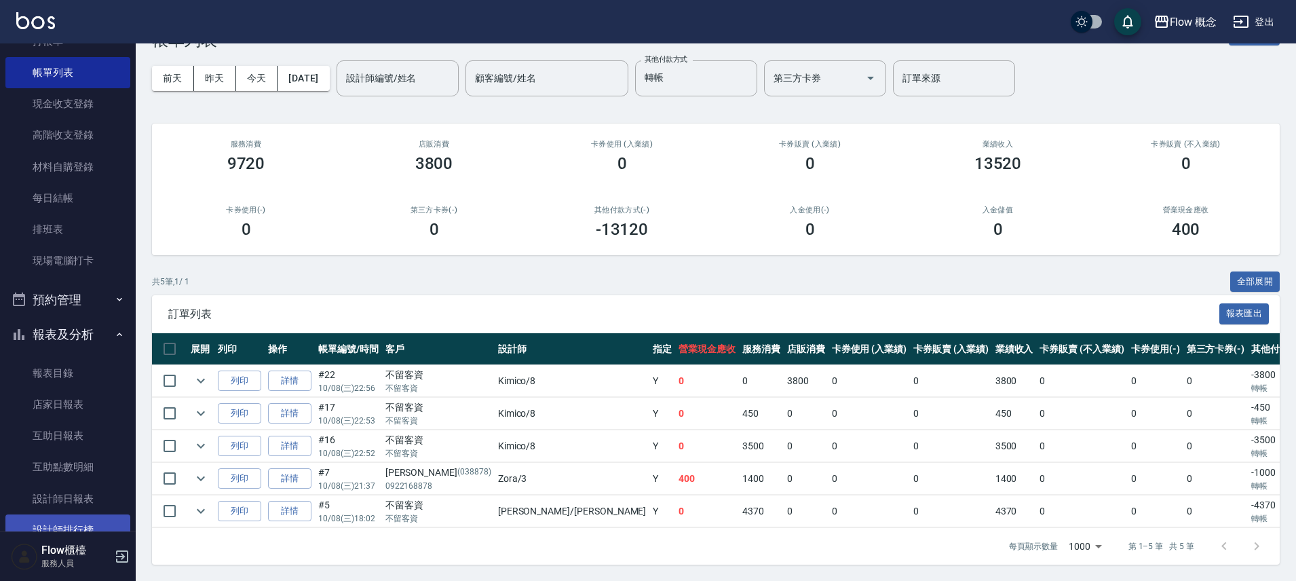
scroll to position [102, 0]
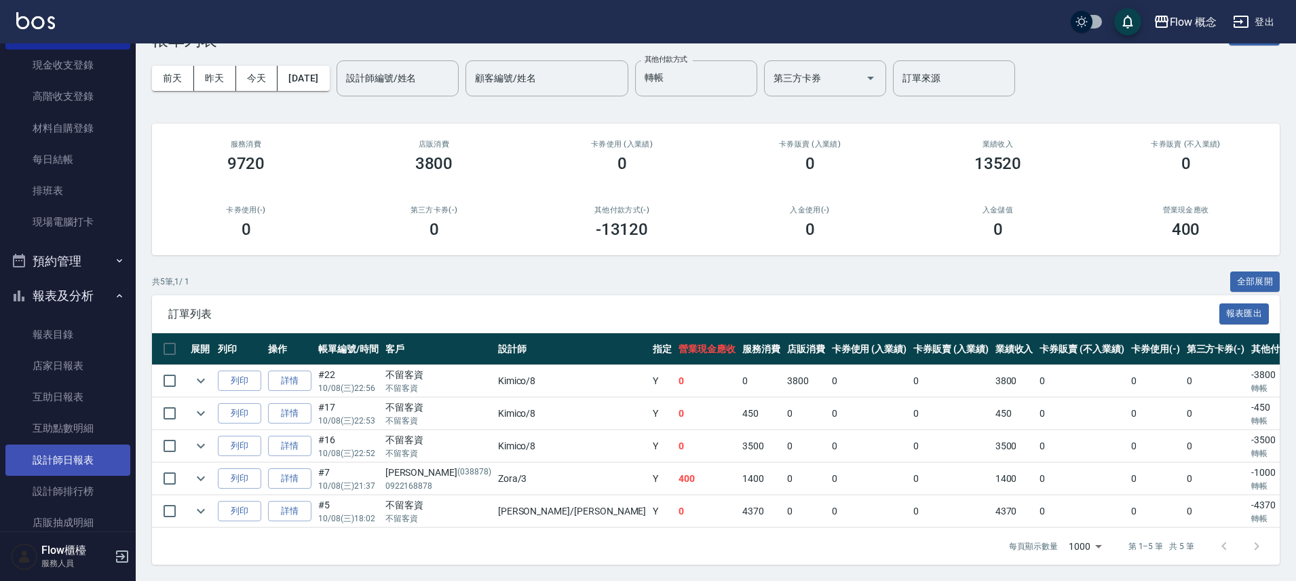
click at [78, 466] on link "設計師日報表" at bounding box center [67, 460] width 125 height 31
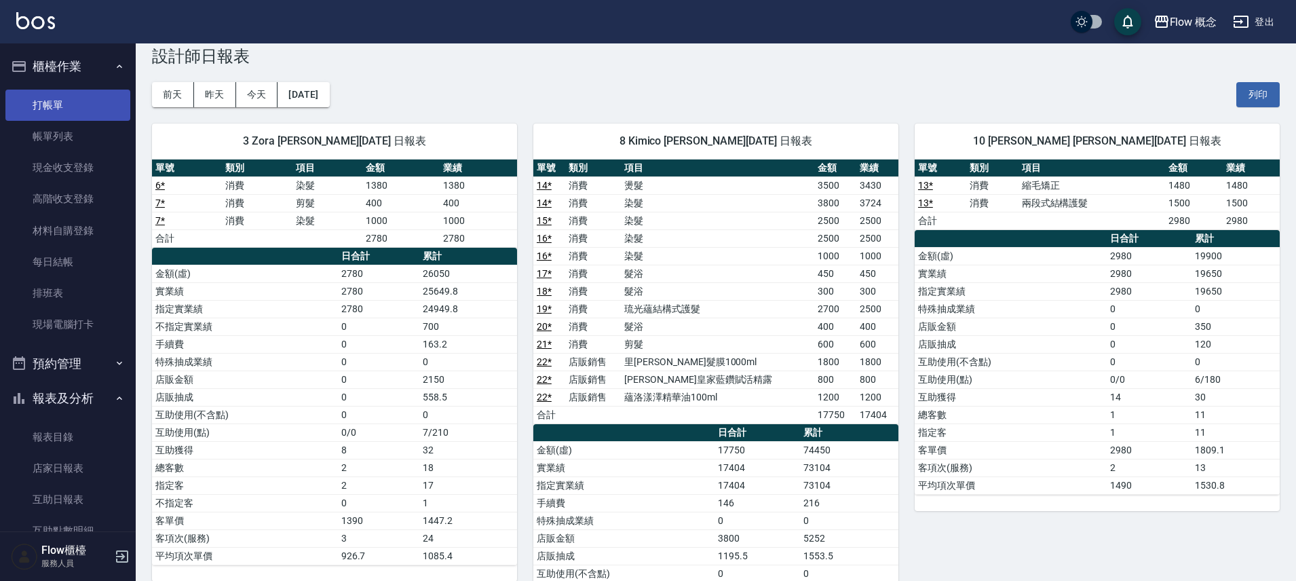
click at [77, 115] on link "打帳單" at bounding box center [67, 105] width 125 height 31
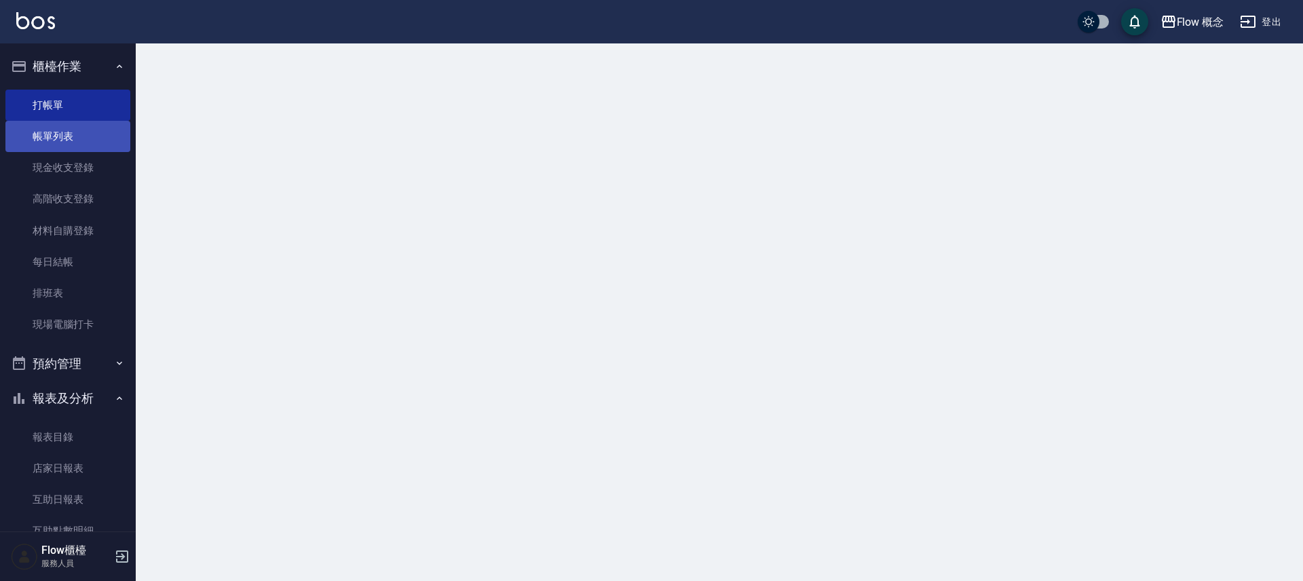
click at [74, 134] on link "帳單列表" at bounding box center [67, 136] width 125 height 31
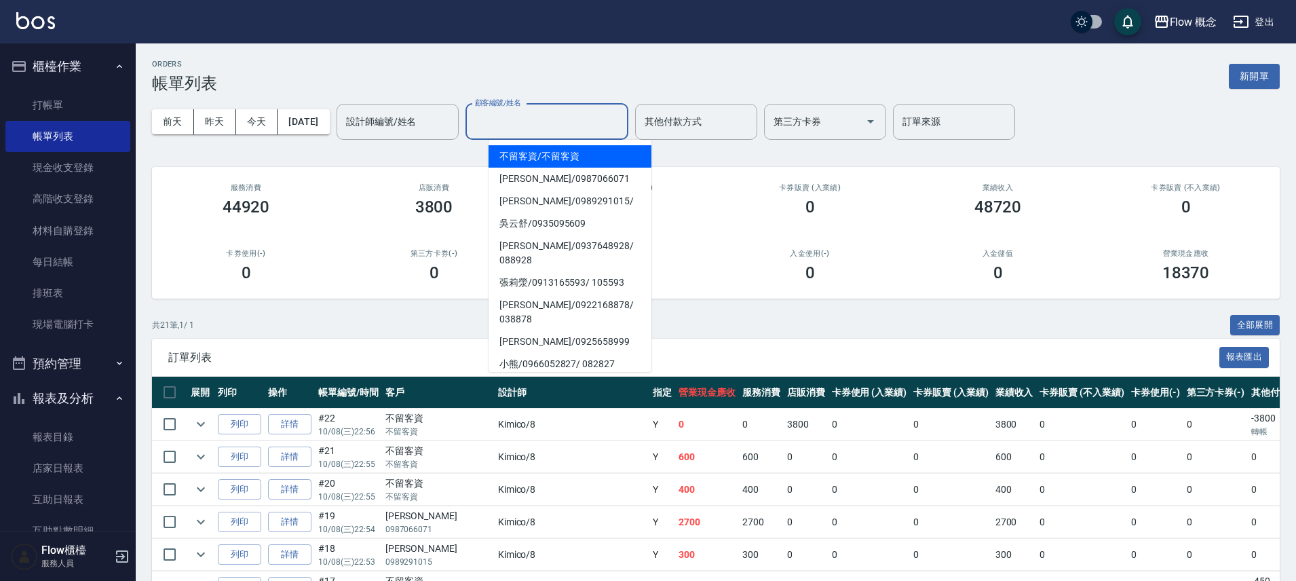
click at [520, 113] on div "顧客編號/姓名 顧客編號/姓名" at bounding box center [547, 122] width 163 height 36
click at [743, 131] on input "其他付款方式" at bounding box center [696, 122] width 110 height 24
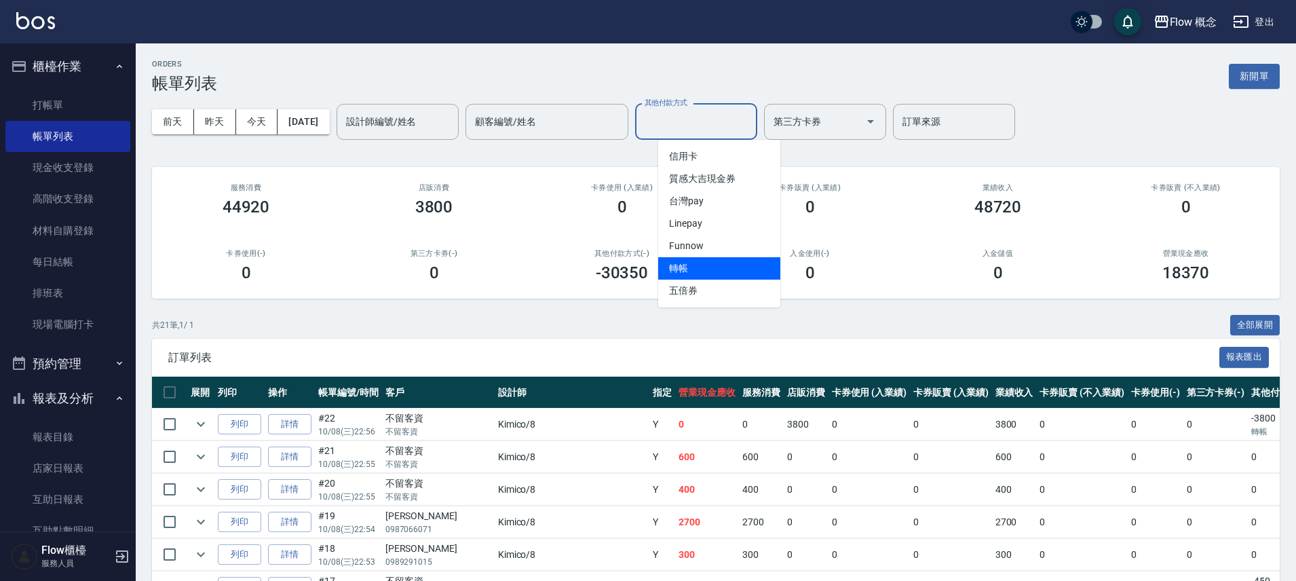
click at [715, 259] on span "轉帳" at bounding box center [719, 268] width 122 height 22
type input "轉帳"
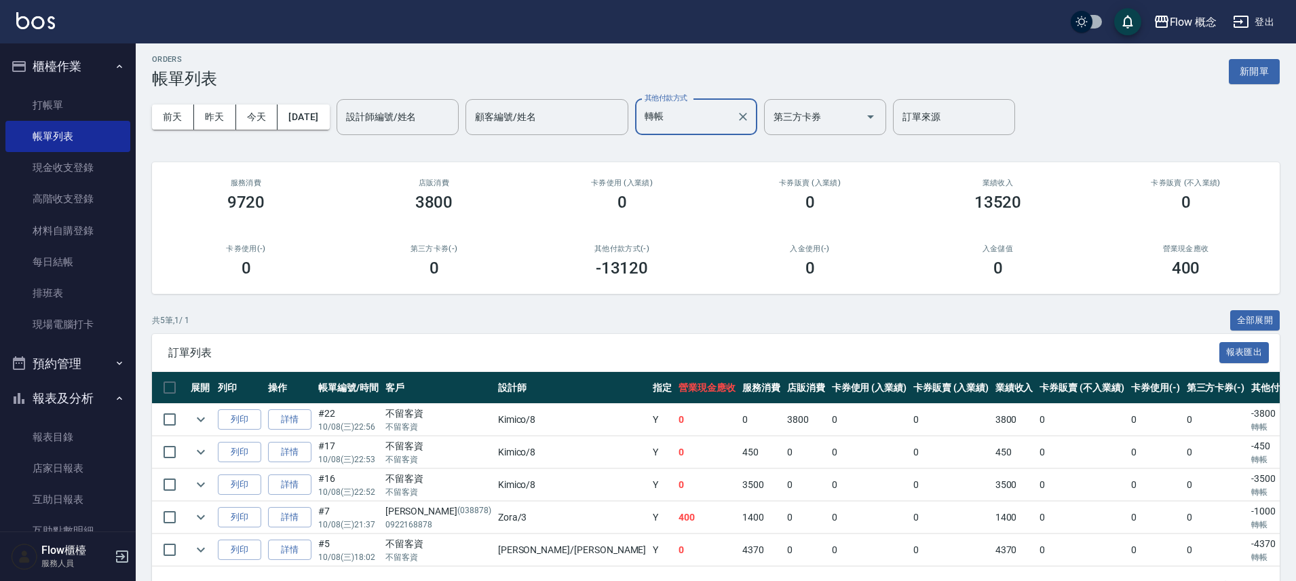
scroll to position [54, 0]
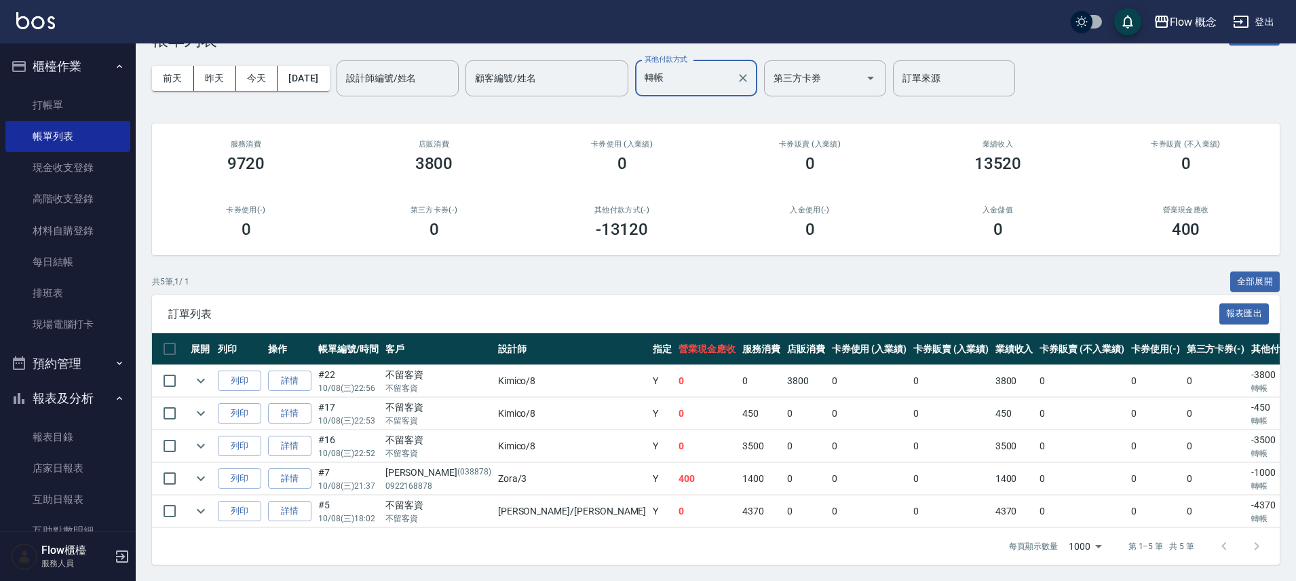
click at [1252, 382] on p "轉帳" at bounding box center [1286, 388] width 68 height 12
click at [910, 468] on td "0" at bounding box center [951, 479] width 82 height 32
click at [448, 80] on div "設計師編號/姓名" at bounding box center [398, 78] width 122 height 36
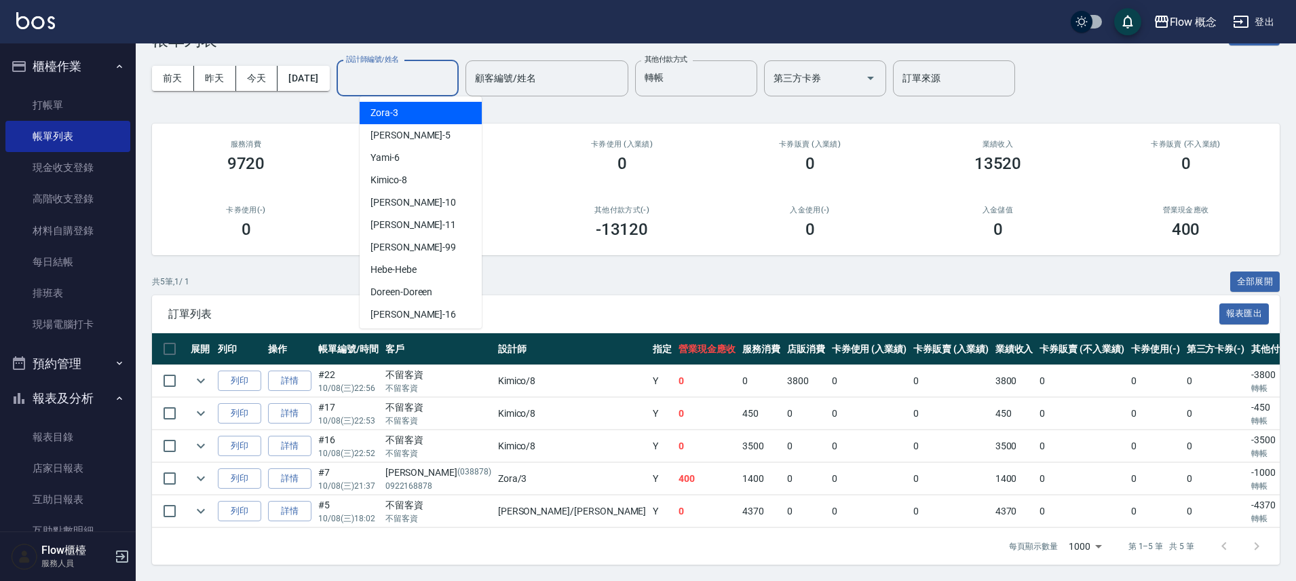
click at [409, 105] on div "Zora -3" at bounding box center [421, 113] width 122 height 22
type input "Zora-3"
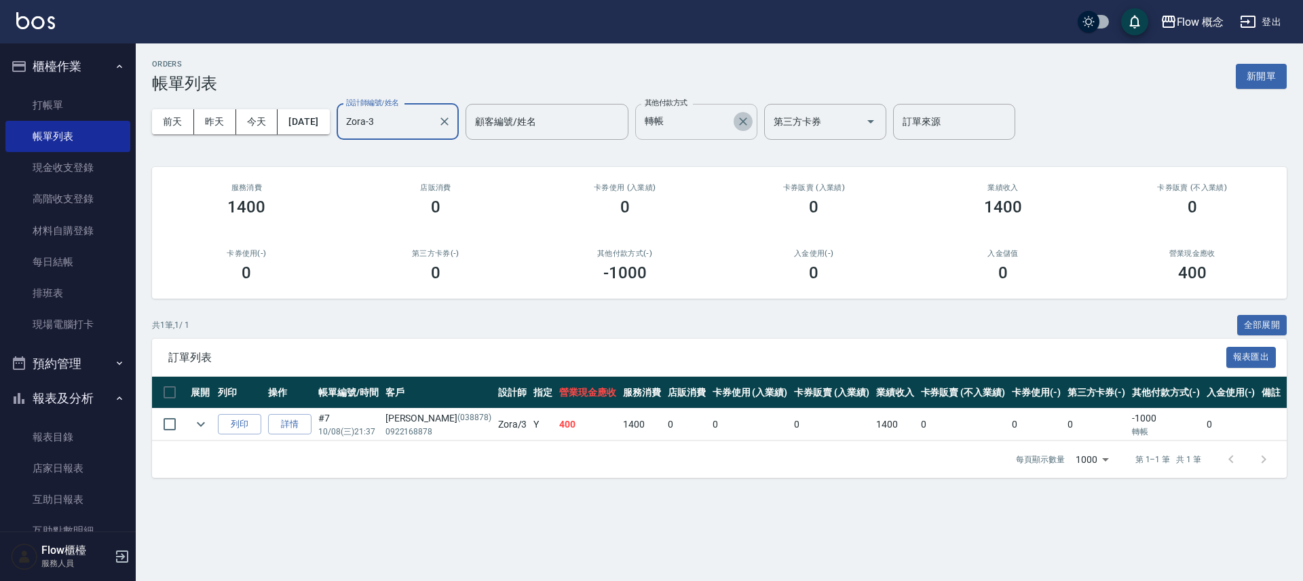
click at [750, 122] on icon "Clear" at bounding box center [743, 122] width 14 height 14
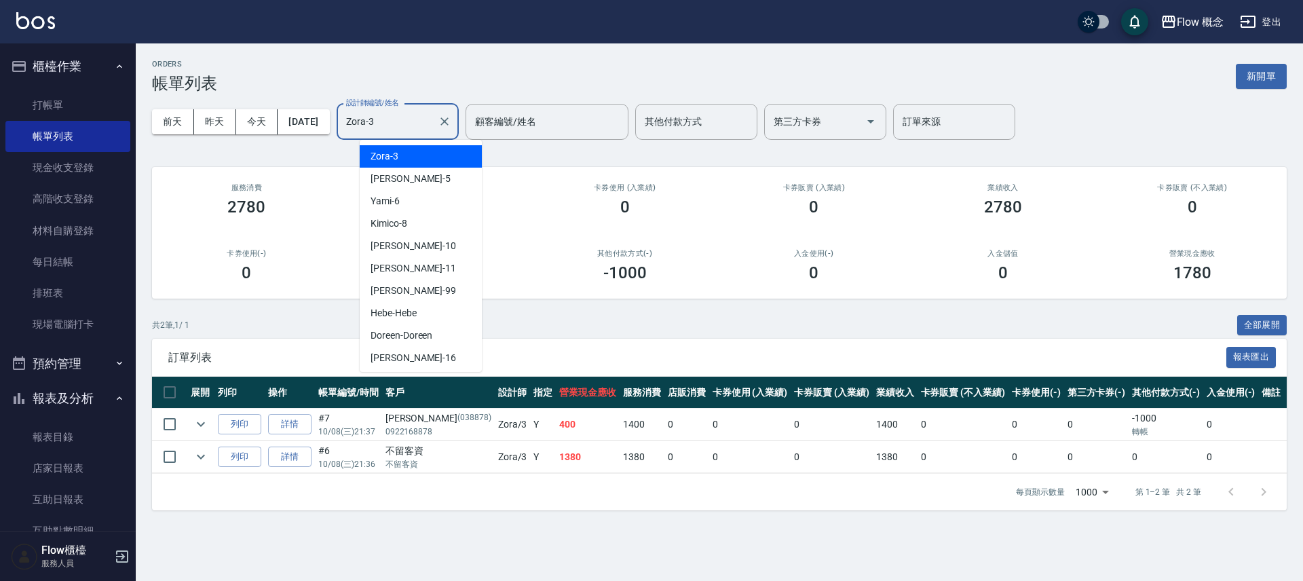
click at [401, 117] on input "Zora-3" at bounding box center [388, 122] width 90 height 24
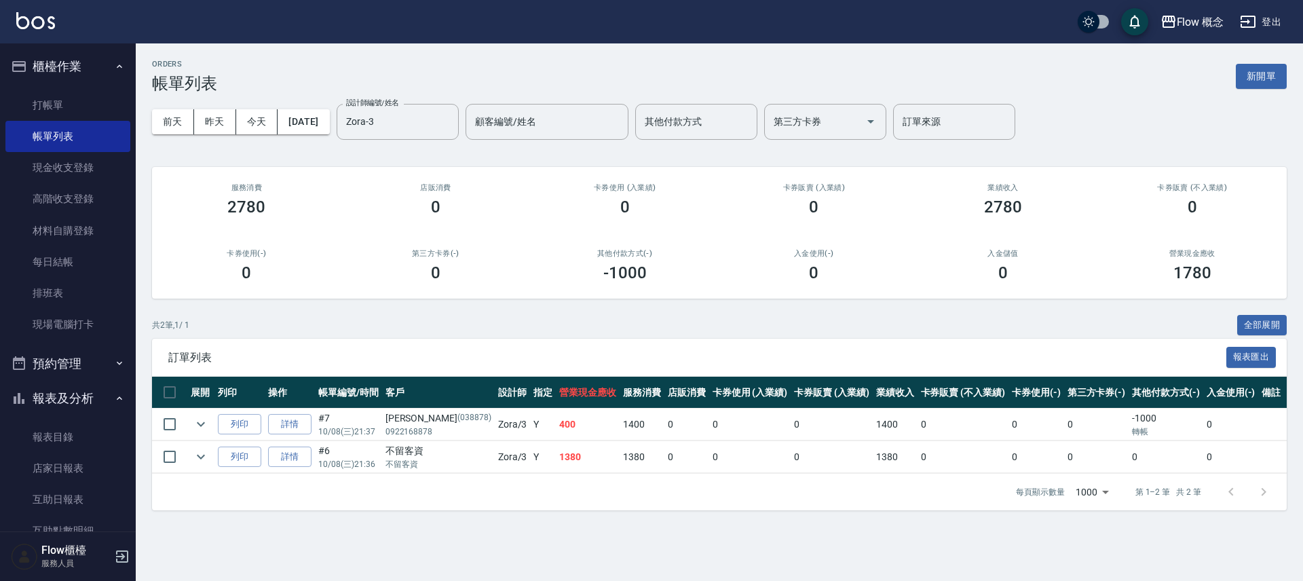
click at [585, 476] on div "每頁顯示數量 1000 1000 第 1–2 筆 共 2 筆" at bounding box center [719, 492] width 1135 height 37
click at [55, 135] on link "帳單列表" at bounding box center [67, 136] width 125 height 31
click at [484, 120] on div "設計師編號/姓名 [PERSON_NAME]-3 設計師編號/姓名 顧客編號/姓名 顧客編號/姓名 其他付款方式 其他付款方式 第三方卡券 第三方卡券 訂單來…" at bounding box center [676, 122] width 679 height 36
click at [451, 122] on icon "Clear" at bounding box center [445, 122] width 14 height 14
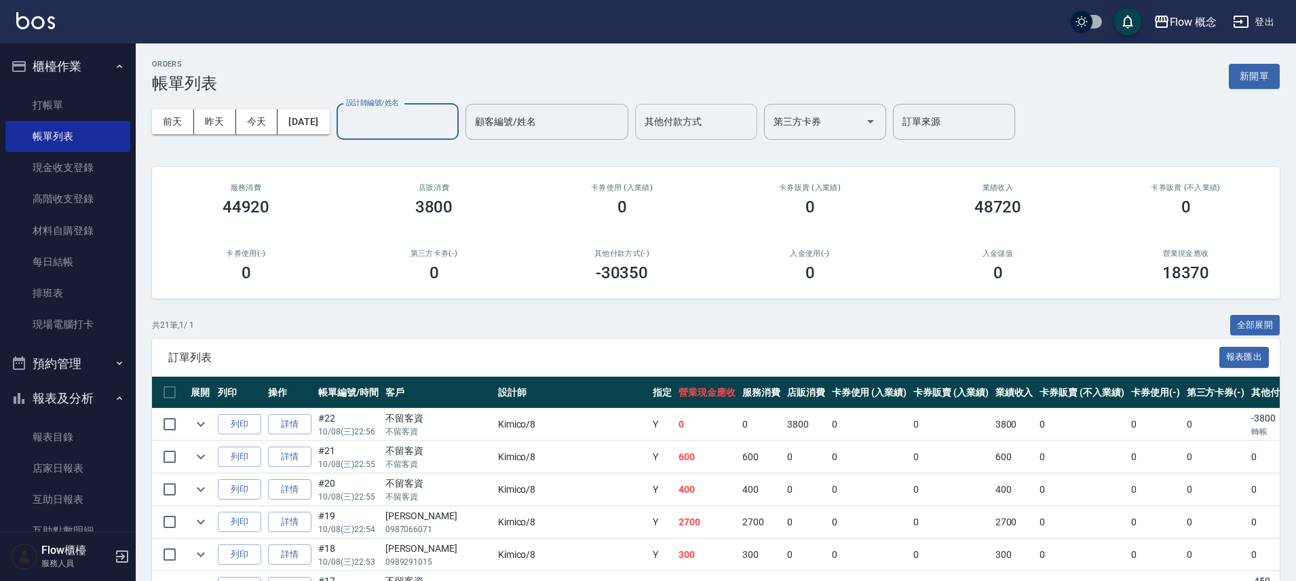
click at [686, 134] on div "其他付款方式" at bounding box center [696, 122] width 122 height 36
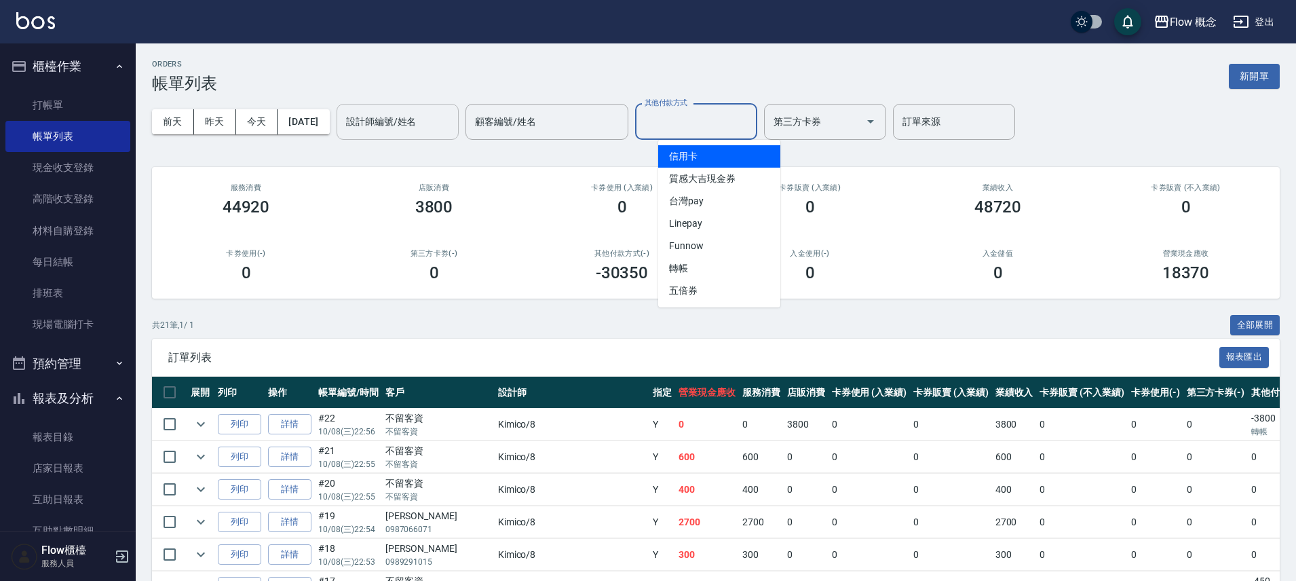
click at [719, 157] on span "信用卡" at bounding box center [719, 156] width 122 height 22
type input "信用卡"
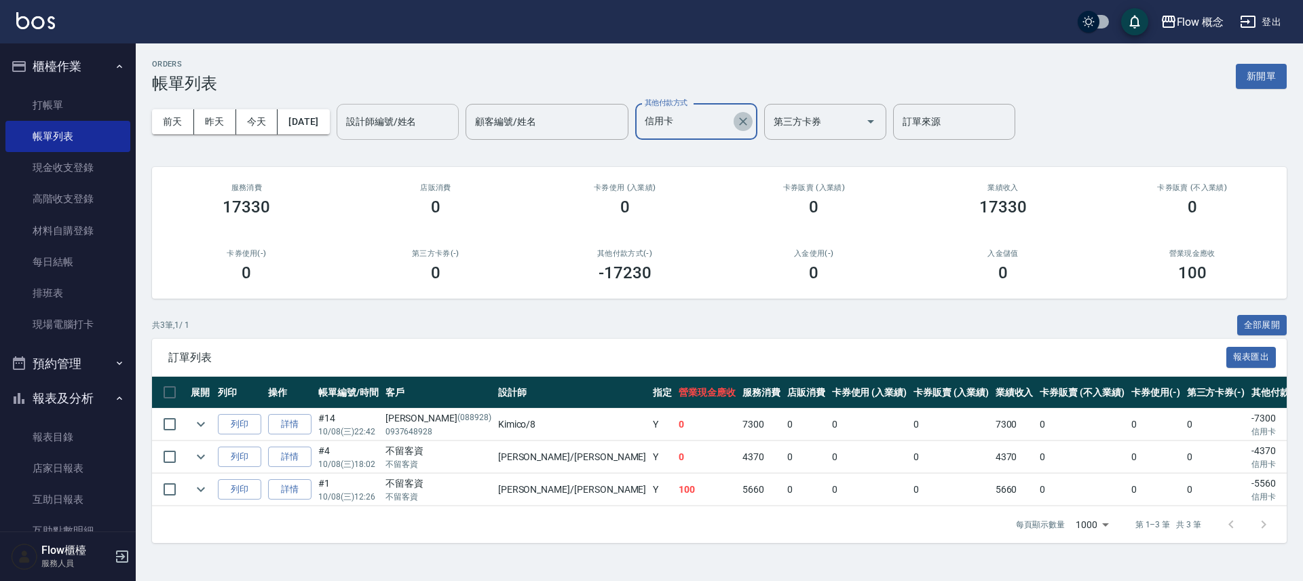
click at [750, 123] on icon "Clear" at bounding box center [743, 122] width 14 height 14
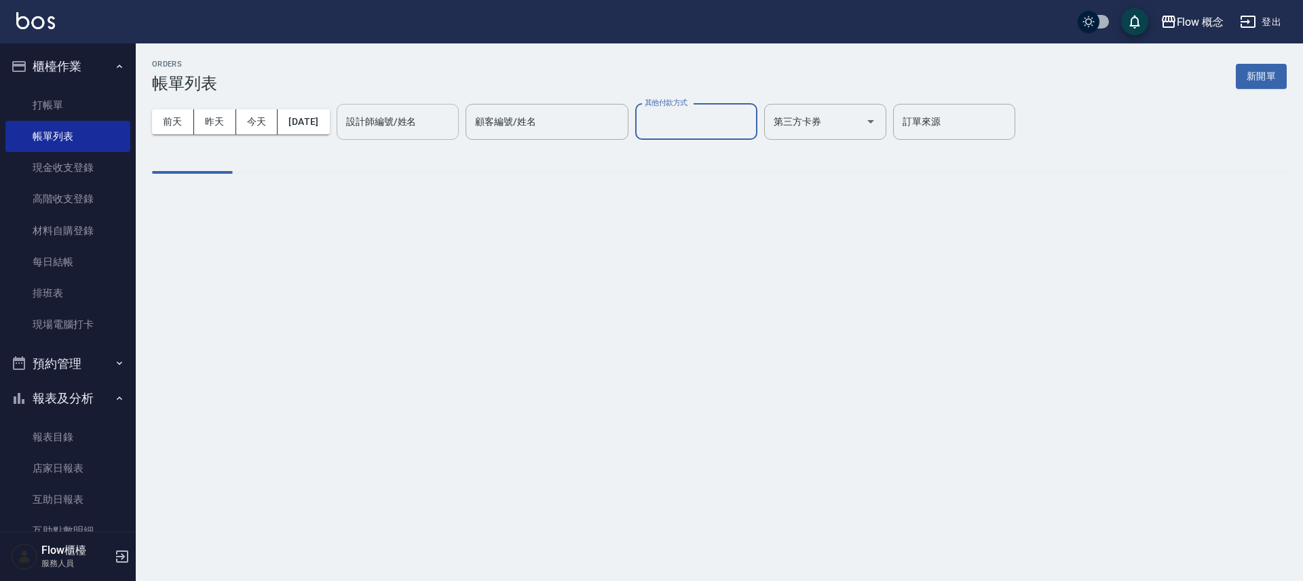
click at [447, 126] on input "設計師編號/姓名" at bounding box center [398, 122] width 110 height 24
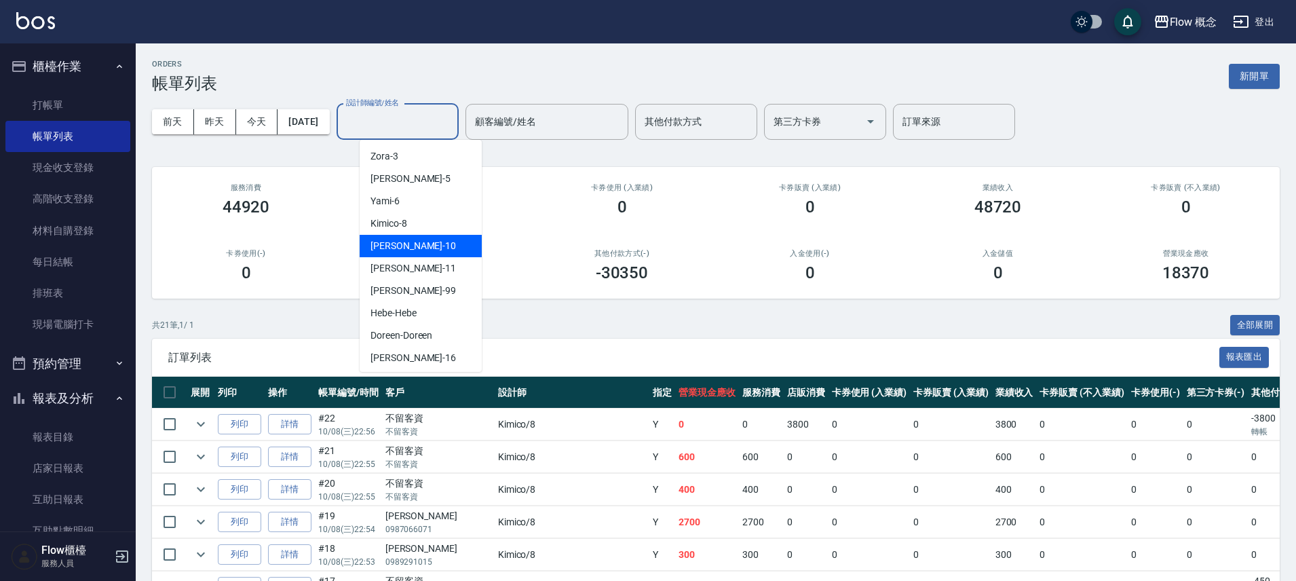
click at [432, 244] on div "[PERSON_NAME] -10" at bounding box center [421, 246] width 122 height 22
type input "[PERSON_NAME]-10"
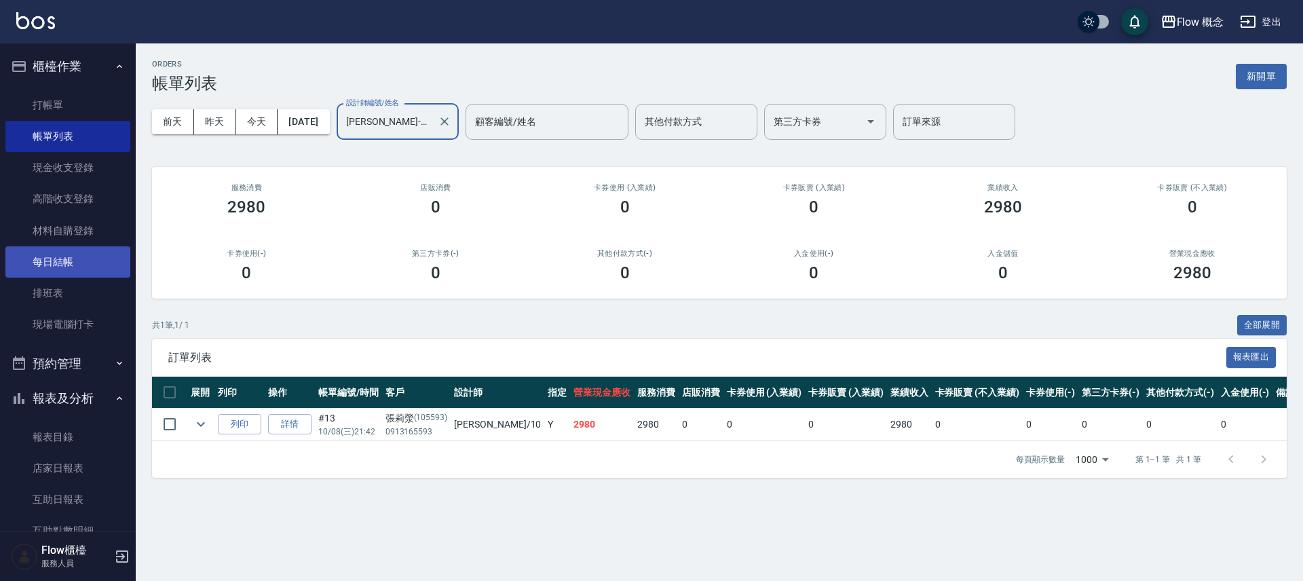
click at [77, 263] on link "每日結帳" at bounding box center [67, 261] width 125 height 31
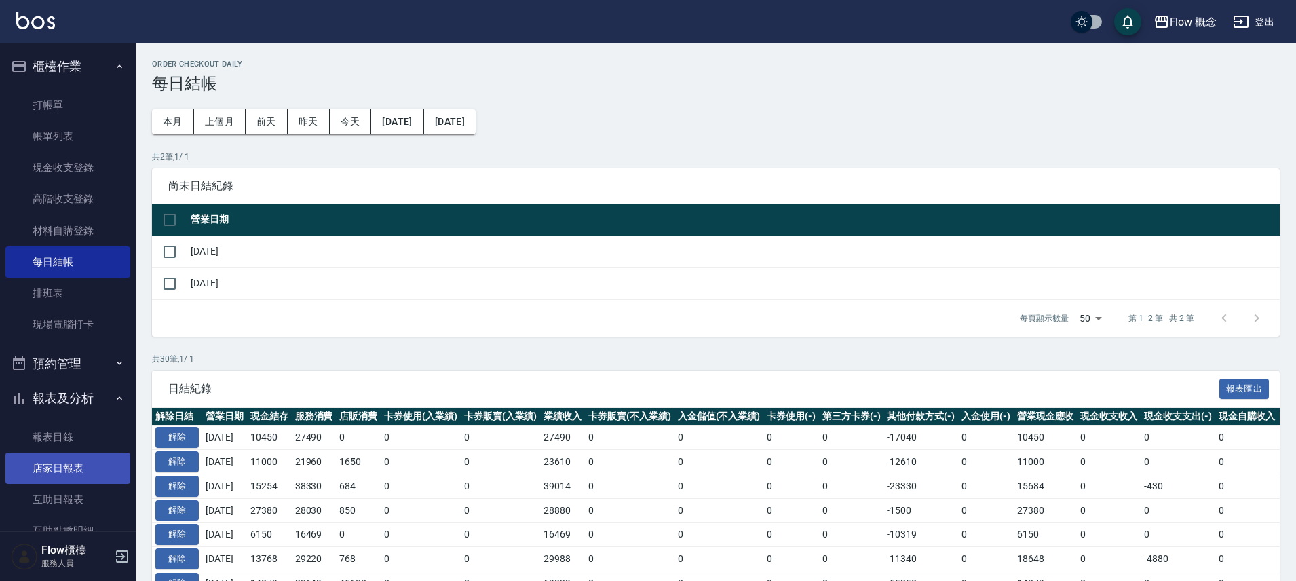
click at [73, 465] on link "店家日報表" at bounding box center [67, 468] width 125 height 31
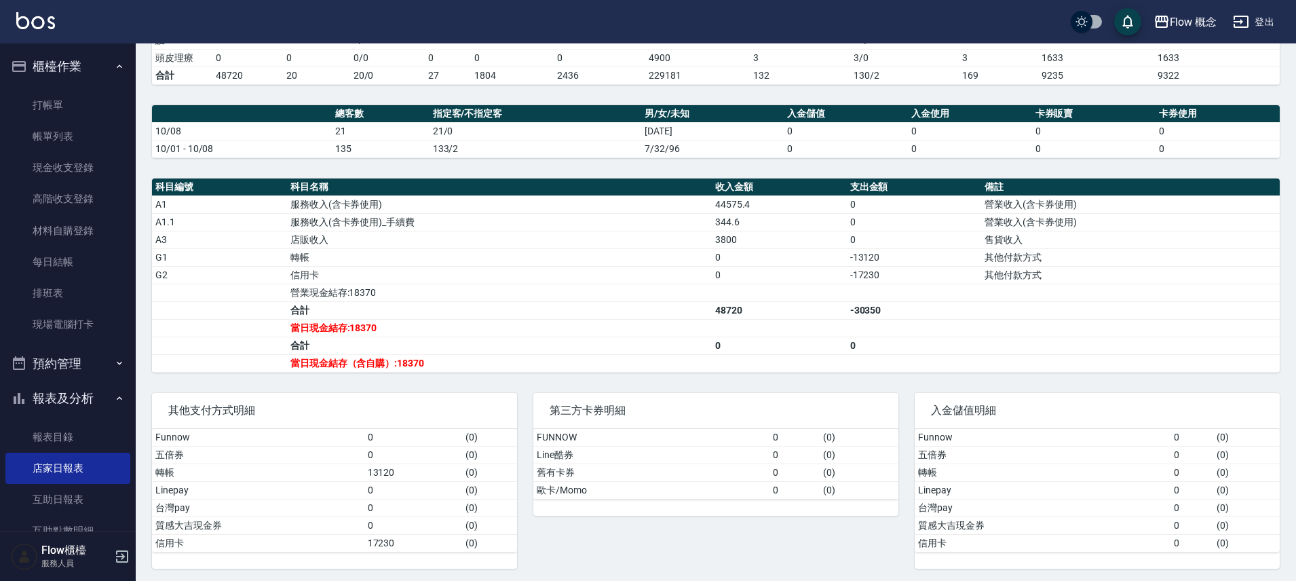
scroll to position [299, 0]
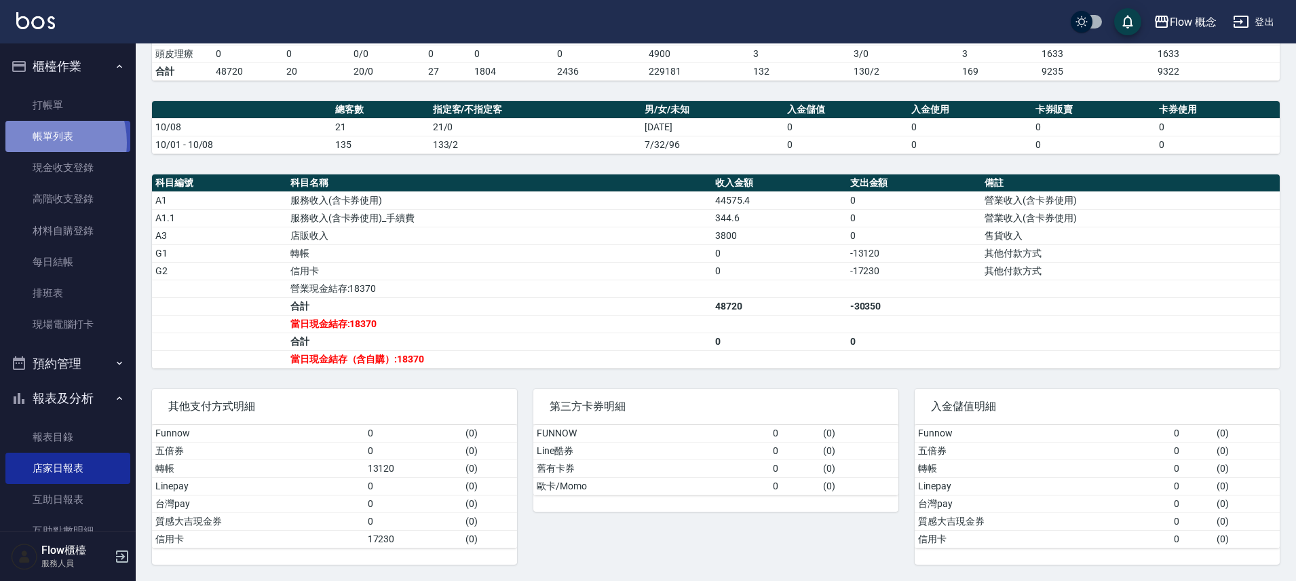
click at [37, 143] on link "帳單列表" at bounding box center [67, 136] width 125 height 31
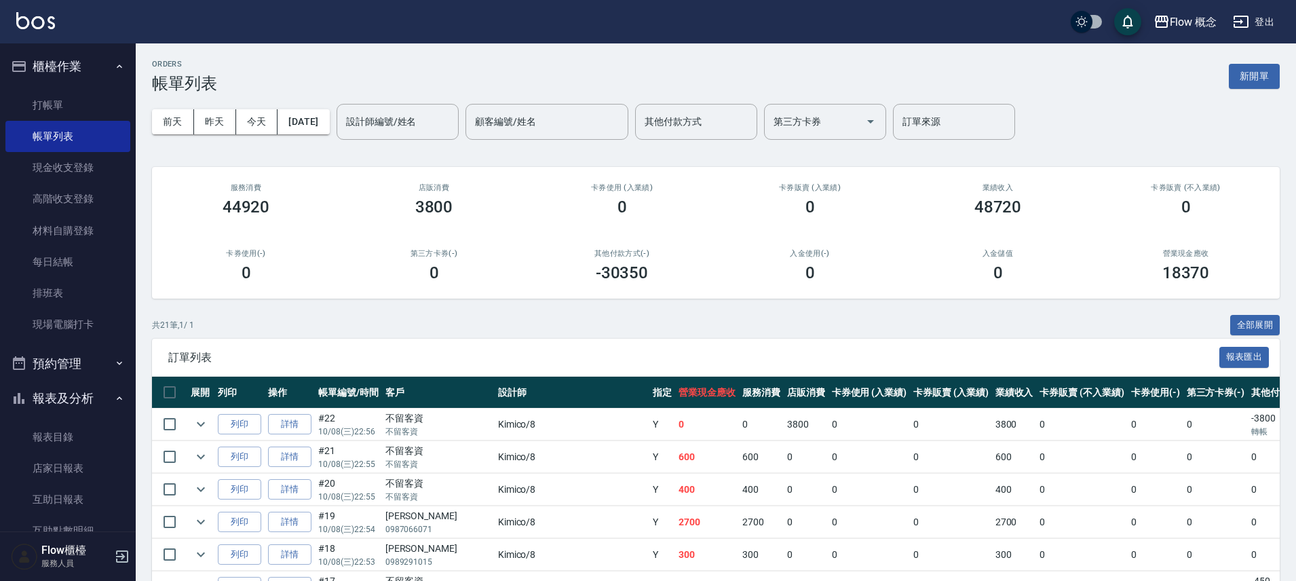
click at [1257, 329] on button "全部展開" at bounding box center [1256, 325] width 50 height 21
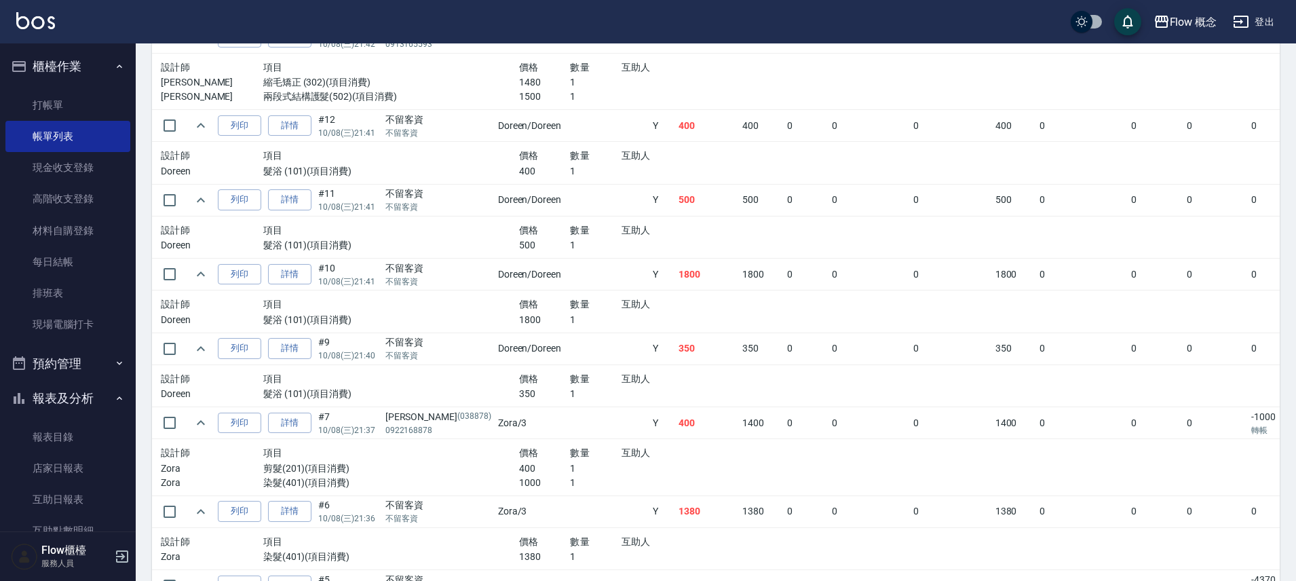
scroll to position [1651, 0]
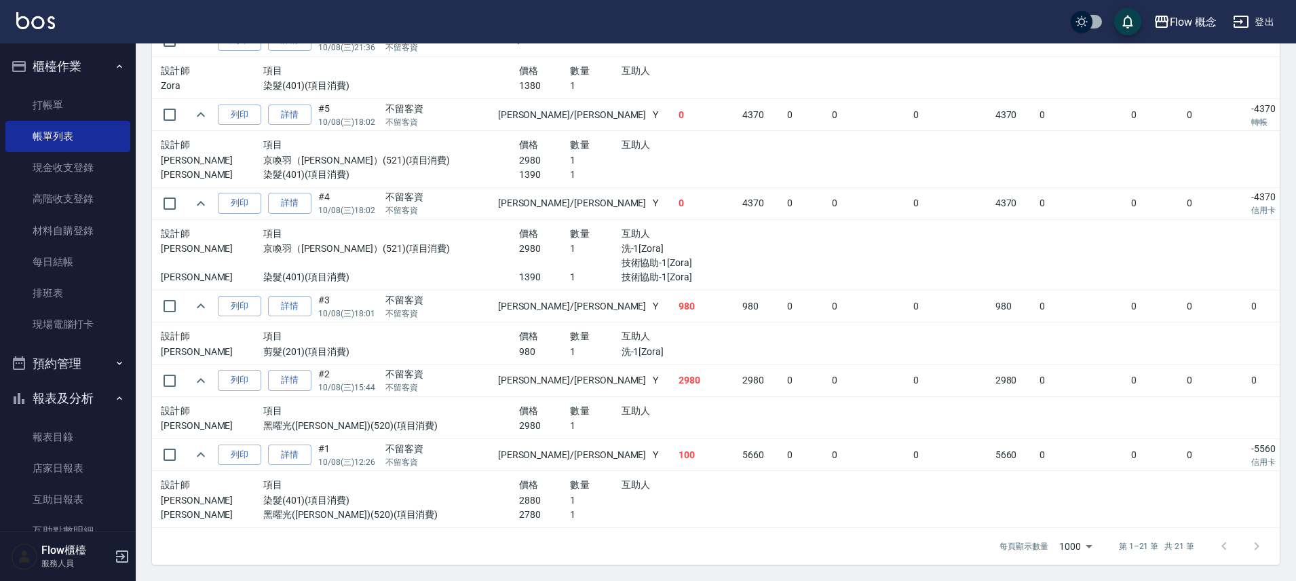
click at [332, 331] on div "項目" at bounding box center [391, 336] width 256 height 17
click at [74, 114] on link "打帳單" at bounding box center [67, 105] width 125 height 31
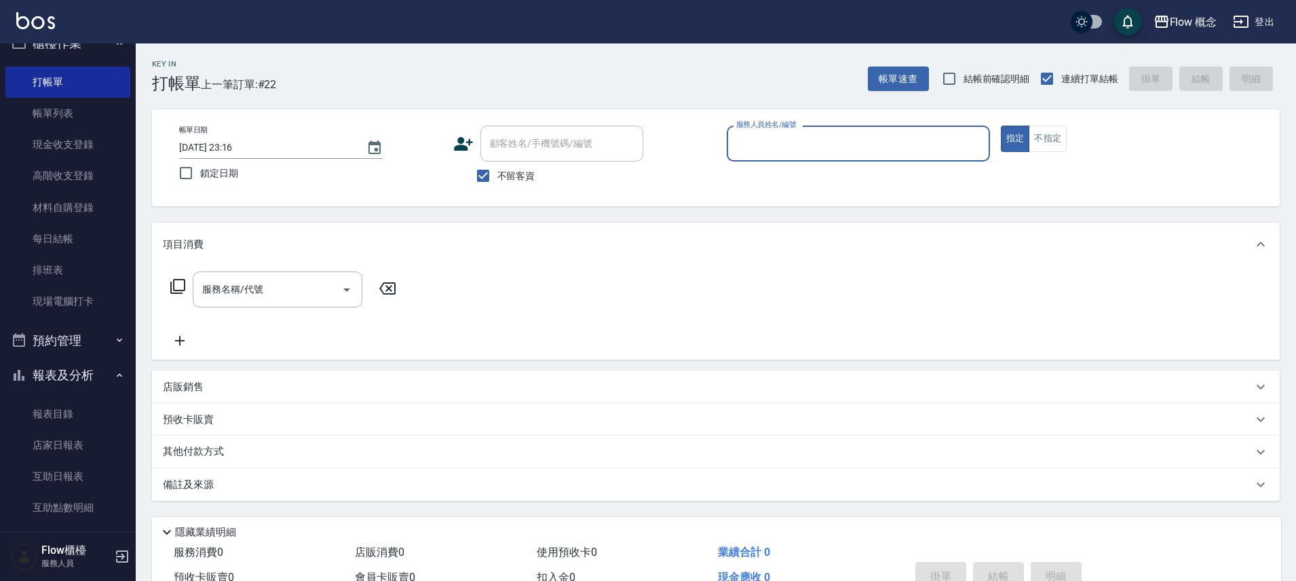
scroll to position [28, 0]
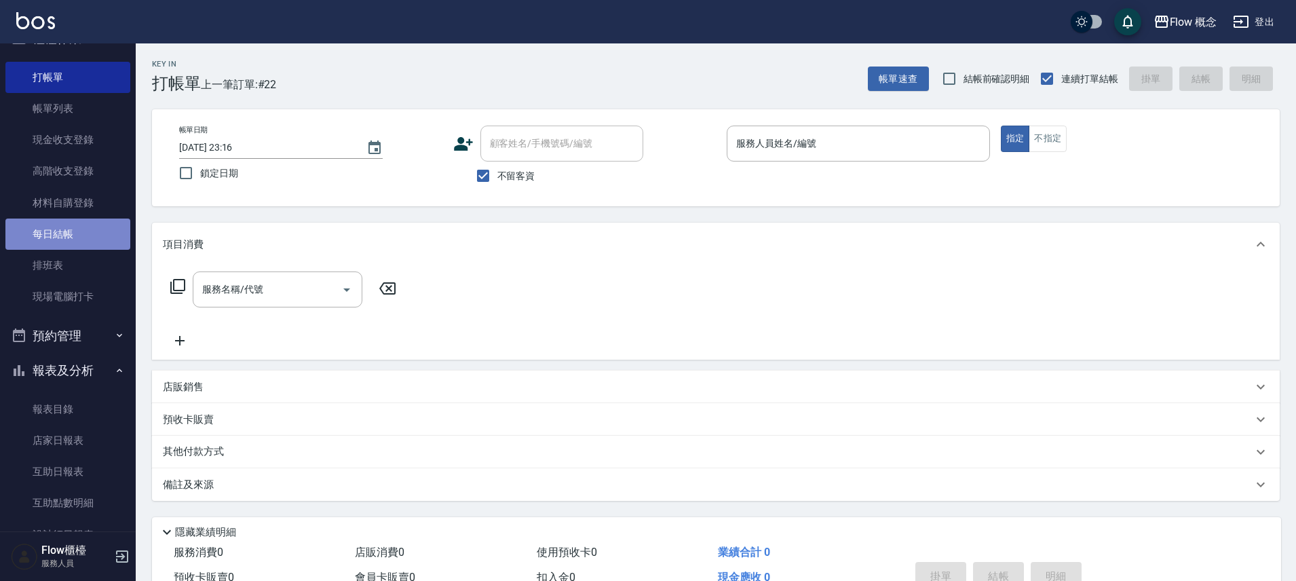
click at [78, 237] on link "每日結帳" at bounding box center [67, 234] width 125 height 31
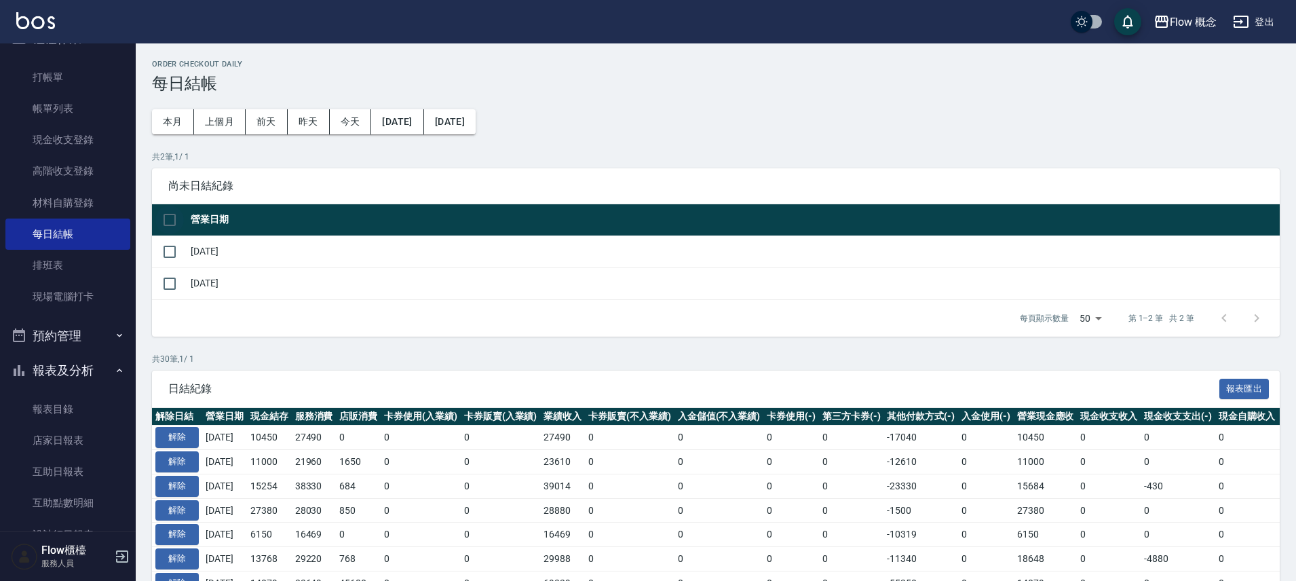
click at [180, 226] on input "checkbox" at bounding box center [169, 220] width 29 height 29
checkbox input "true"
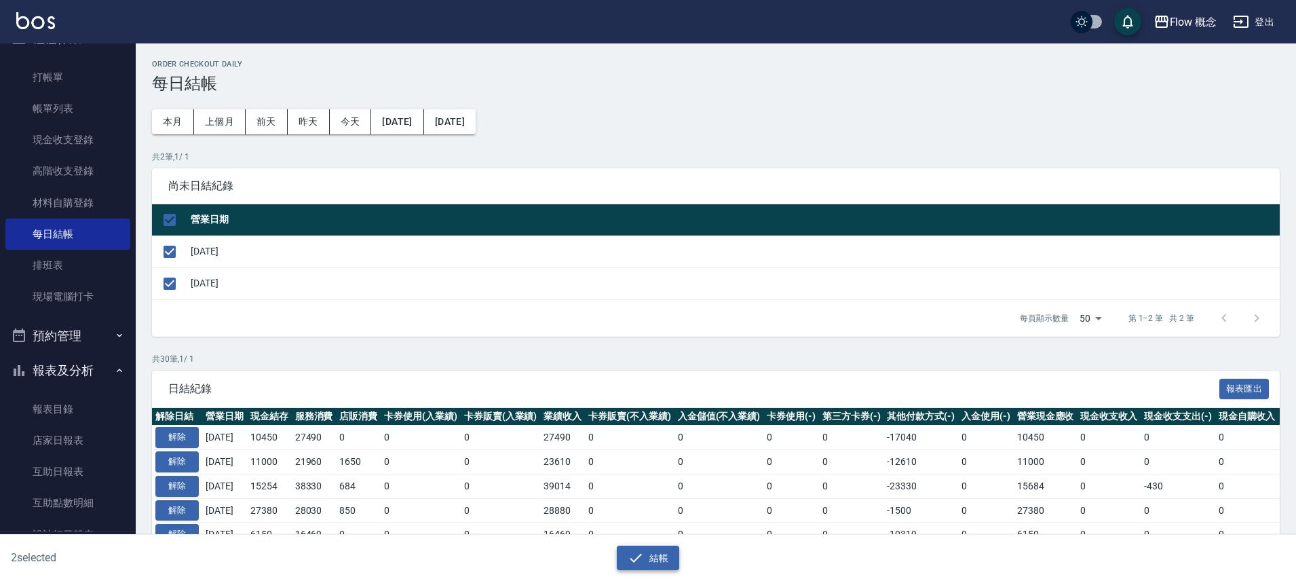
click at [653, 563] on button "結帳" at bounding box center [648, 558] width 63 height 25
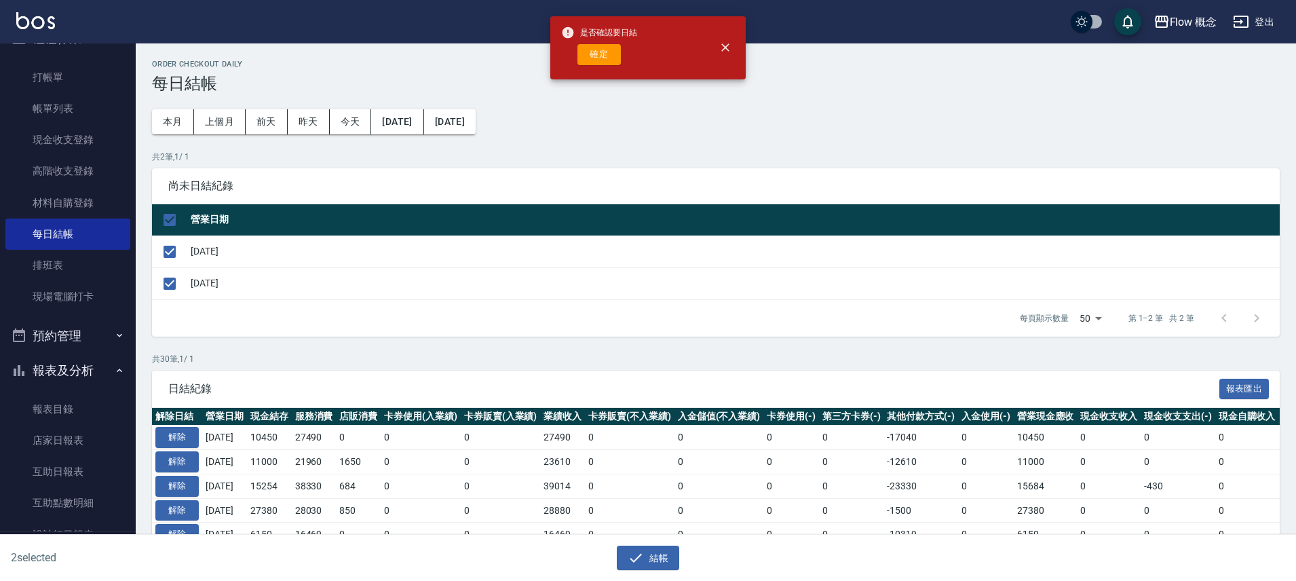
click at [615, 56] on button "確定" at bounding box center [599, 54] width 43 height 21
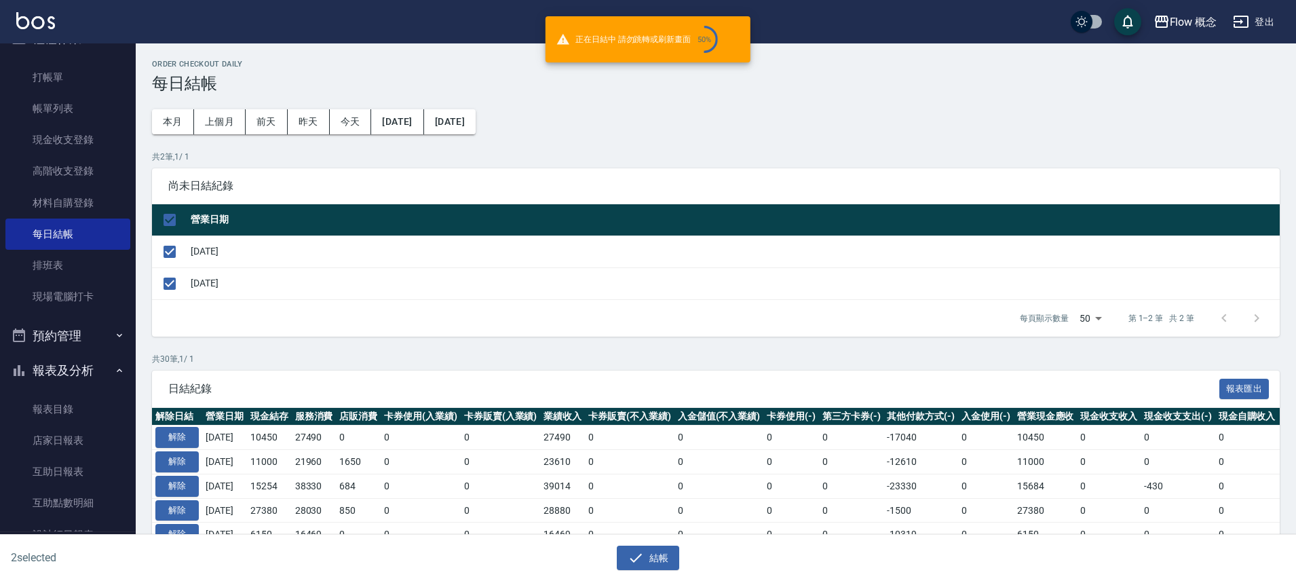
checkbox input "false"
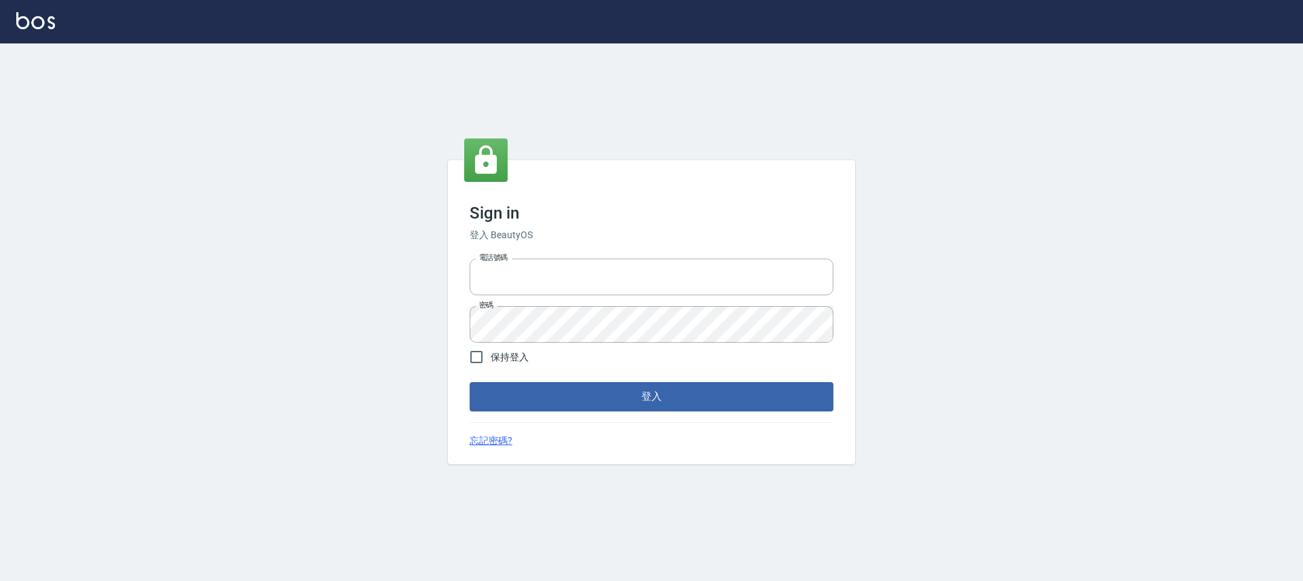
type input "25170116"
click at [509, 356] on span "保持登入" at bounding box center [510, 357] width 38 height 14
click at [491, 356] on input "保持登入" at bounding box center [476, 357] width 29 height 29
checkbox input "true"
click at [585, 413] on div "Sign in 登入 BeautyOS 電話號碼 25170116 電話號碼 密碼 密碼 保持登入 登入 忘記密碼?" at bounding box center [651, 311] width 407 height 303
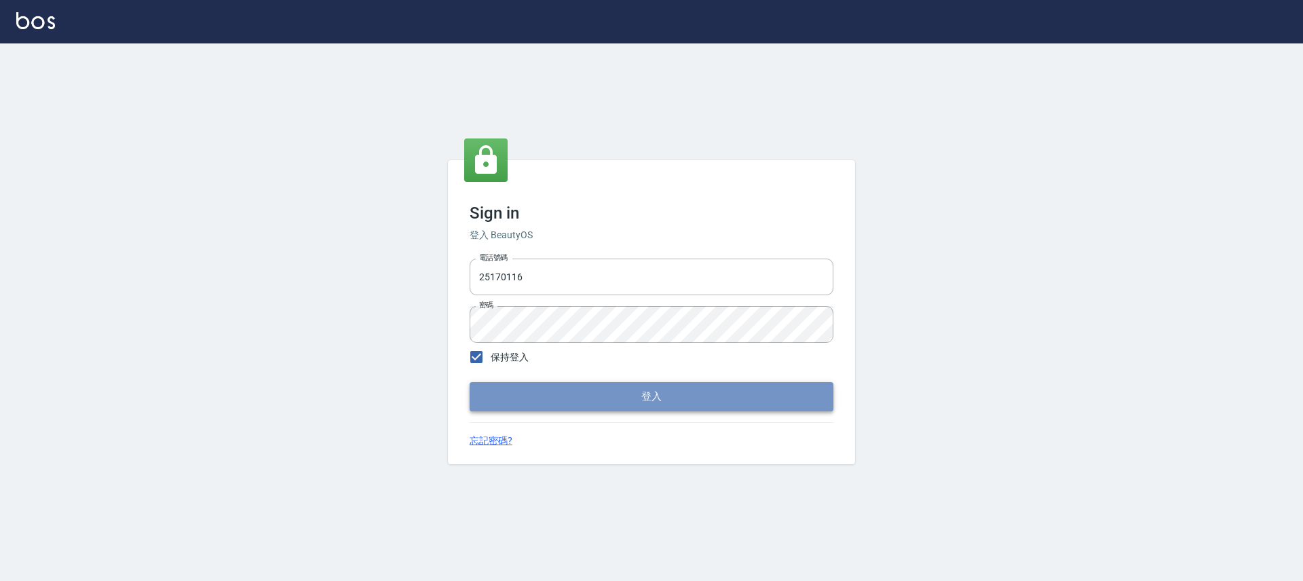
click at [585, 404] on button "登入" at bounding box center [652, 396] width 364 height 29
